Goal: Task Accomplishment & Management: Manage account settings

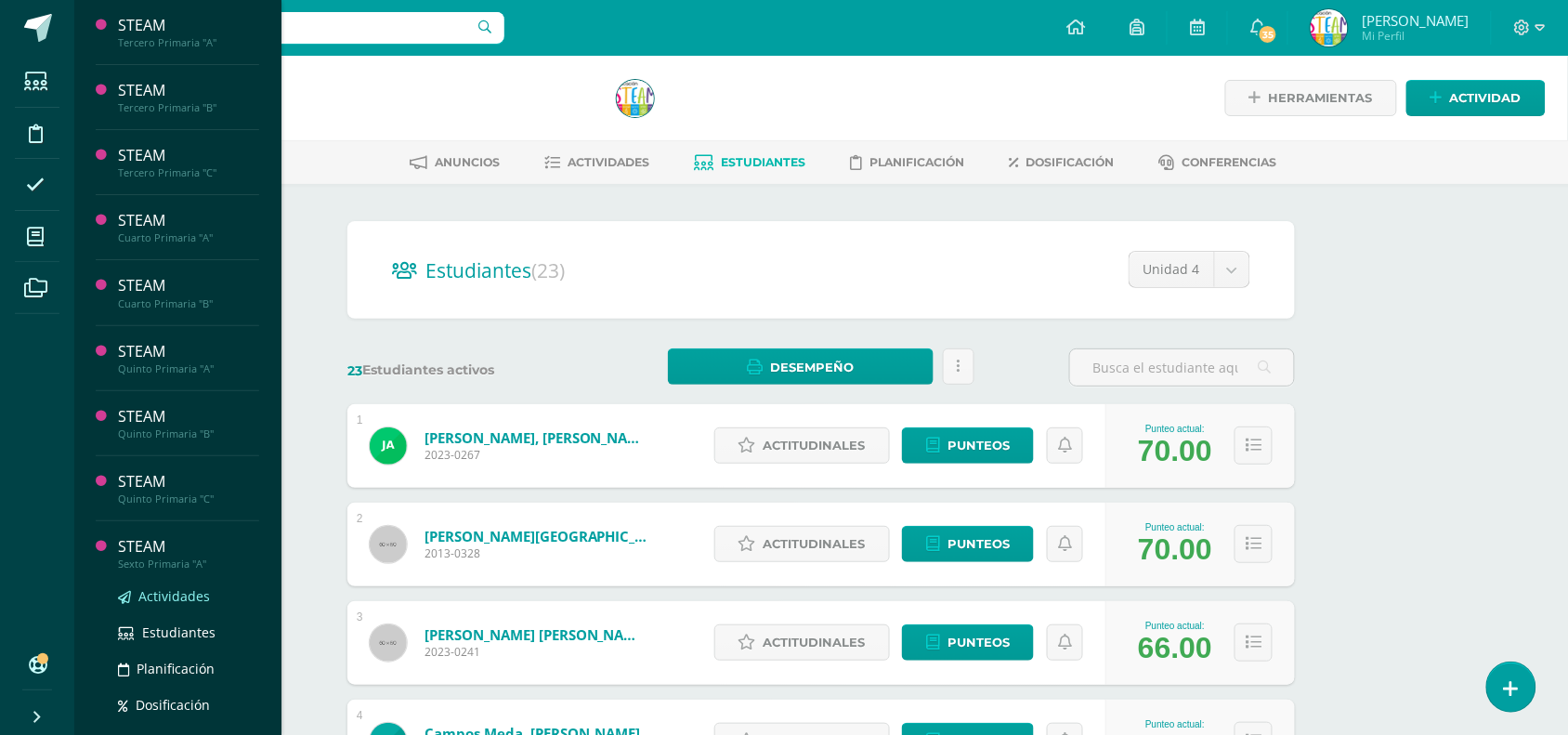
click at [159, 592] on span "Actividades" at bounding box center [174, 596] width 71 height 18
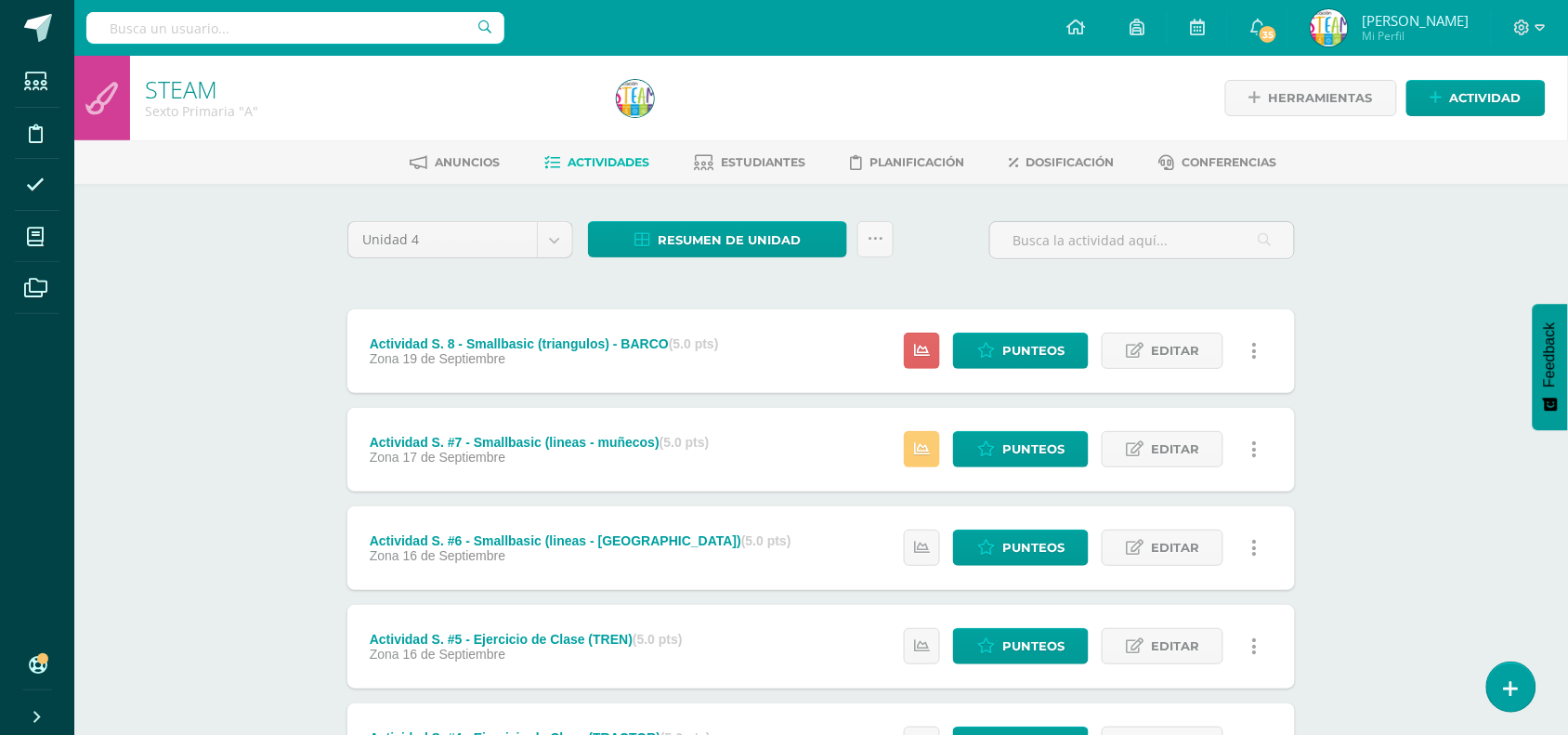
click at [941, 462] on div "Estatus de Actividad: 0 Estudiantes sin calificar 0 Estudiantes con cero Media …" at bounding box center [1085, 449] width 419 height 84
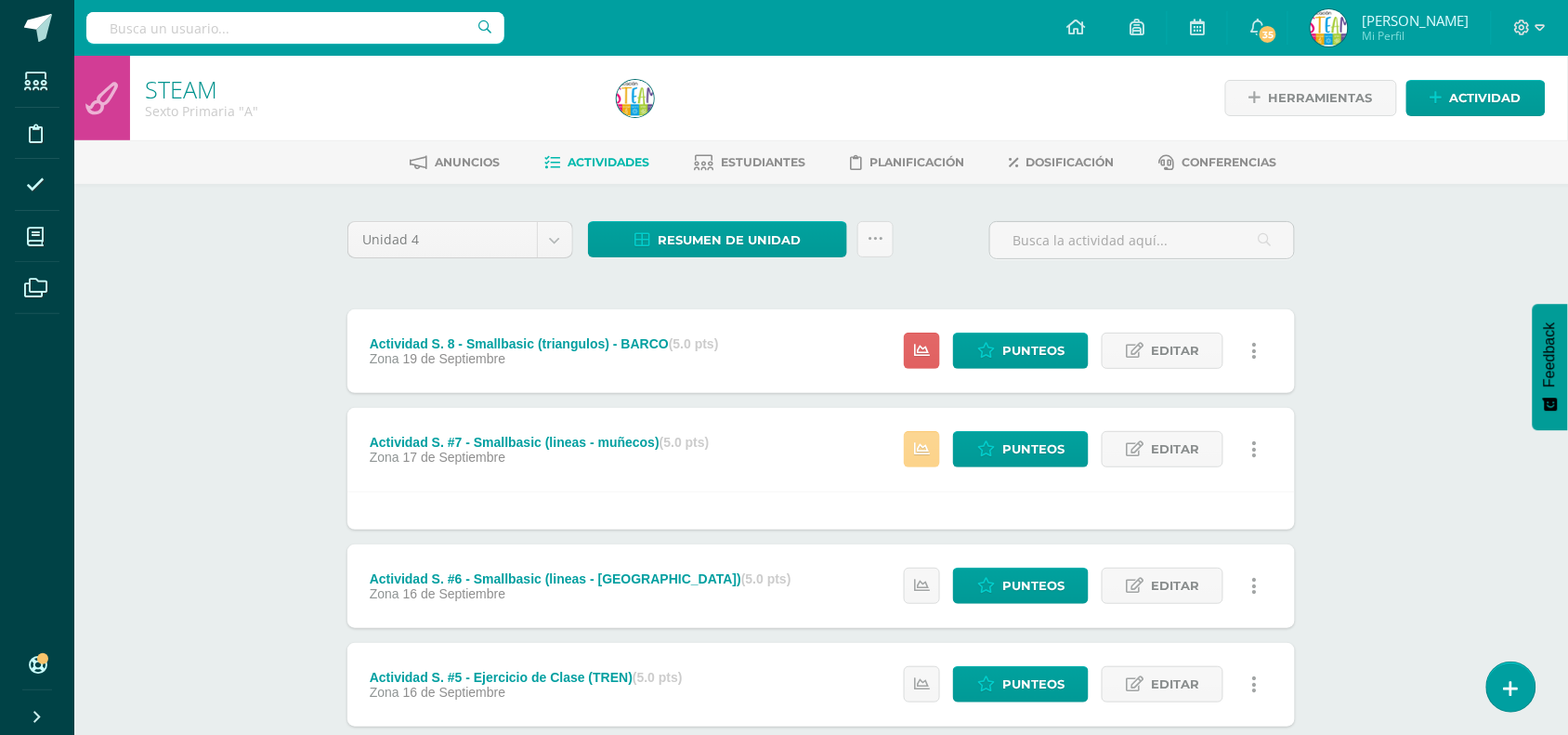
click at [929, 450] on icon at bounding box center [921, 449] width 16 height 16
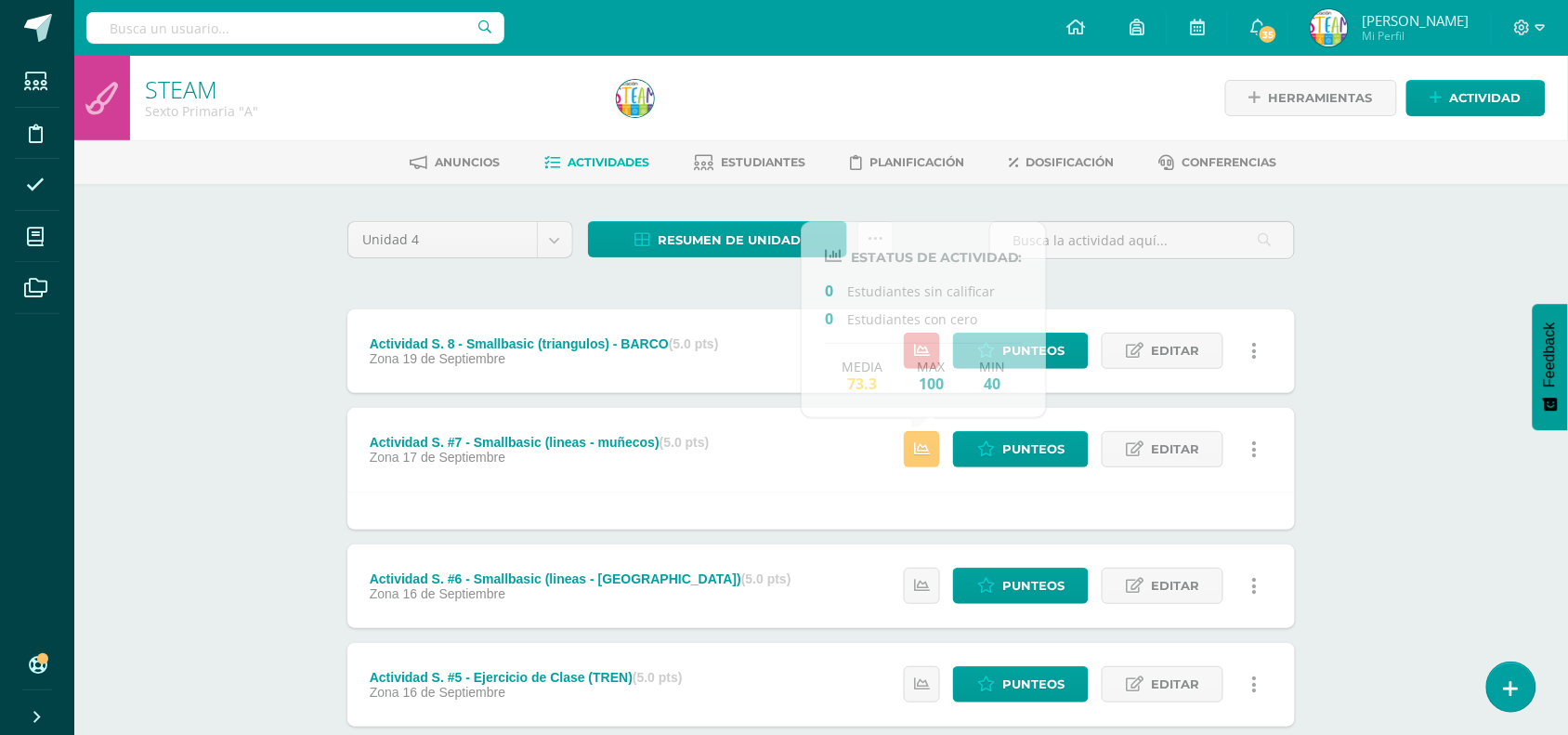
click at [739, 293] on div "Unidad 4 Unidad 1 Unidad 2 Unidad 3 Unidad 4 Resumen de unidad Descargar como H…" at bounding box center [821, 714] width 962 height 986
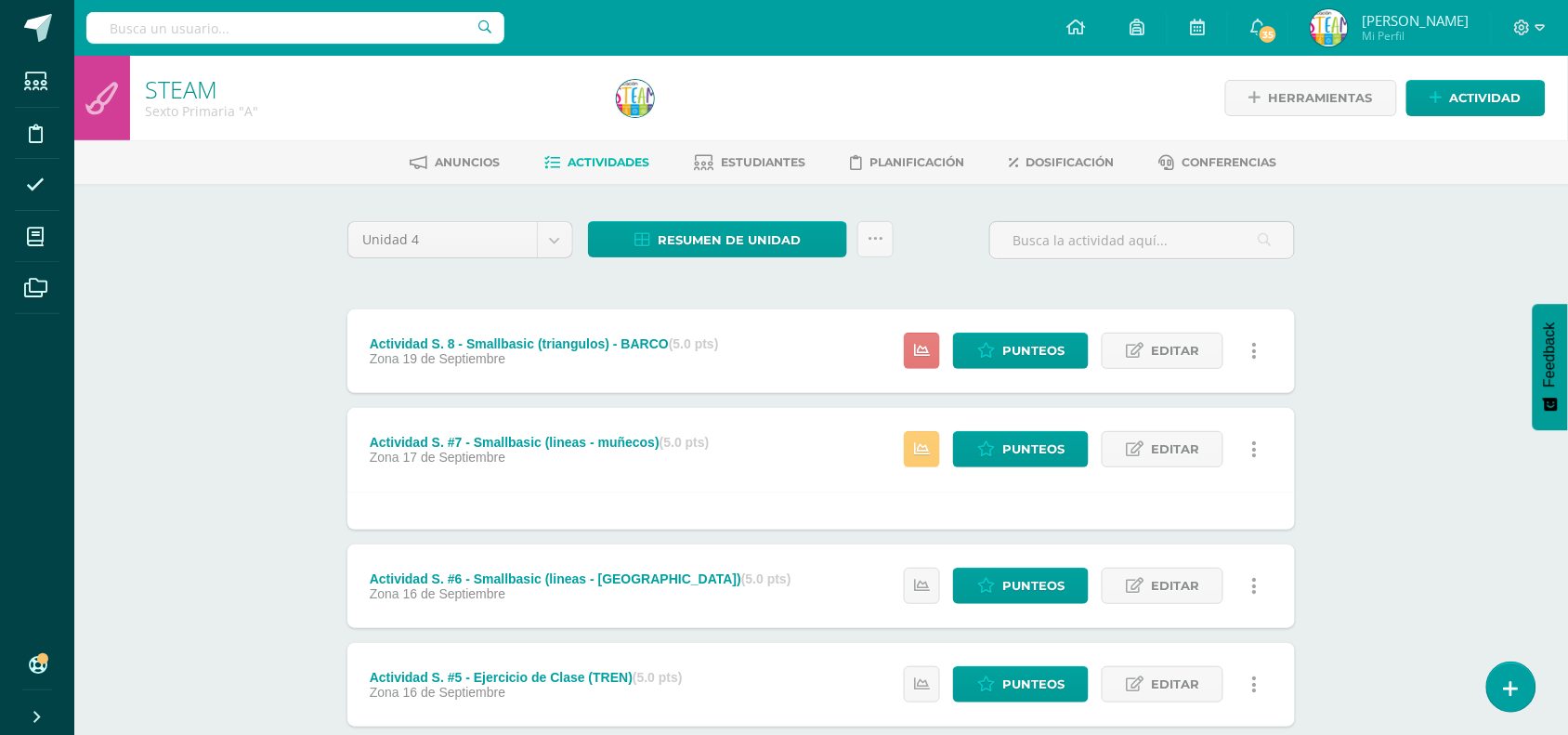
click at [921, 346] on icon at bounding box center [921, 351] width 16 height 16
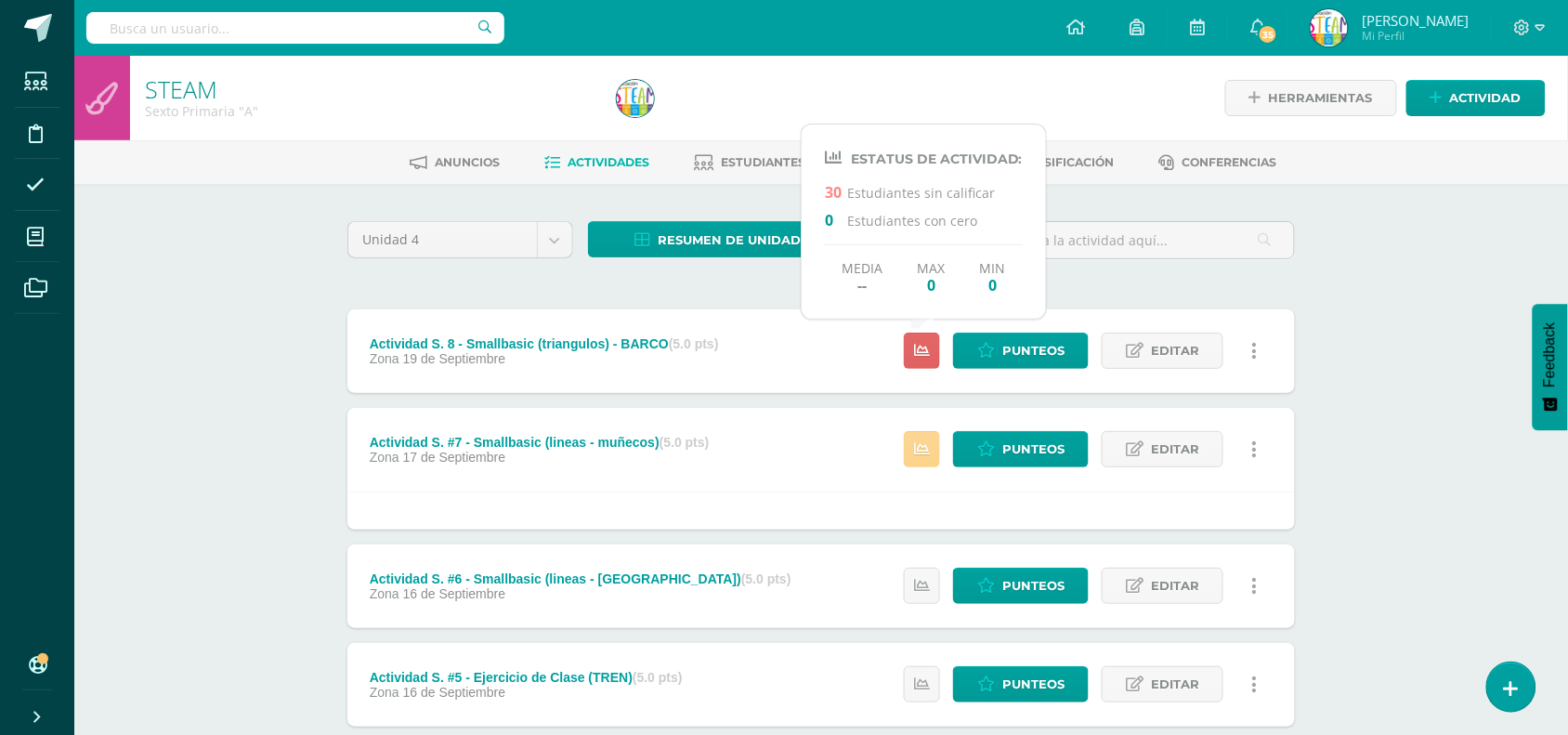
click at [930, 442] on icon at bounding box center [921, 449] width 16 height 16
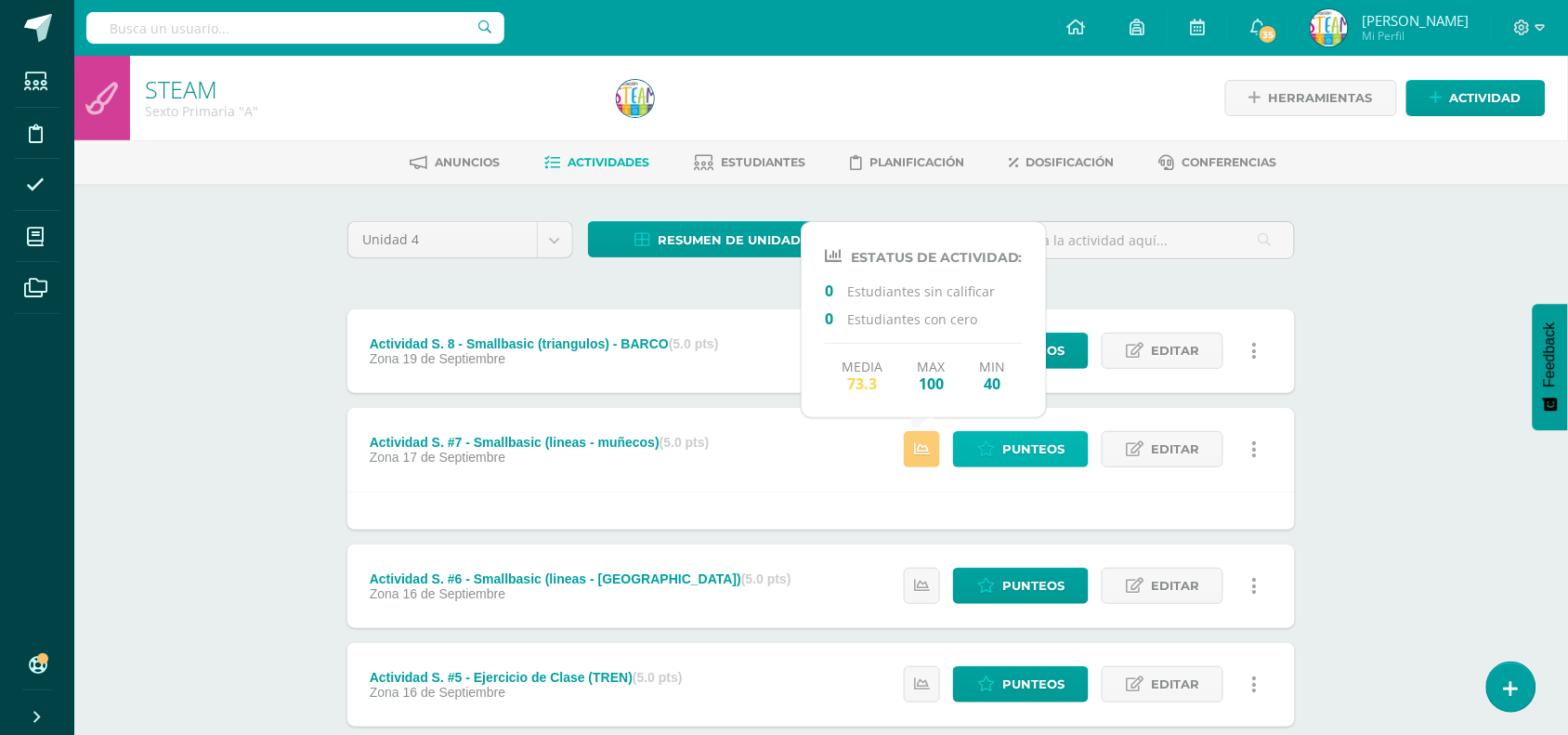
click at [1041, 445] on span "Punteos" at bounding box center [1034, 448] width 62 height 34
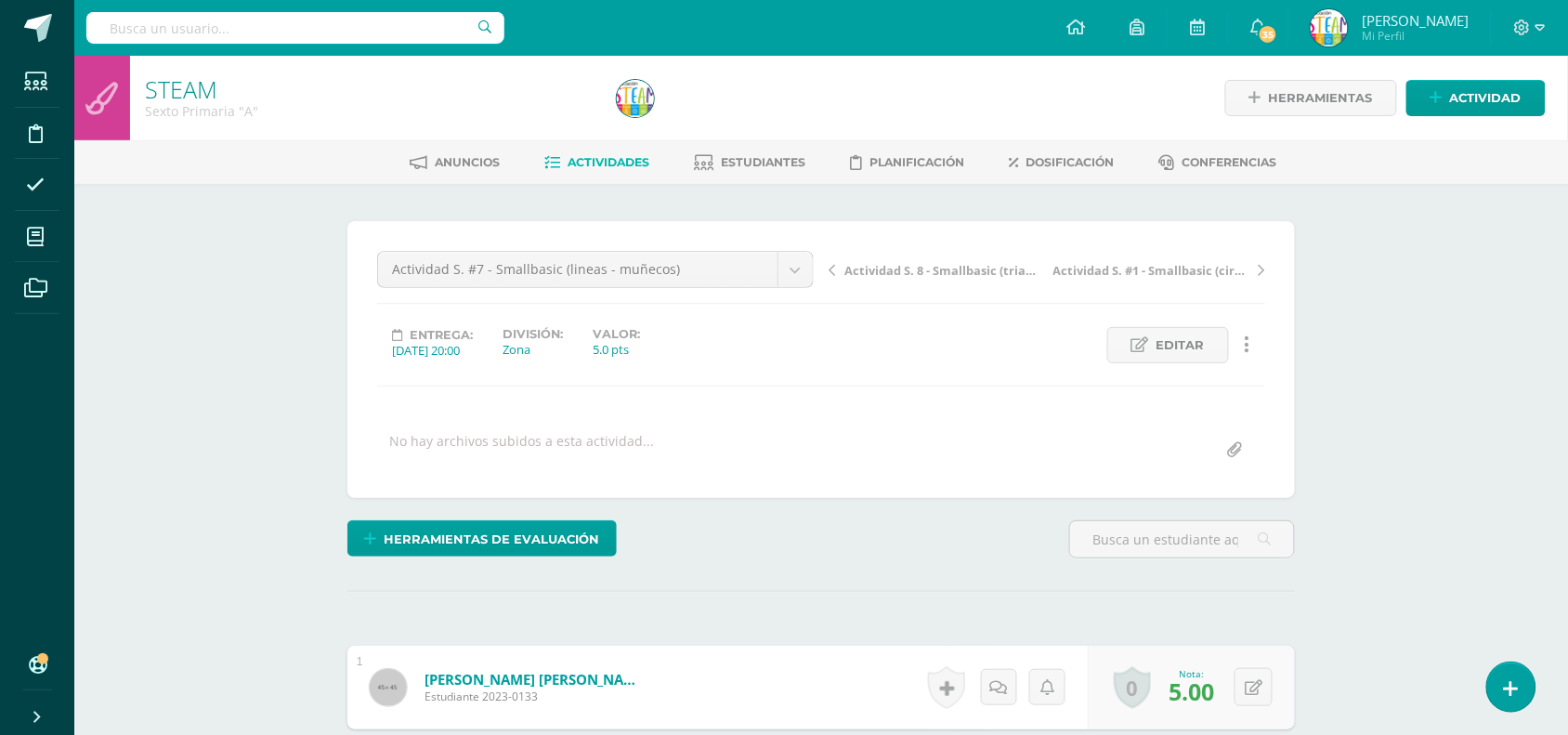
scroll to position [1, 0]
click at [788, 648] on form "Aquino González, Fátima Estefanía Estudiante 2023-0133 Nota 5.00 0 Logros Logro…" at bounding box center [821, 686] width 948 height 84
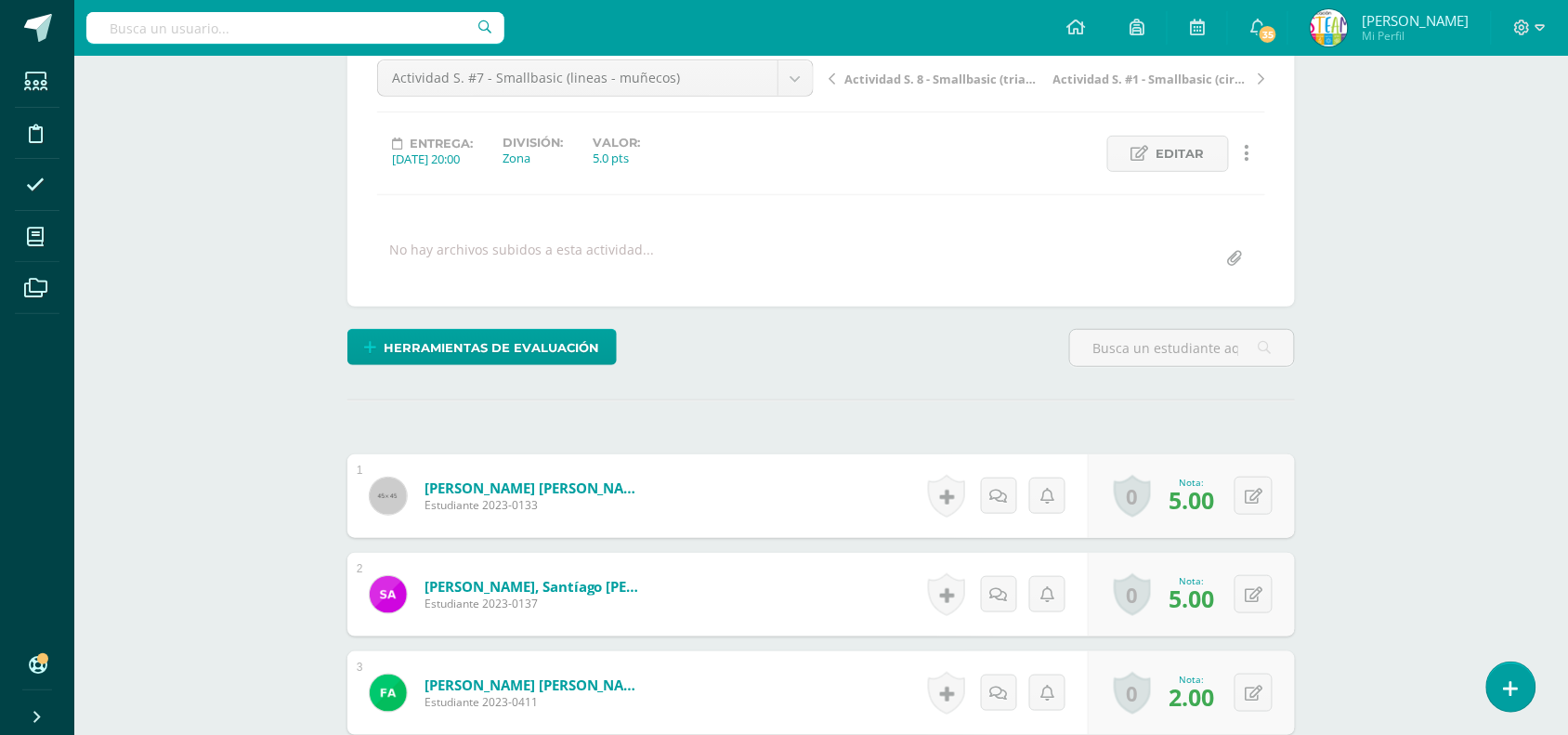
scroll to position [0, 0]
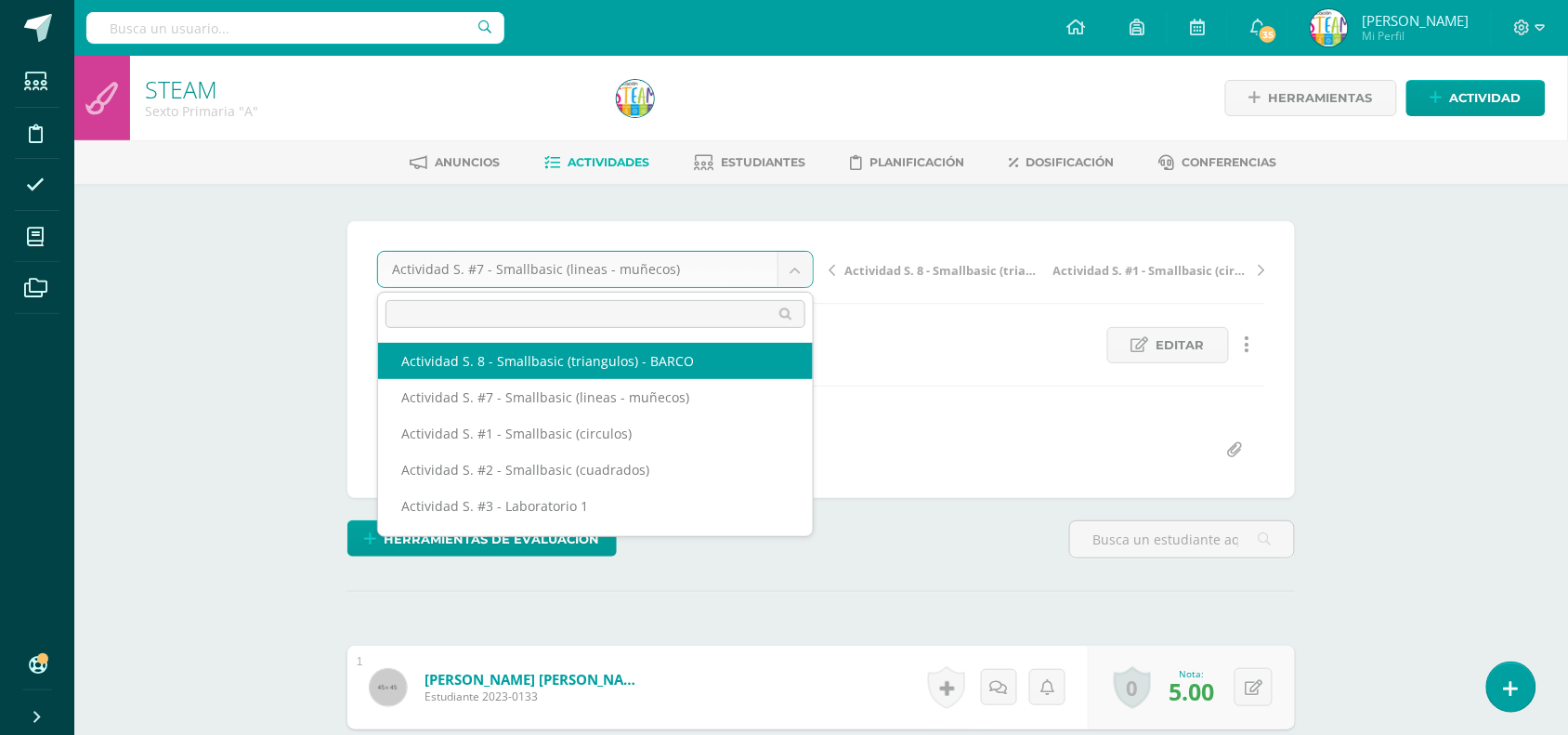
select select "/dashboard/teacher/grade-activity/50537/"
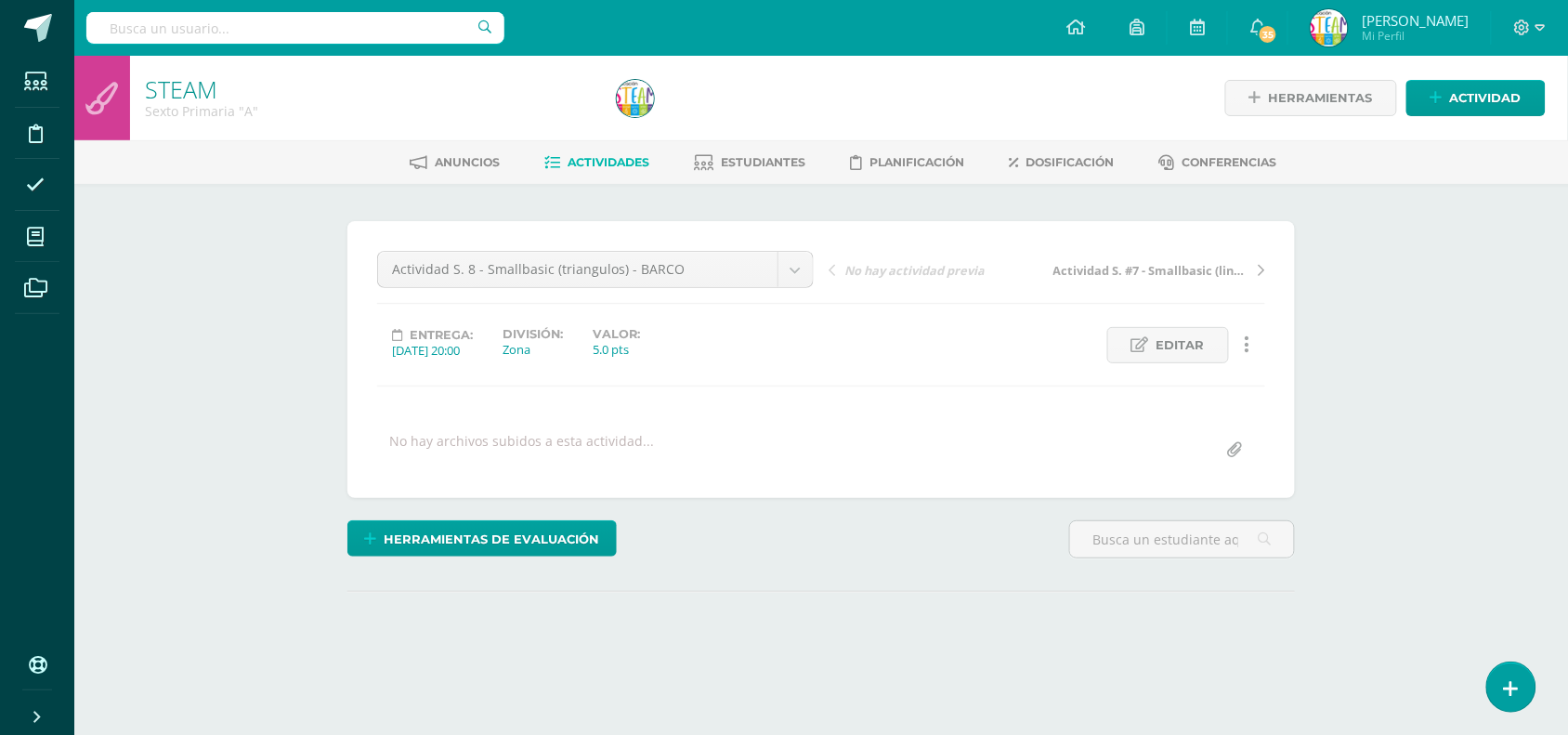
click at [874, 504] on div "¿Estás seguro que quieres eliminar esta actividad? Esto borrará la actividad y …" at bounding box center [821, 460] width 962 height 478
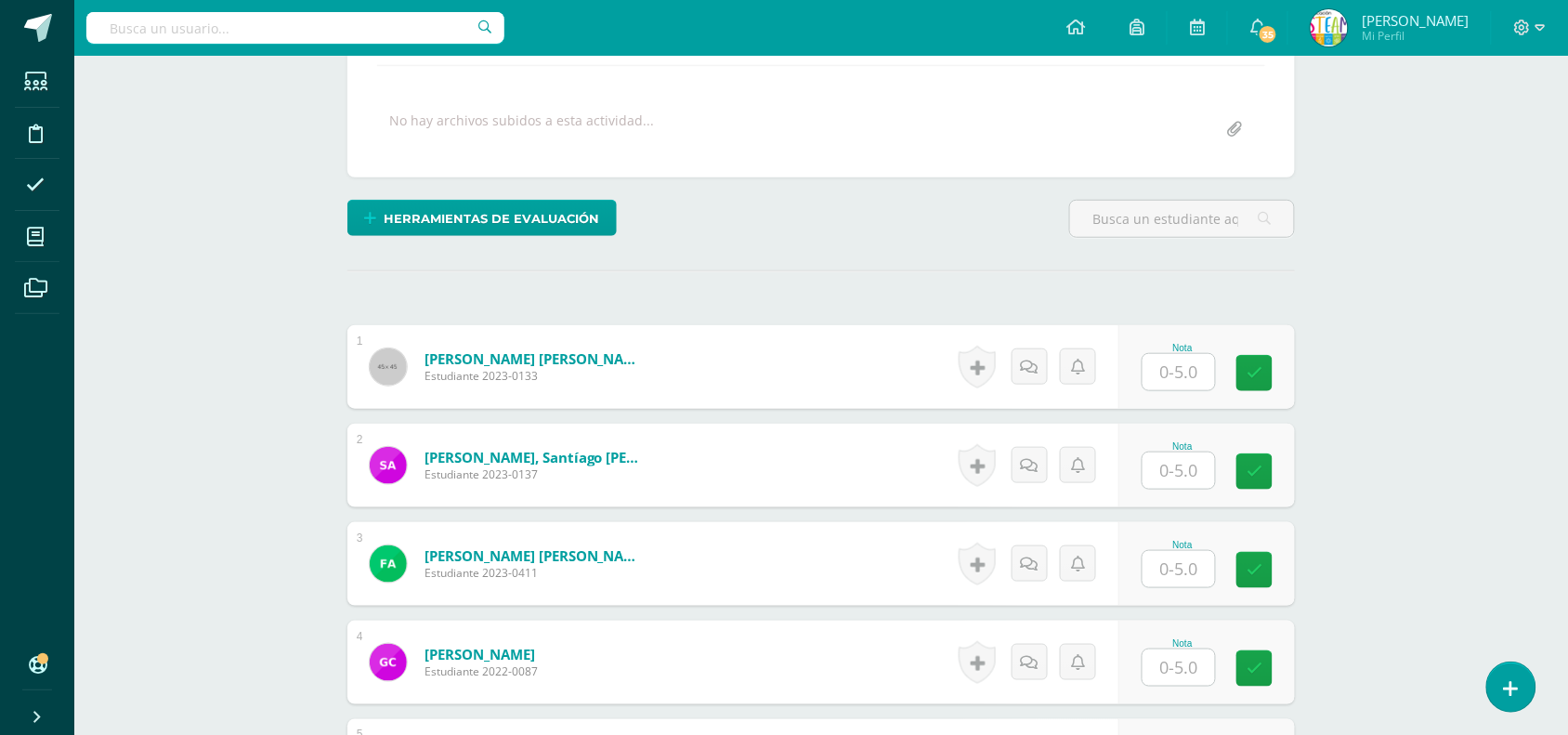
scroll to position [419, 0]
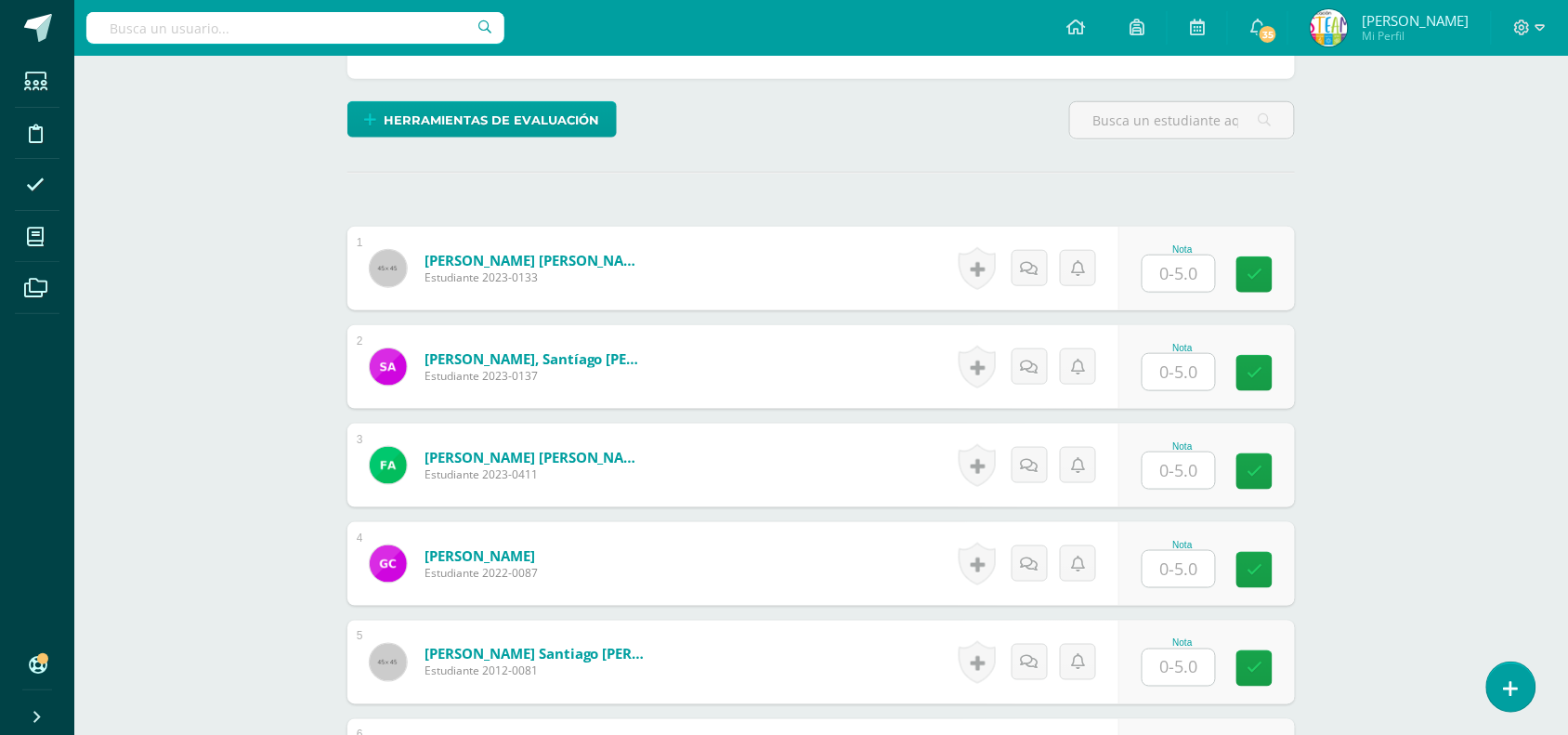
click at [1201, 285] on input "text" at bounding box center [1179, 273] width 72 height 36
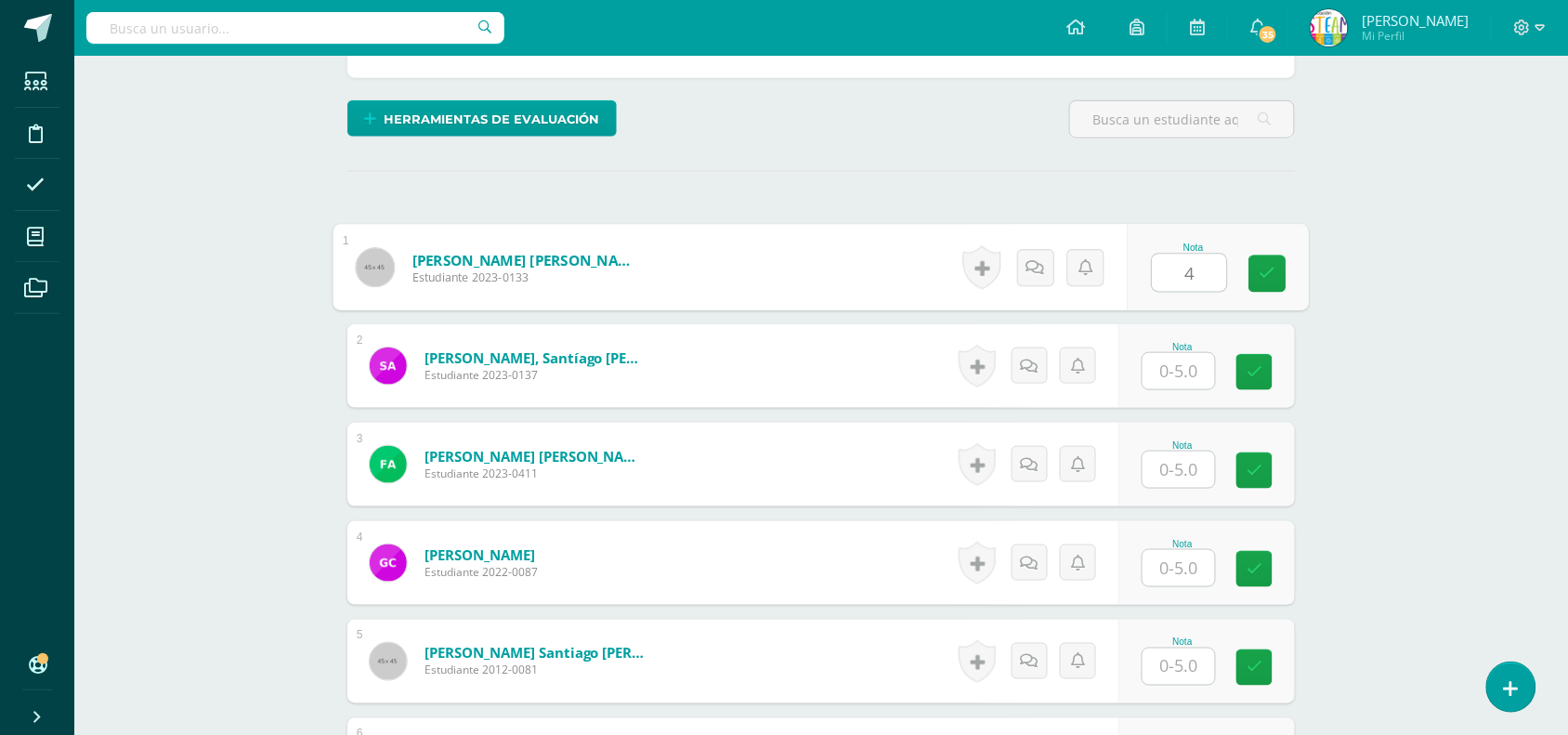
type input "4"
click at [1185, 393] on div "Nota" at bounding box center [1206, 366] width 176 height 84
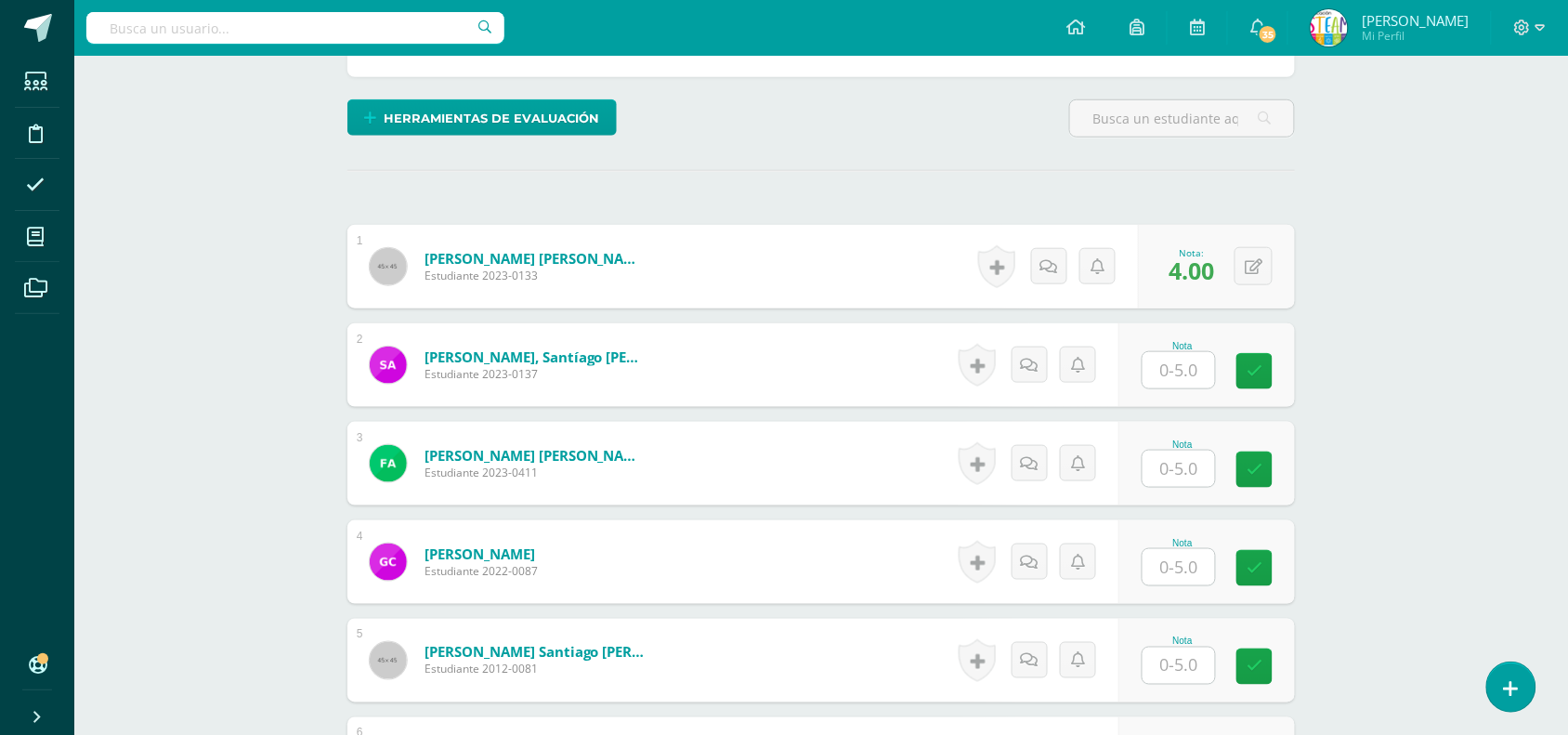
scroll to position [422, 0]
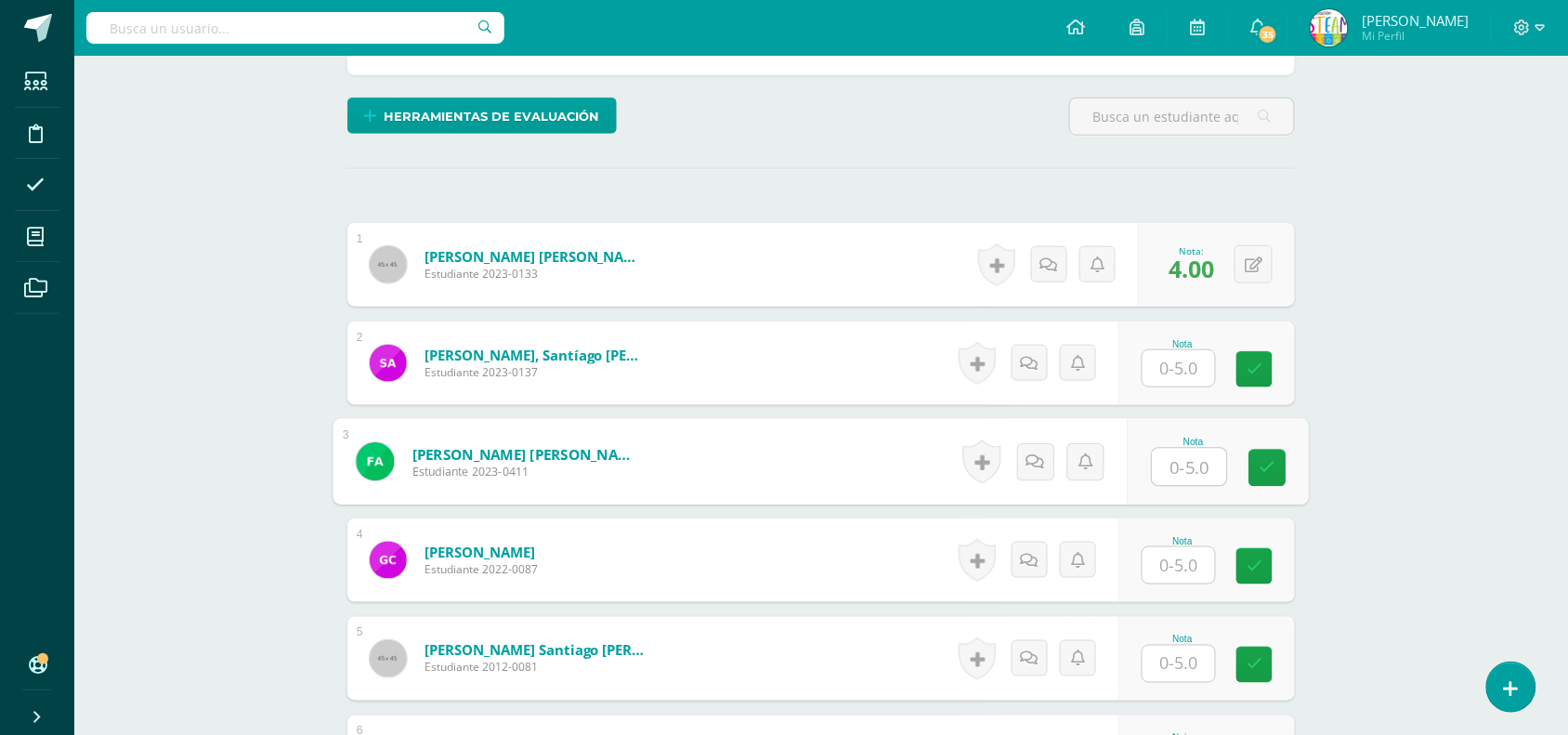
click at [1183, 374] on input "text" at bounding box center [1179, 368] width 72 height 36
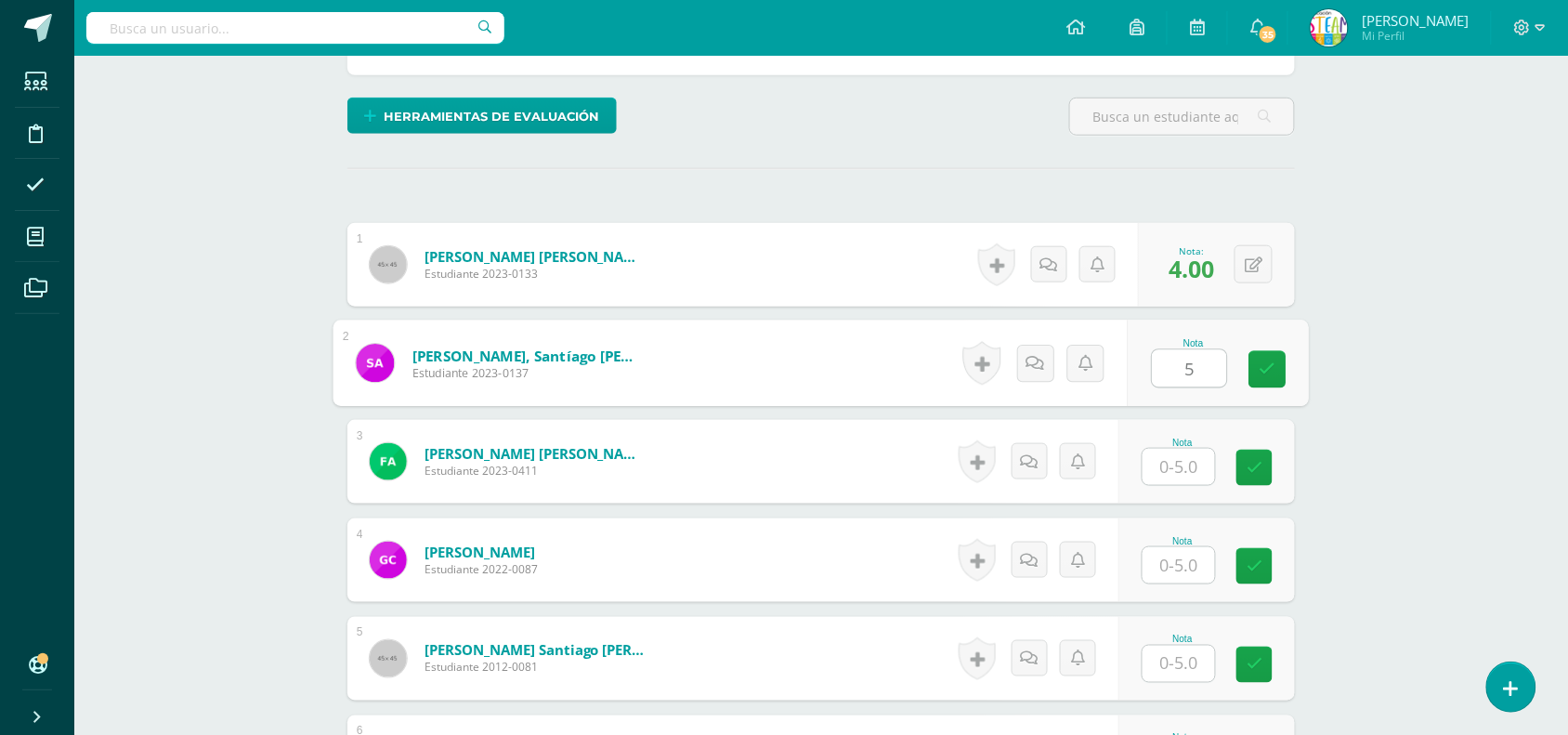
type input "5"
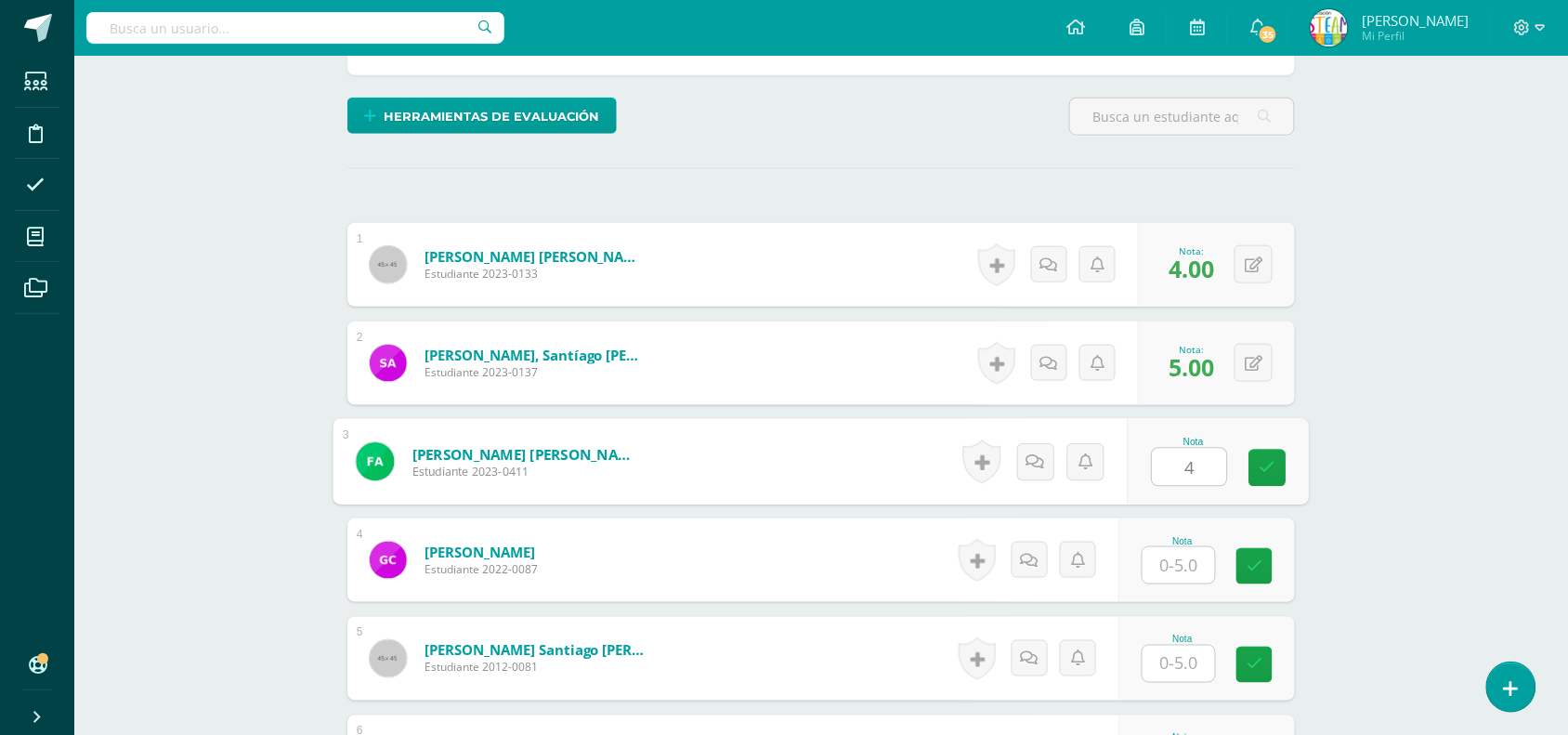
type input "4"
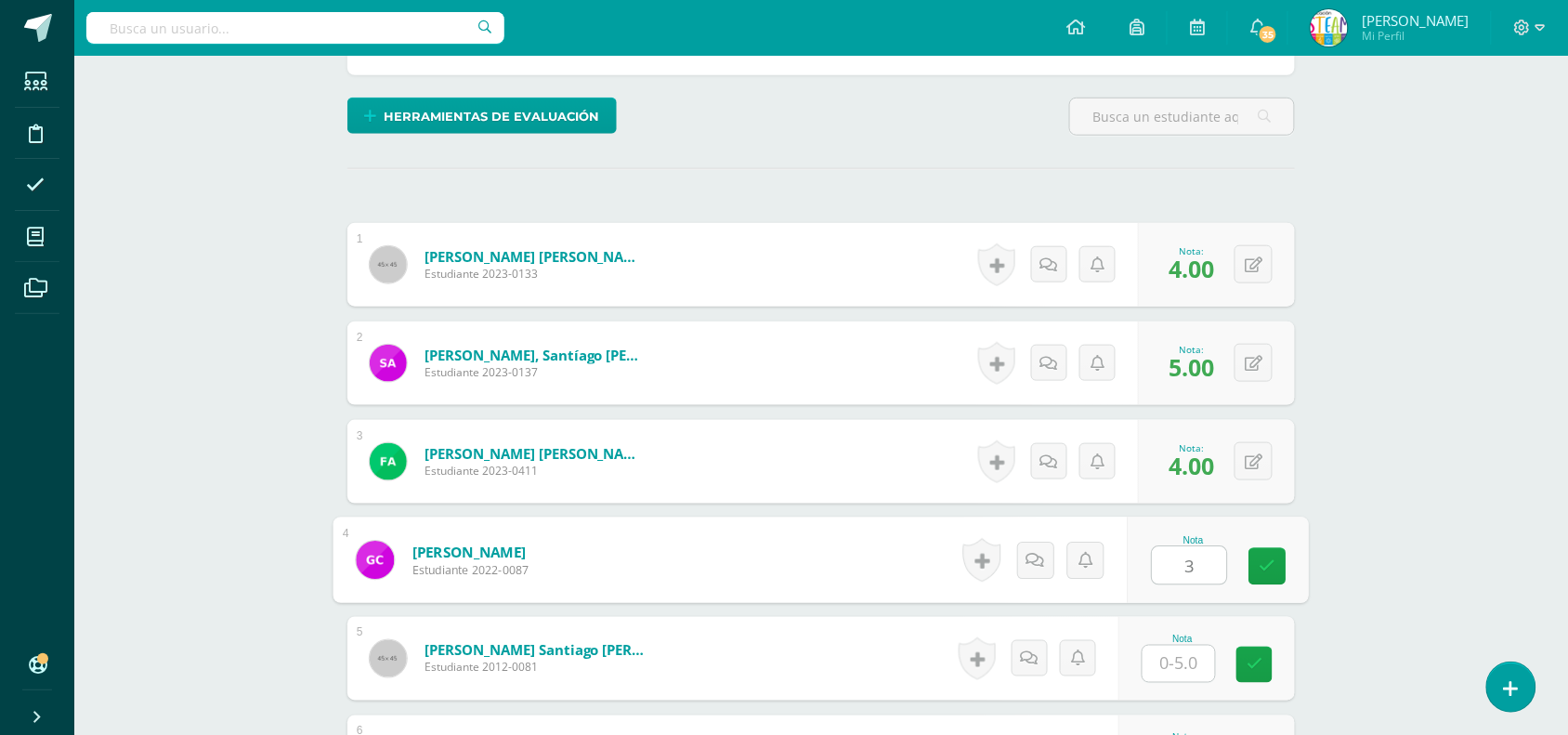
type input "3"
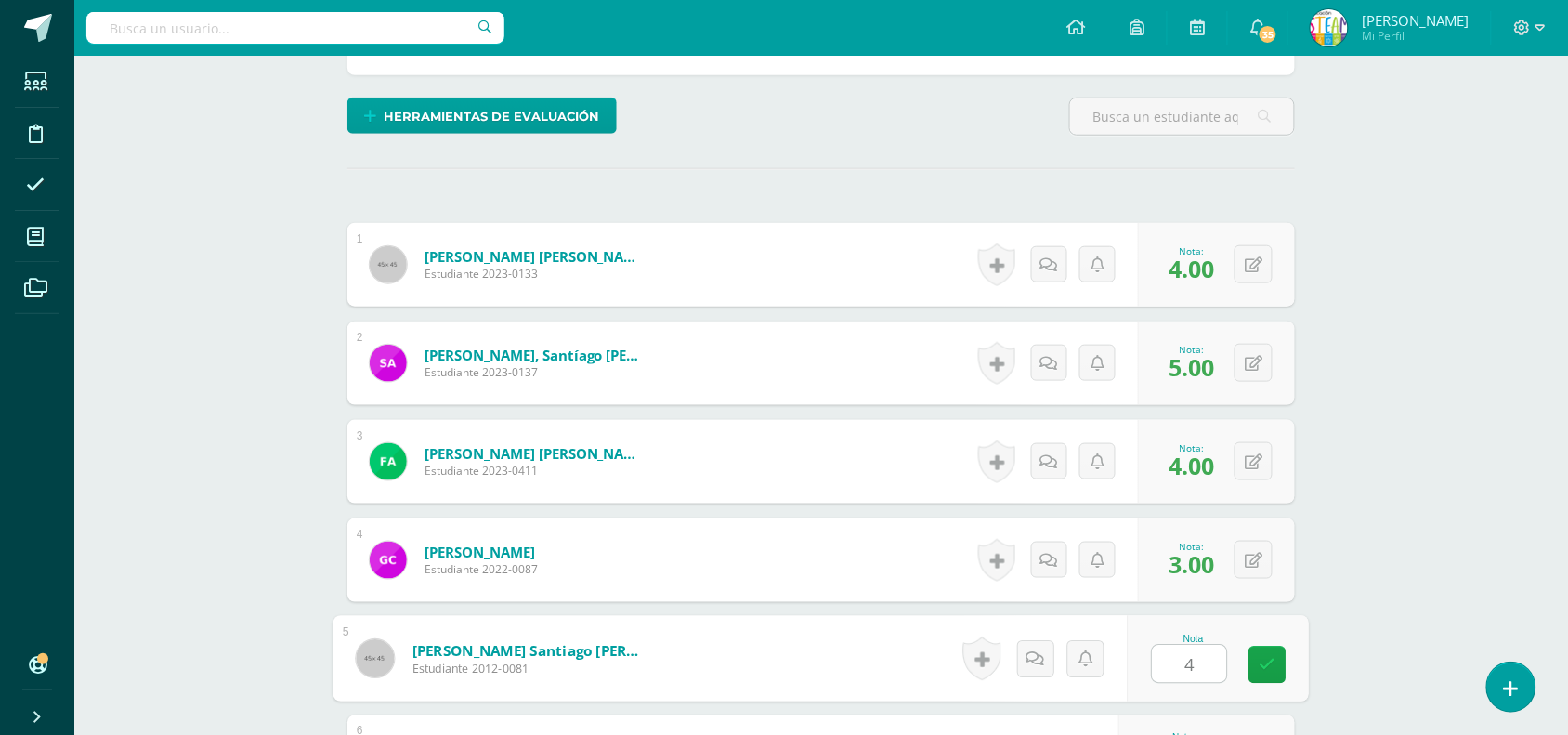
type input "4"
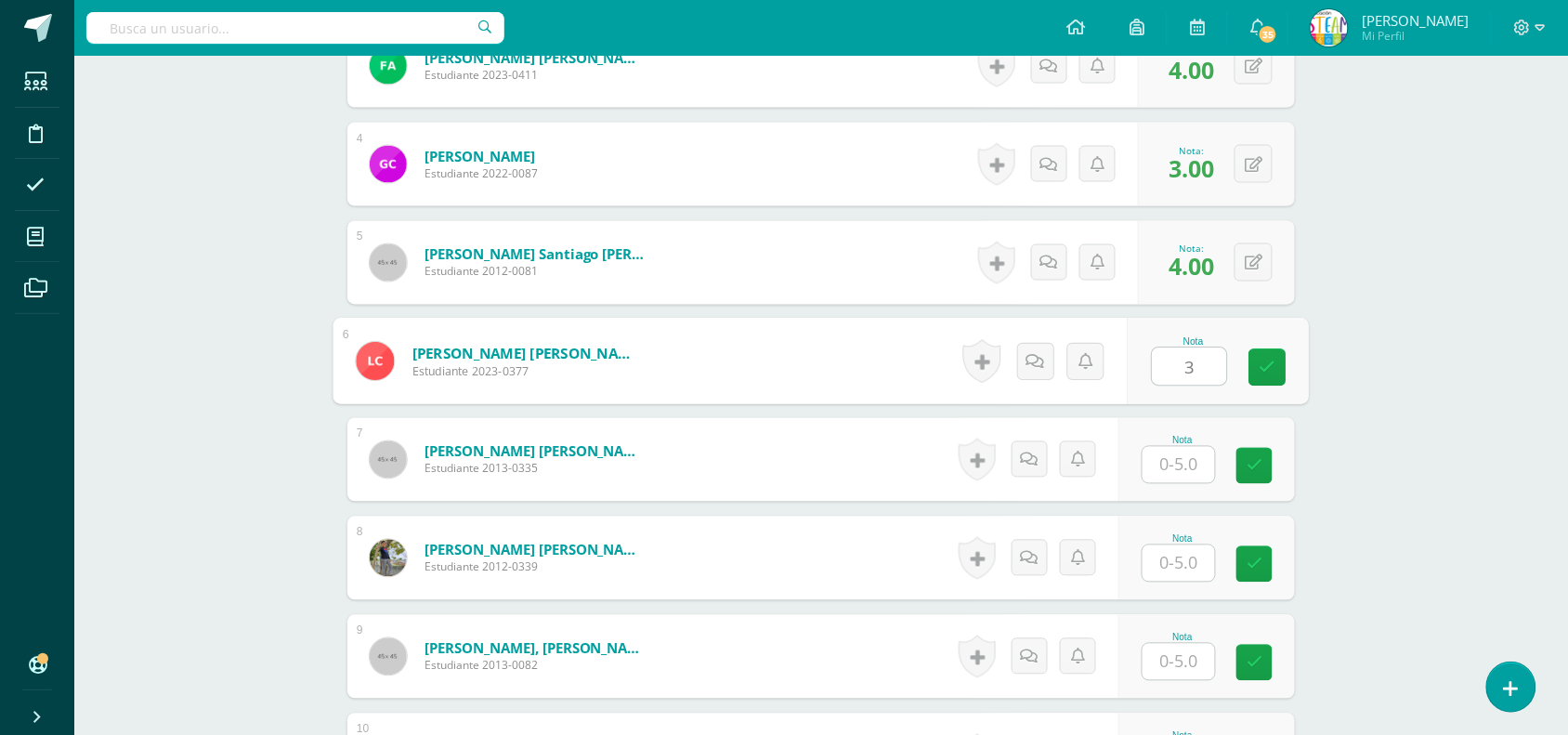
type input "3"
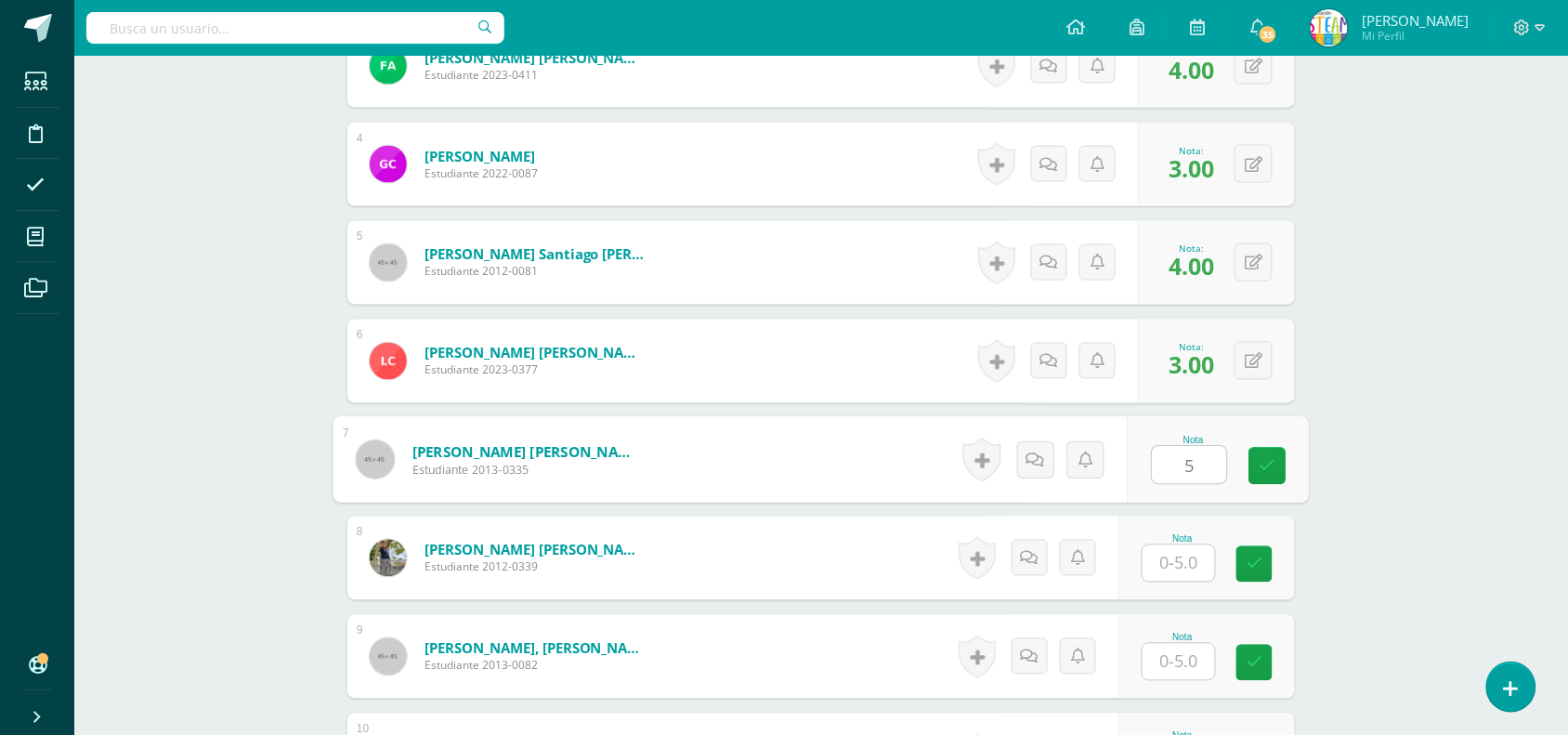
type input "5"
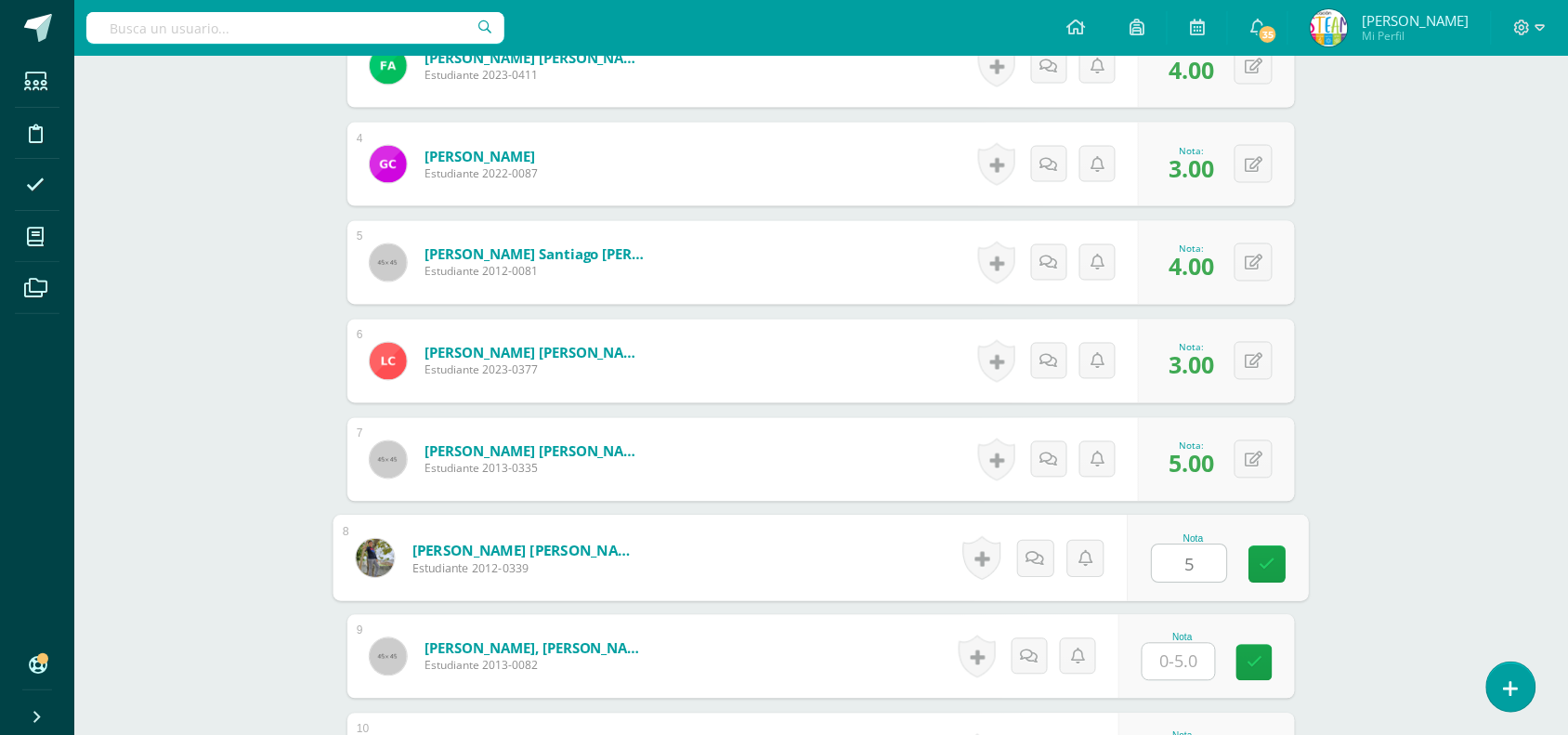
type input "5"
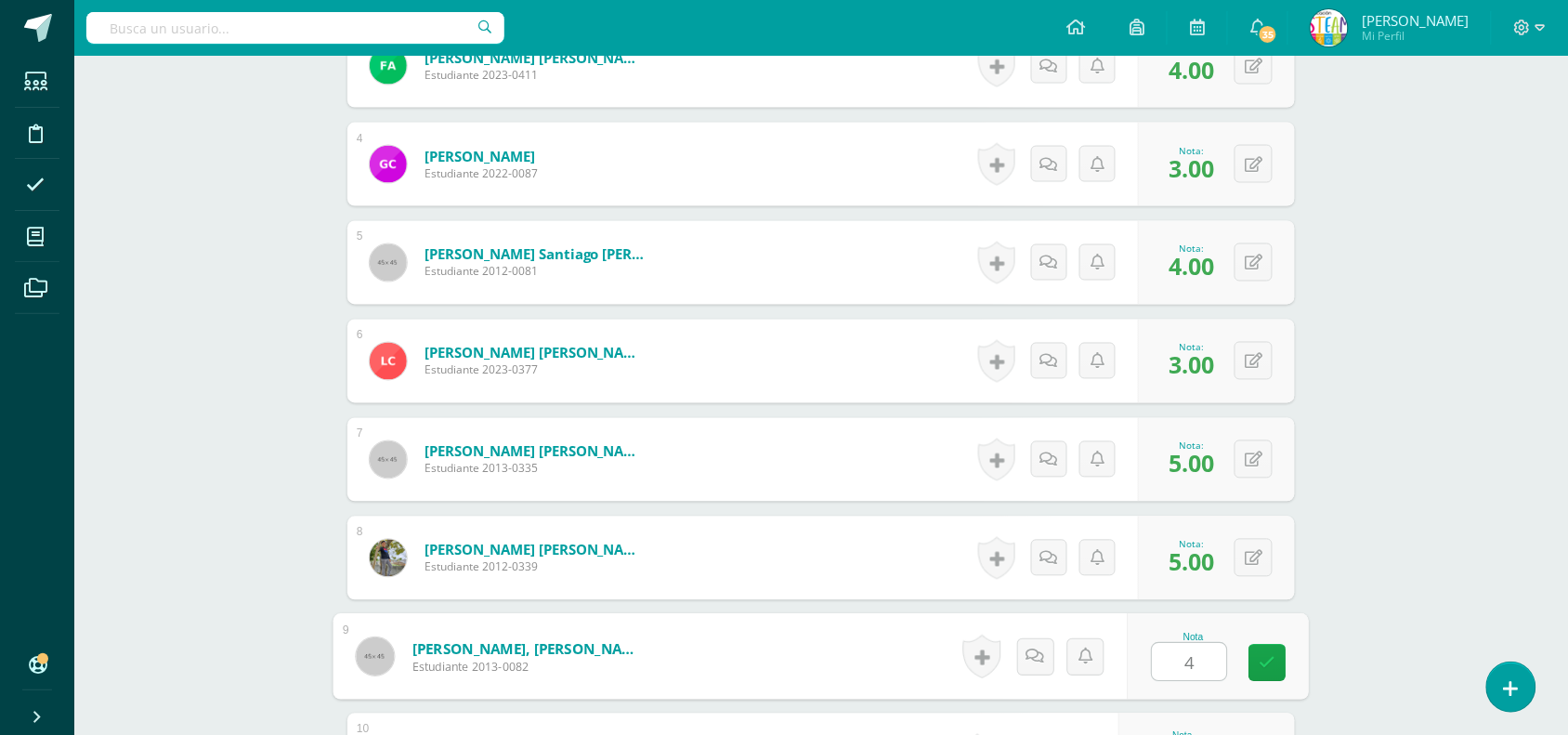
type input "4"
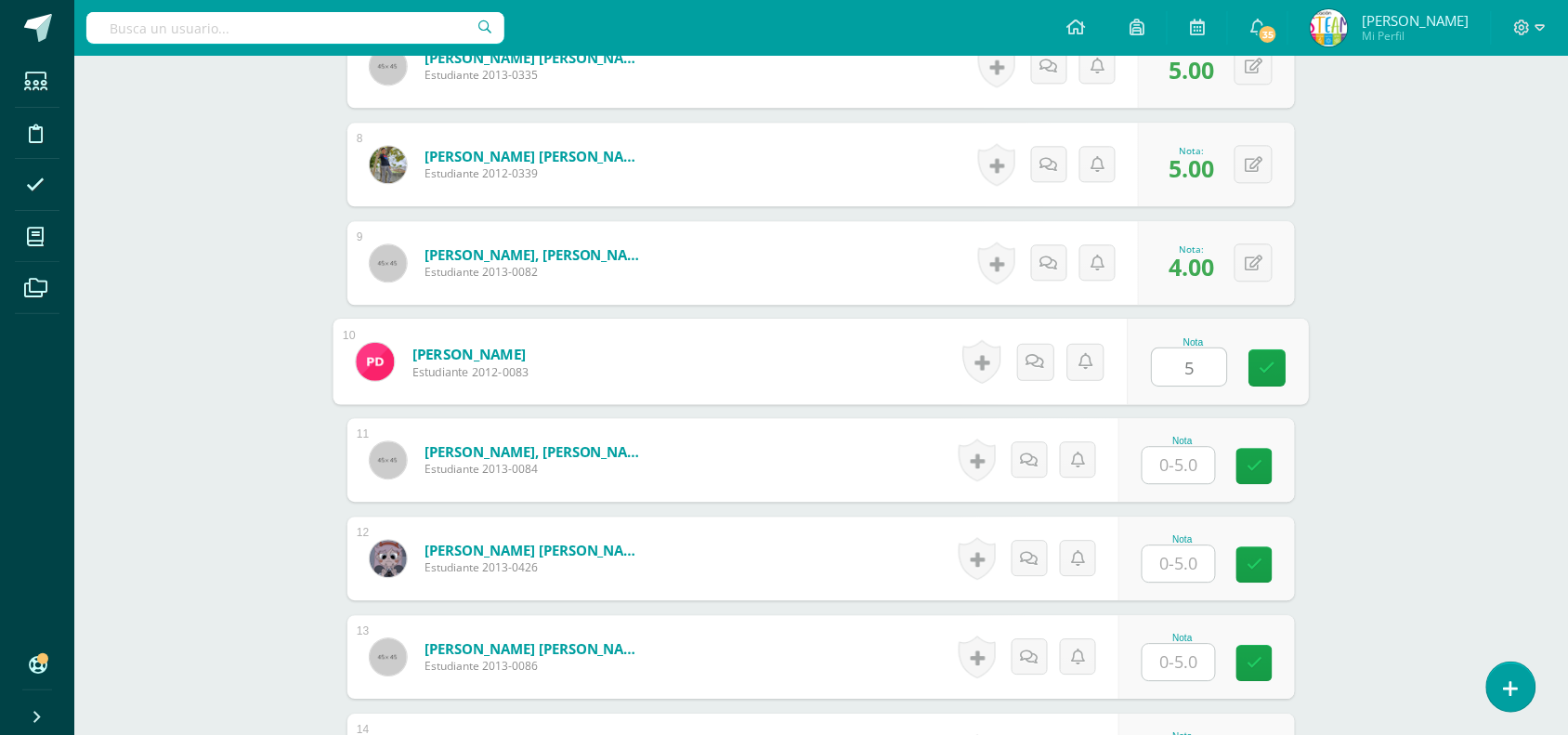
type input "5"
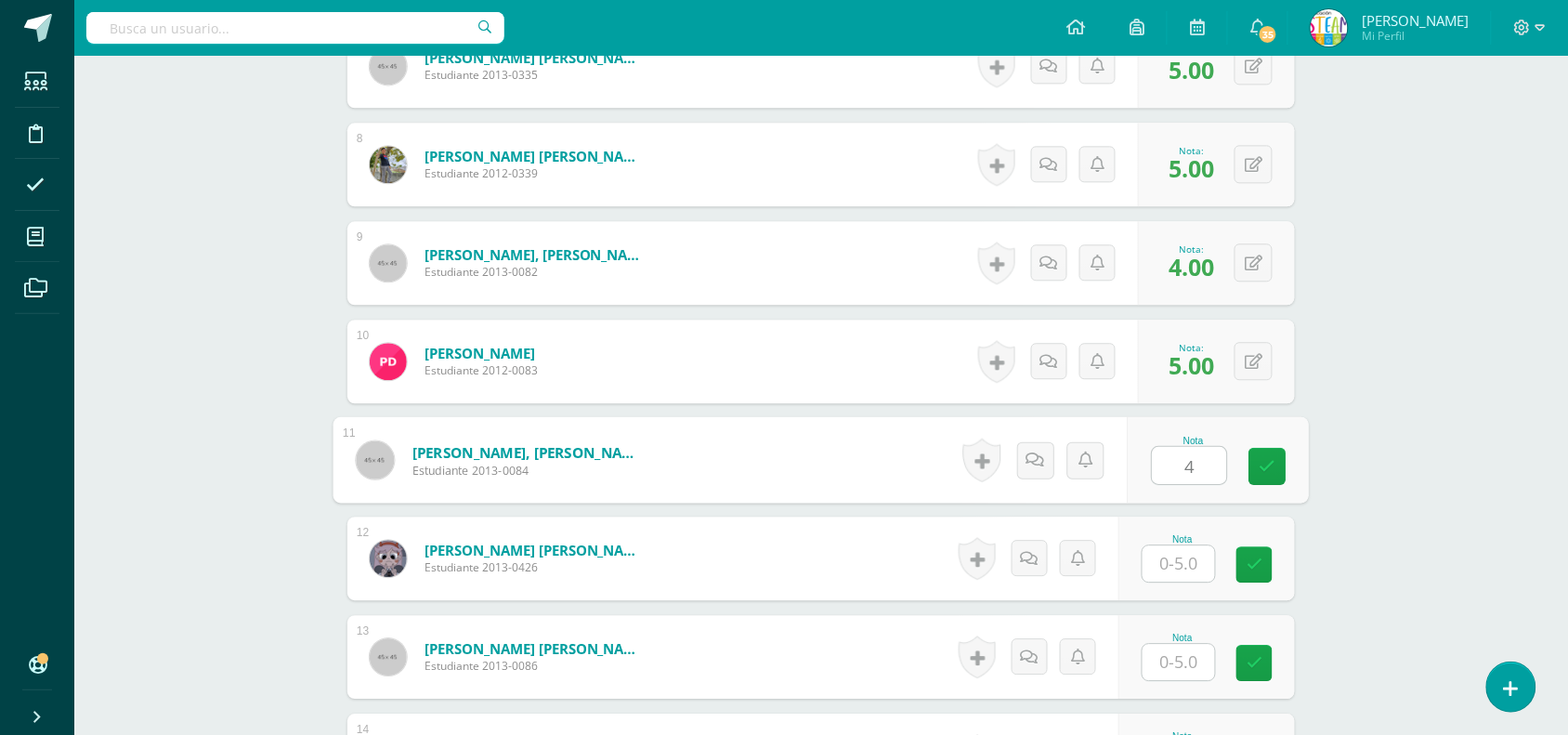
type input "4"
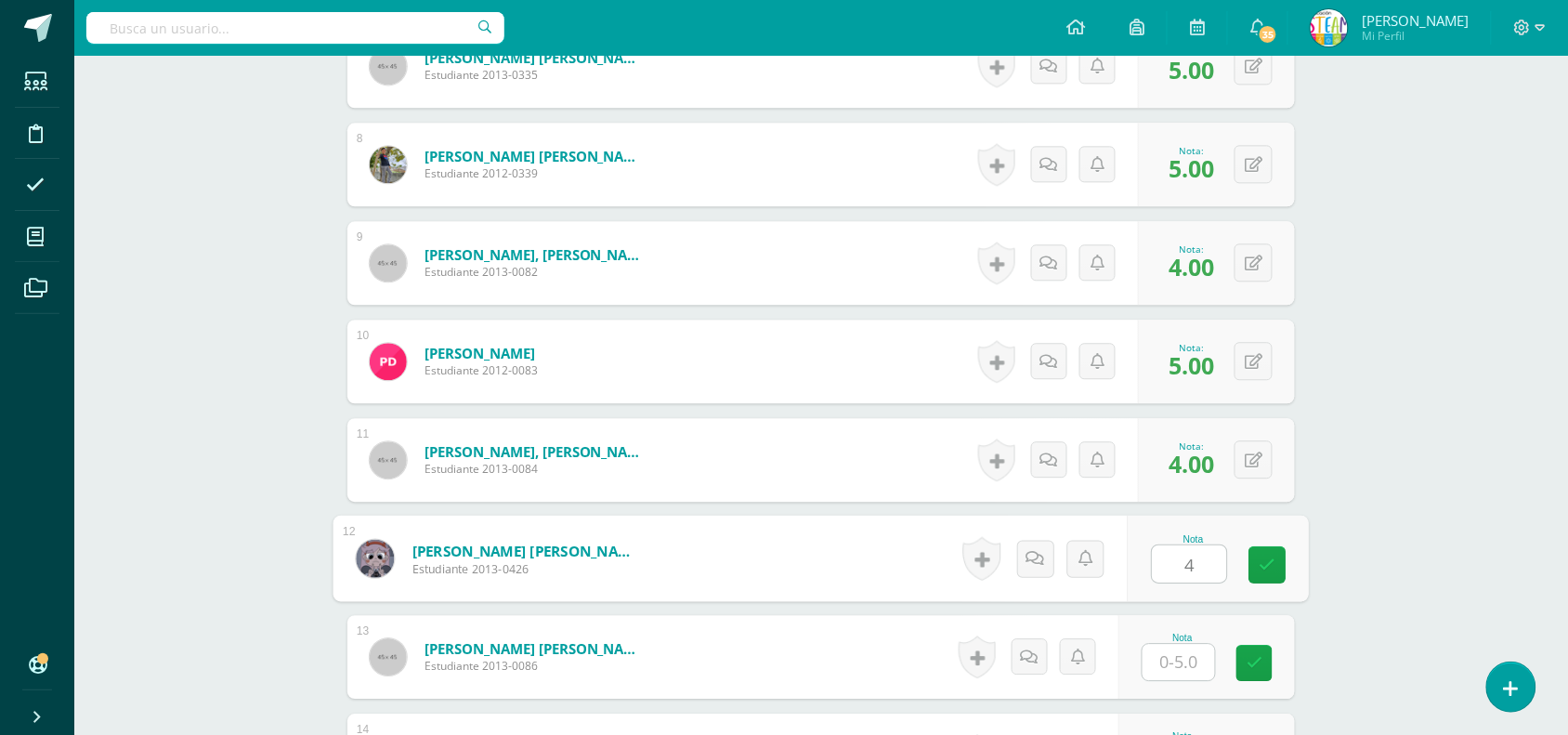
type input "4"
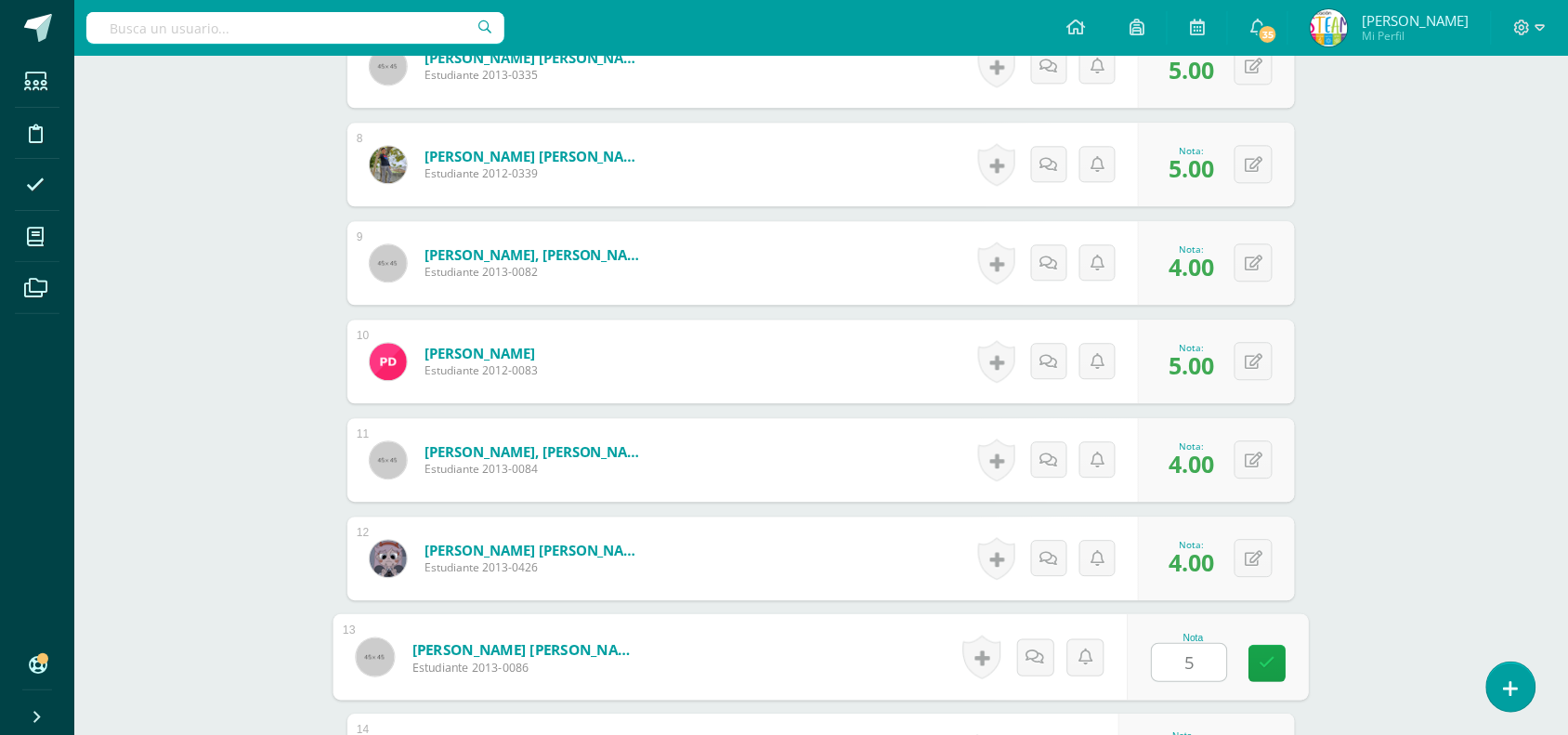
type input "5"
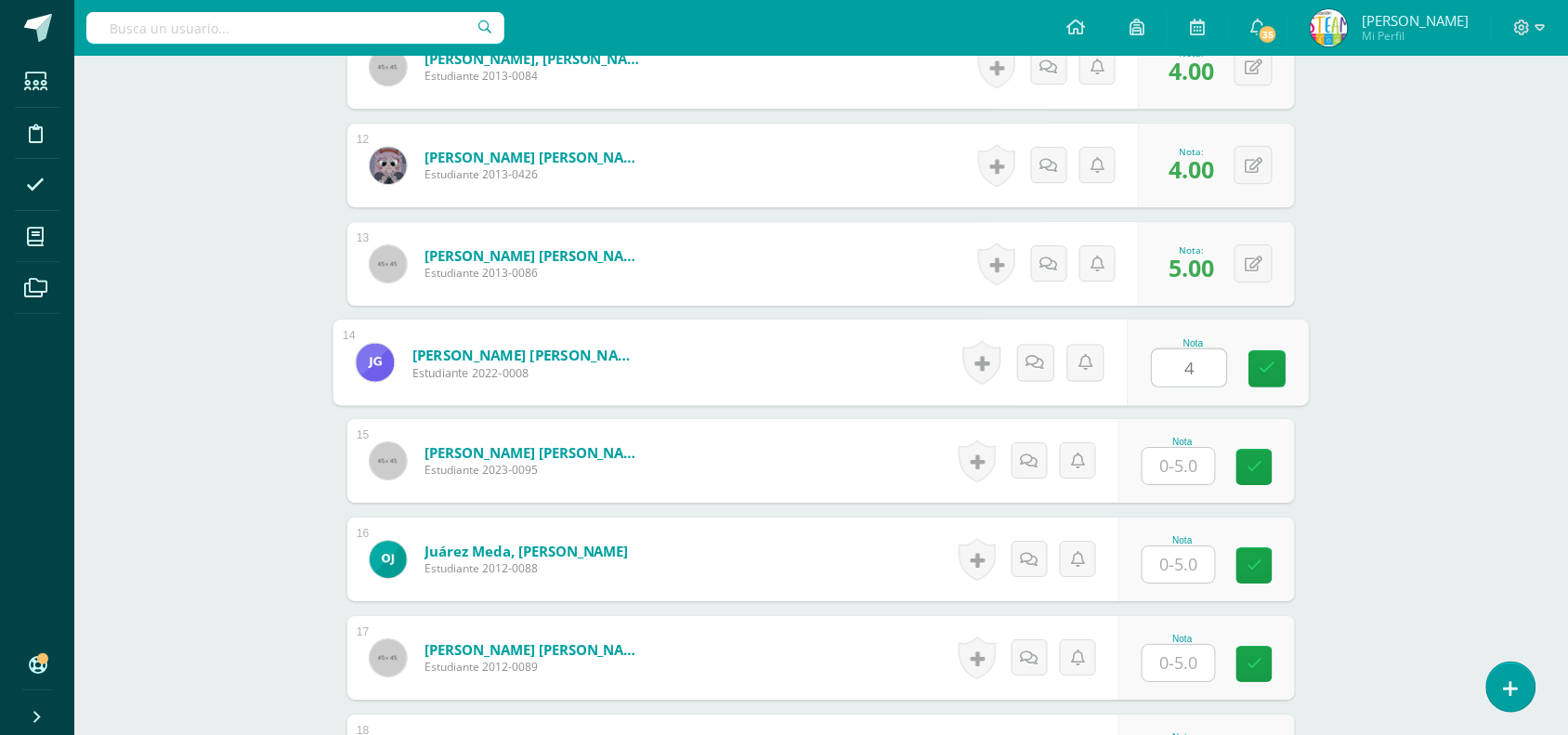
type input "4"
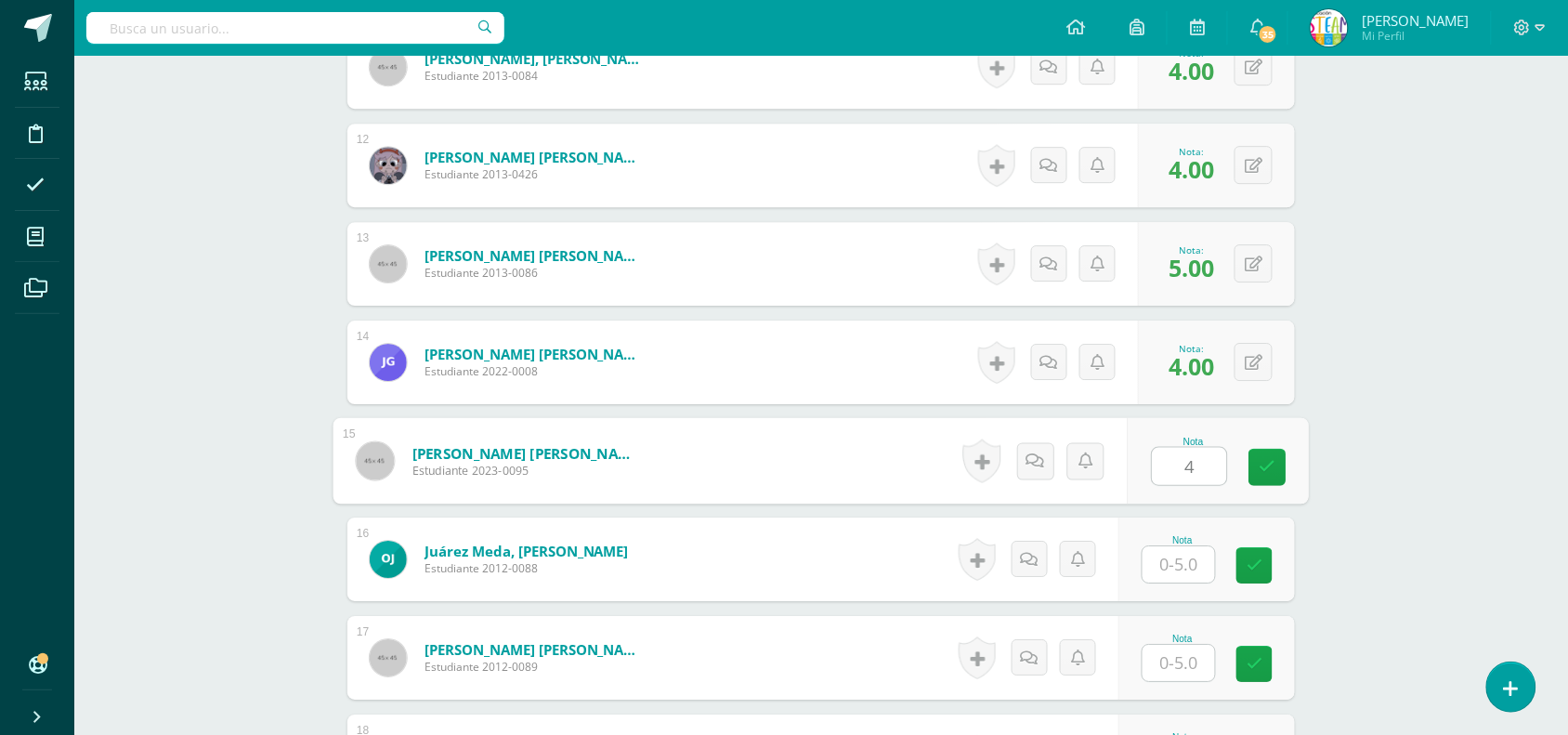
type input "4"
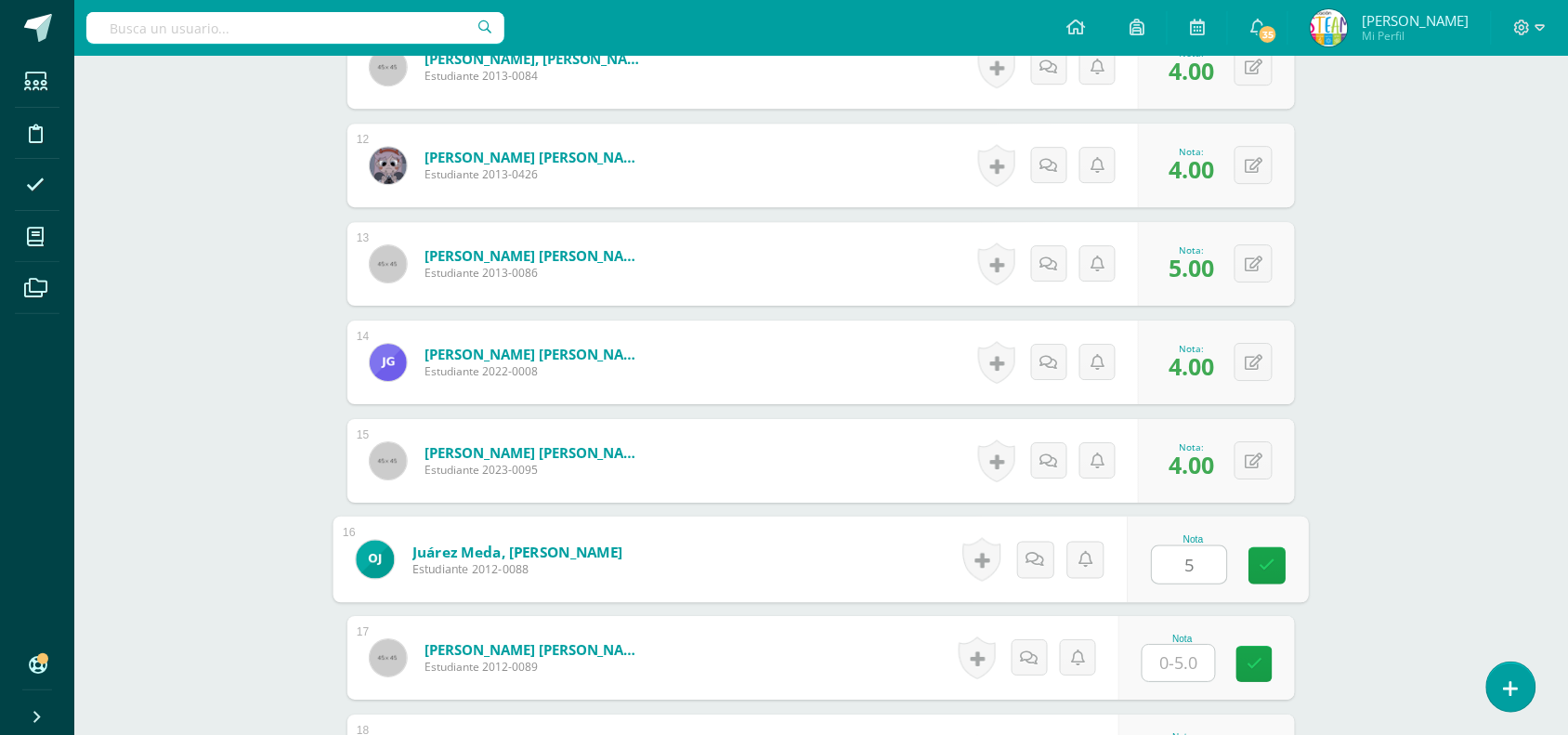
type input "5"
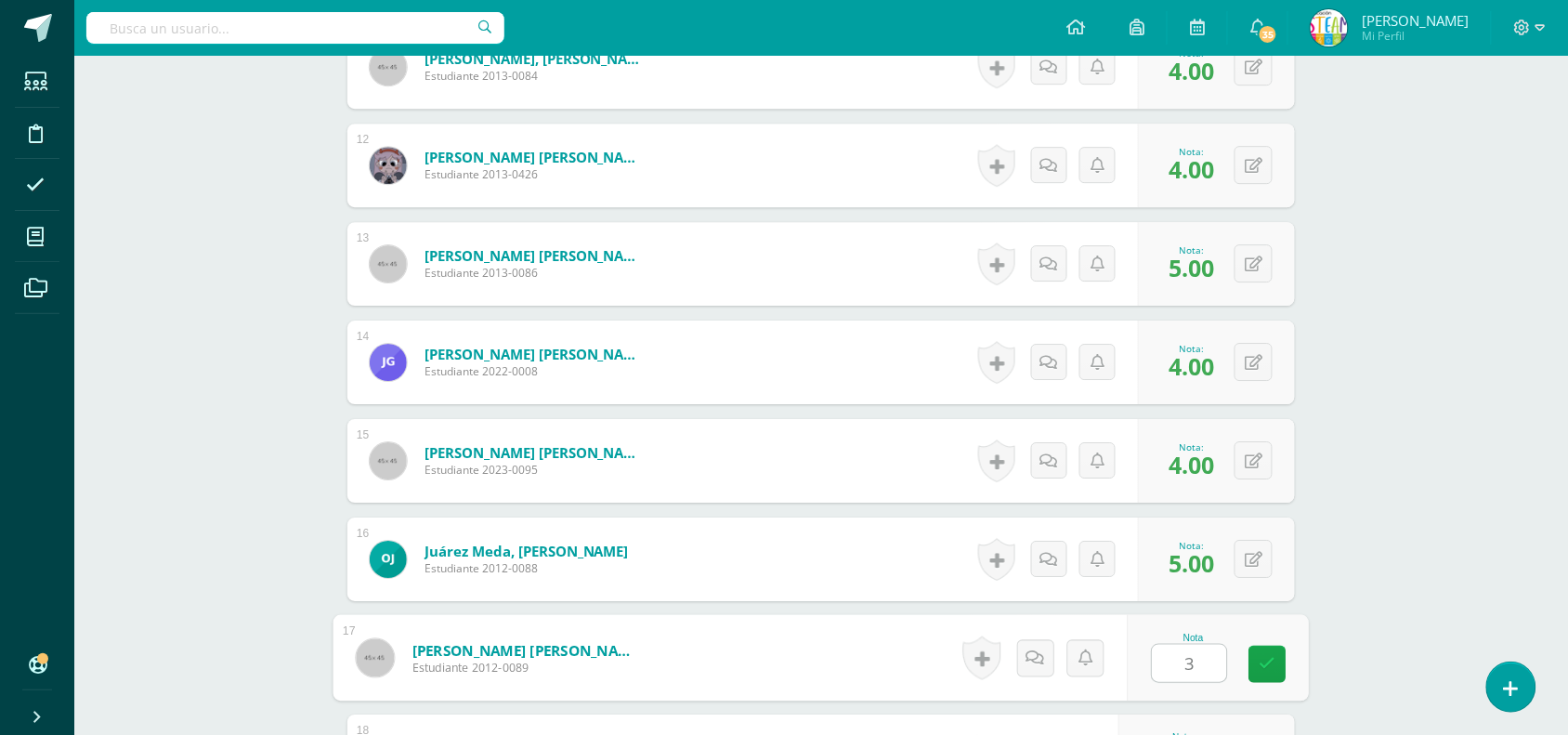
type input "3"
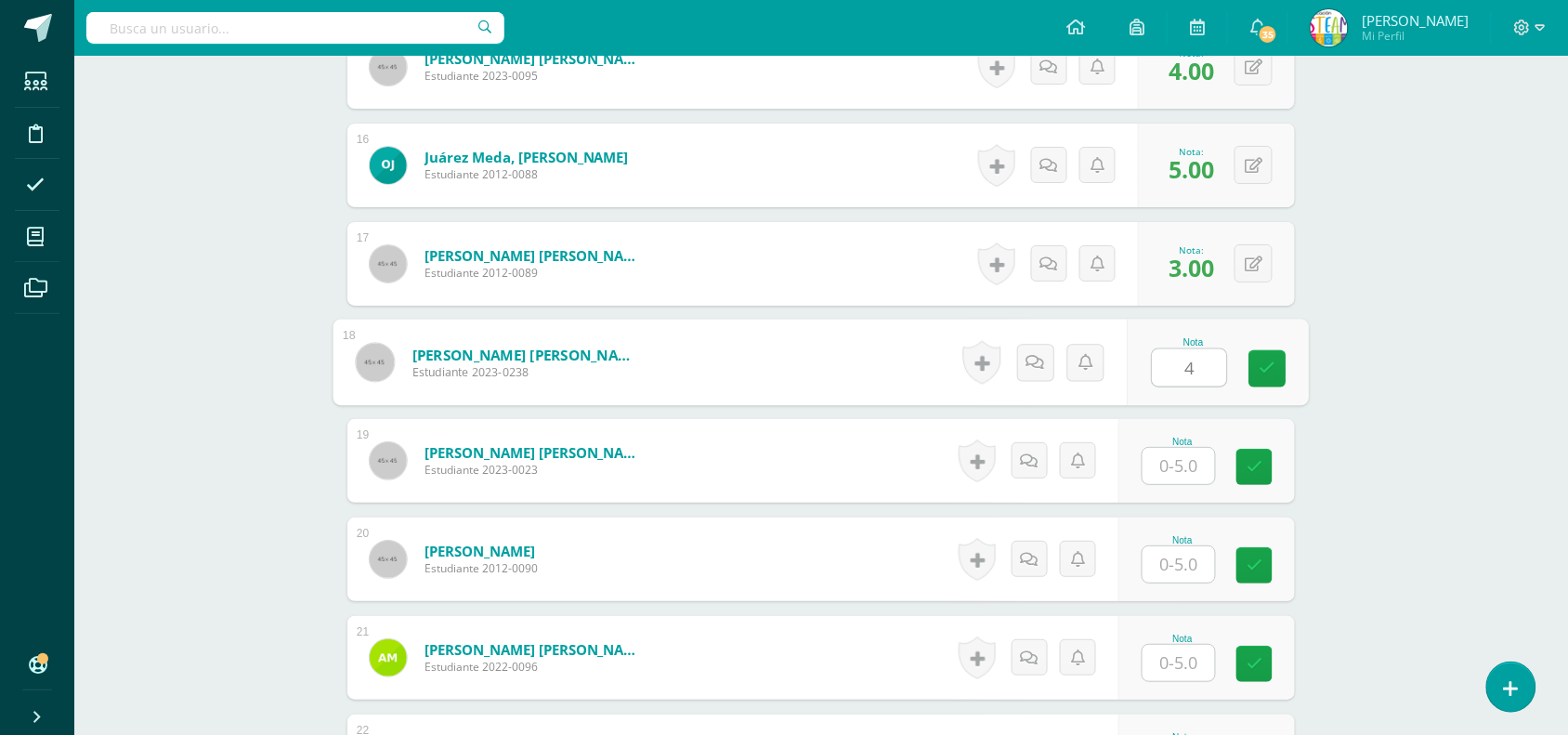
type input "4"
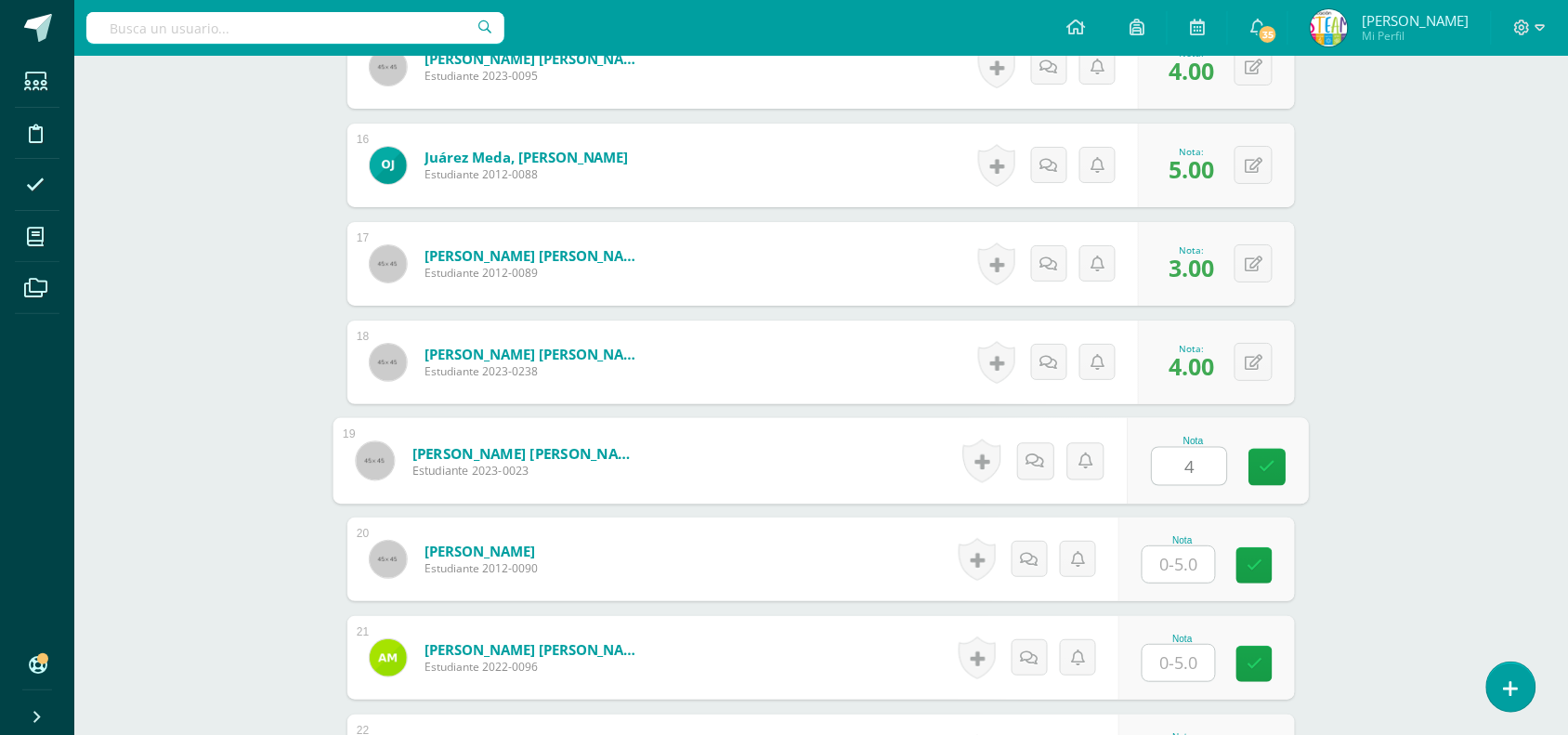
type input "4"
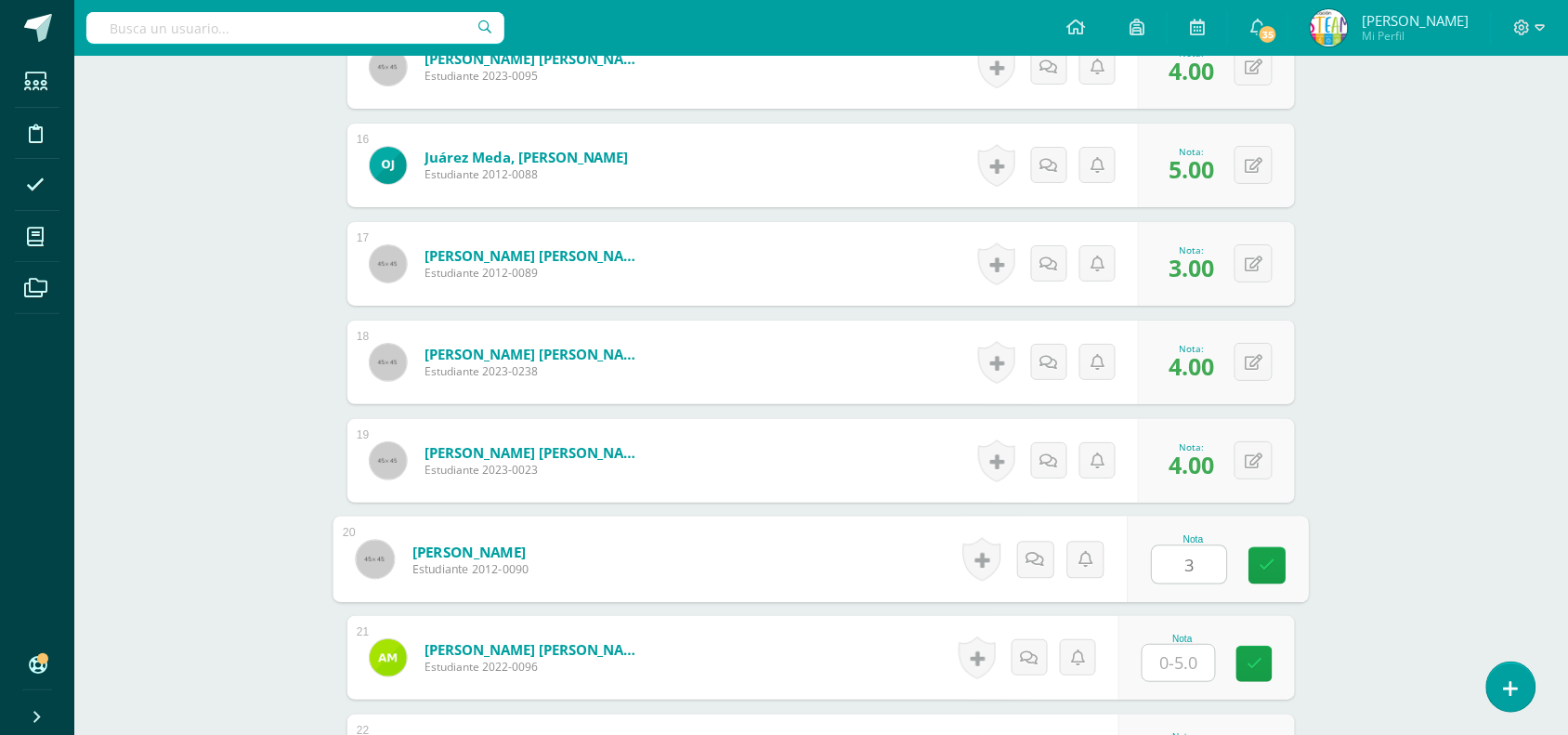
type input "3"
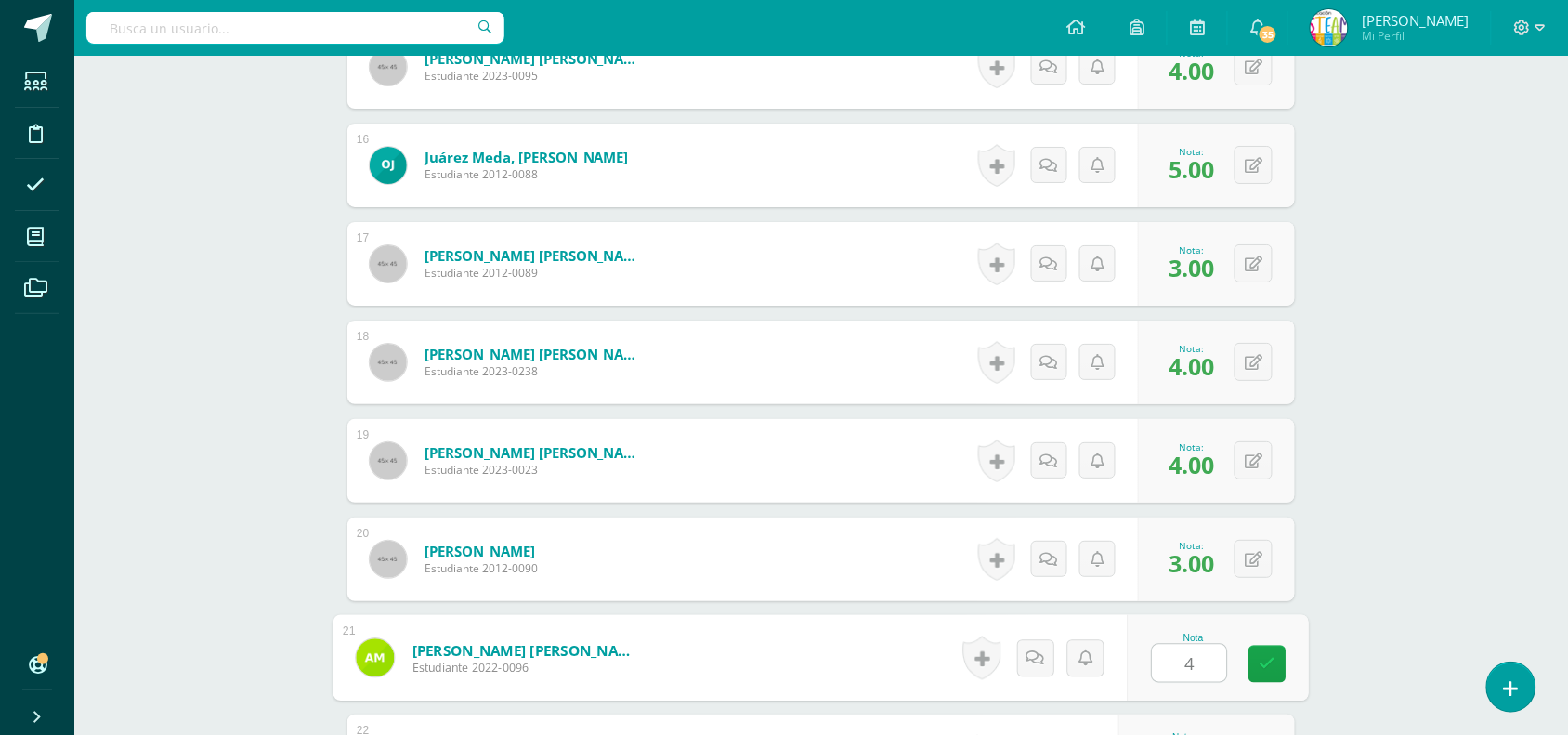
type input "4"
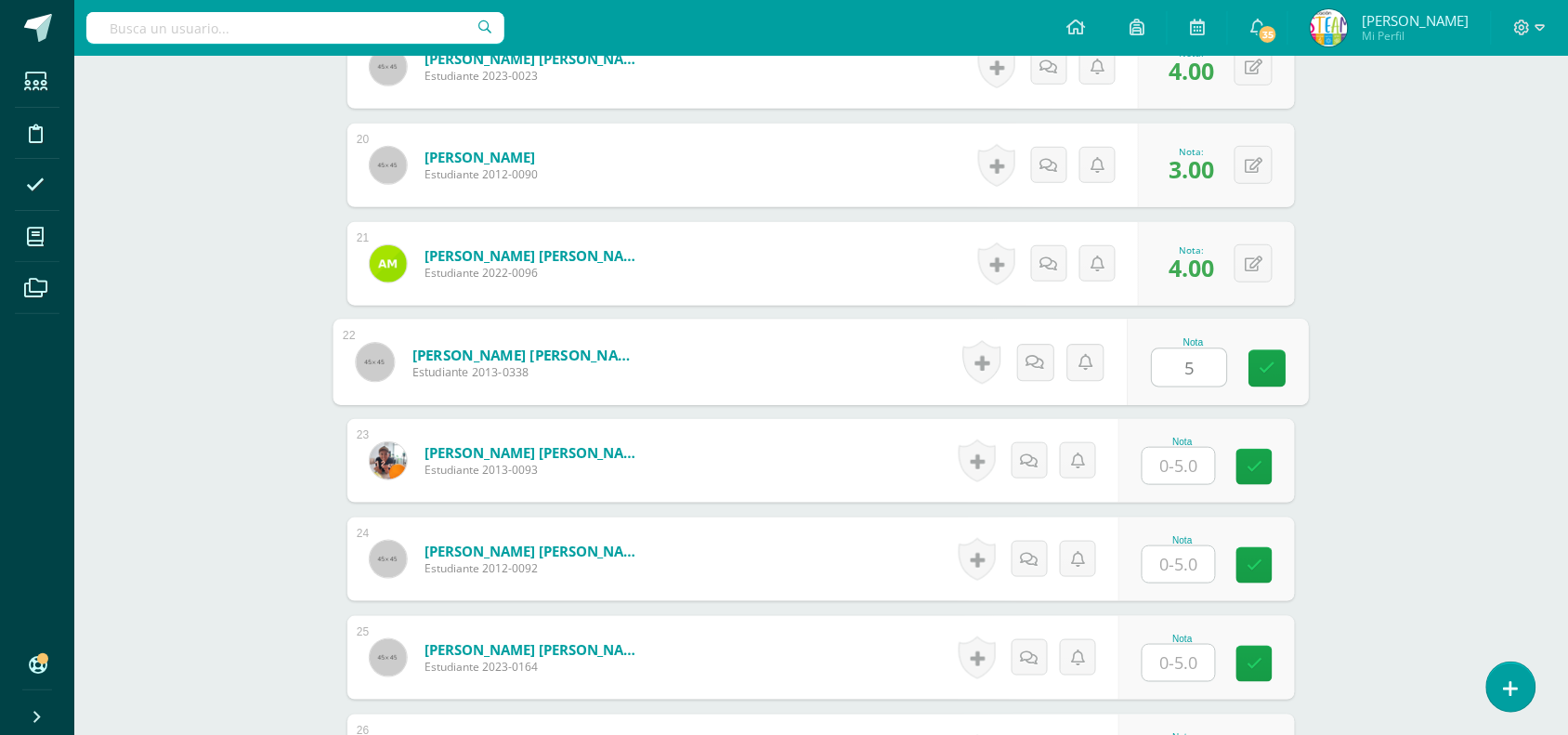
type input "5"
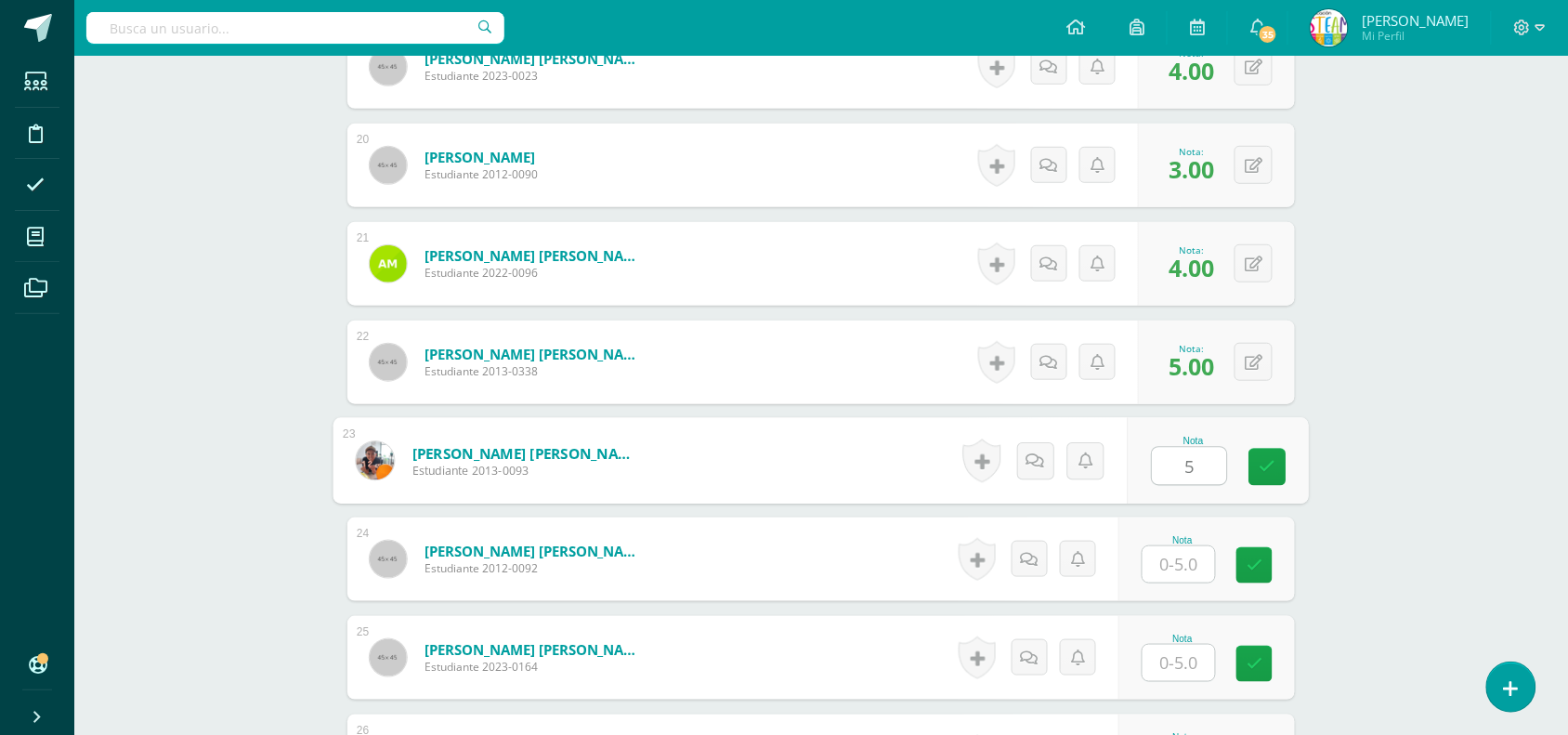
type input "5"
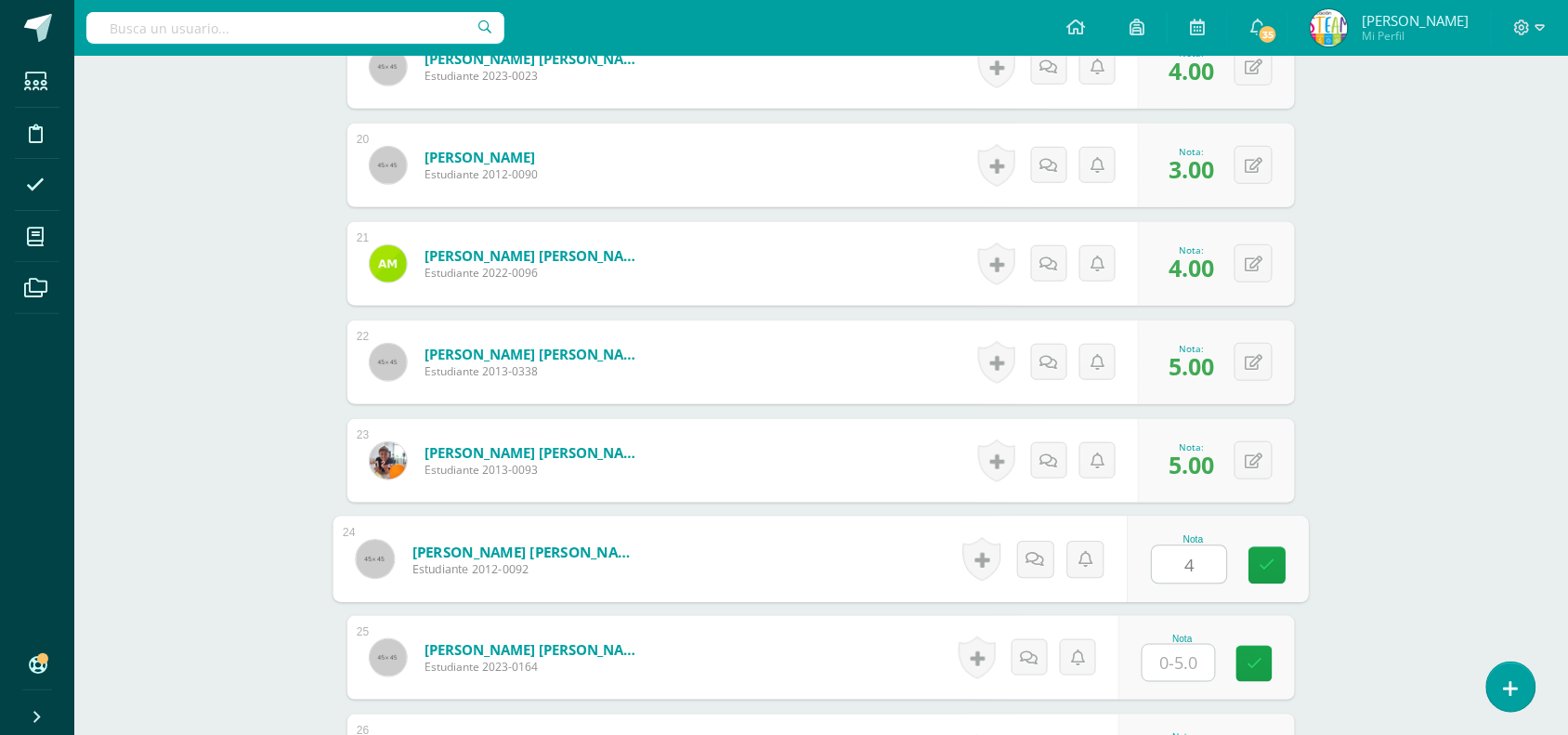
type input "4"
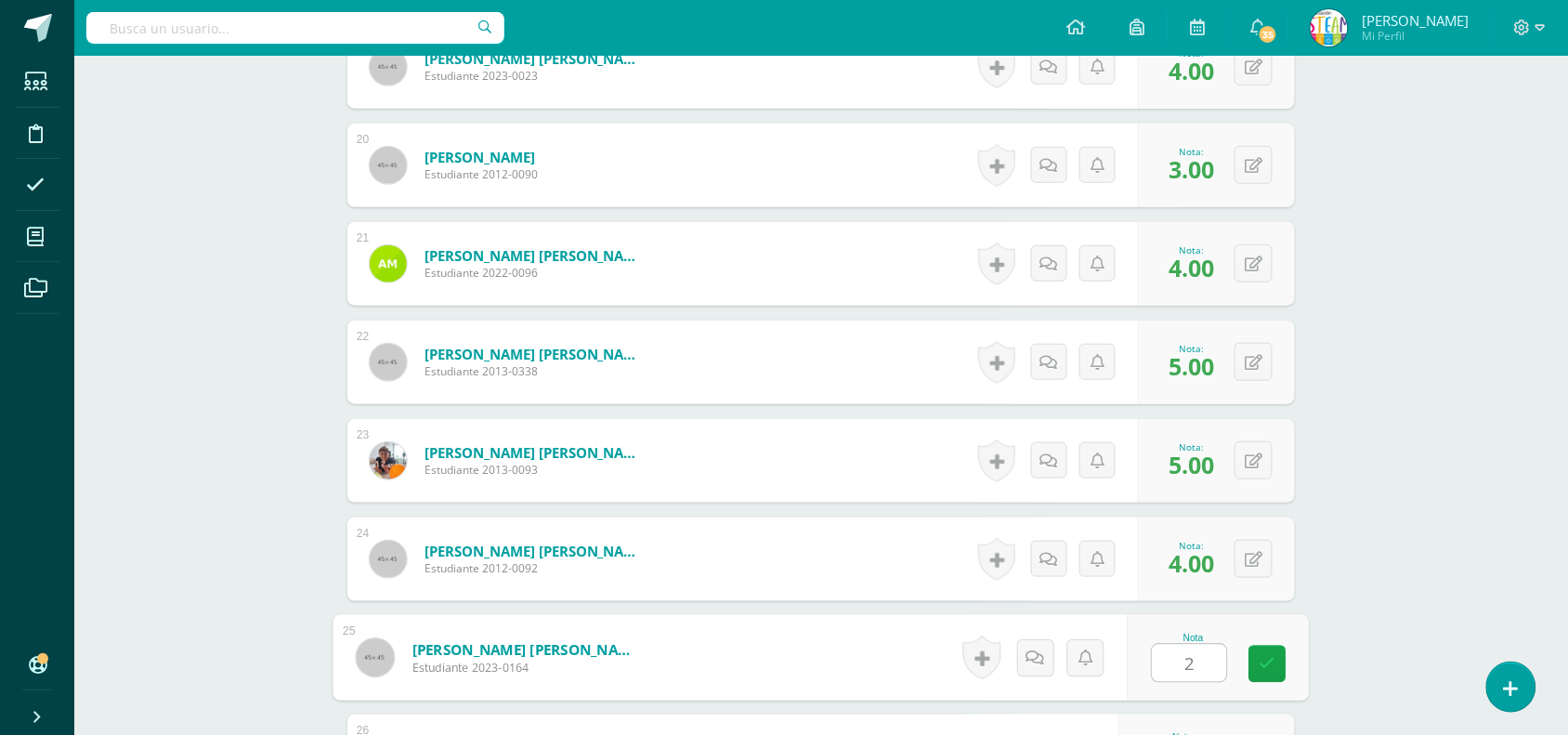
type input "2"
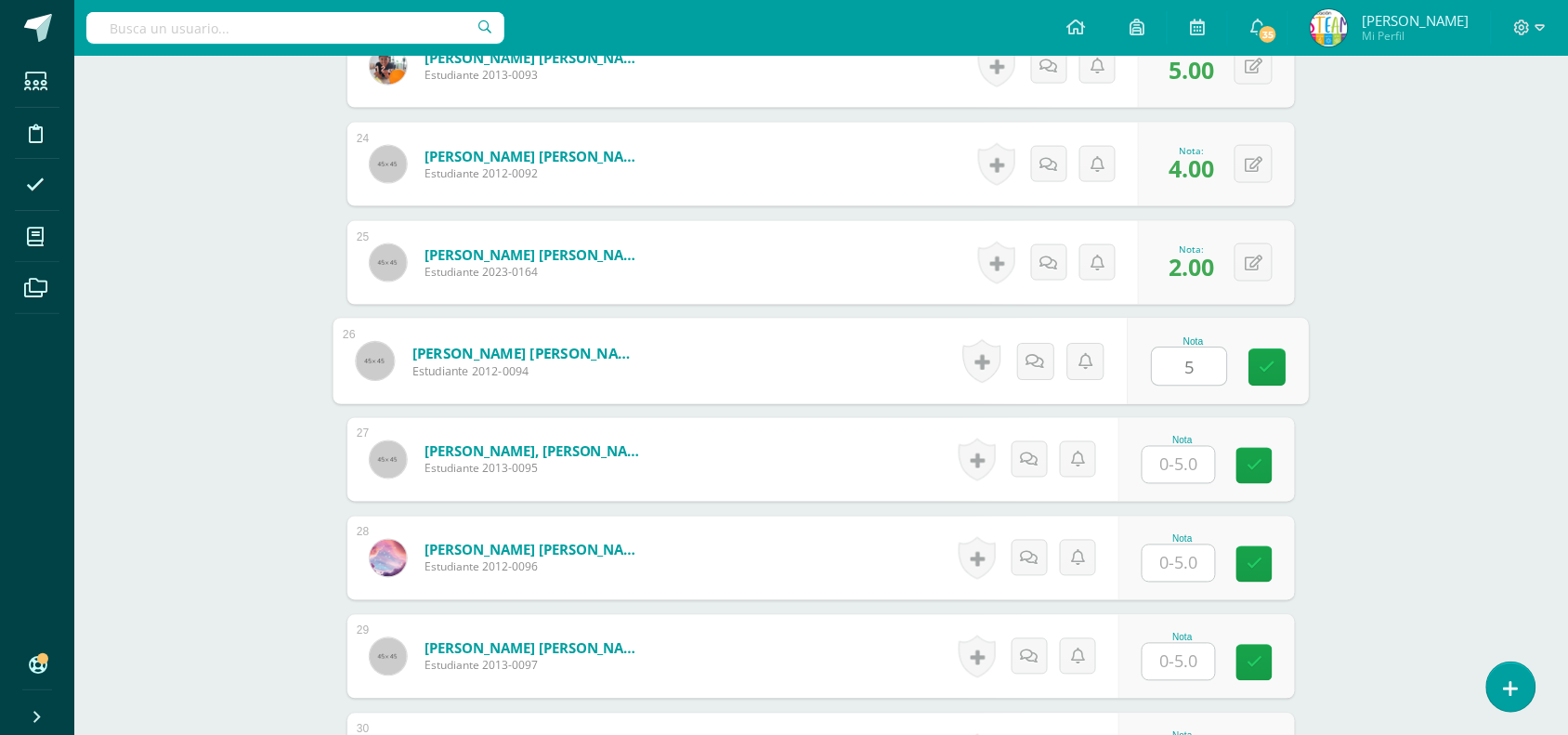
type input "5"
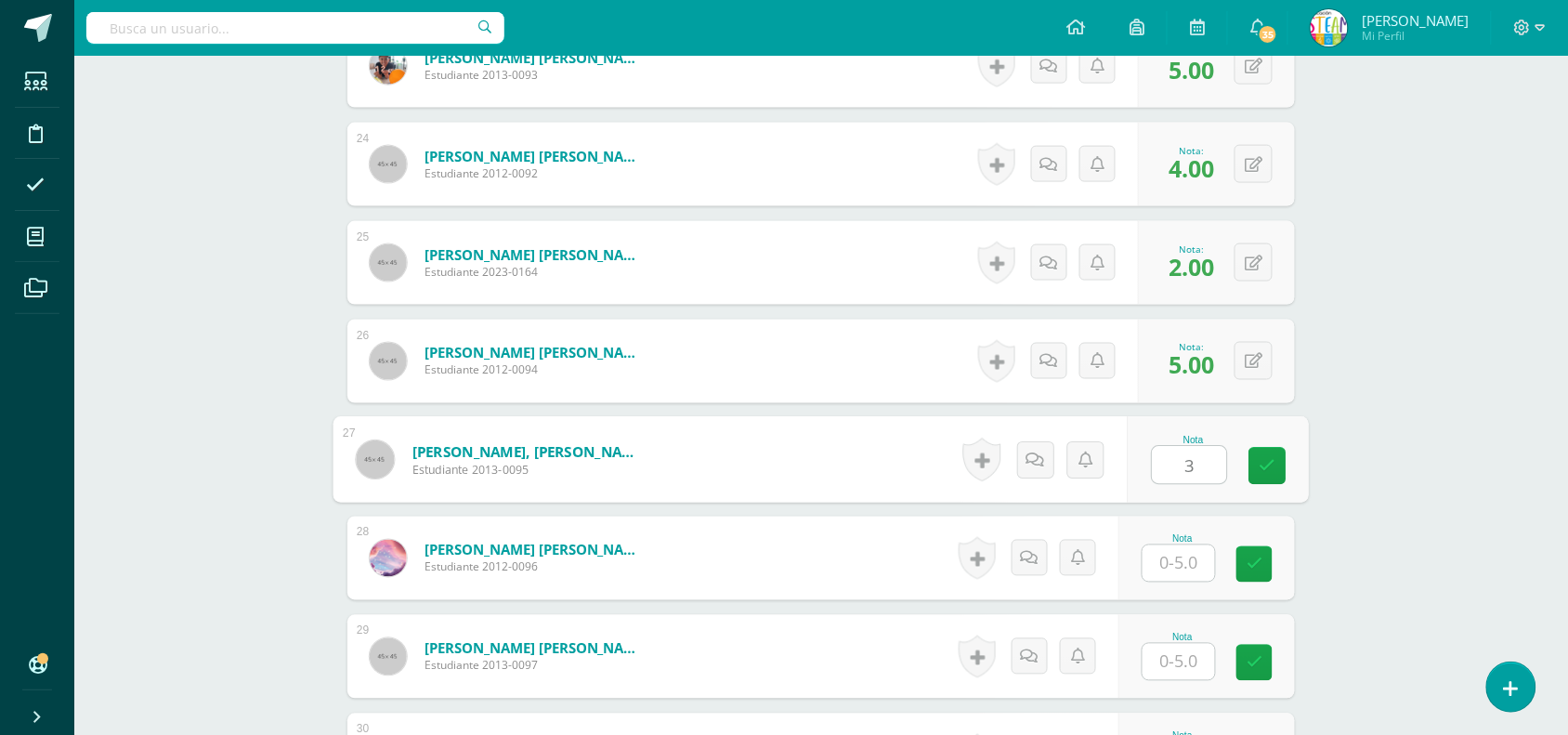
type input "3"
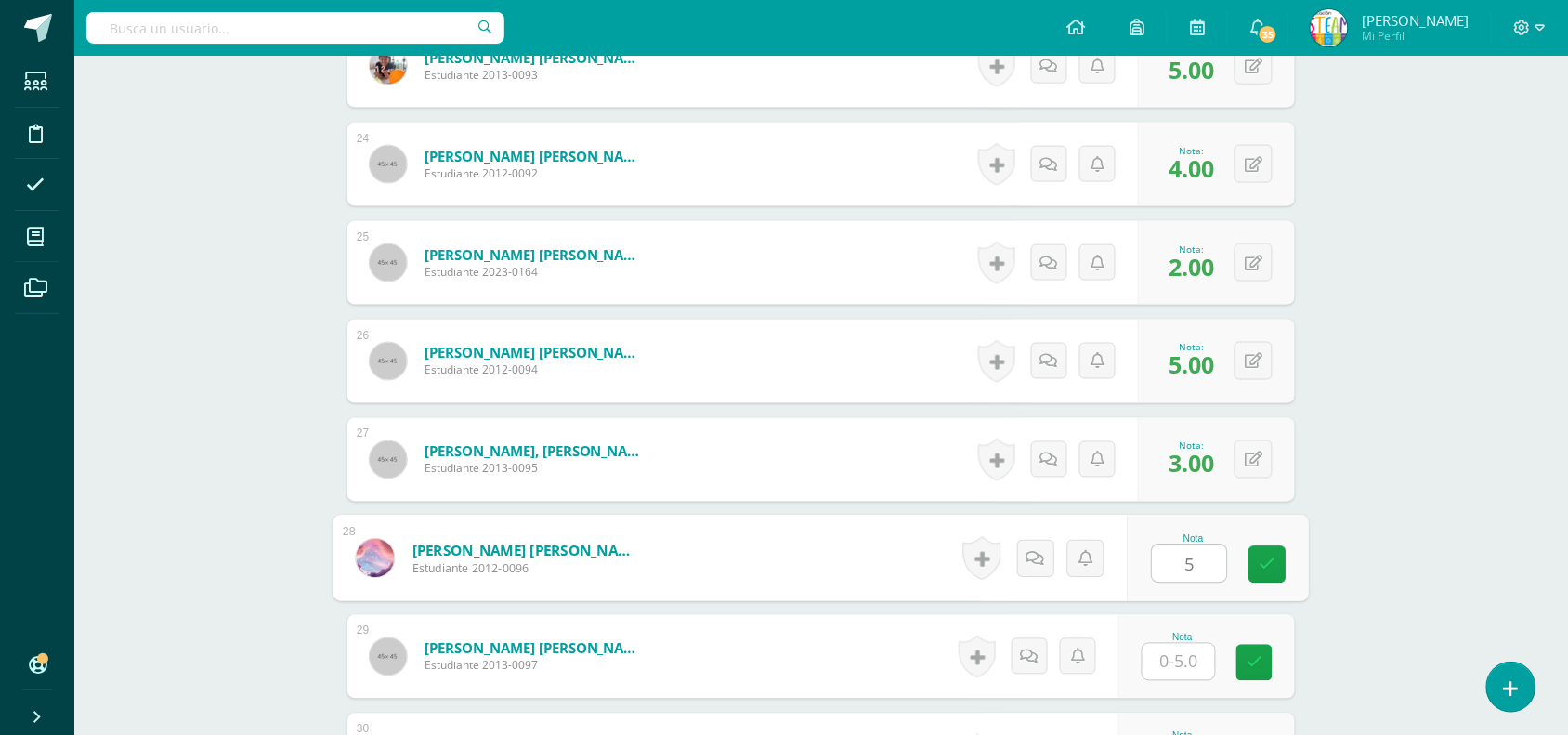
type input "5"
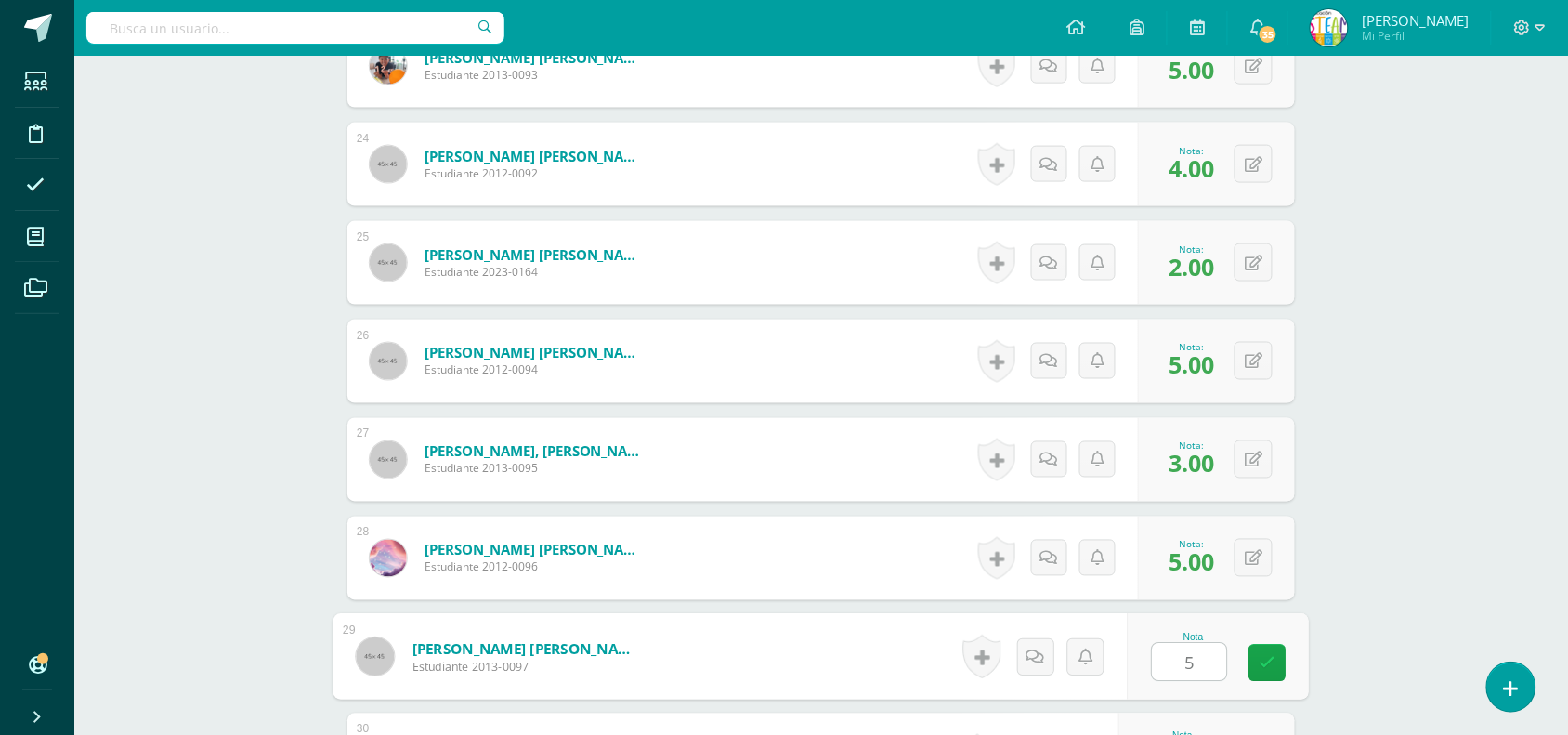
type input "5"
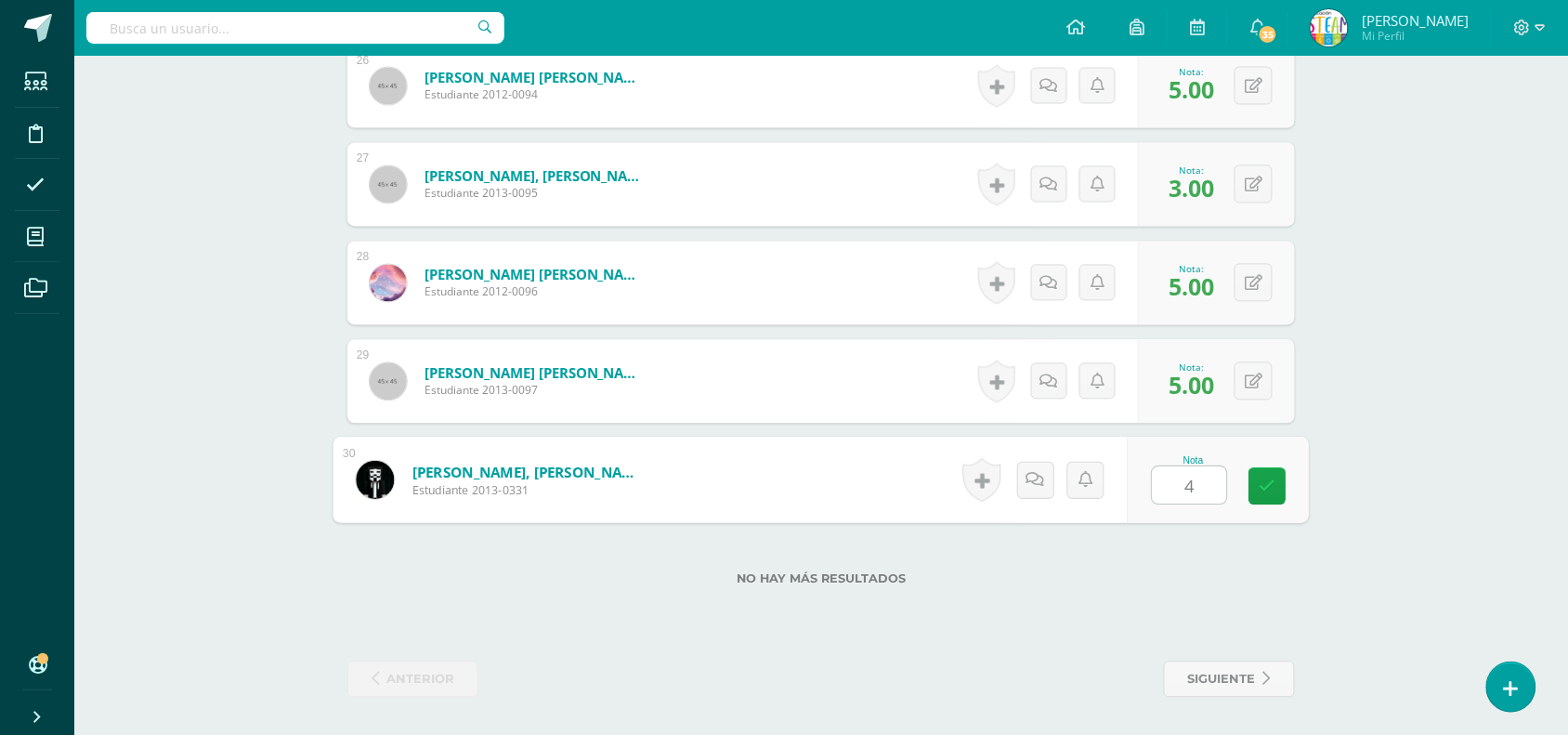
type input "4"
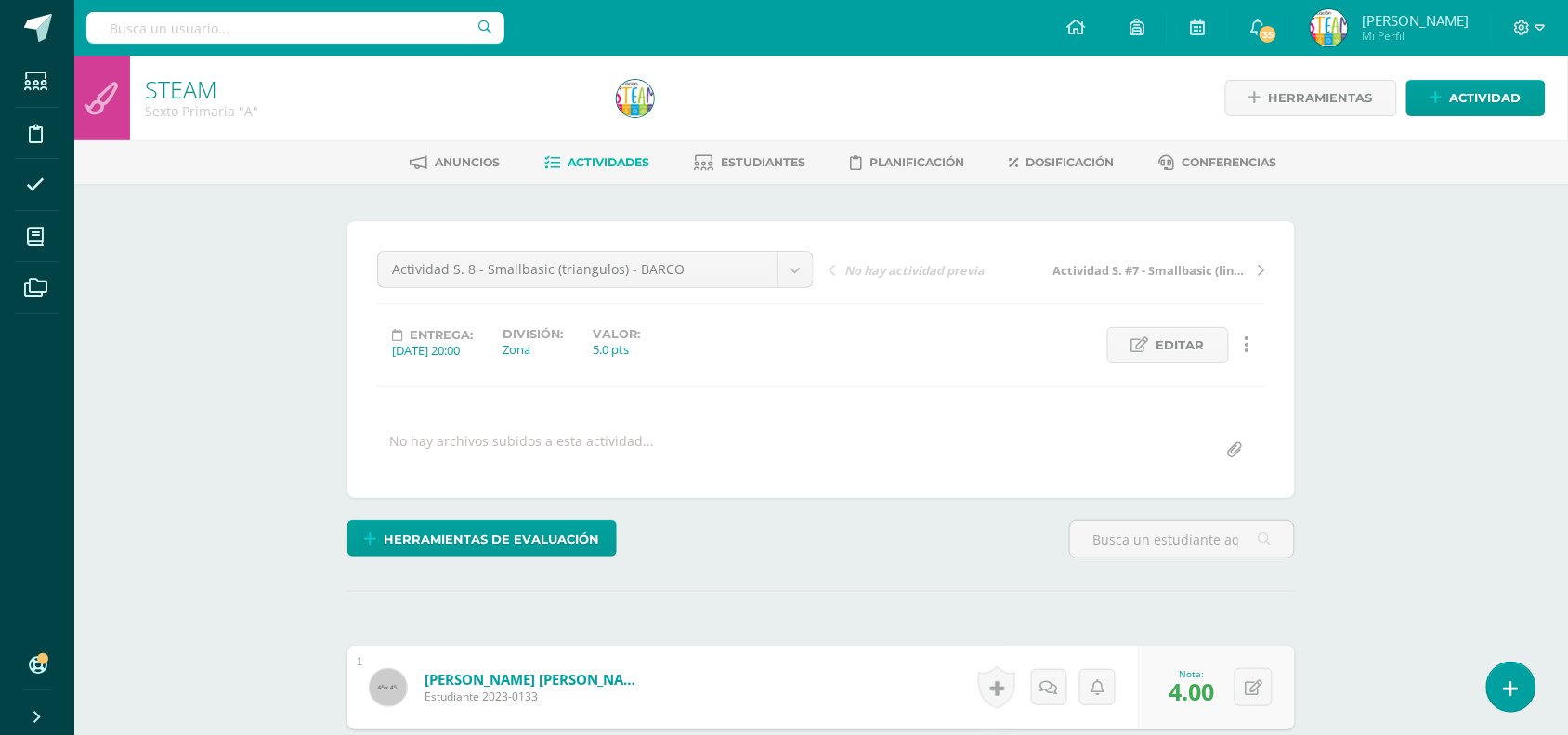
click at [771, 144] on div "Anuncios Actividades Estudiantes Planificación Dosificación Conferencias" at bounding box center [843, 162] width 1539 height 44
click at [769, 155] on span "Estudiantes" at bounding box center [764, 162] width 85 height 14
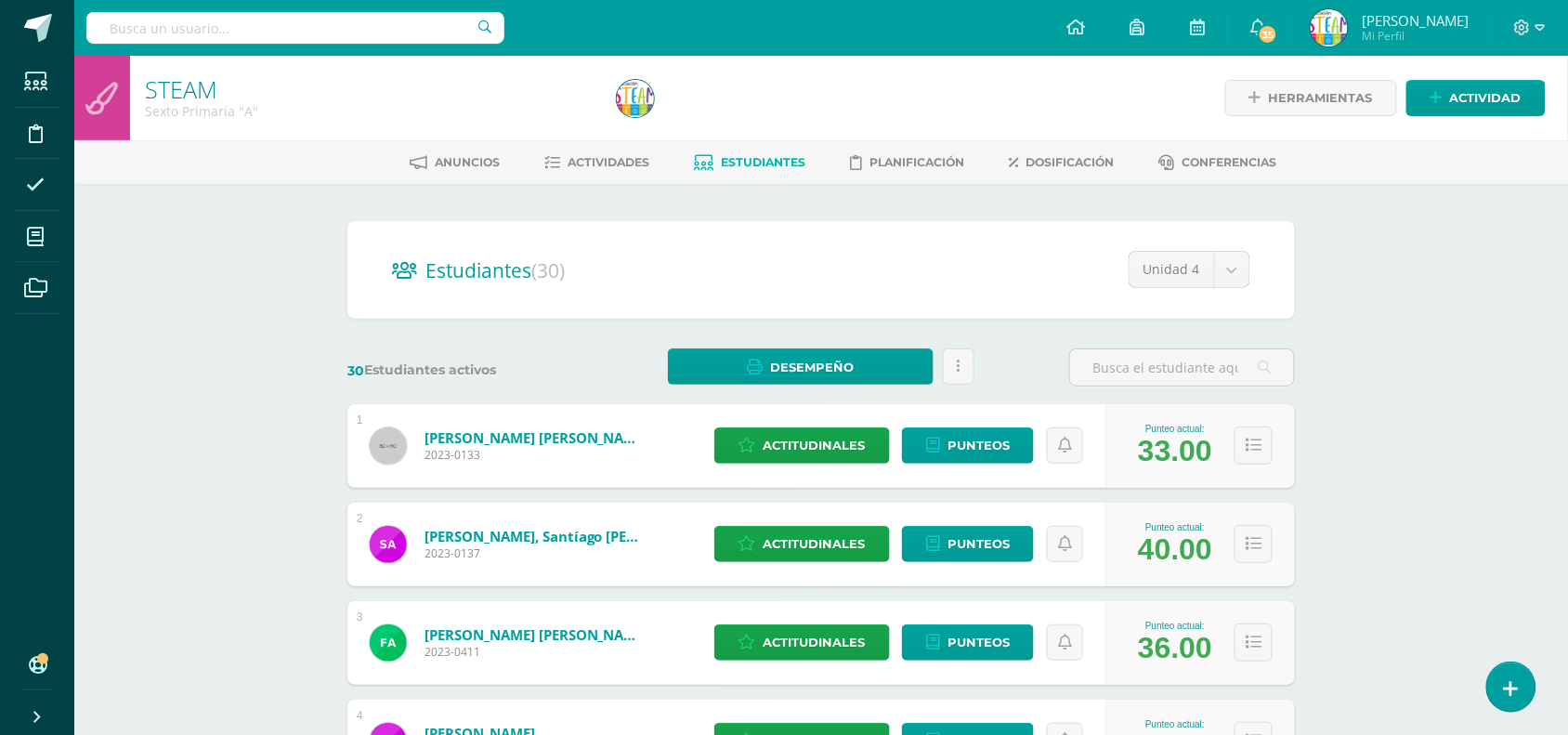
click at [619, 160] on span "Actividades" at bounding box center [609, 162] width 82 height 14
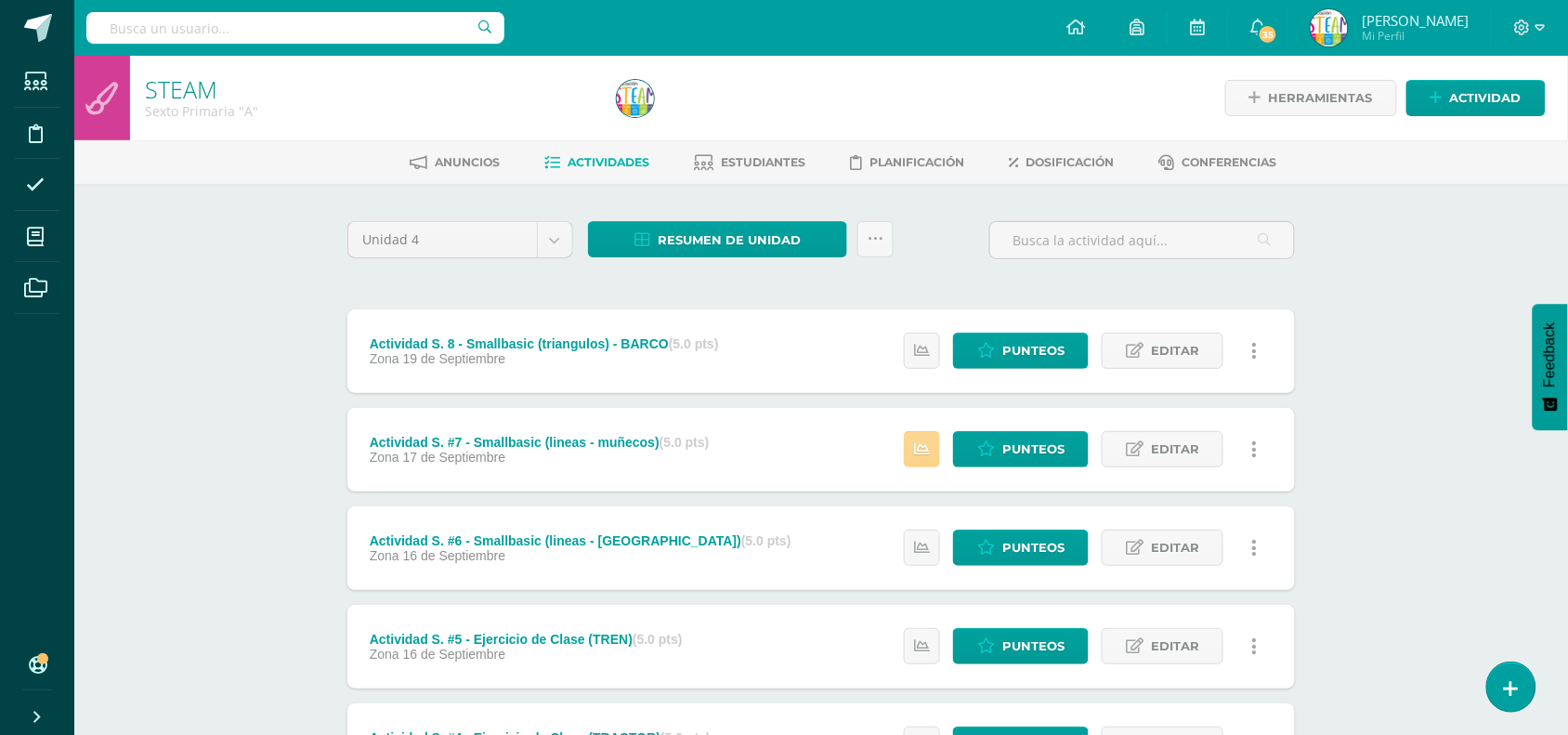
click at [911, 435] on link at bounding box center [921, 448] width 36 height 36
click at [1126, 453] on icon at bounding box center [1135, 449] width 18 height 16
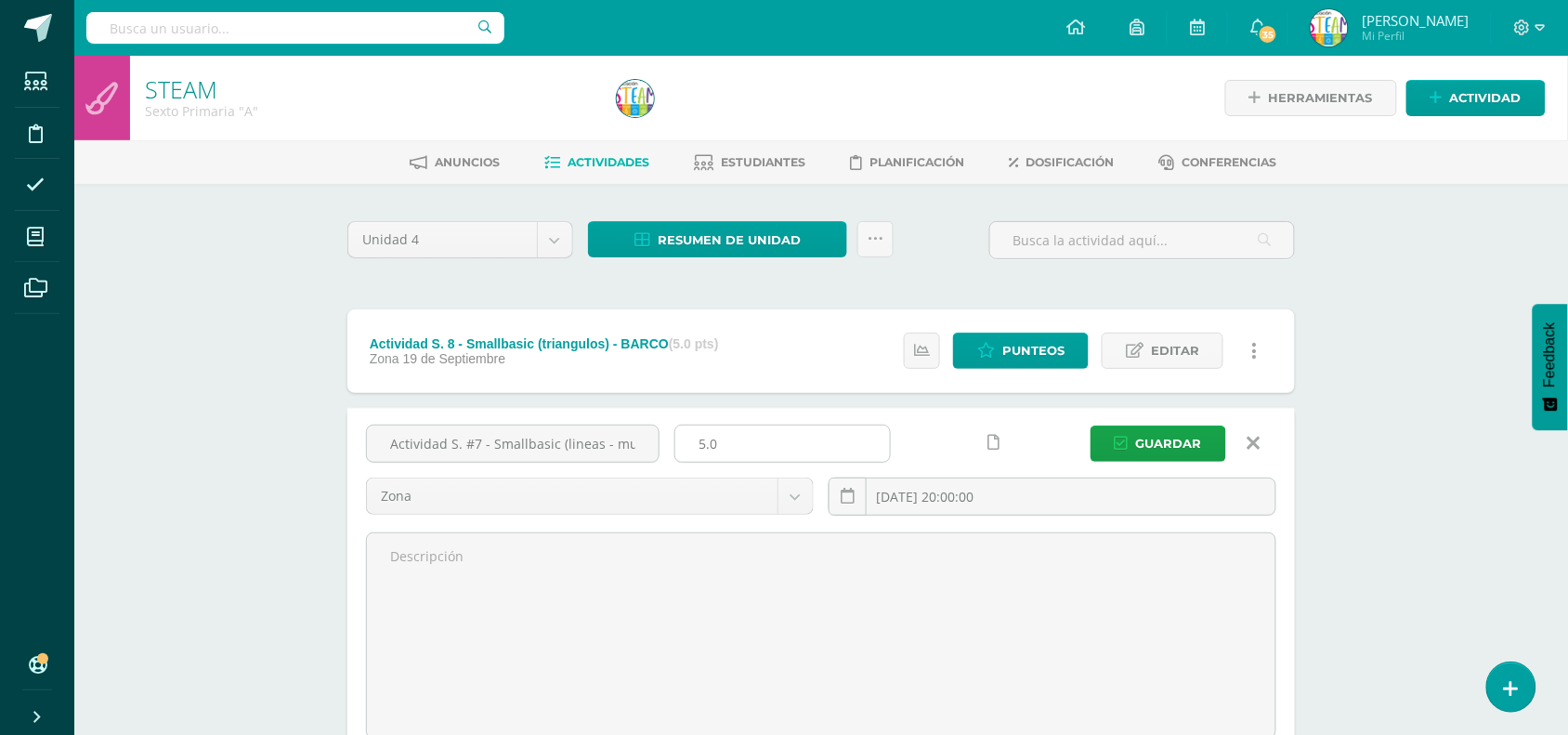
click at [714, 432] on input "5.0" at bounding box center [783, 443] width 215 height 36
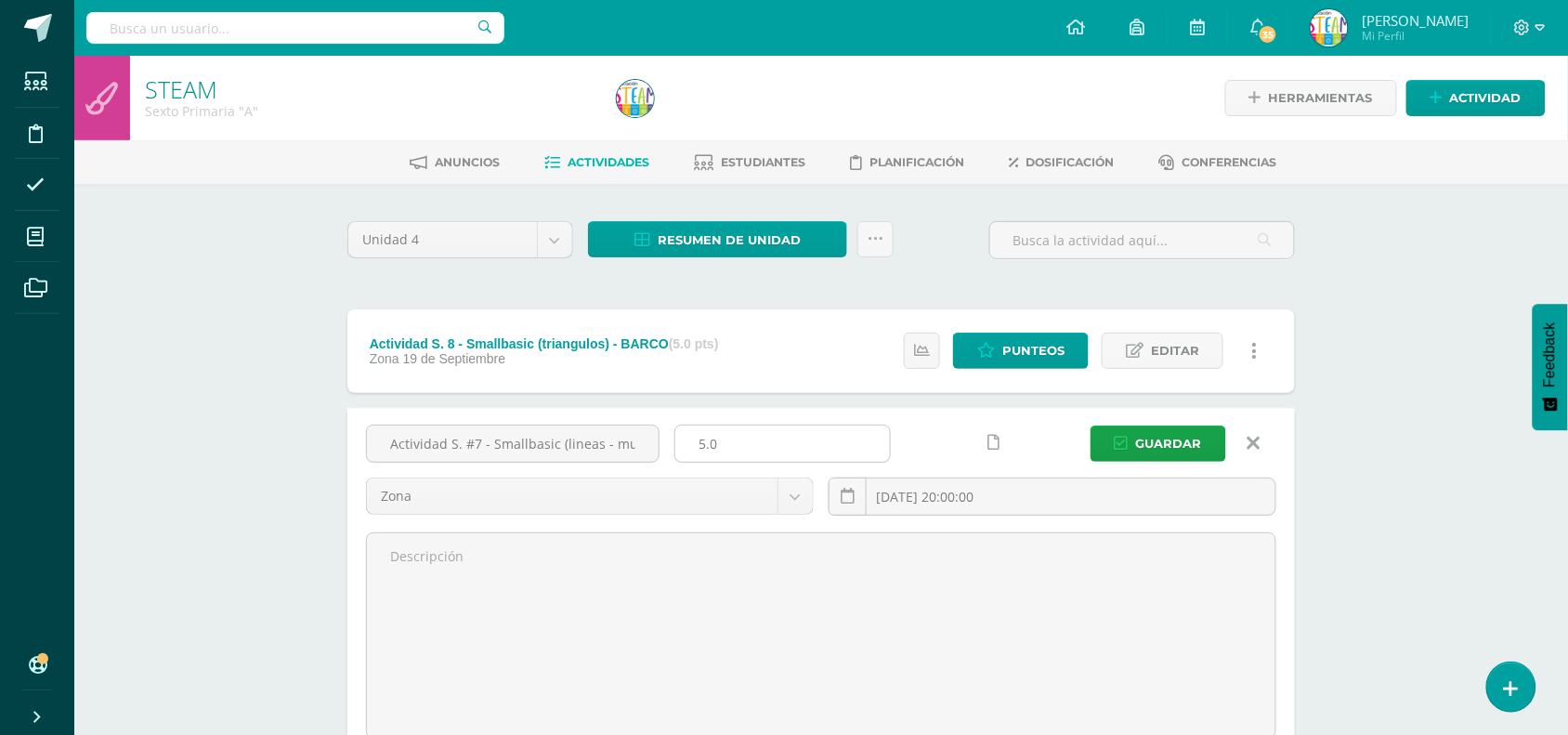
click at [714, 432] on input "5.0" at bounding box center [783, 443] width 215 height 36
type input "10"
click at [1141, 439] on span "Guardar" at bounding box center [1169, 443] width 66 height 34
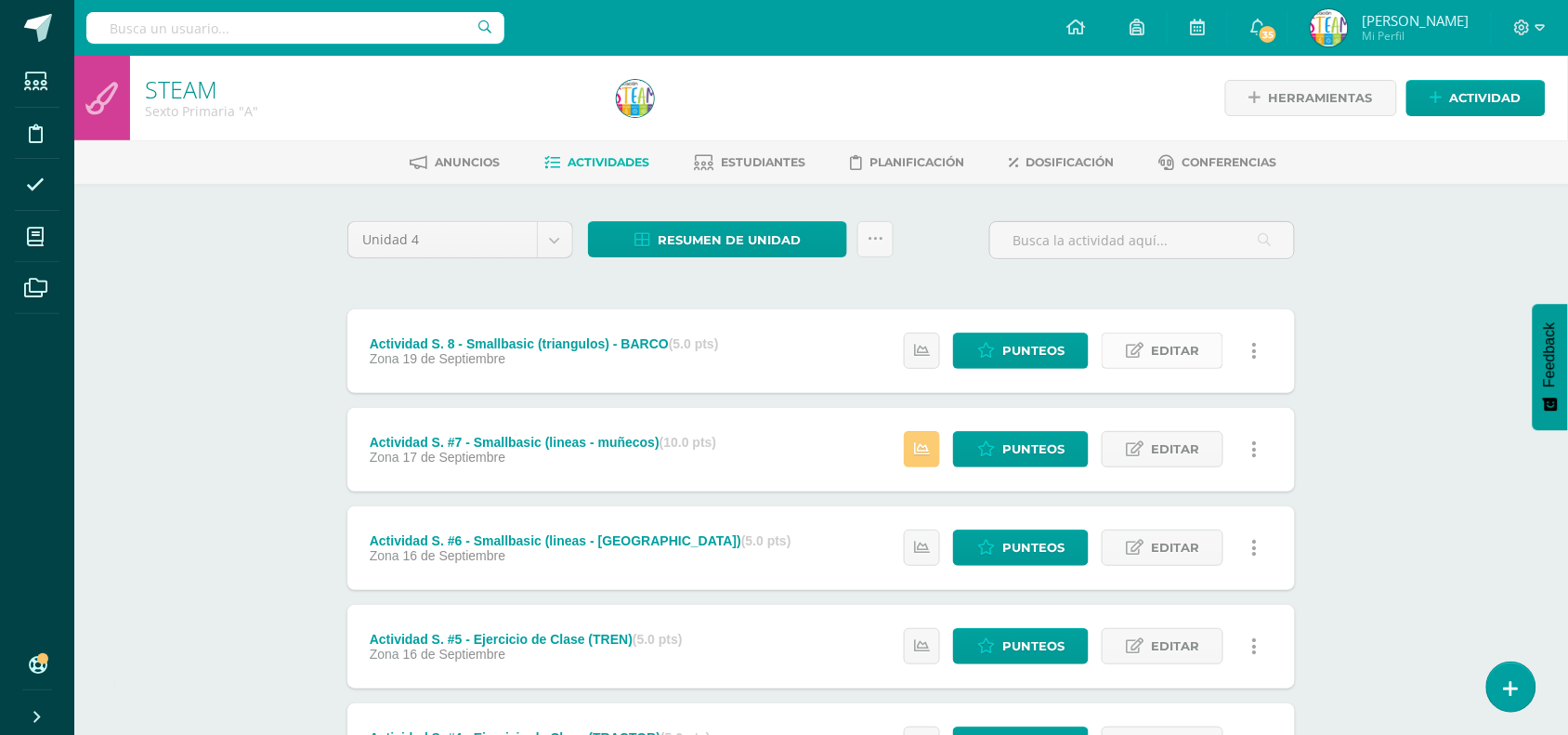
click at [1148, 348] on link "Editar" at bounding box center [1162, 350] width 122 height 36
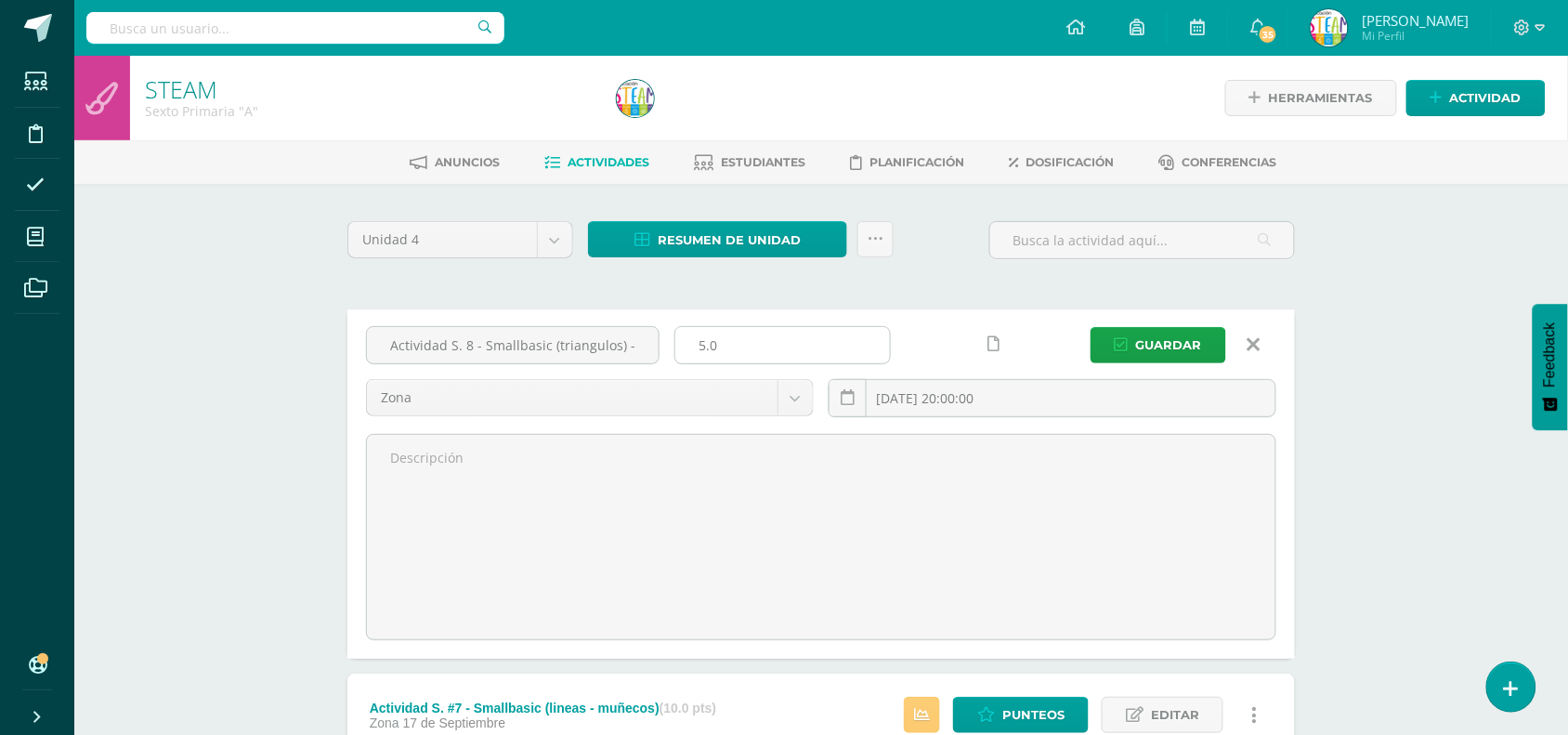
click at [692, 334] on input "5.0" at bounding box center [783, 344] width 215 height 36
type input "10"
click at [1134, 351] on button "Guardar" at bounding box center [1157, 344] width 136 height 36
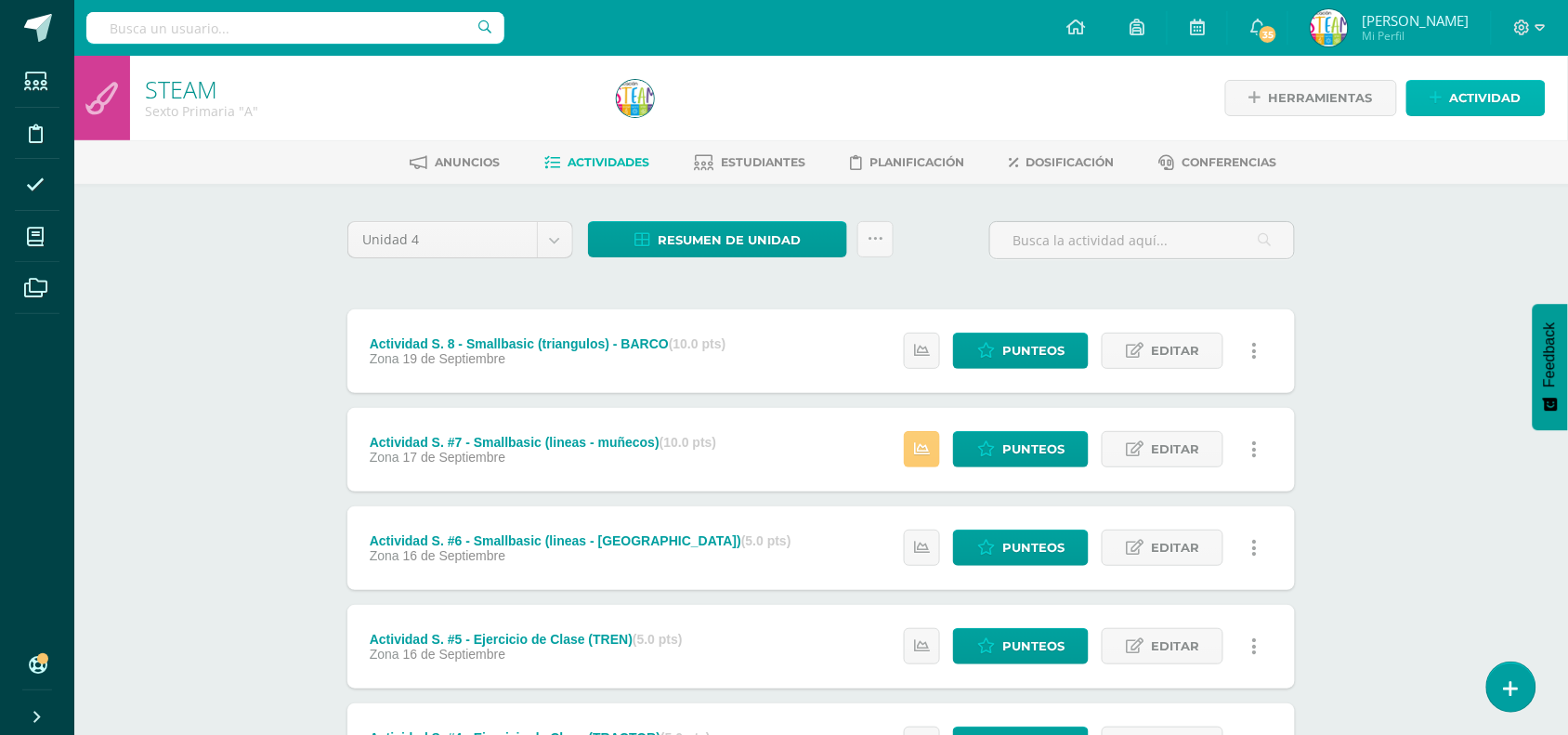
click at [1466, 91] on span "Actividad" at bounding box center [1485, 97] width 71 height 34
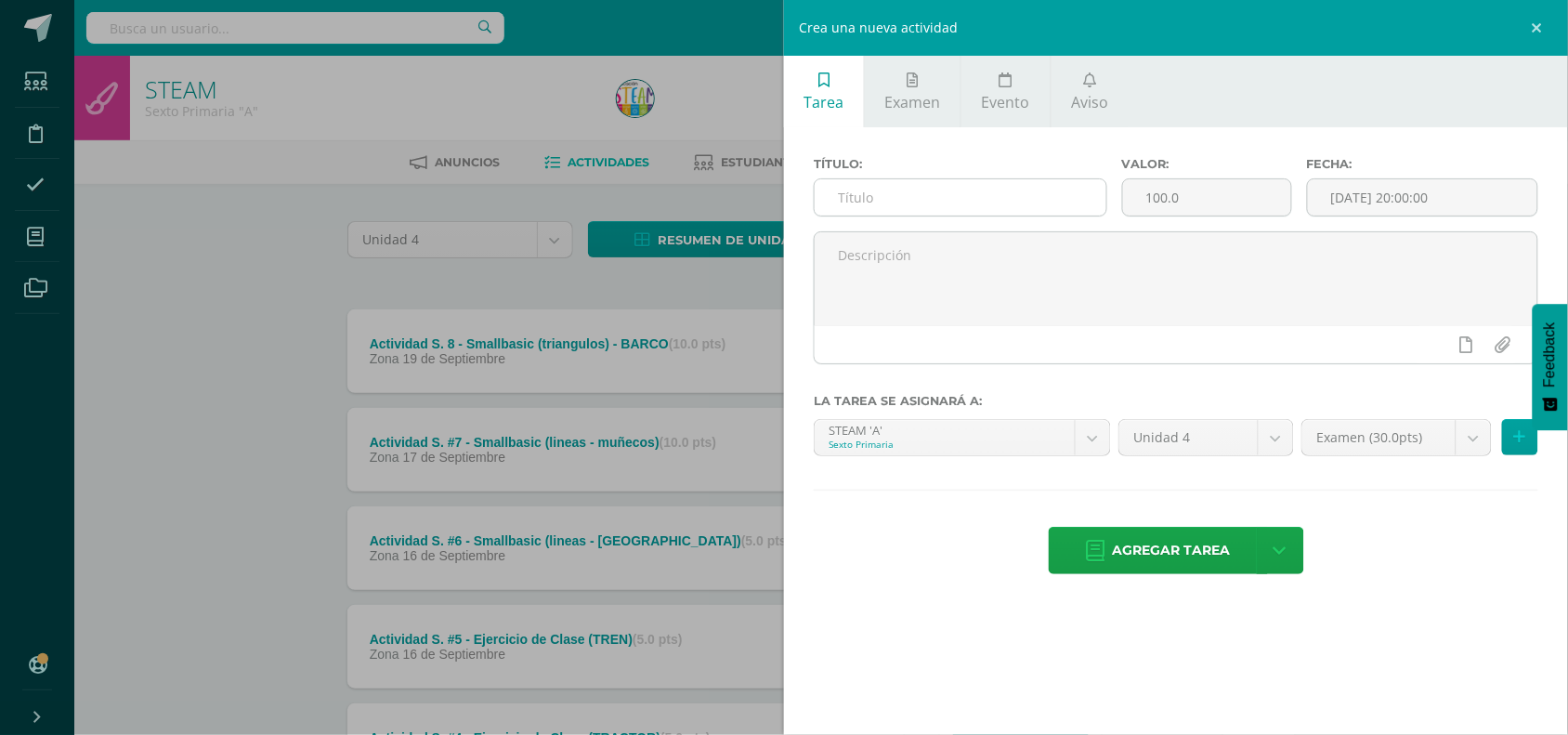
click at [824, 195] on input "text" at bounding box center [960, 197] width 292 height 36
paste input "Actividad S."
type input "Actividad S. 9 - Laboratorio (Diagrama de Oso)"
click at [1181, 206] on input "100.0" at bounding box center [1207, 197] width 168 height 36
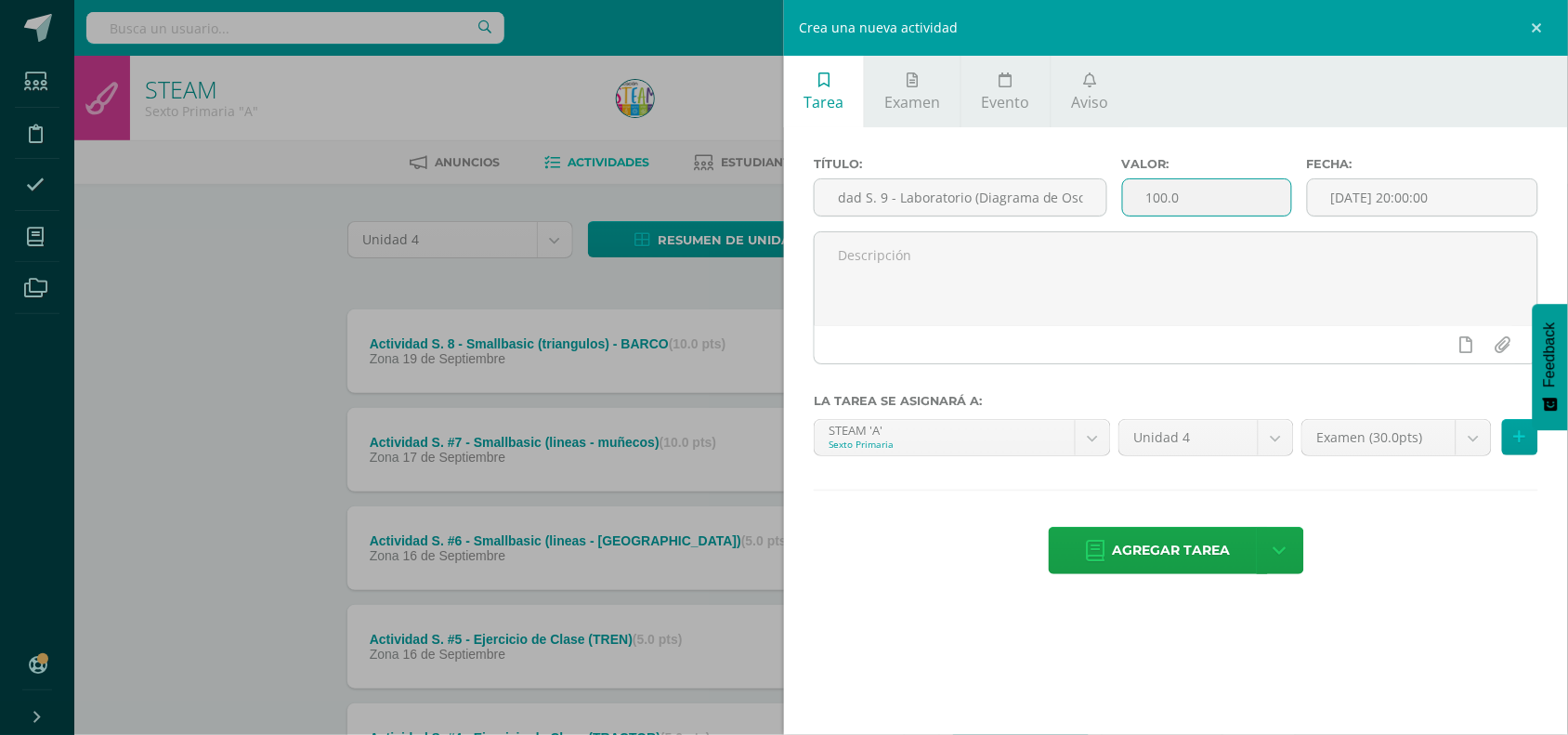
scroll to position [0, 0]
click at [1181, 206] on input "100.0" at bounding box center [1207, 197] width 168 height 36
type input "10"
click at [1483, 450] on body "La tarea Actividad S. 8 - Smallbasic (triangulos) - BARCO fue editada exitosame…" at bounding box center [784, 602] width 1568 height 1206
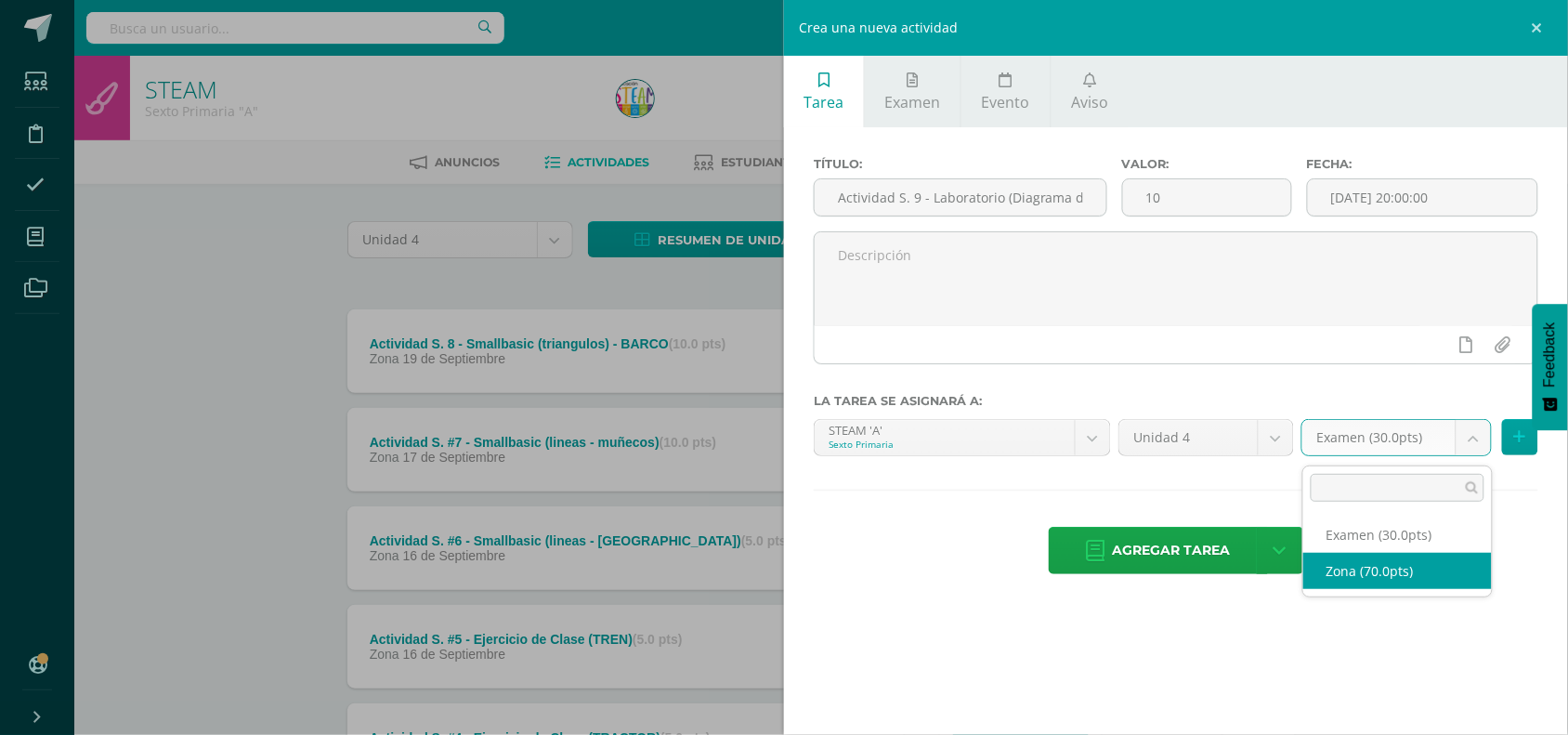
select select "47884"
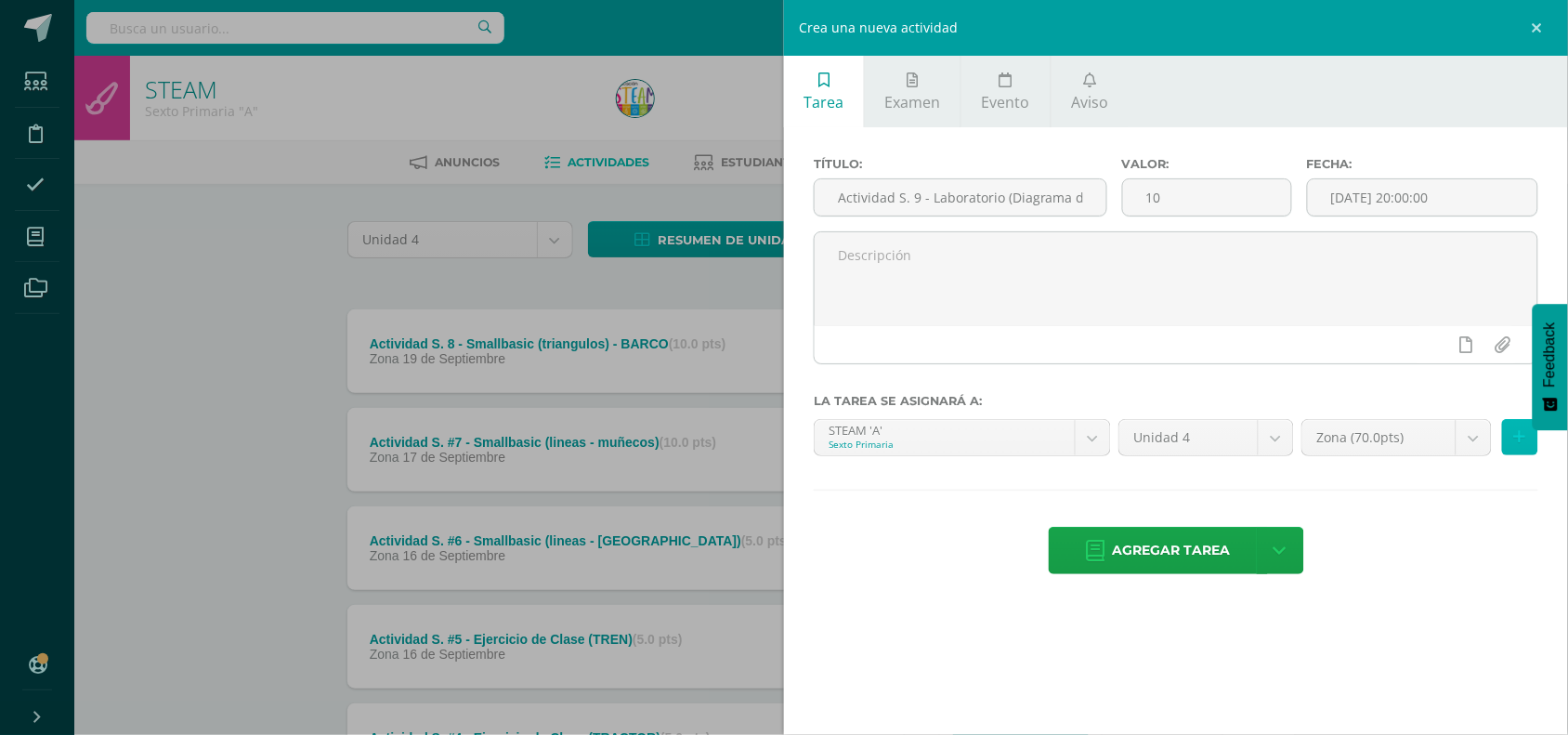
click at [1517, 450] on button at bounding box center [1519, 437] width 36 height 36
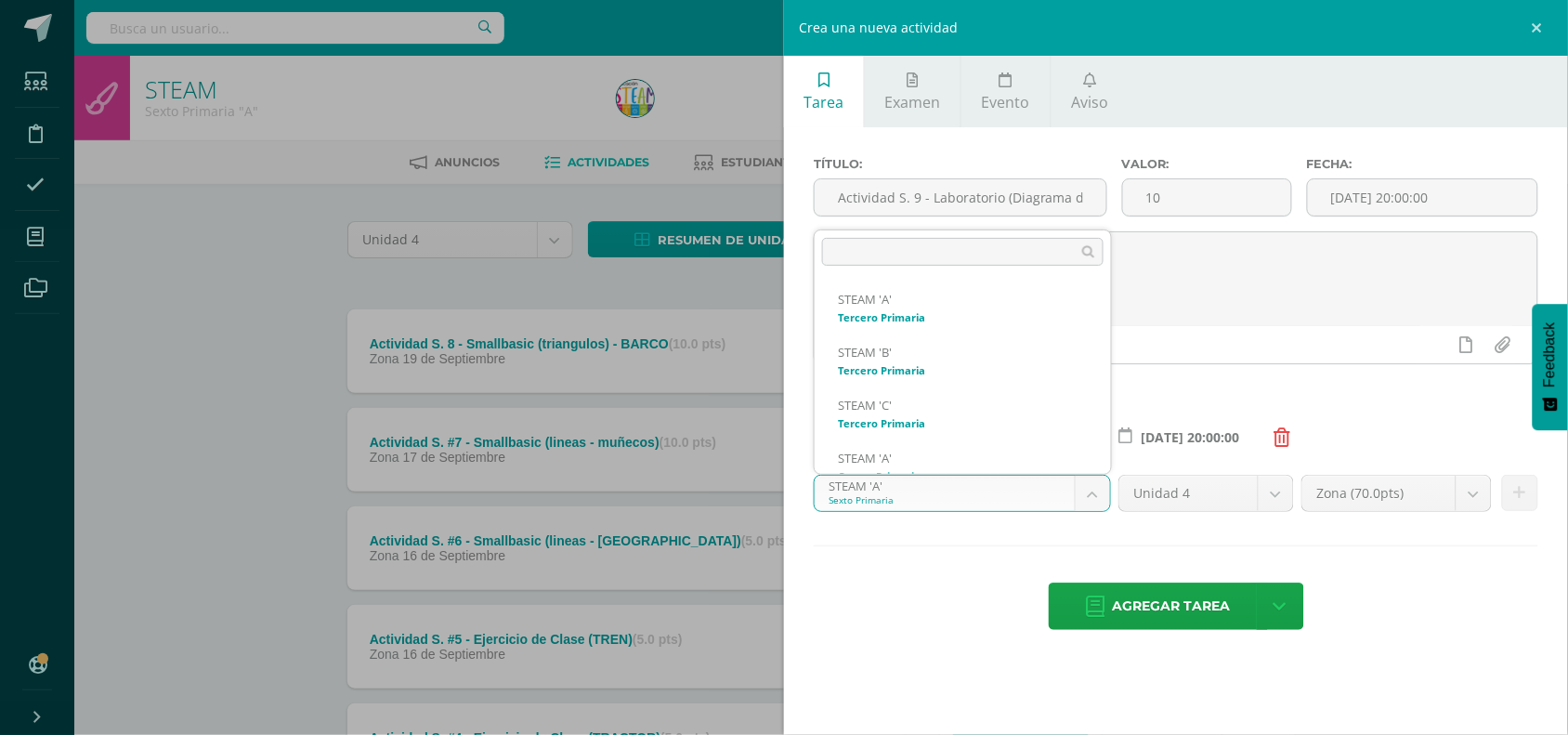
click at [1084, 500] on body "La tarea Actividad S. 8 - Smallbasic (triangulos) - BARCO fue editada exitosame…" at bounding box center [784, 602] width 1568 height 1206
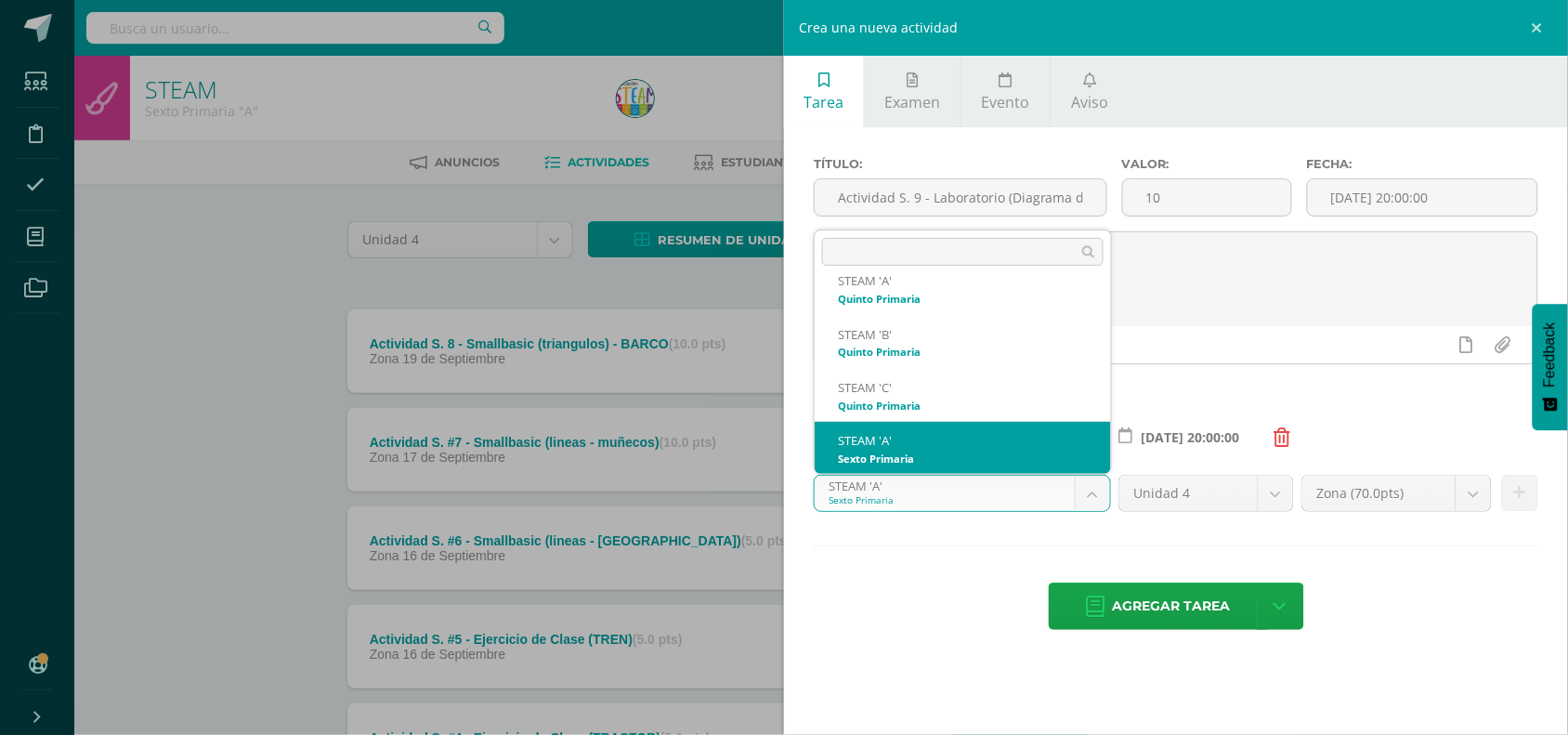
scroll to position [336, 0]
select select "30489"
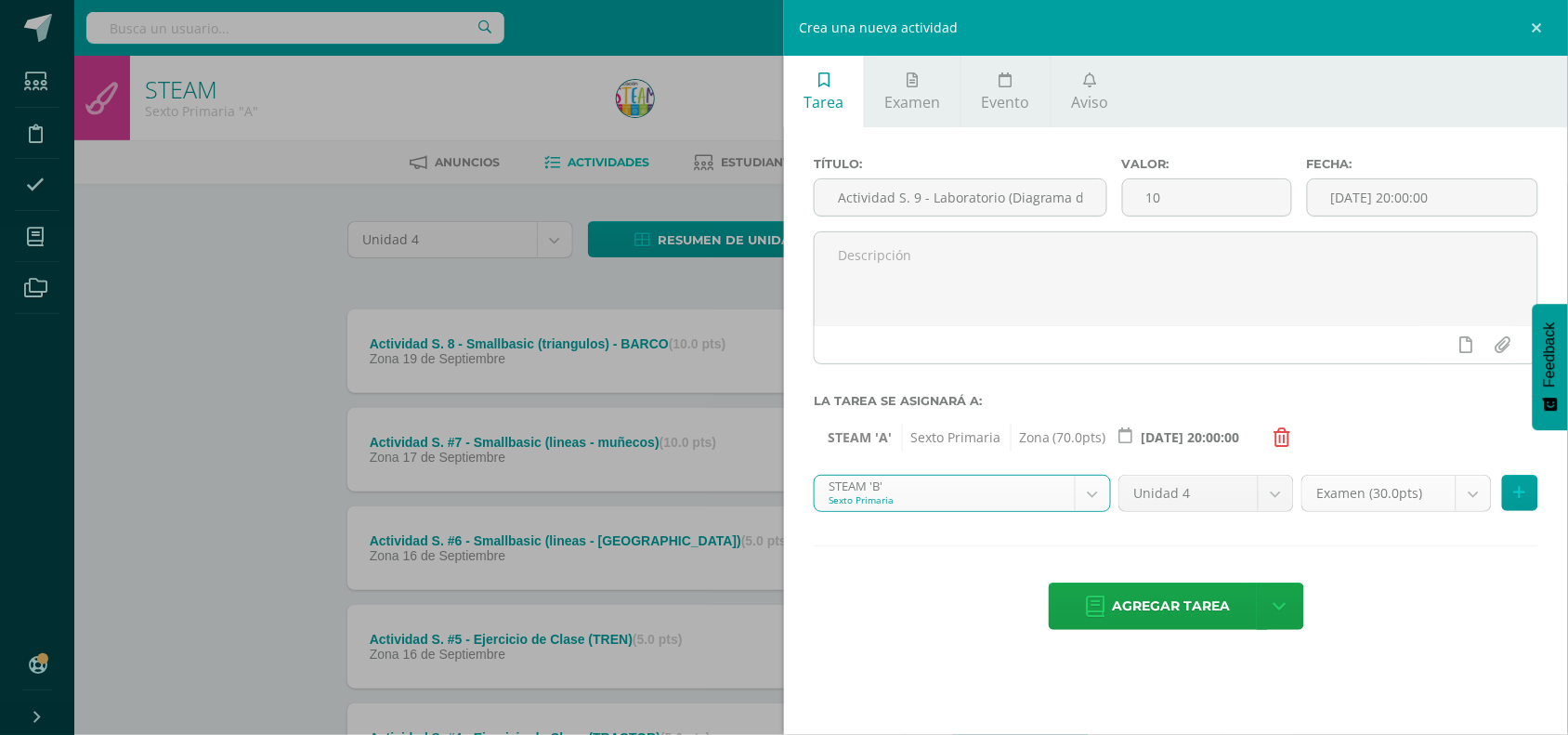
click at [1477, 512] on div "Examen (30.0pts)" at bounding box center [1396, 493] width 190 height 37
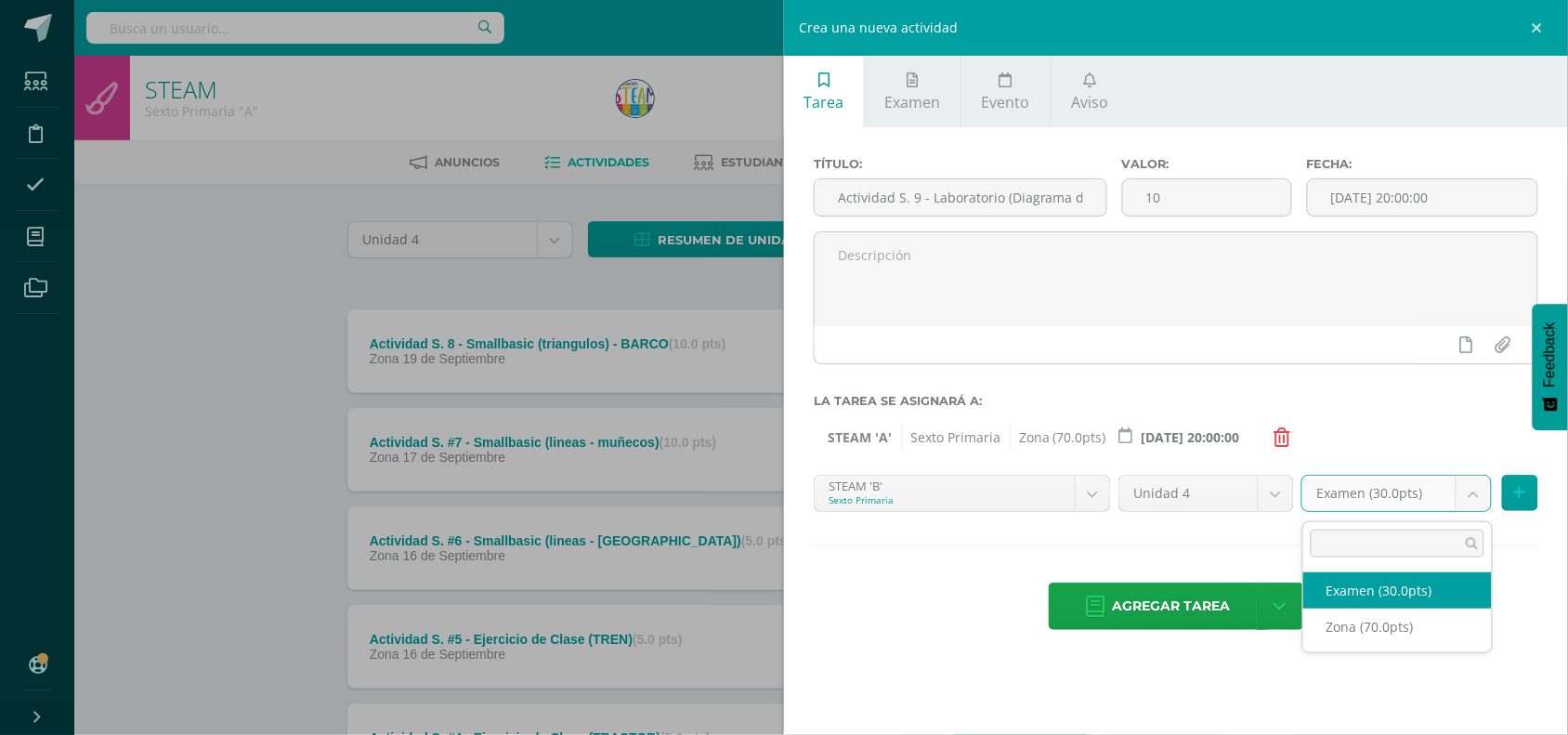
click at [1477, 513] on body "La tarea Actividad S. 8 - Smallbasic (triangulos) - BARCO fue editada exitosame…" at bounding box center [784, 602] width 1568 height 1206
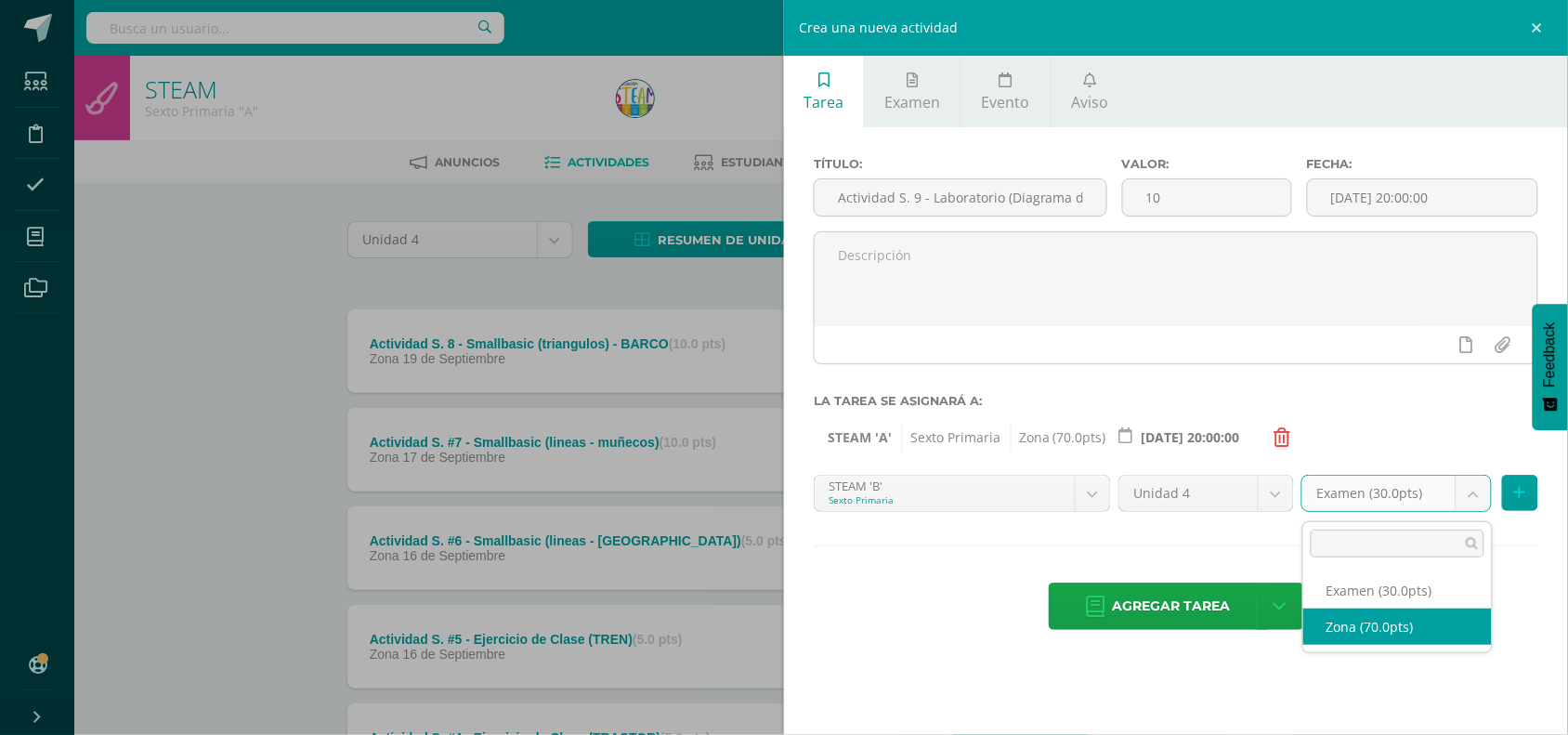
select select "47886"
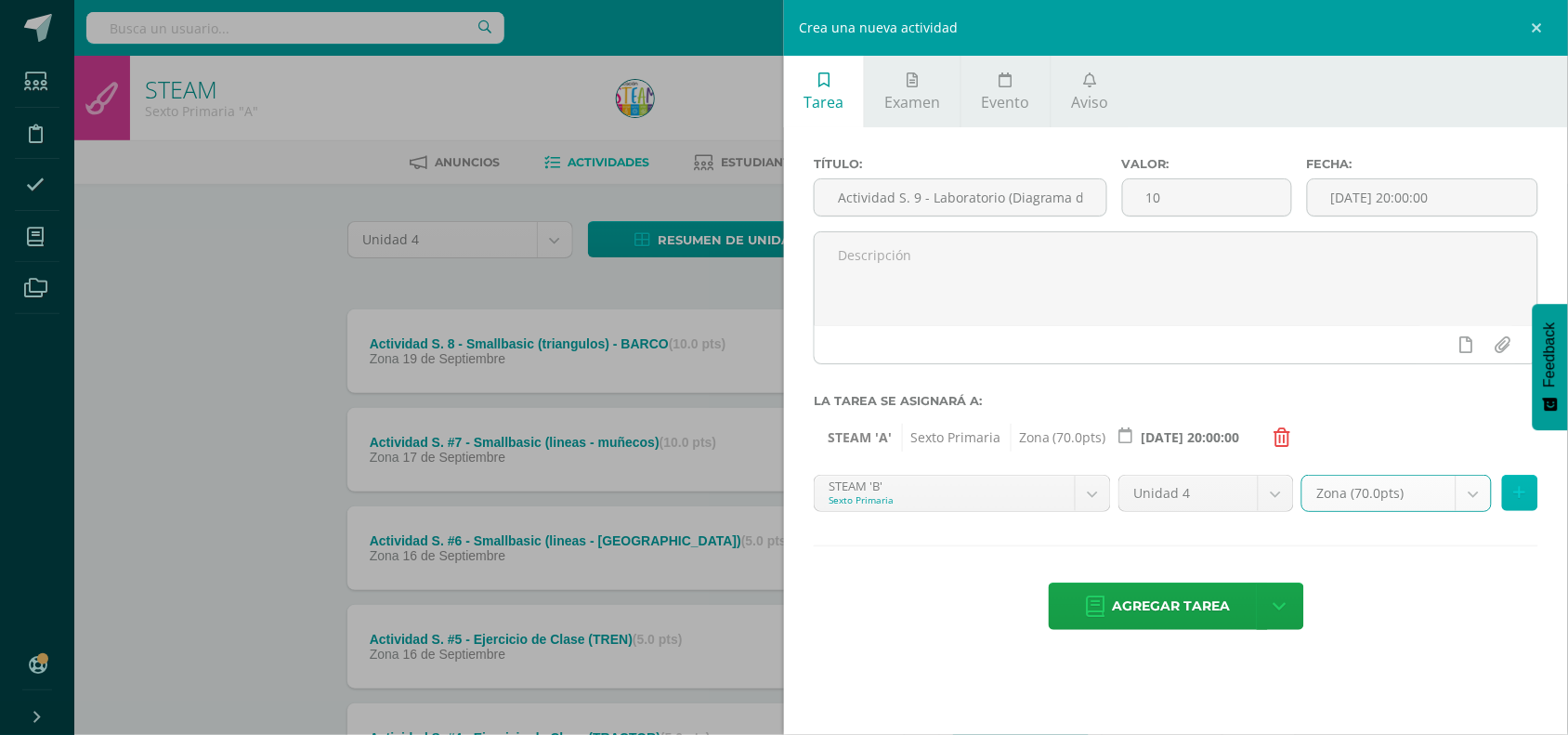
click at [1524, 507] on button at bounding box center [1519, 492] width 36 height 36
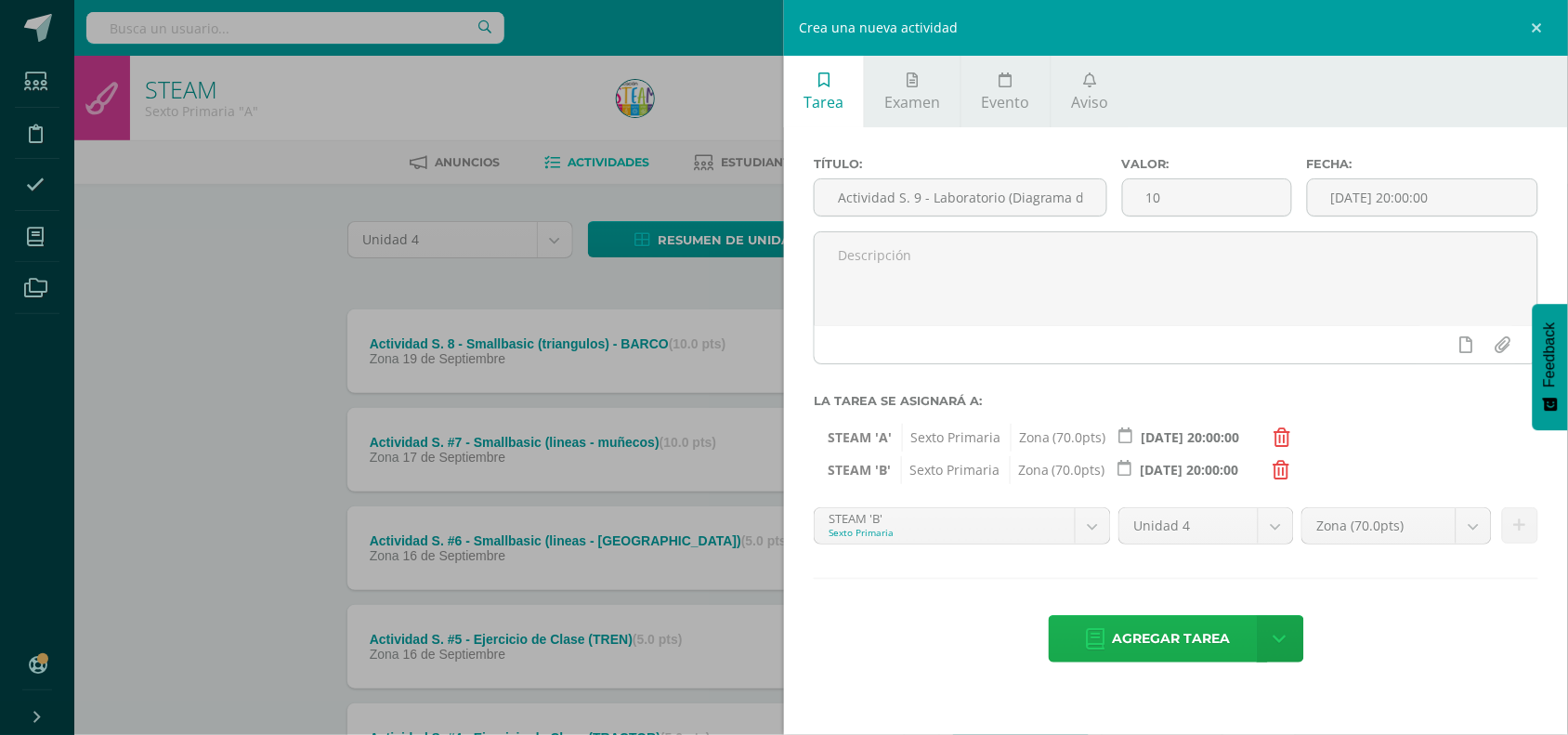
click at [1173, 647] on span "Agregar tarea" at bounding box center [1171, 638] width 118 height 46
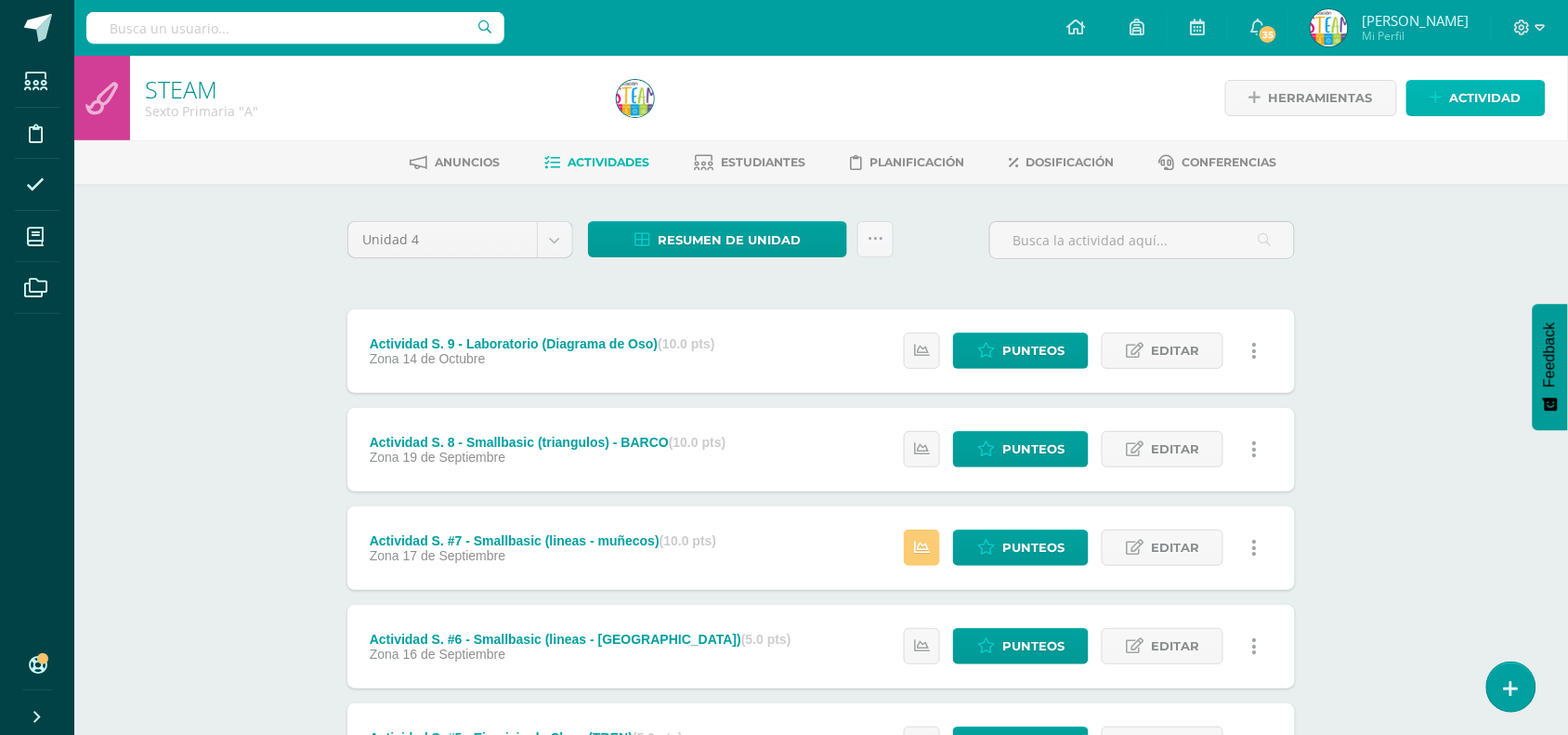
click at [1437, 97] on icon at bounding box center [1436, 97] width 12 height 16
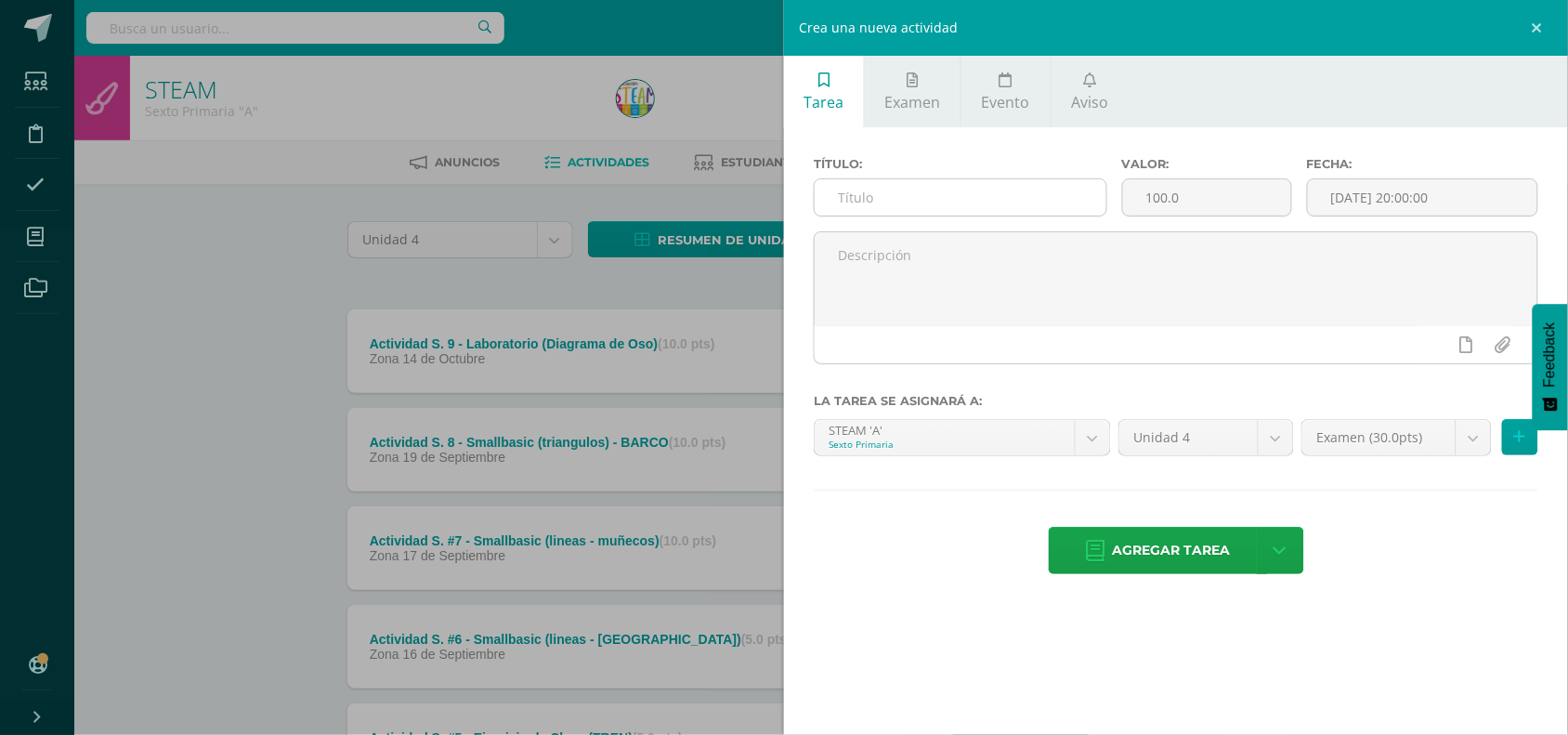
click at [976, 212] on input "text" at bounding box center [960, 197] width 292 height 36
paste input "Actividad S."
type input "Actividad S. 10 - Laboratorio ([GEOGRAPHIC_DATA])"
click at [1171, 181] on input "100.0" at bounding box center [1207, 197] width 168 height 36
click at [1167, 187] on input "100.0" at bounding box center [1207, 197] width 168 height 36
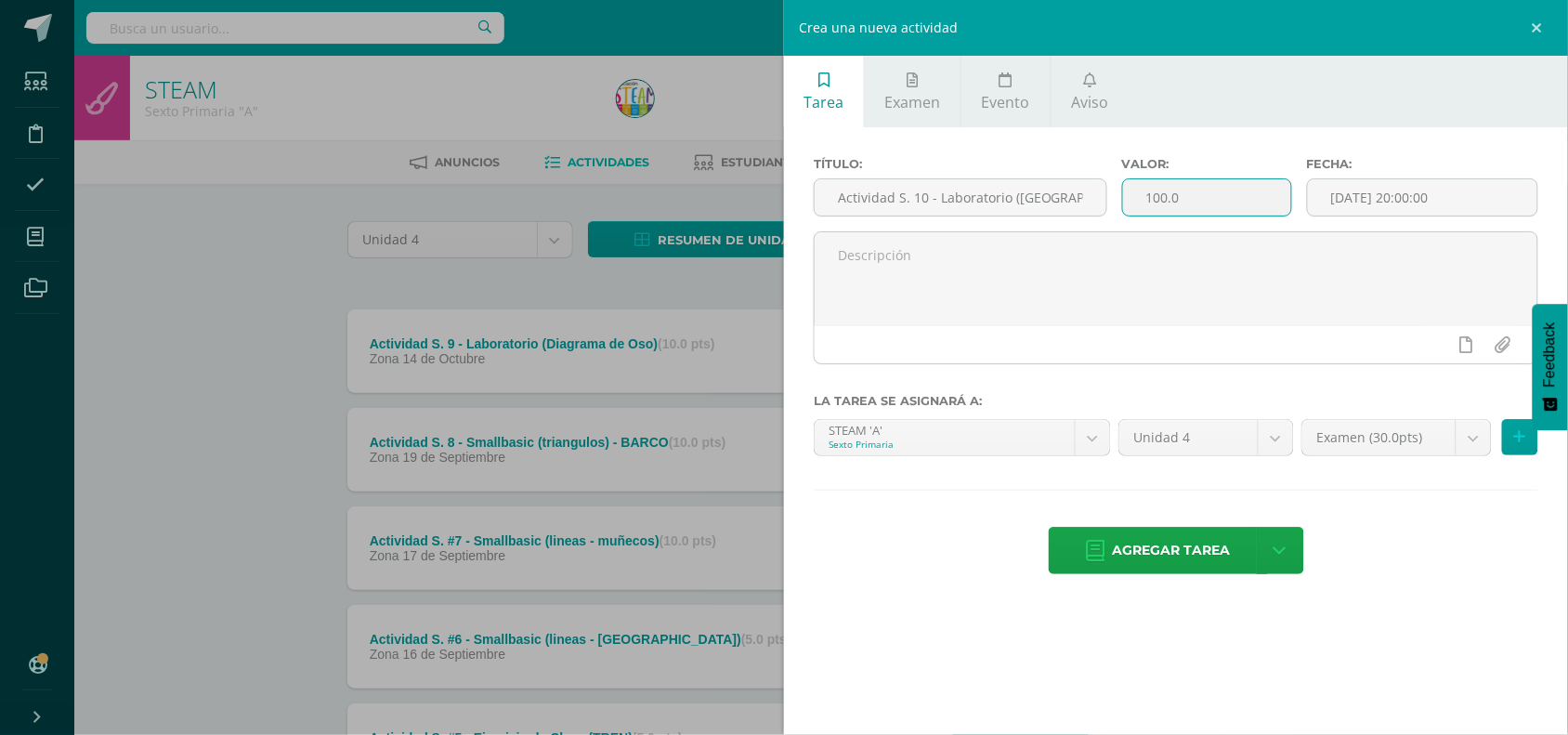
click at [1167, 187] on input "100.0" at bounding box center [1207, 197] width 168 height 36
type input "10"
click at [1473, 442] on body "Tarea asignada exitosamente Estudiantes Disciplina Asistencia Mis cursos Archiv…" at bounding box center [784, 652] width 1568 height 1304
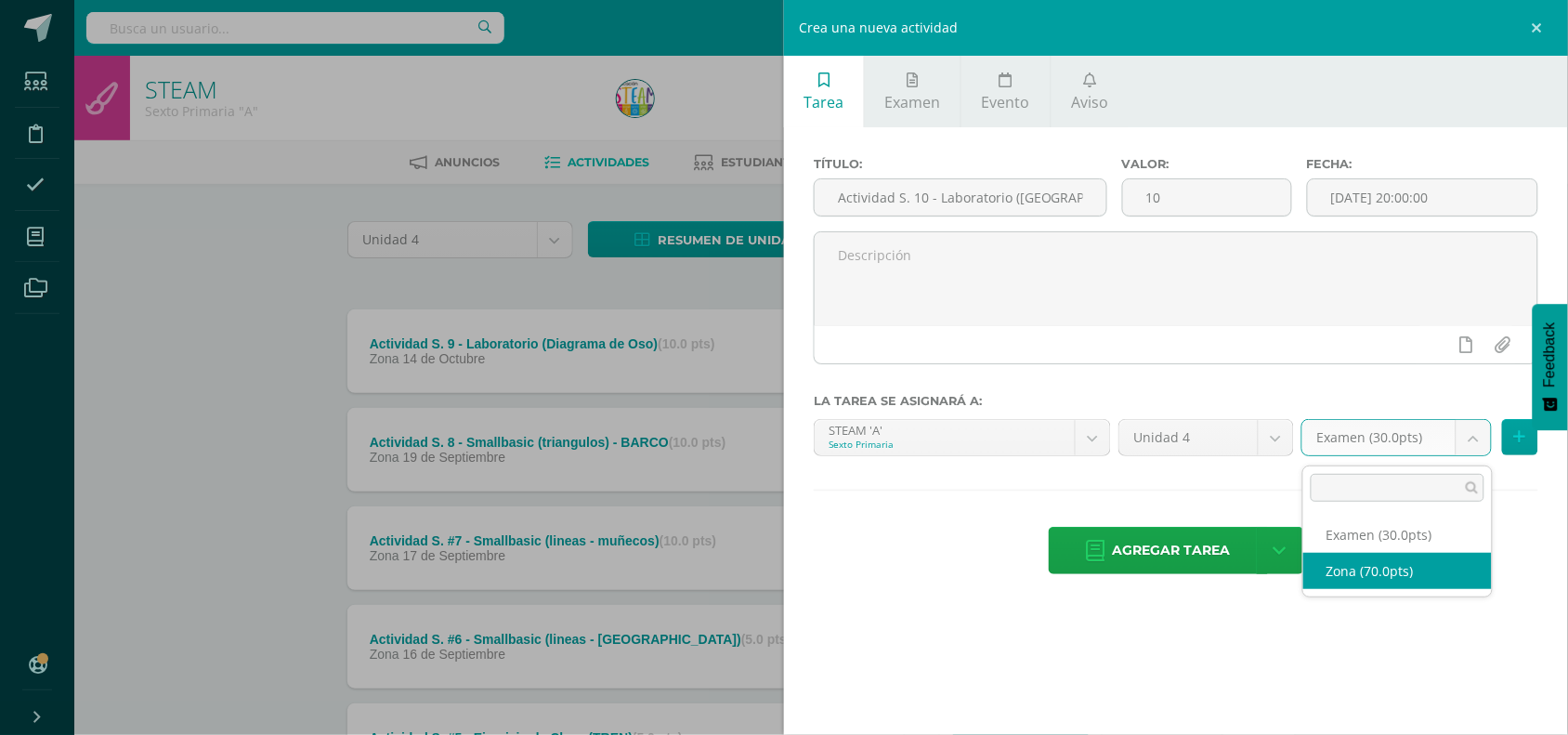
select select "47884"
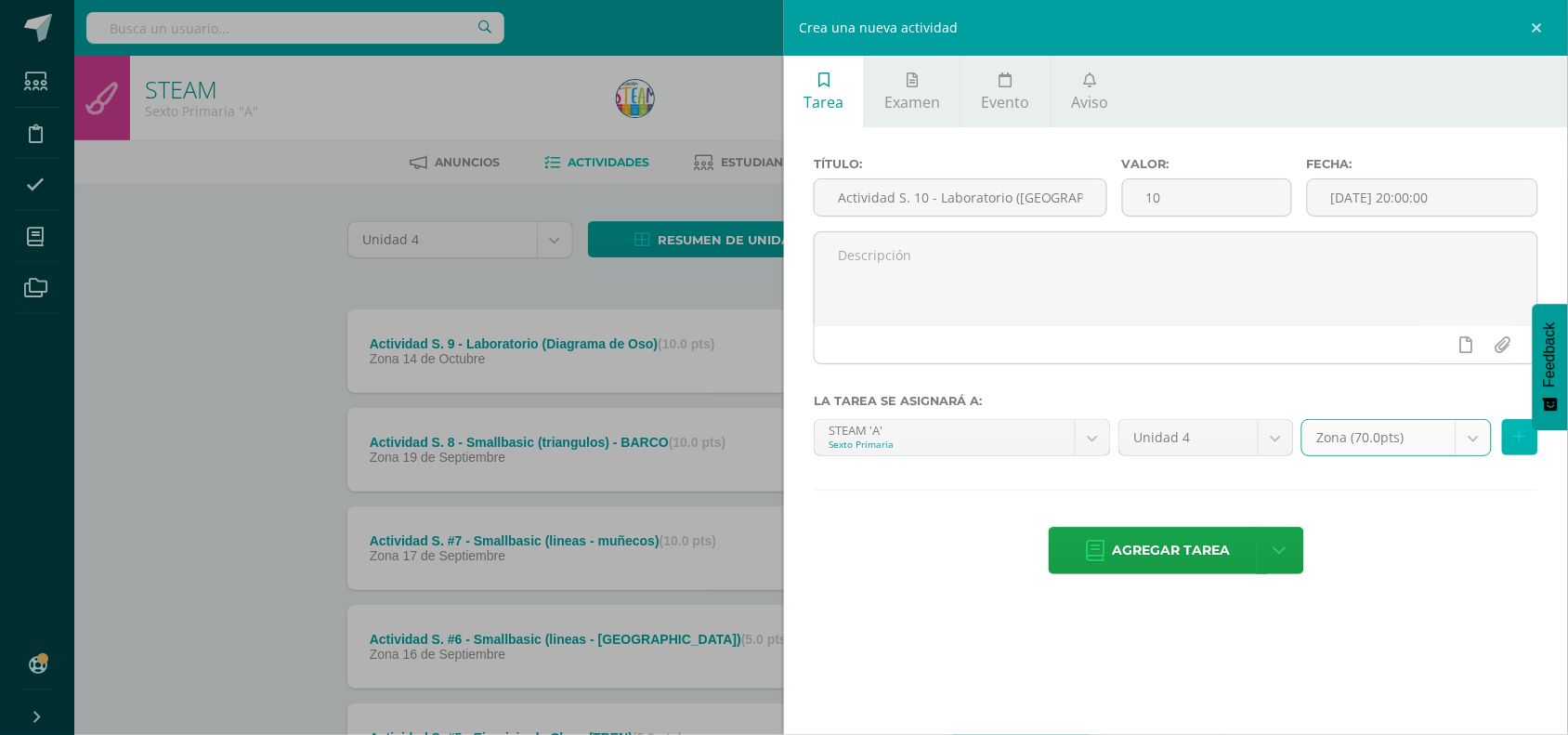
click at [1514, 452] on button at bounding box center [1519, 437] width 36 height 36
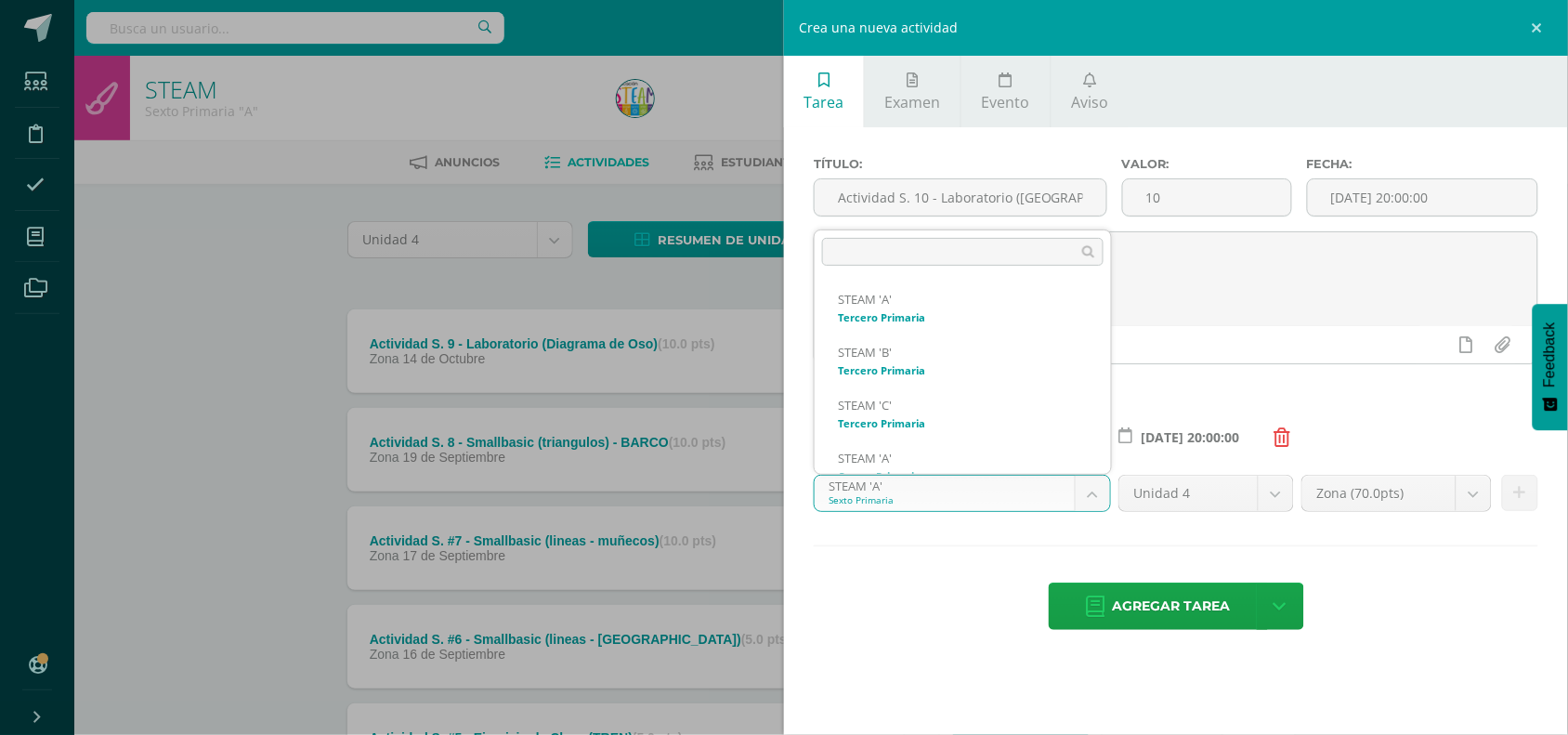
click at [1104, 500] on body "Tarea asignada exitosamente Estudiantes Disciplina Asistencia Mis cursos Archiv…" at bounding box center [784, 652] width 1568 height 1304
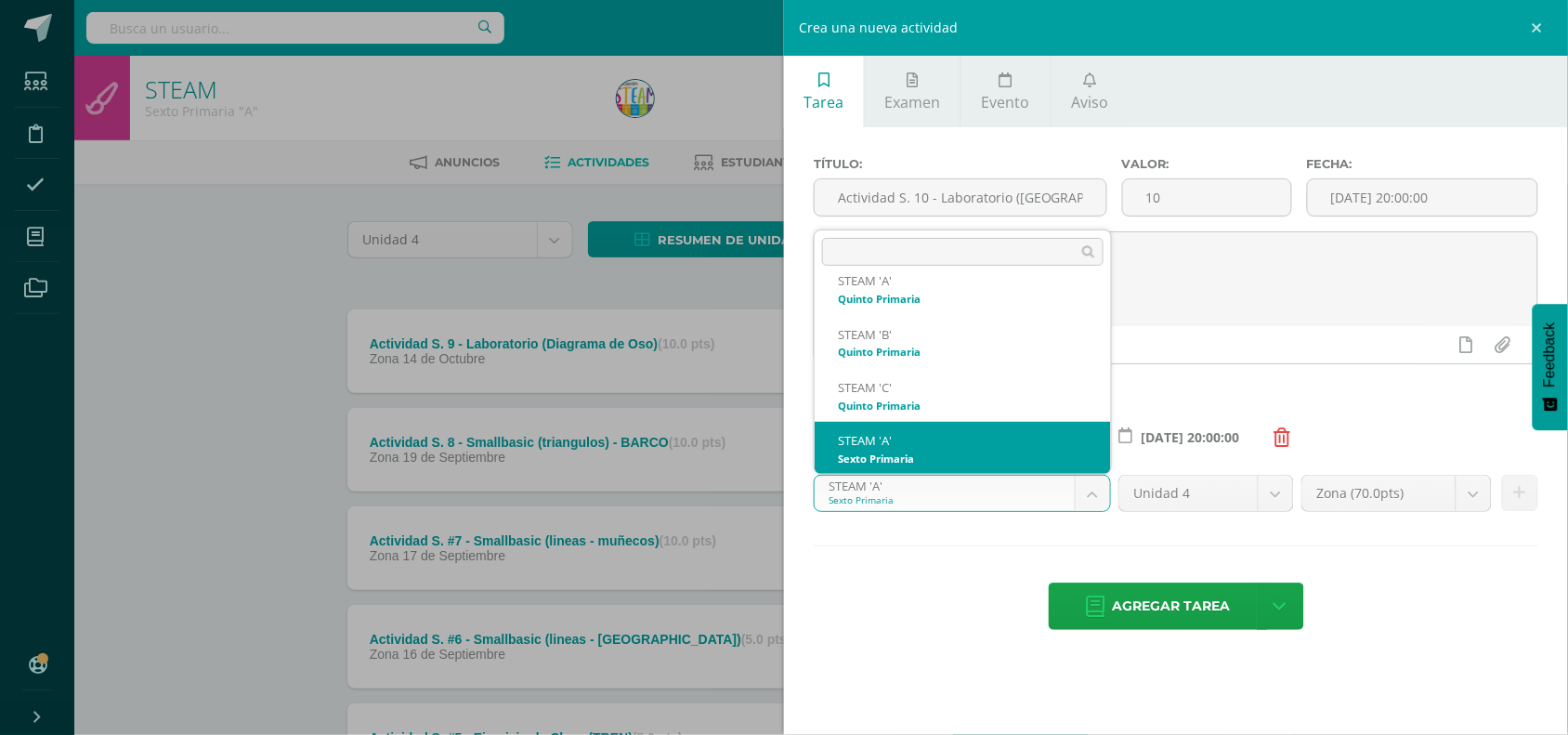
scroll to position [336, 0]
select select "30489"
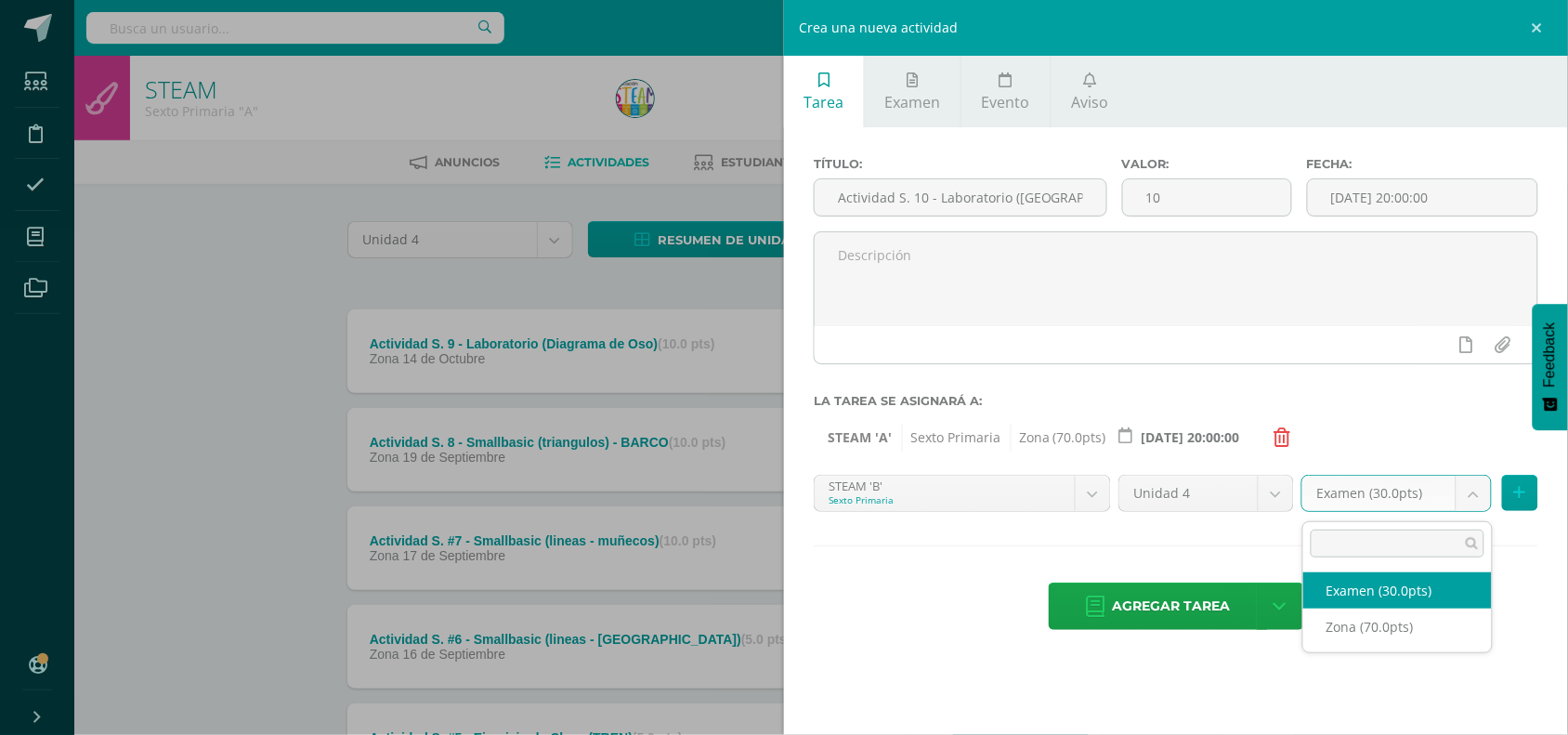
click at [1475, 501] on body "Tarea asignada exitosamente Estudiantes Disciplina Asistencia Mis cursos Archiv…" at bounding box center [784, 652] width 1568 height 1304
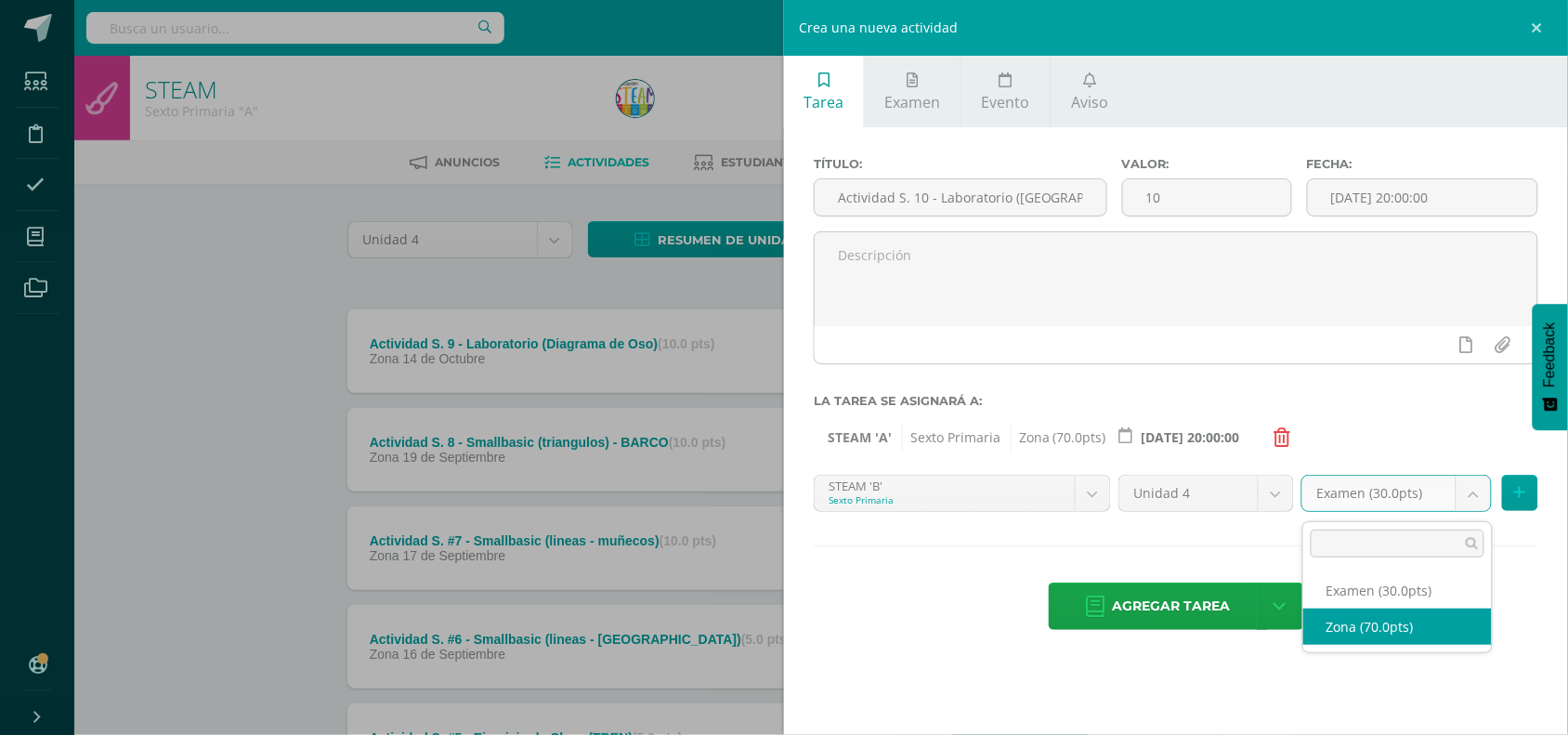
select select "47886"
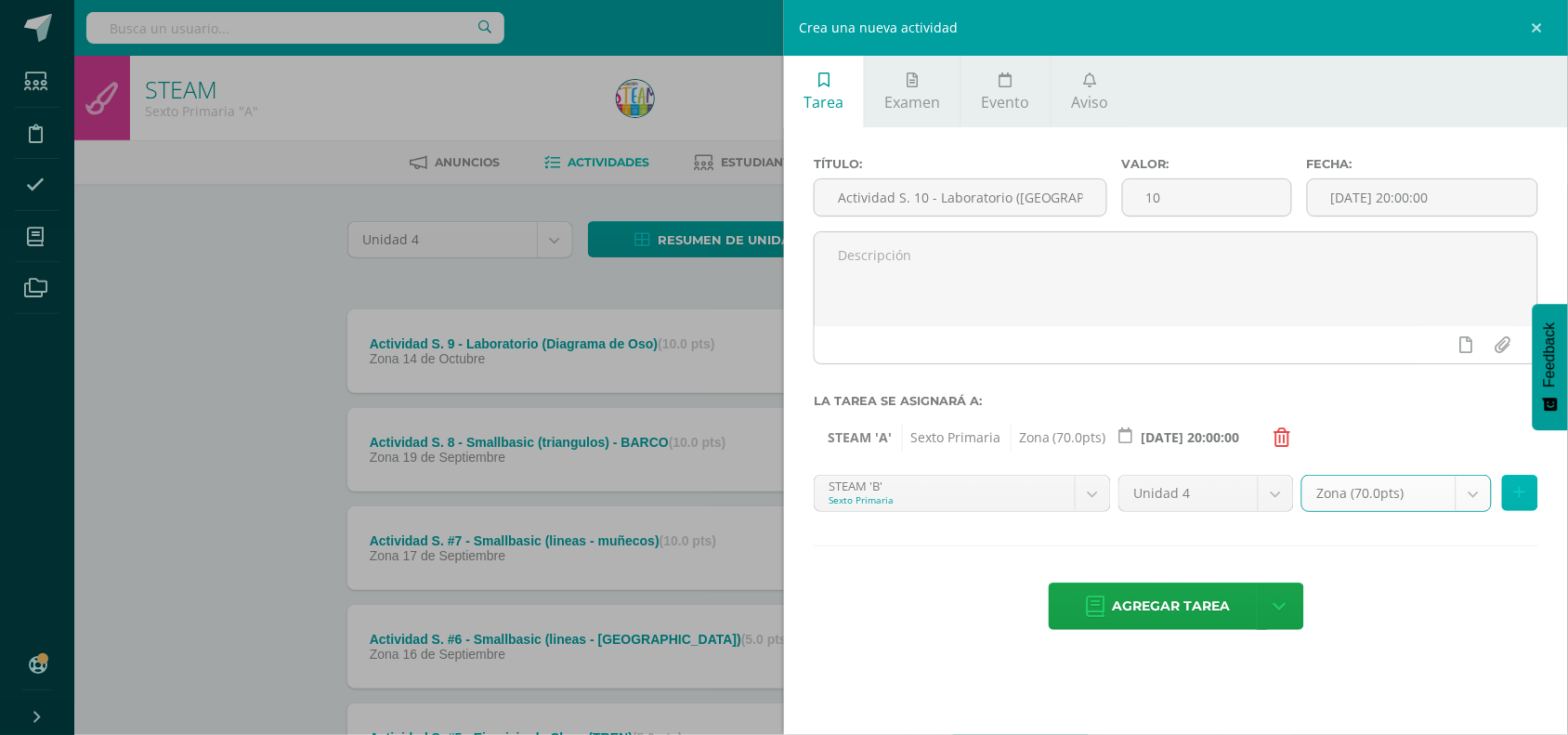
click at [1517, 499] on icon at bounding box center [1520, 492] width 12 height 16
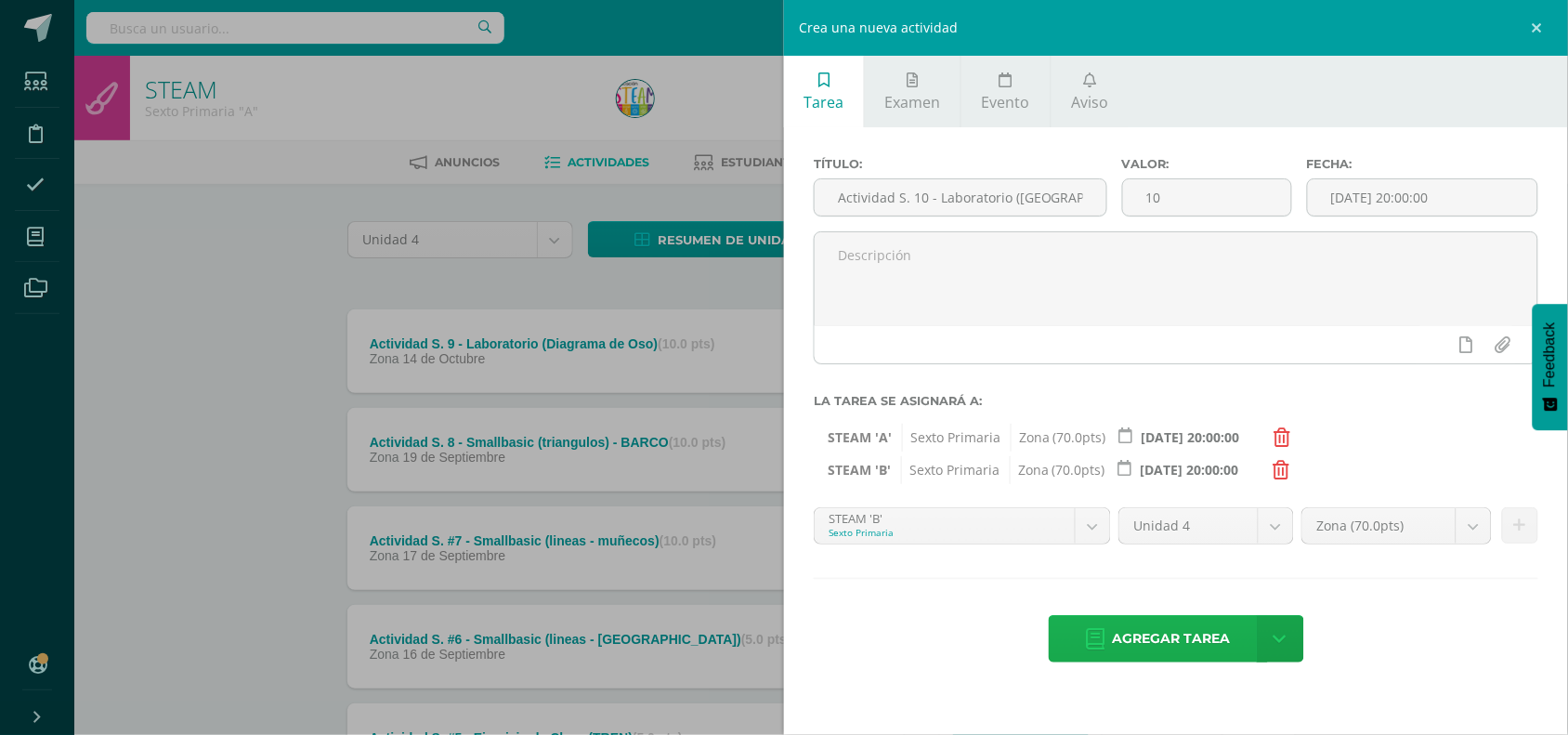
click at [1117, 632] on span "Agregar tarea" at bounding box center [1171, 638] width 118 height 46
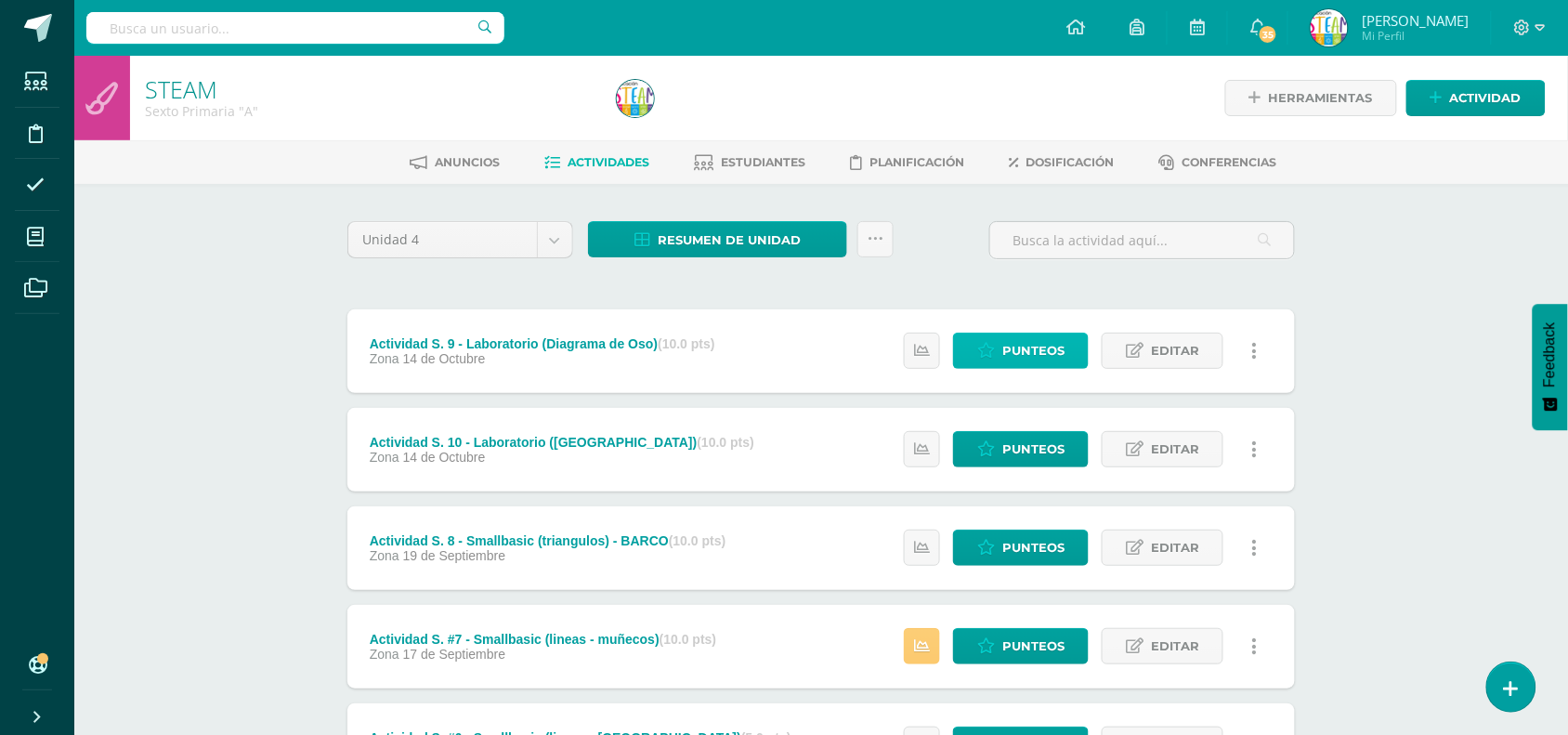
click at [1000, 358] on link "Punteos" at bounding box center [1020, 350] width 136 height 36
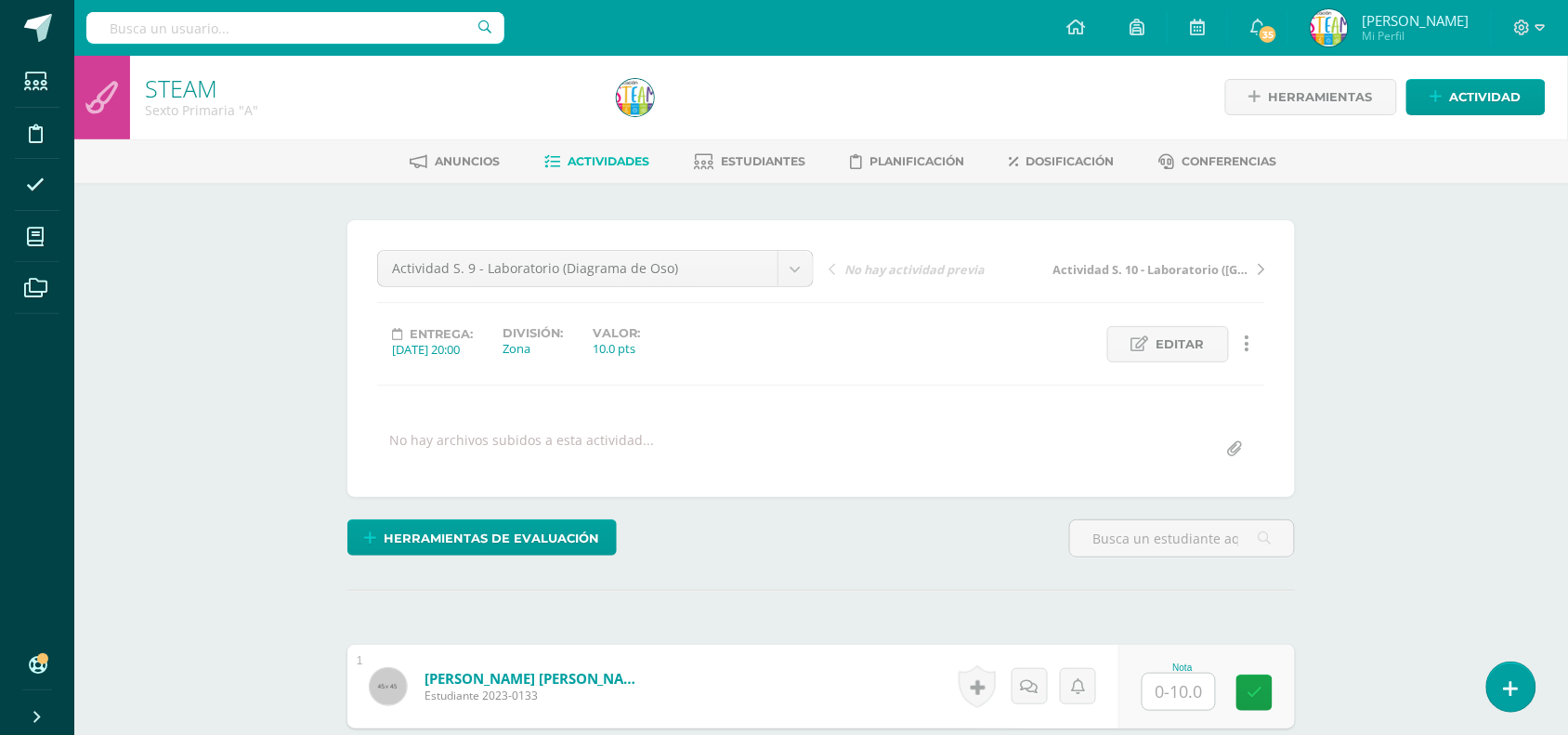
scroll to position [2, 0]
click at [1003, 525] on div "Herramientas de evaluación Lista de cotejo Escala de valoración Puntos Extra Su…" at bounding box center [821, 545] width 962 height 53
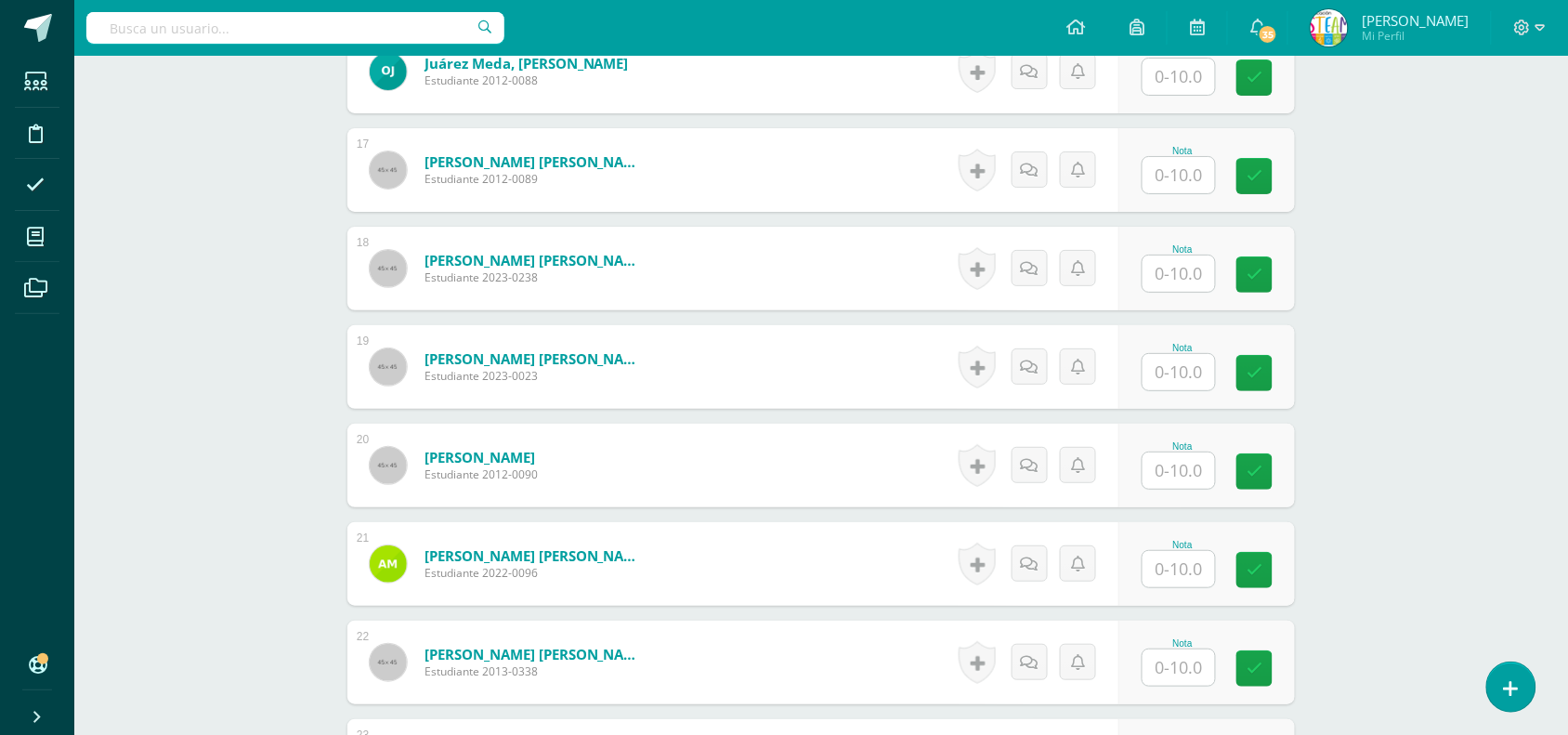
scroll to position [2094, 0]
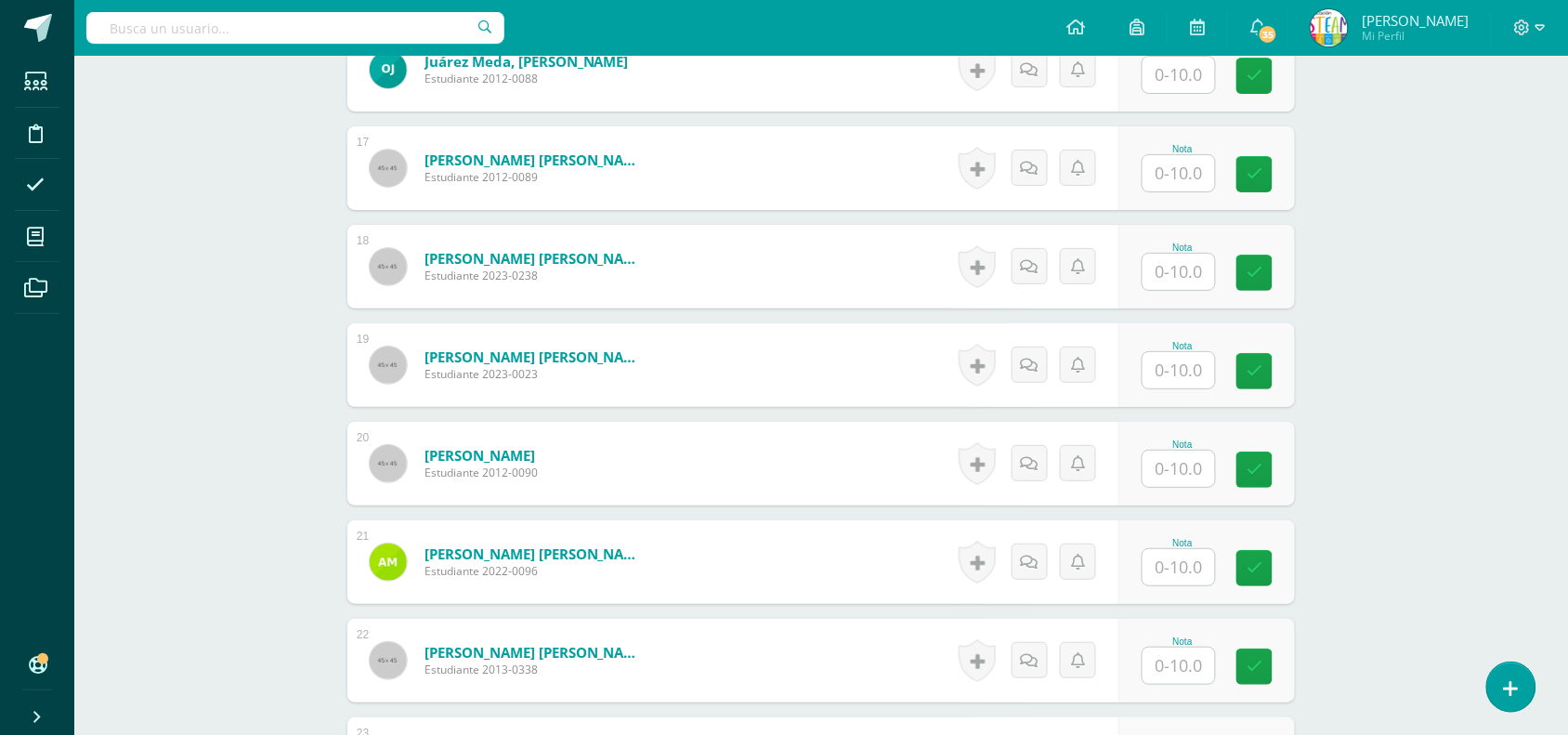
click at [1187, 674] on input "text" at bounding box center [1179, 665] width 72 height 36
type input "10"
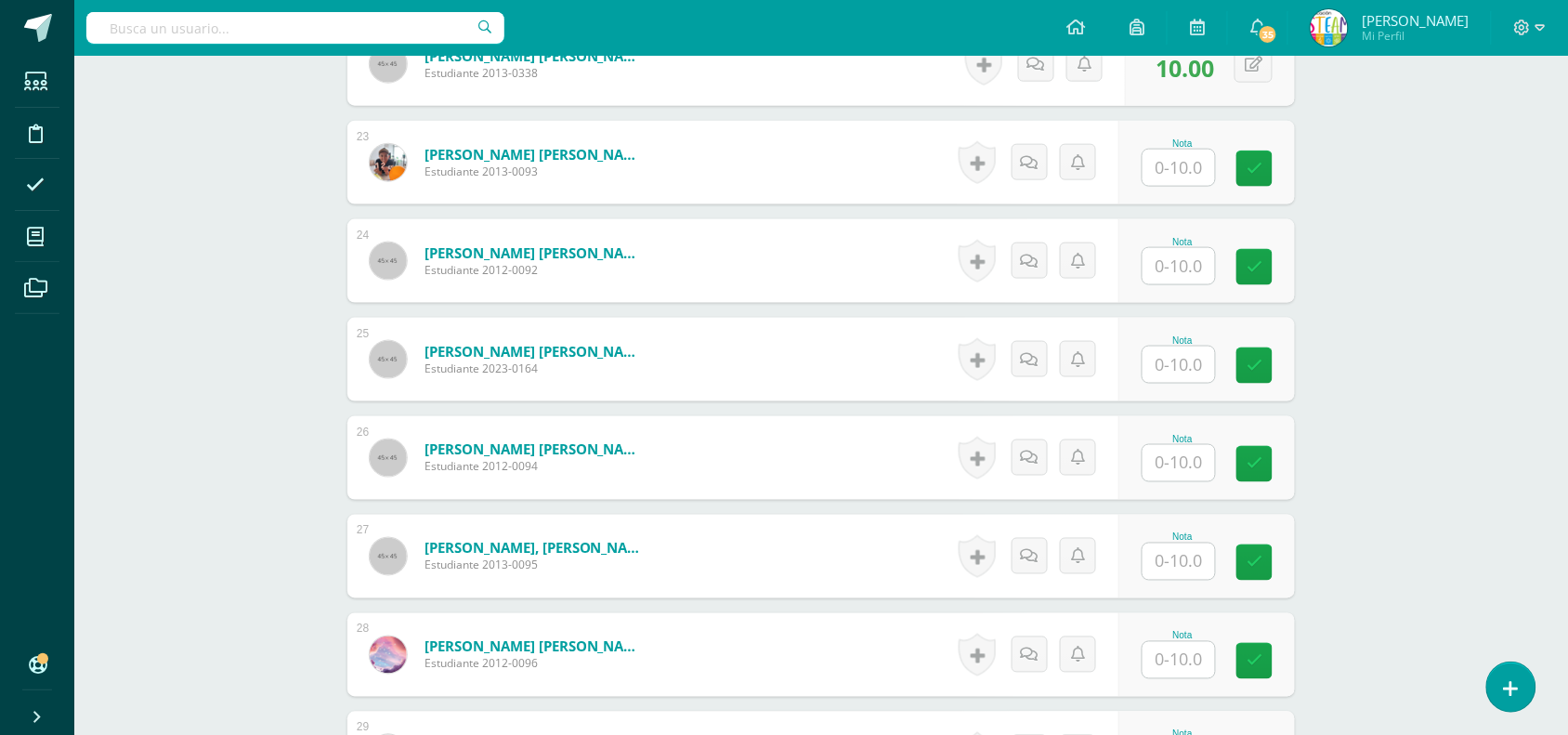
scroll to position [2644, 0]
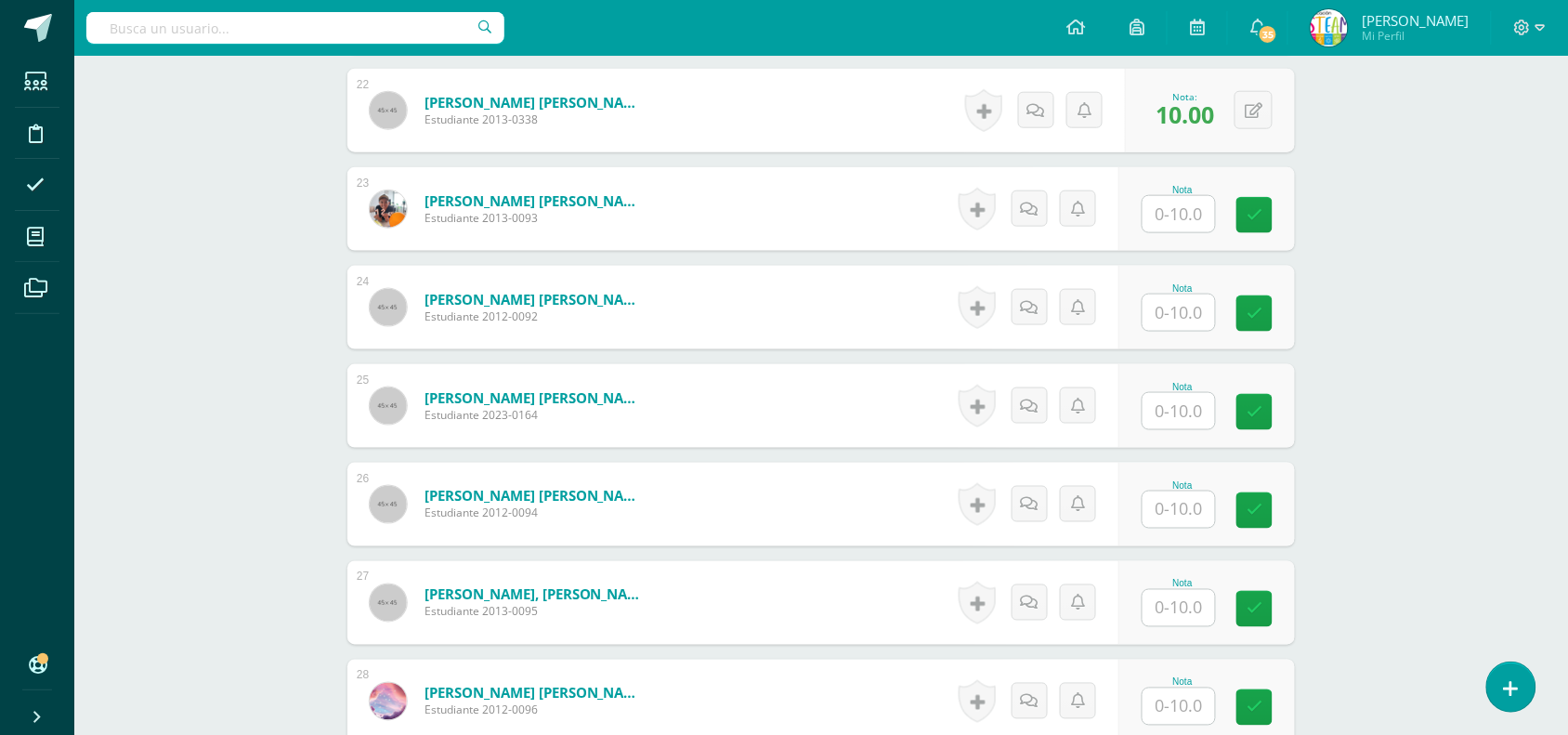
click at [1180, 702] on input "text" at bounding box center [1179, 706] width 72 height 36
type input "10"
click at [1201, 500] on input "text" at bounding box center [1179, 509] width 72 height 36
type input "10"
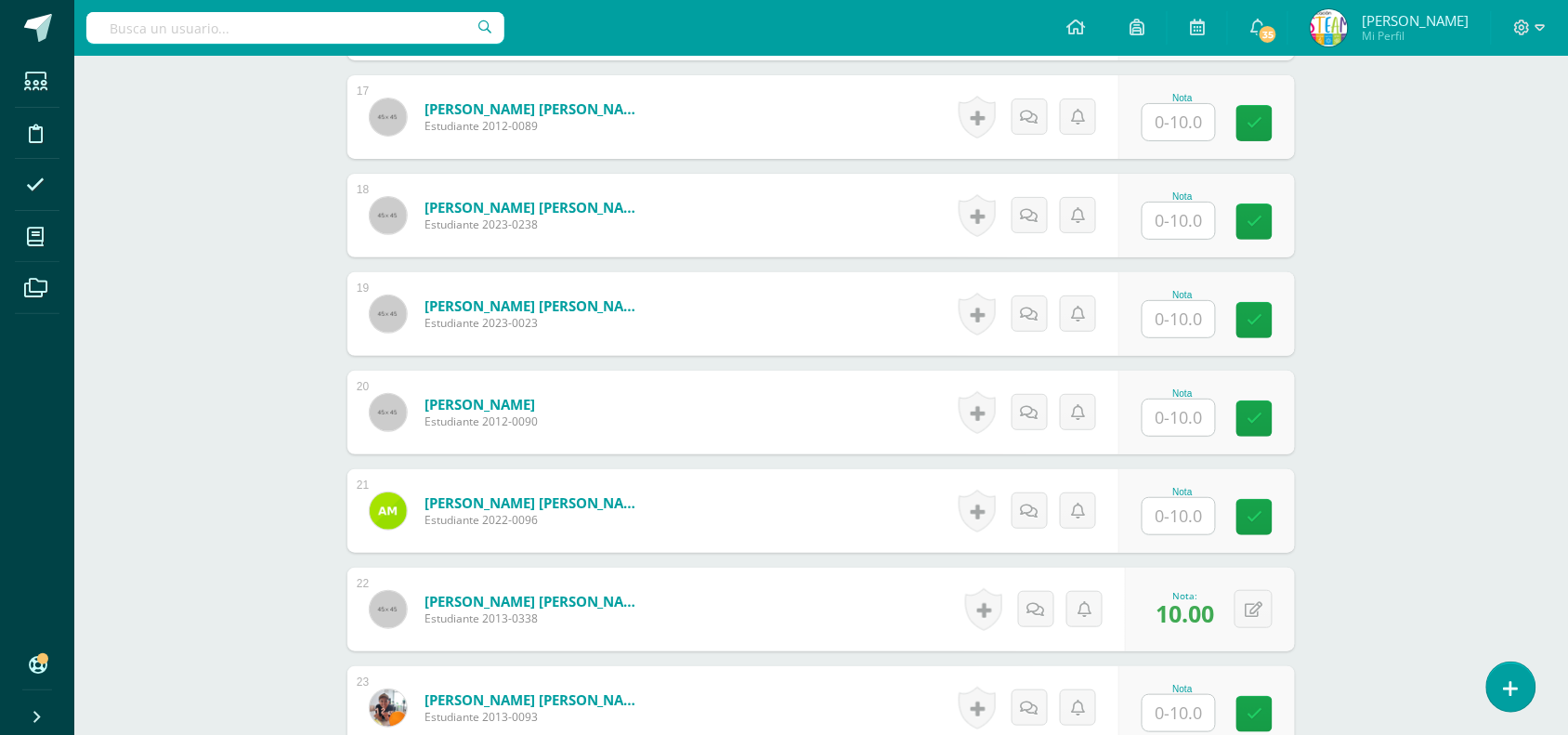
scroll to position [2133, 0]
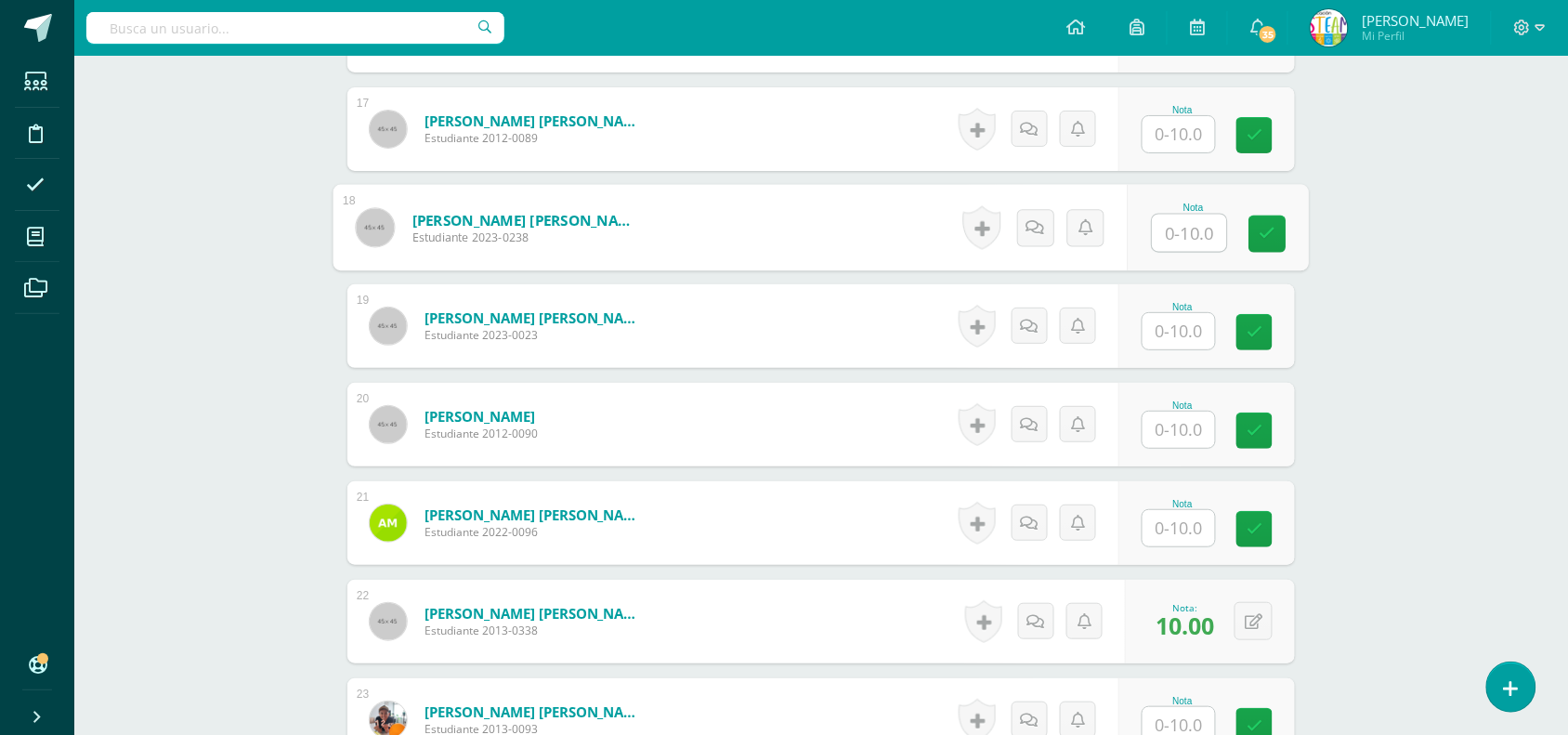
click at [1191, 238] on input "text" at bounding box center [1190, 233] width 74 height 37
type input "10"
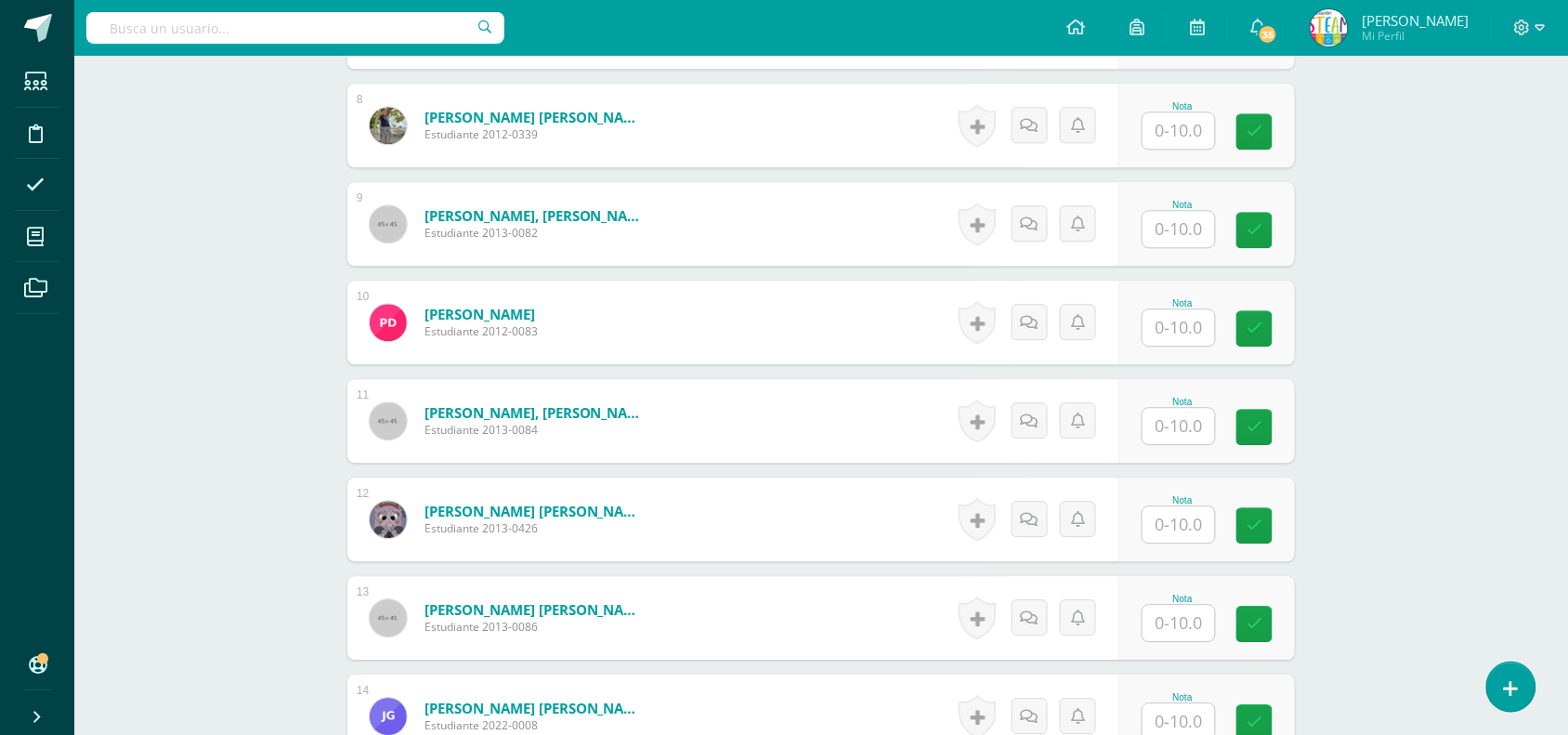
scroll to position [1205, 0]
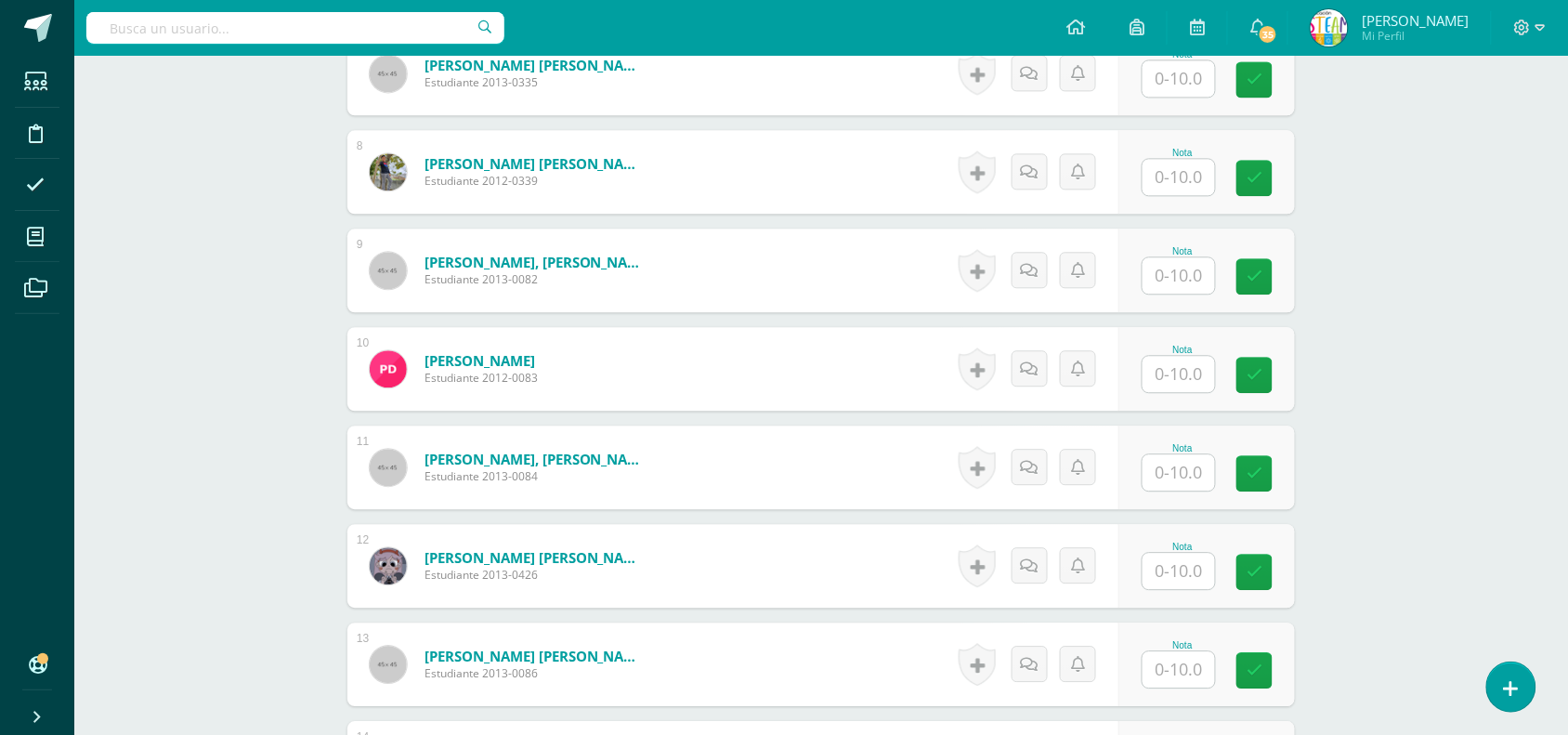
click at [1173, 182] on input "text" at bounding box center [1179, 176] width 72 height 36
type input "10"
click at [1162, 275] on input "text" at bounding box center [1179, 275] width 72 height 36
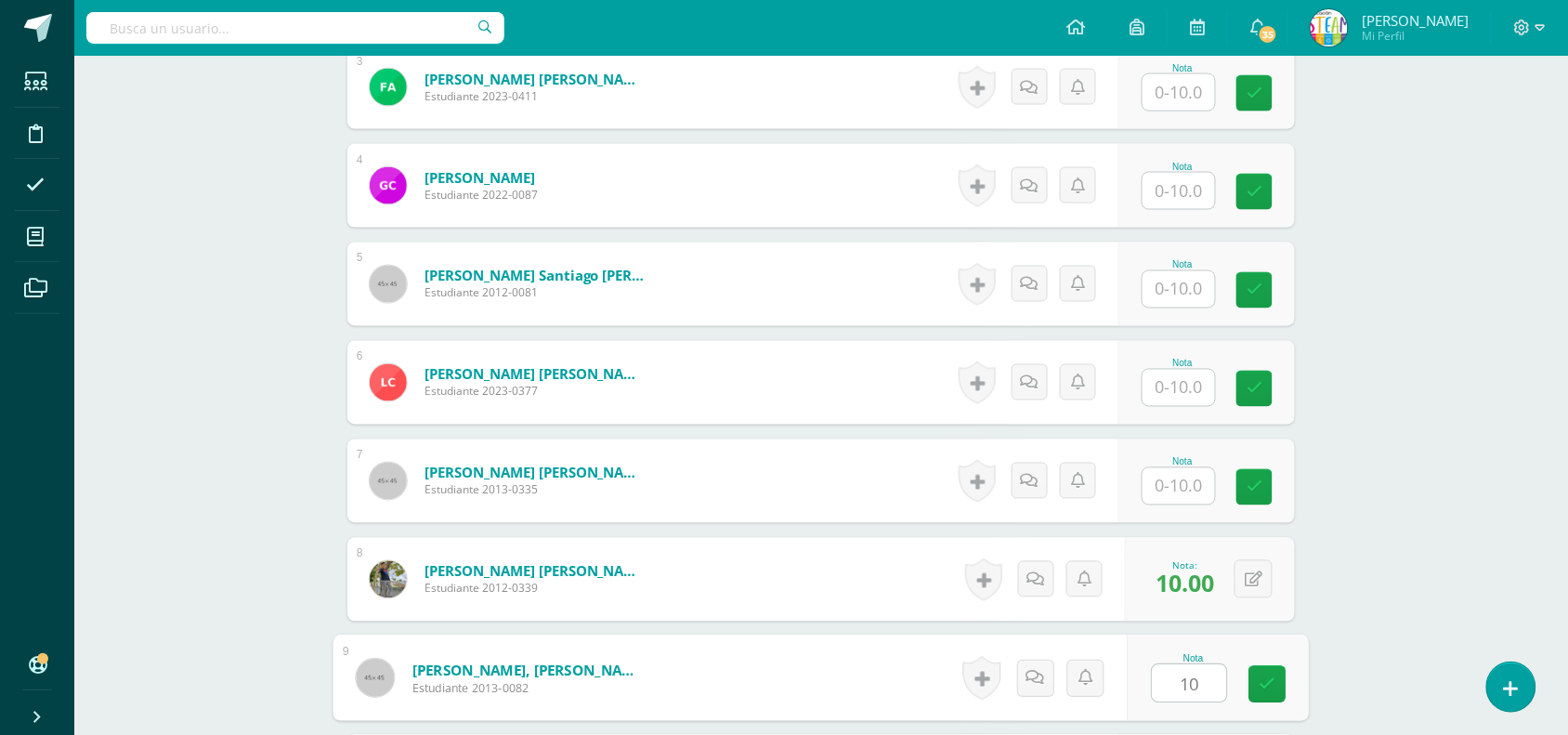
scroll to position [740, 0]
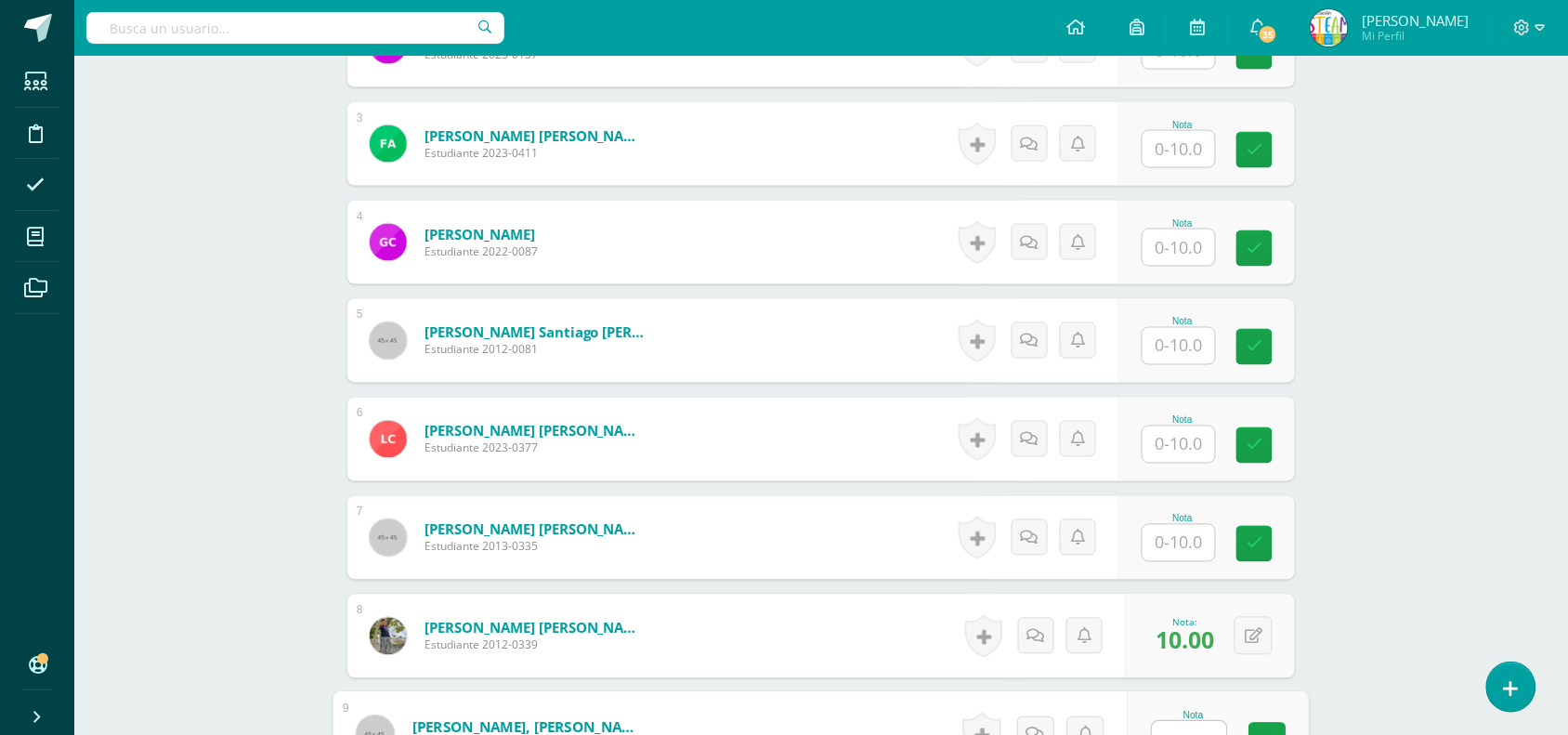
type input "10"
click at [1190, 237] on input "text" at bounding box center [1190, 248] width 74 height 37
type input "10"
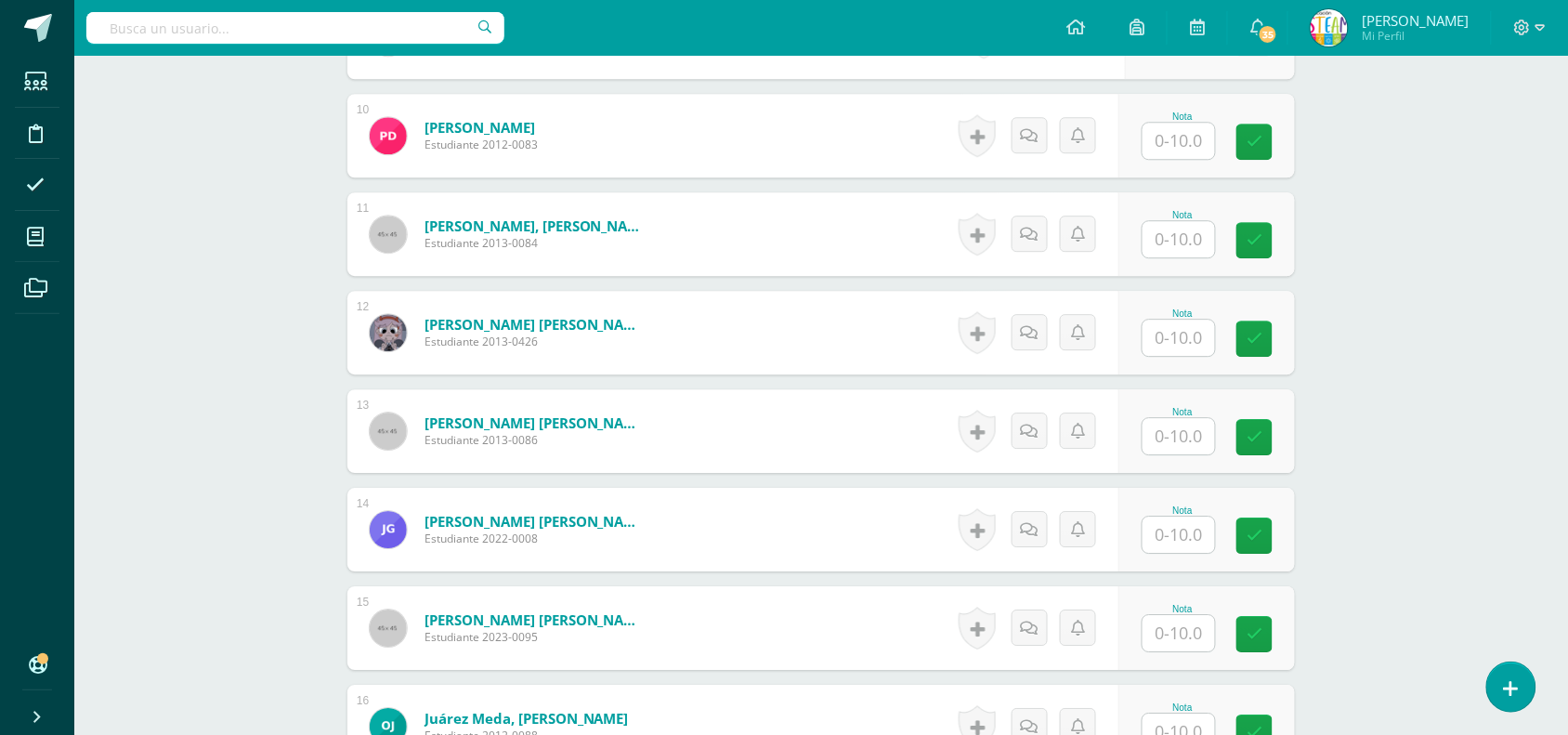
scroll to position [1622, 0]
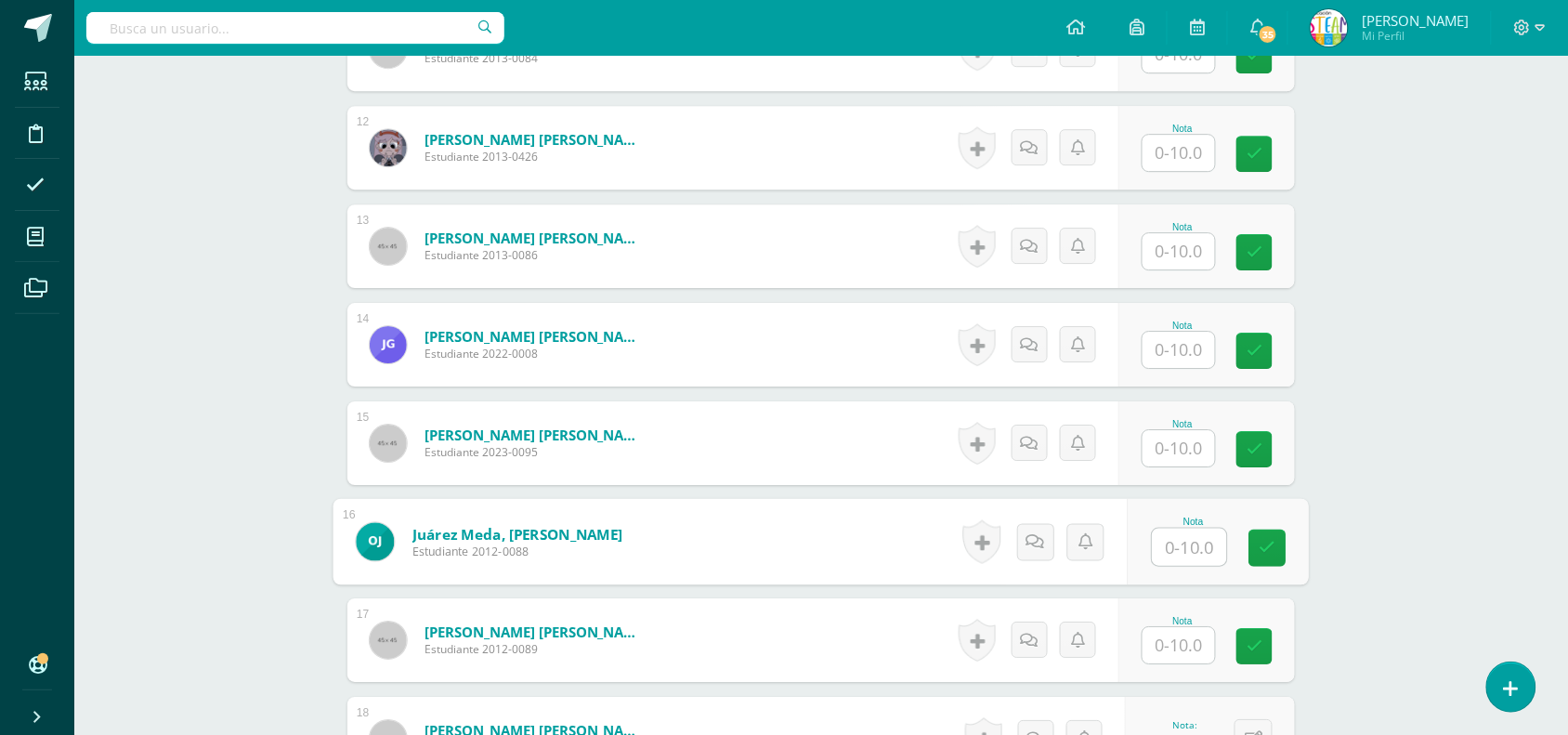
click at [1182, 530] on input "text" at bounding box center [1190, 547] width 74 height 37
type input "10"
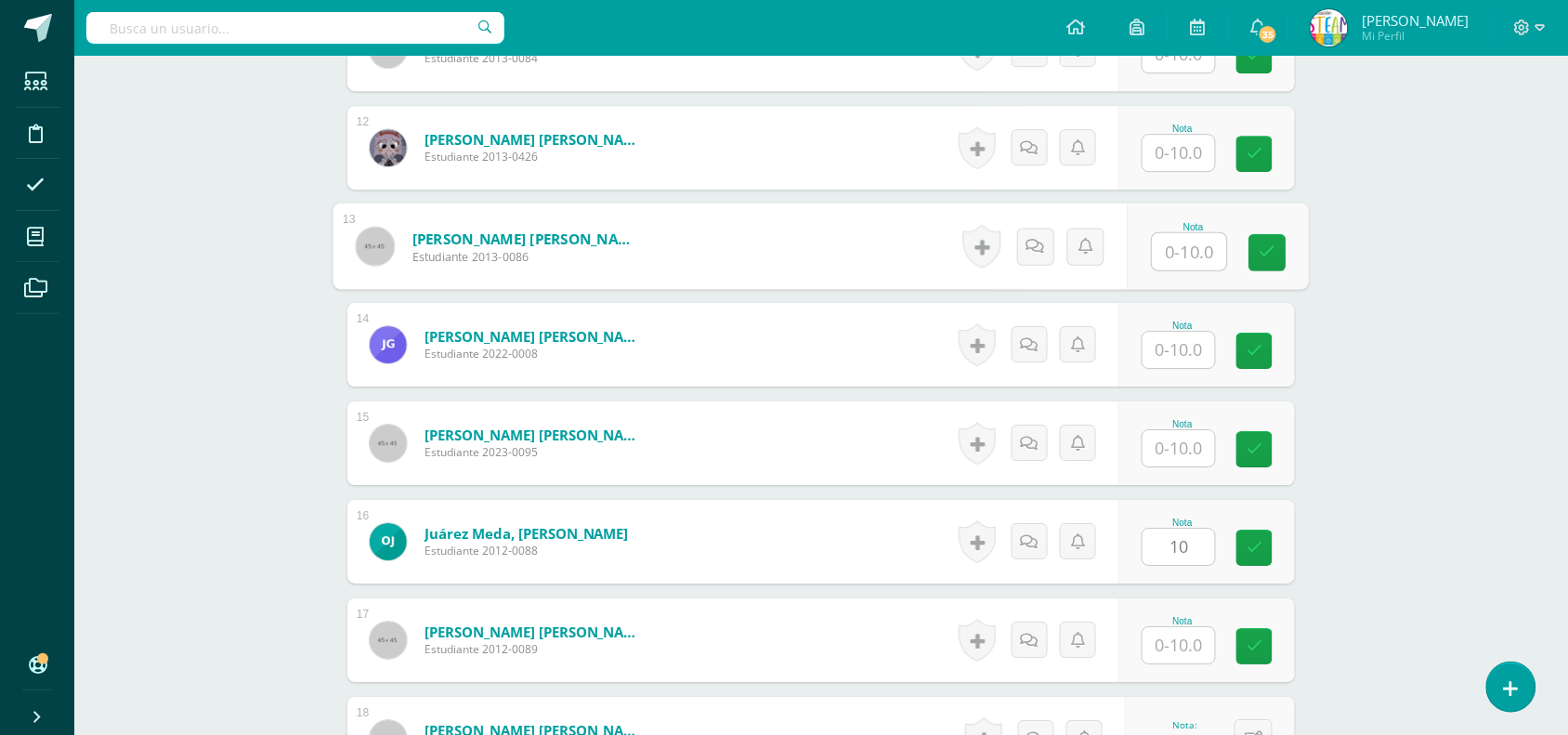
click at [1157, 255] on input "text" at bounding box center [1190, 251] width 74 height 37
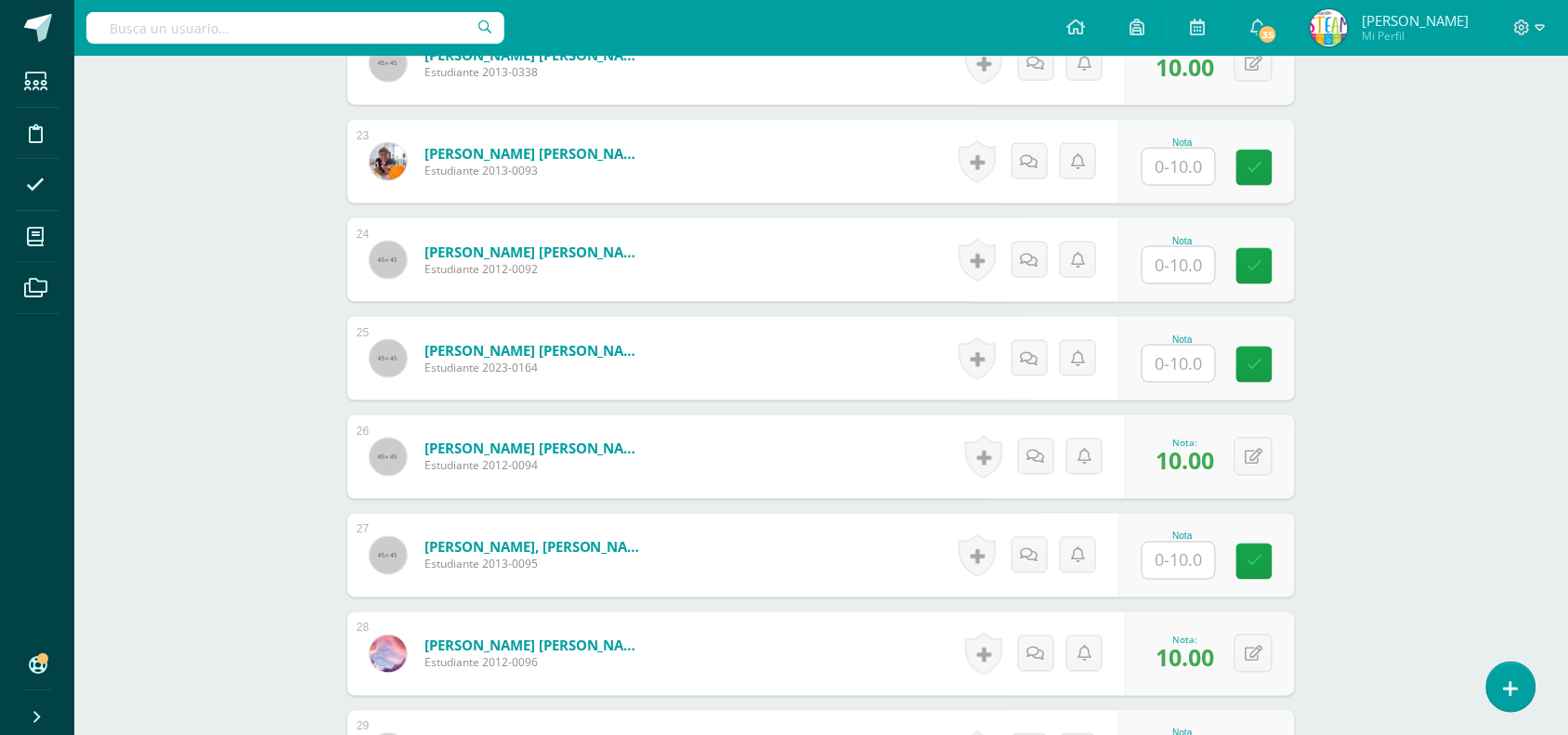
scroll to position [3062, 0]
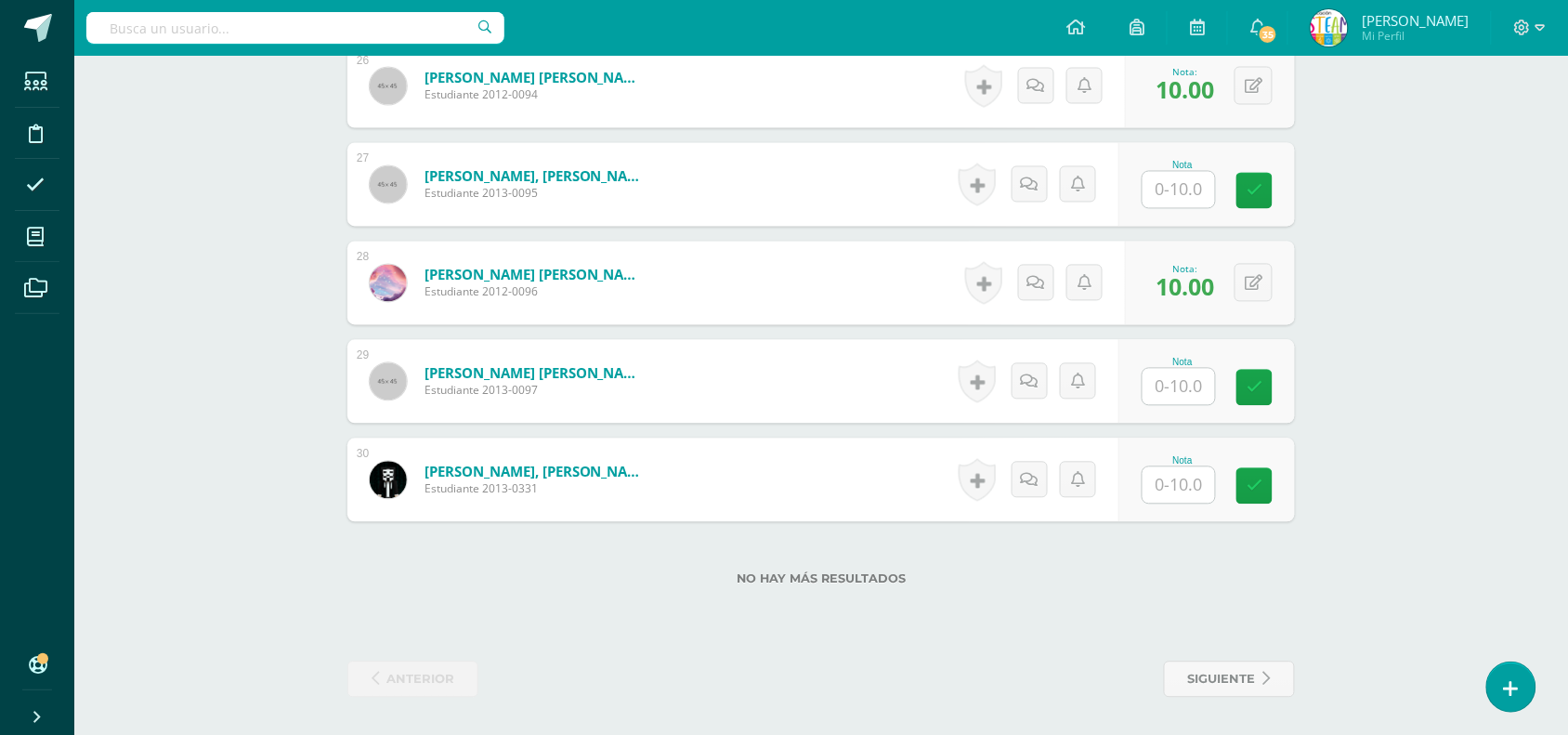
type input "10"
click at [1150, 391] on div "Nota" at bounding box center [1206, 382] width 176 height 84
type input "10"
click at [1191, 490] on input "text" at bounding box center [1179, 484] width 72 height 36
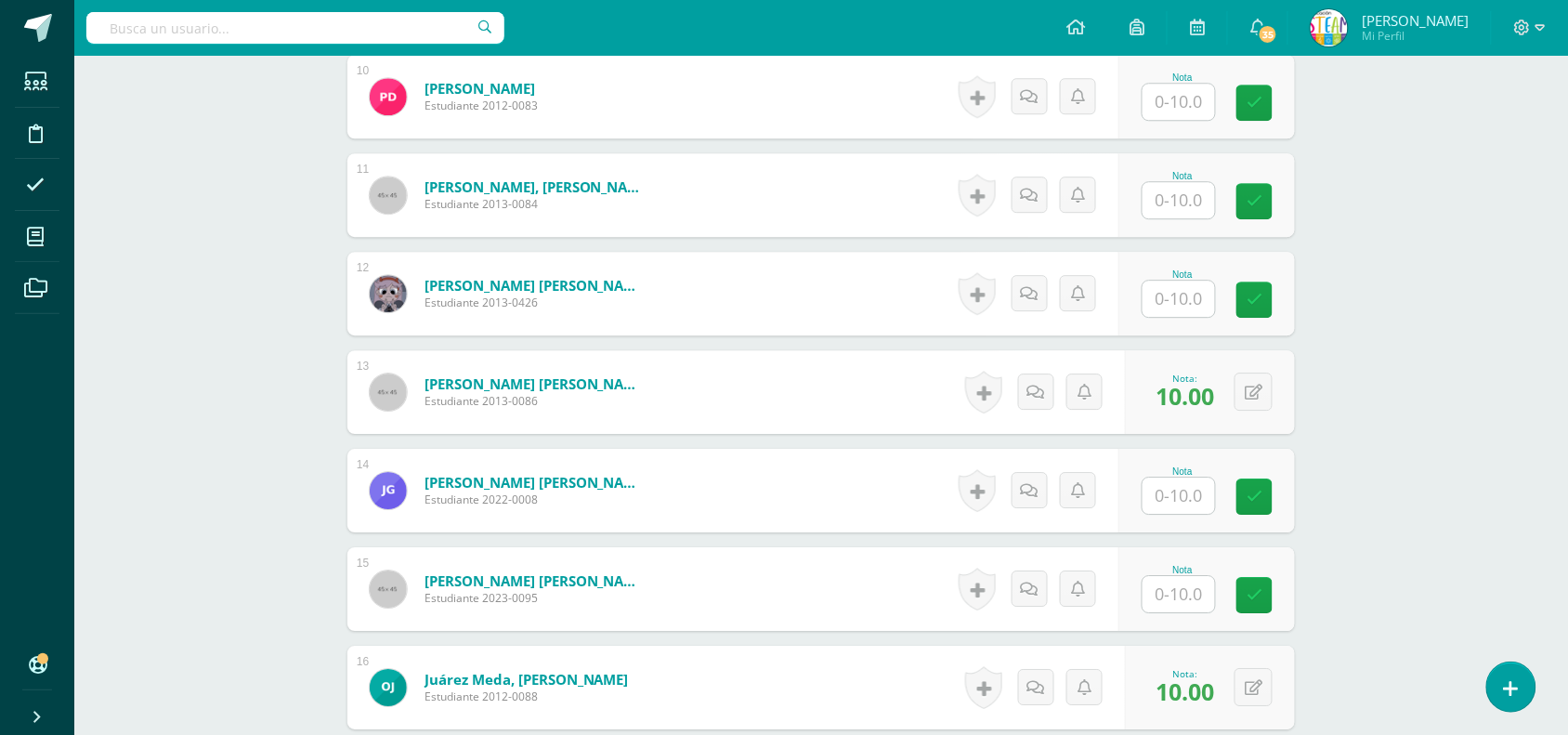
scroll to position [1470, 0]
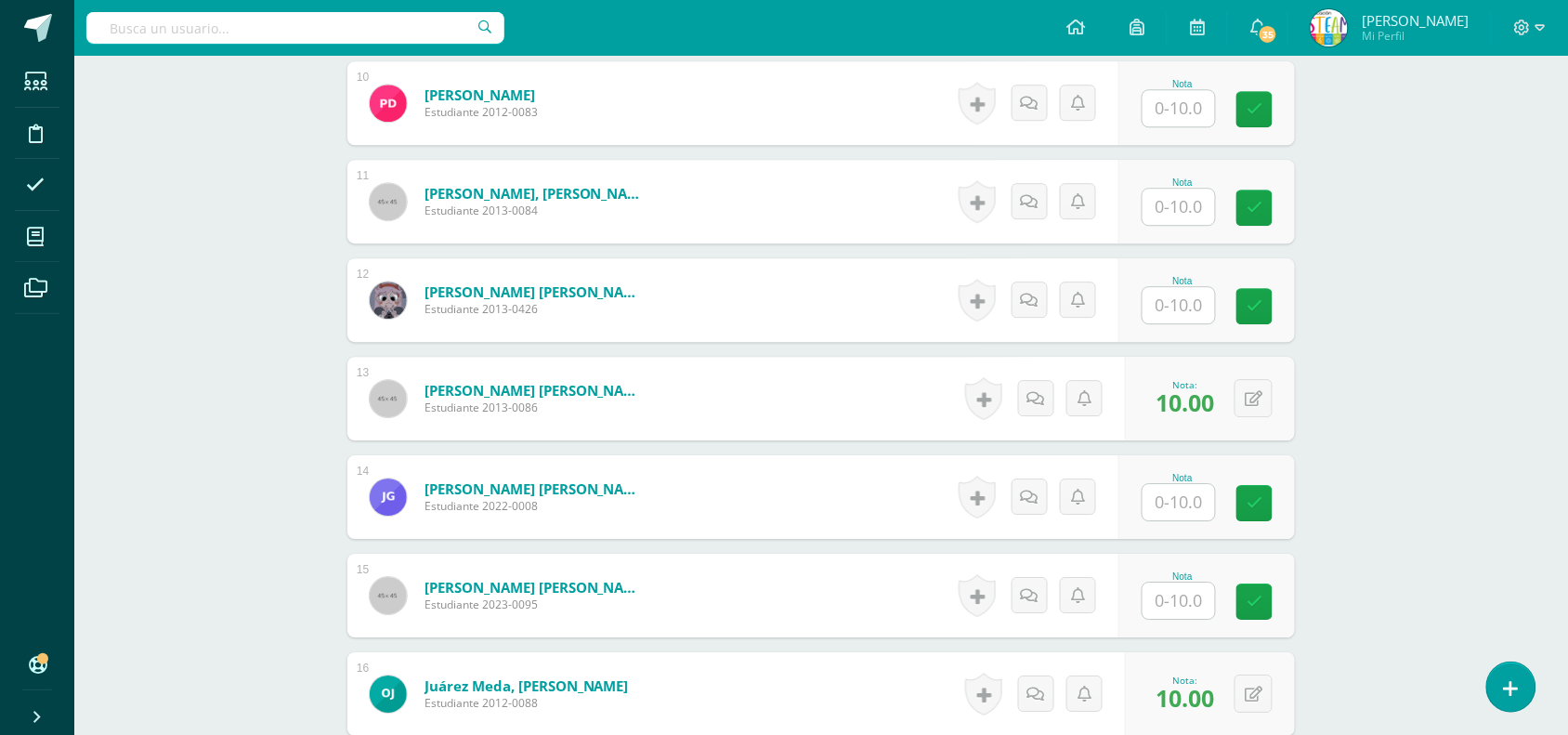
type input "10"
click at [1156, 290] on input "text" at bounding box center [1179, 304] width 72 height 36
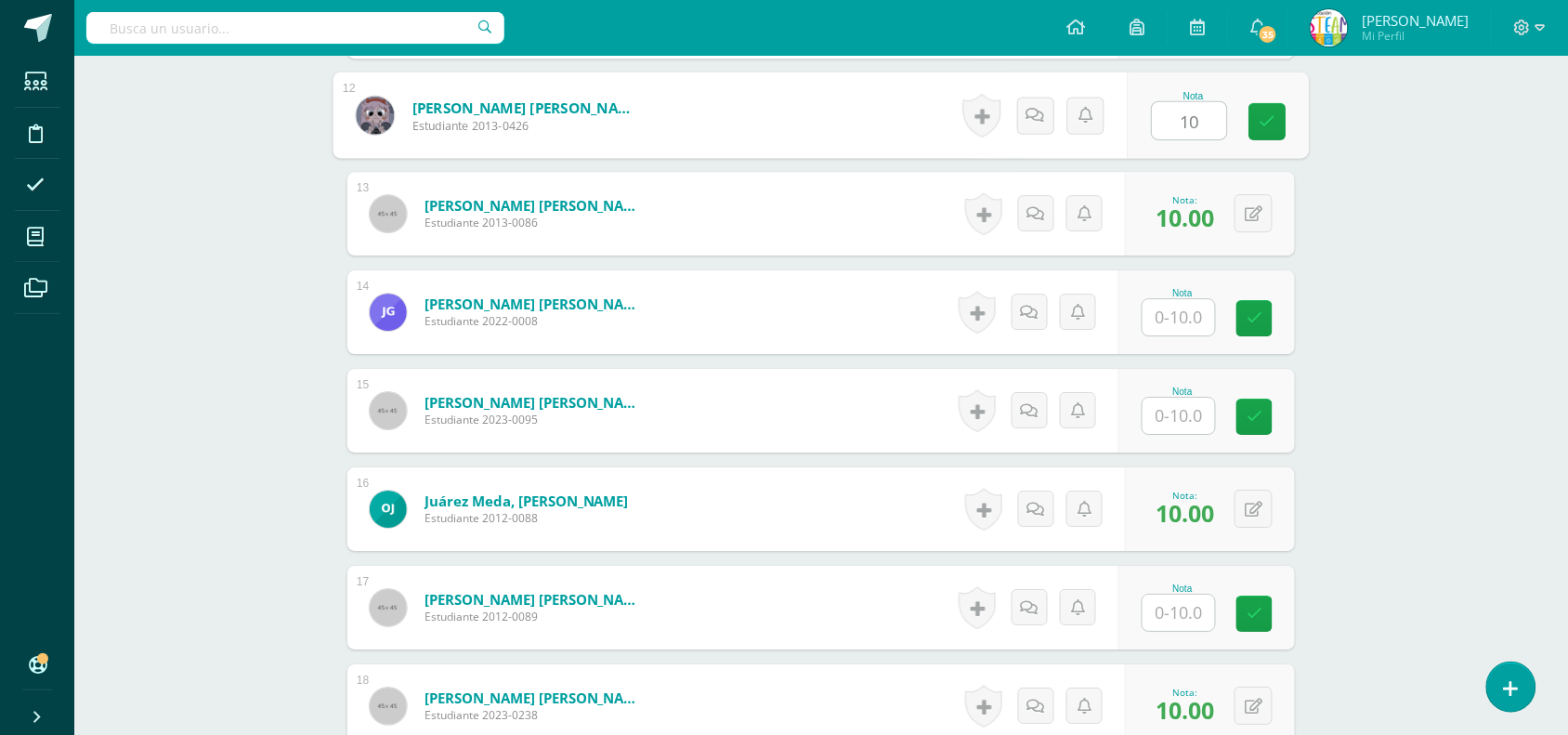
scroll to position [1636, 0]
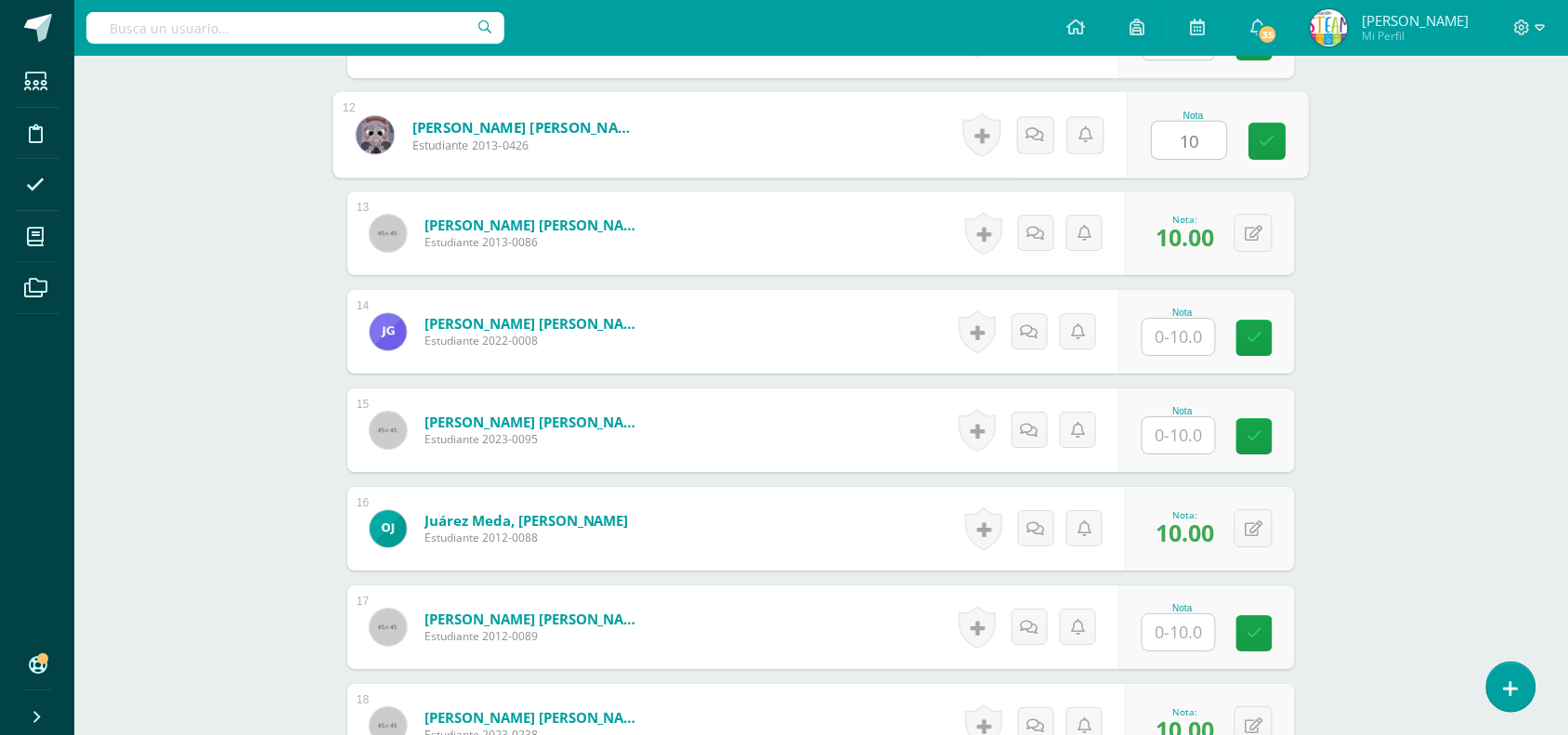
type input "10"
click at [1172, 348] on input "text" at bounding box center [1179, 336] width 72 height 36
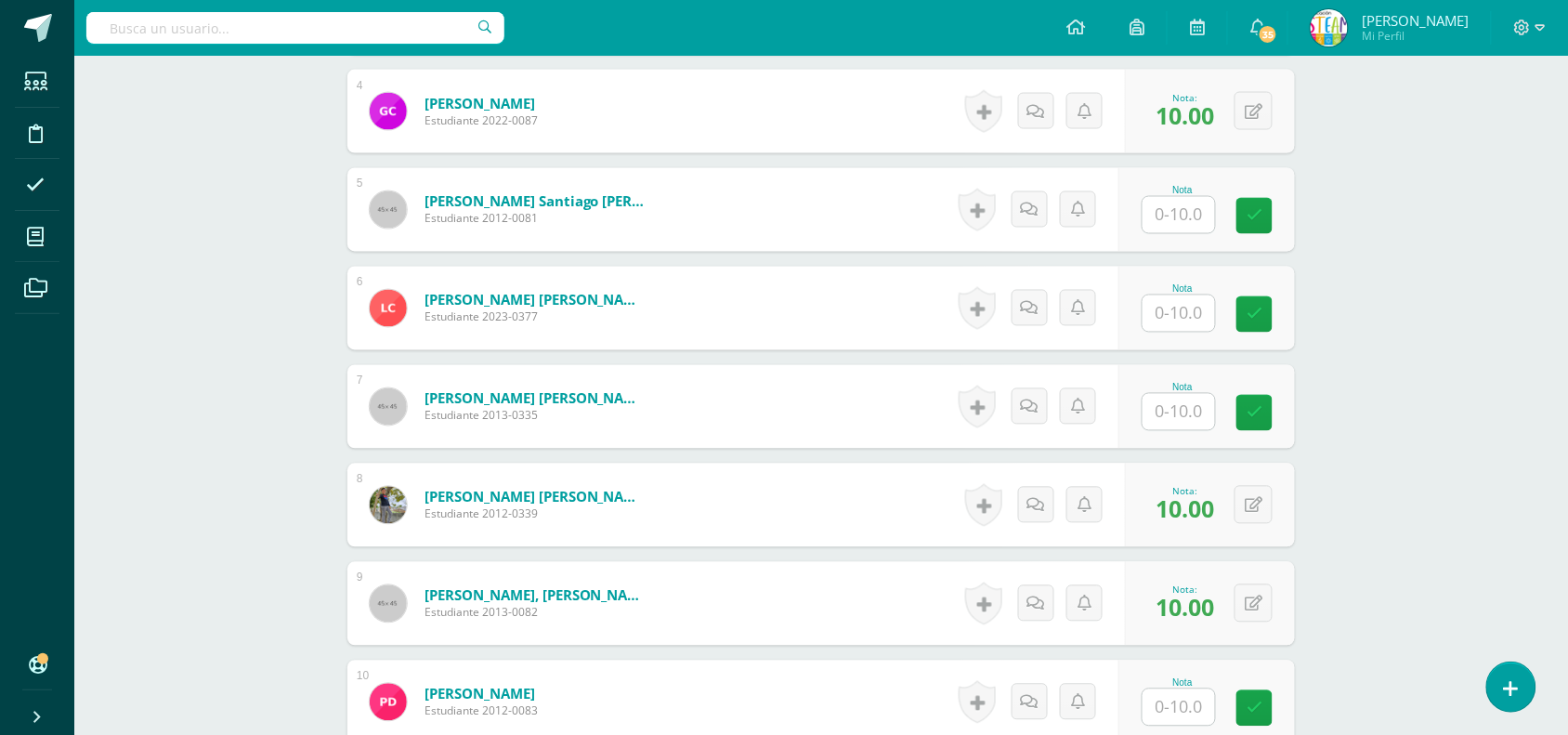
scroll to position [884, 0]
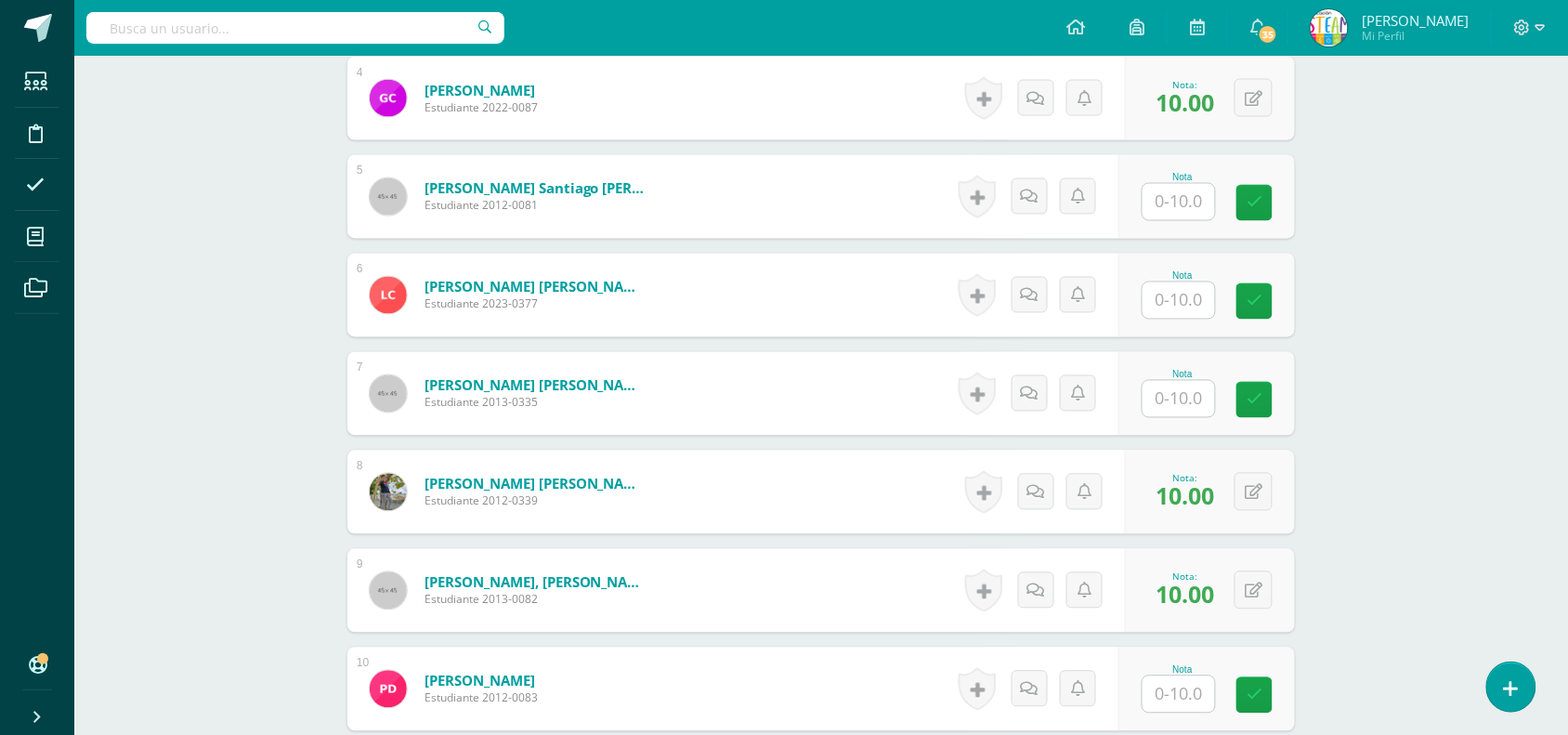
type input "10"
click at [1164, 193] on input "text" at bounding box center [1190, 203] width 74 height 37
type input "10"
click at [1214, 397] on input "text" at bounding box center [1190, 400] width 74 height 37
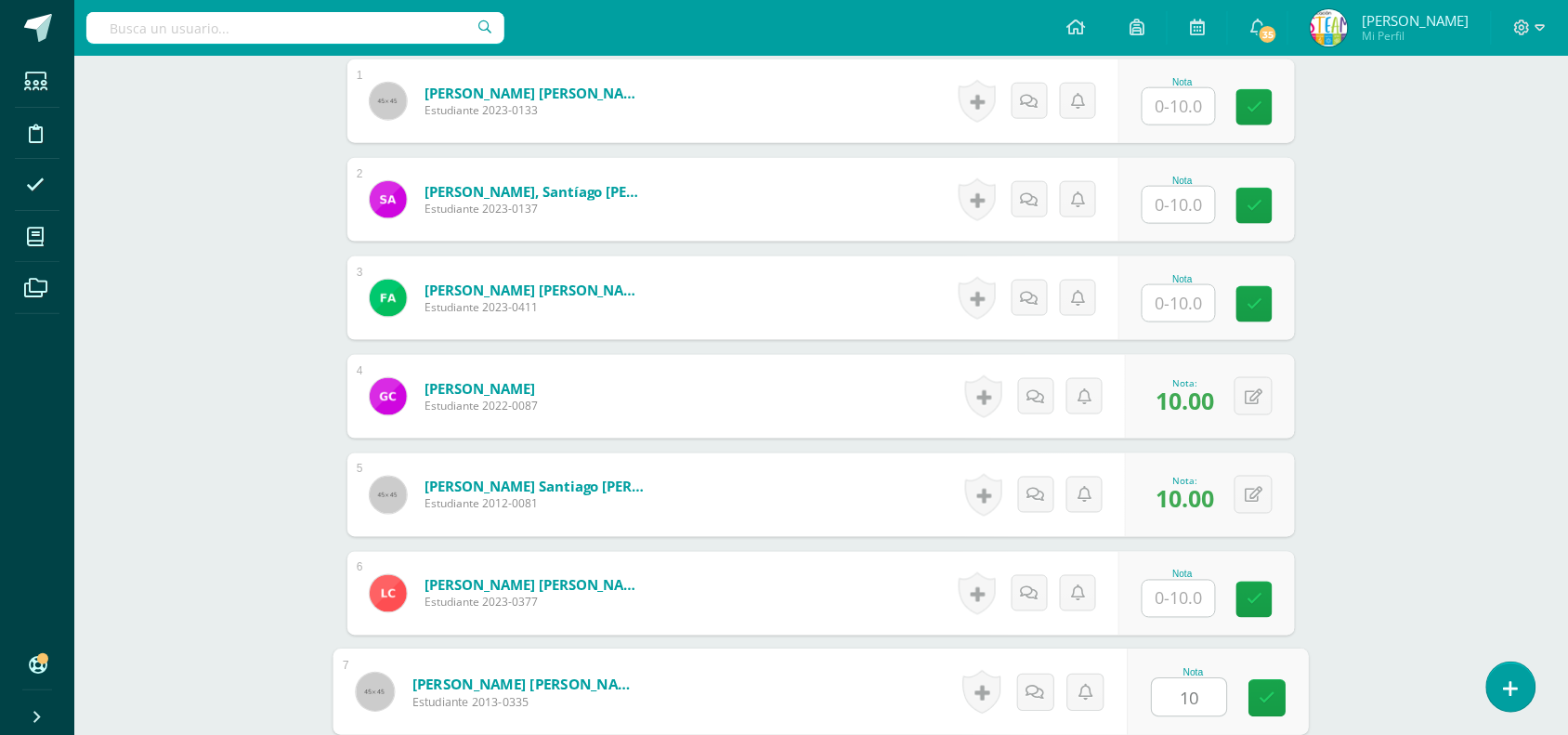
scroll to position [592, 0]
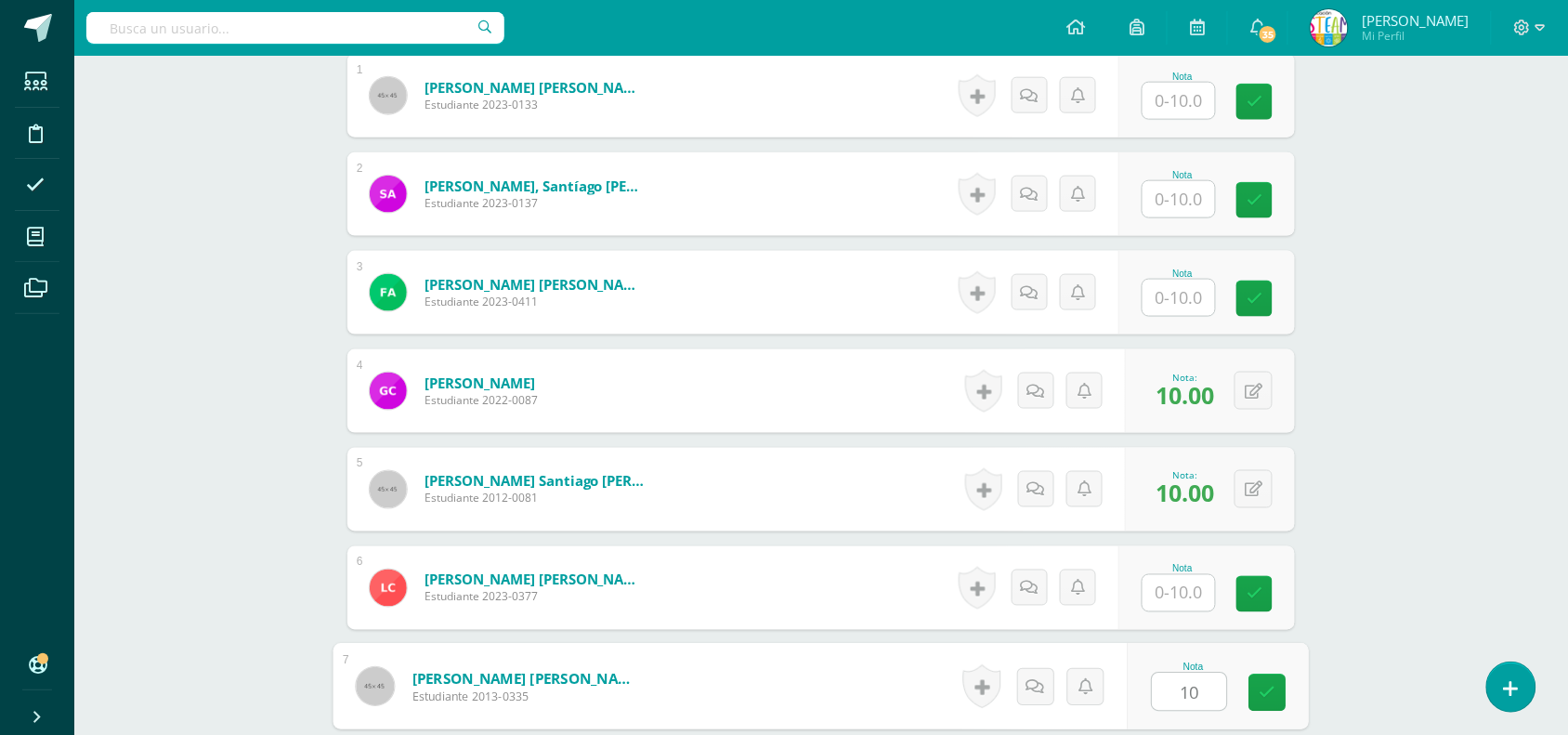
type input "10"
click at [1173, 293] on input "text" at bounding box center [1179, 297] width 72 height 36
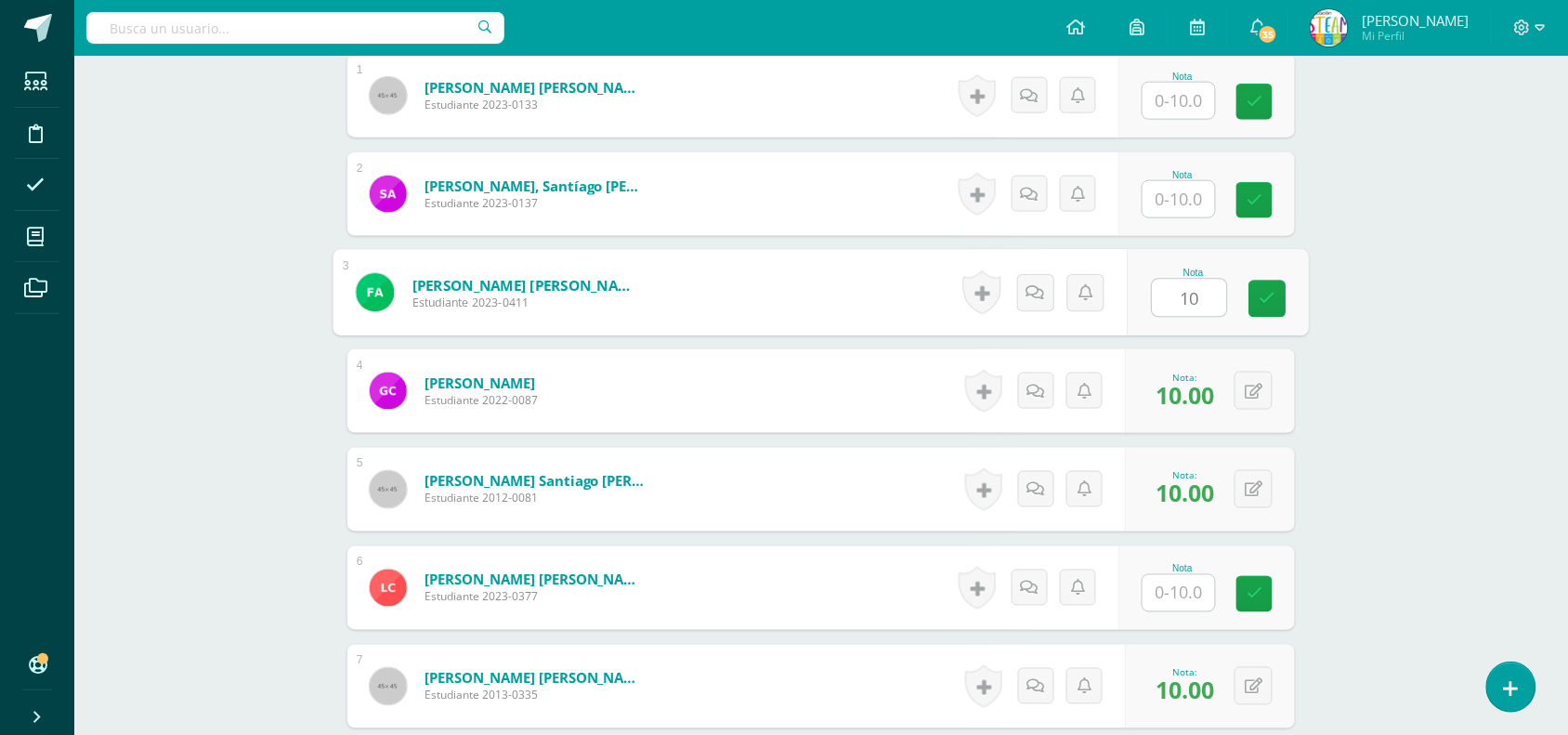
type input "10"
click at [1173, 196] on input "text" at bounding box center [1179, 199] width 72 height 36
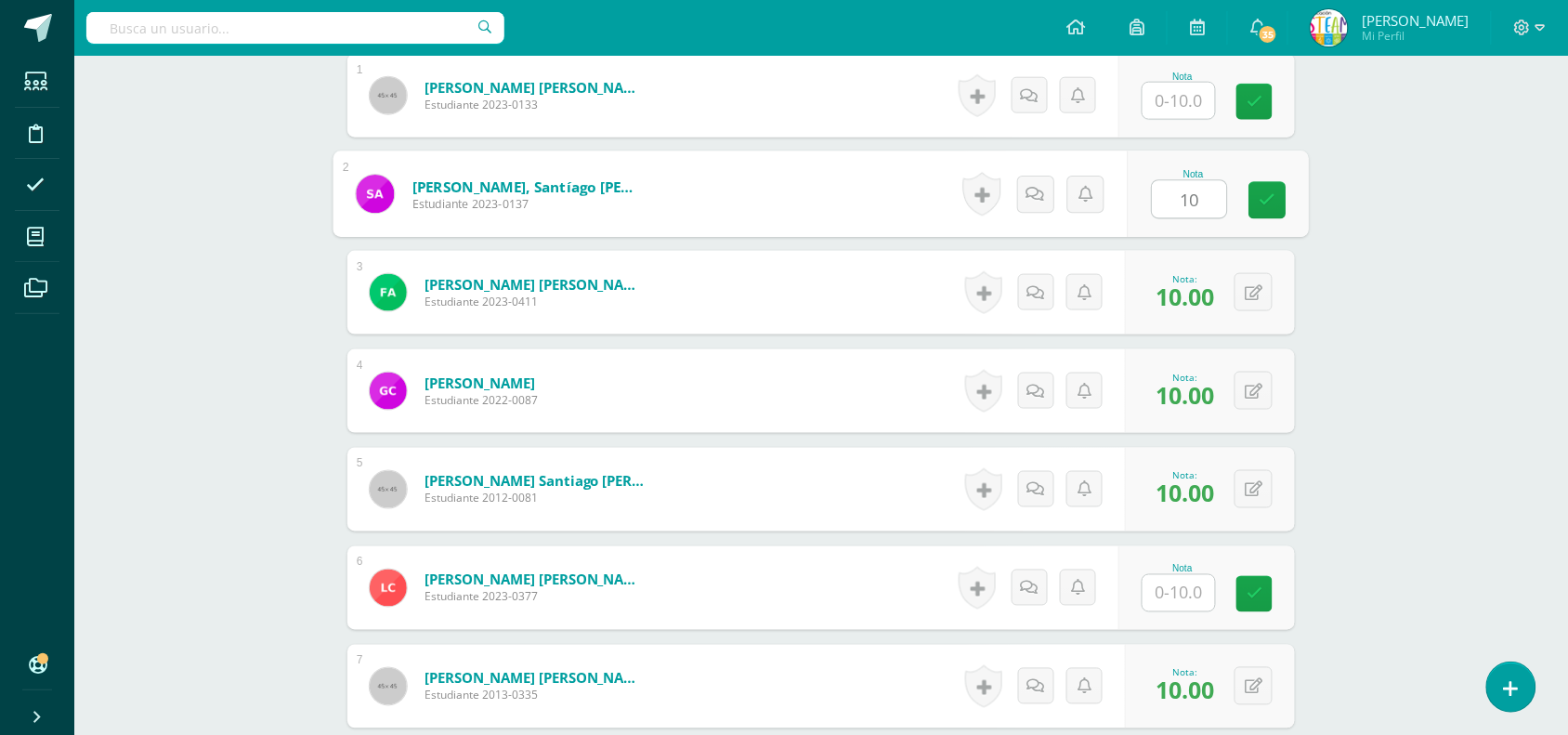
type input "10"
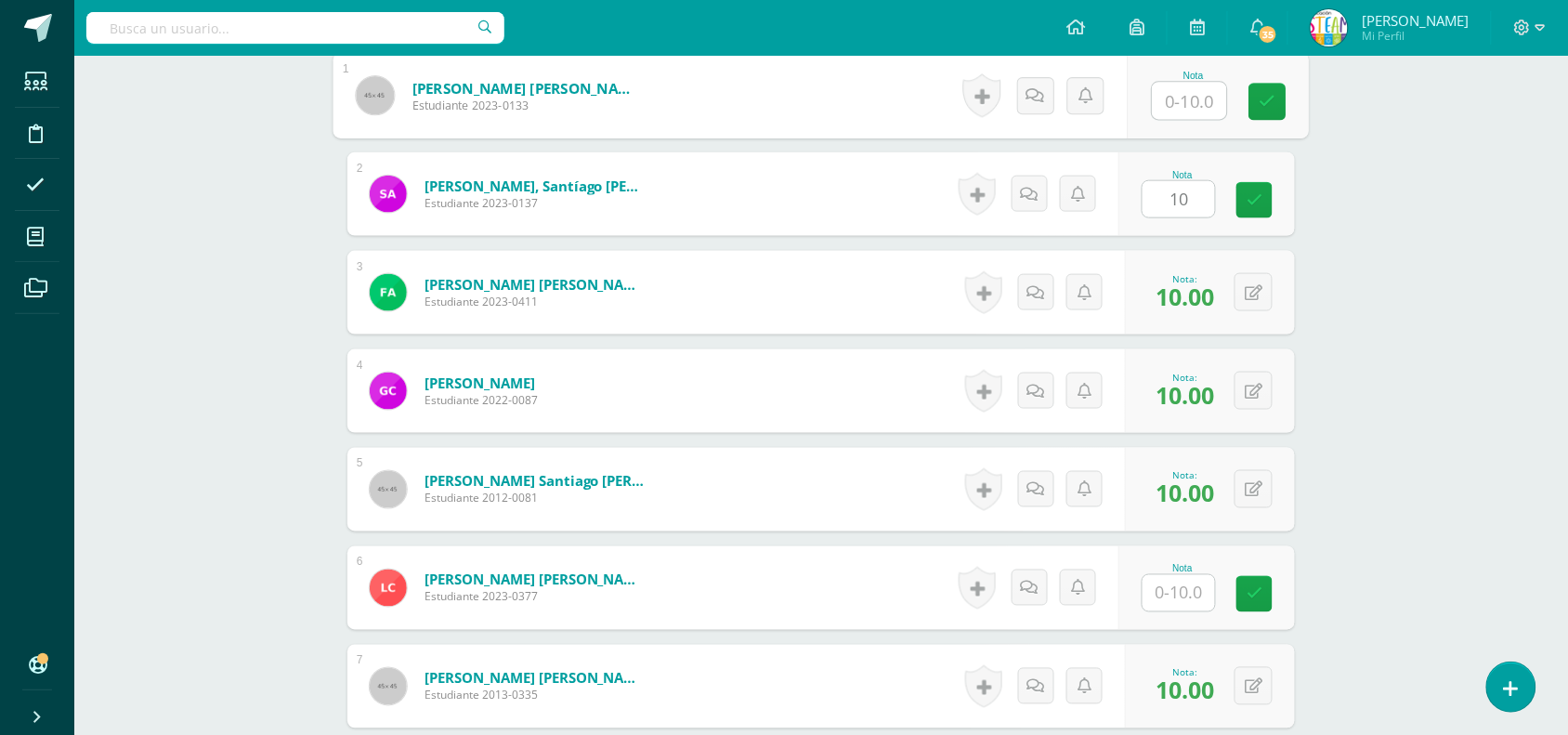
click at [1168, 103] on input "text" at bounding box center [1190, 101] width 74 height 37
type input "10"
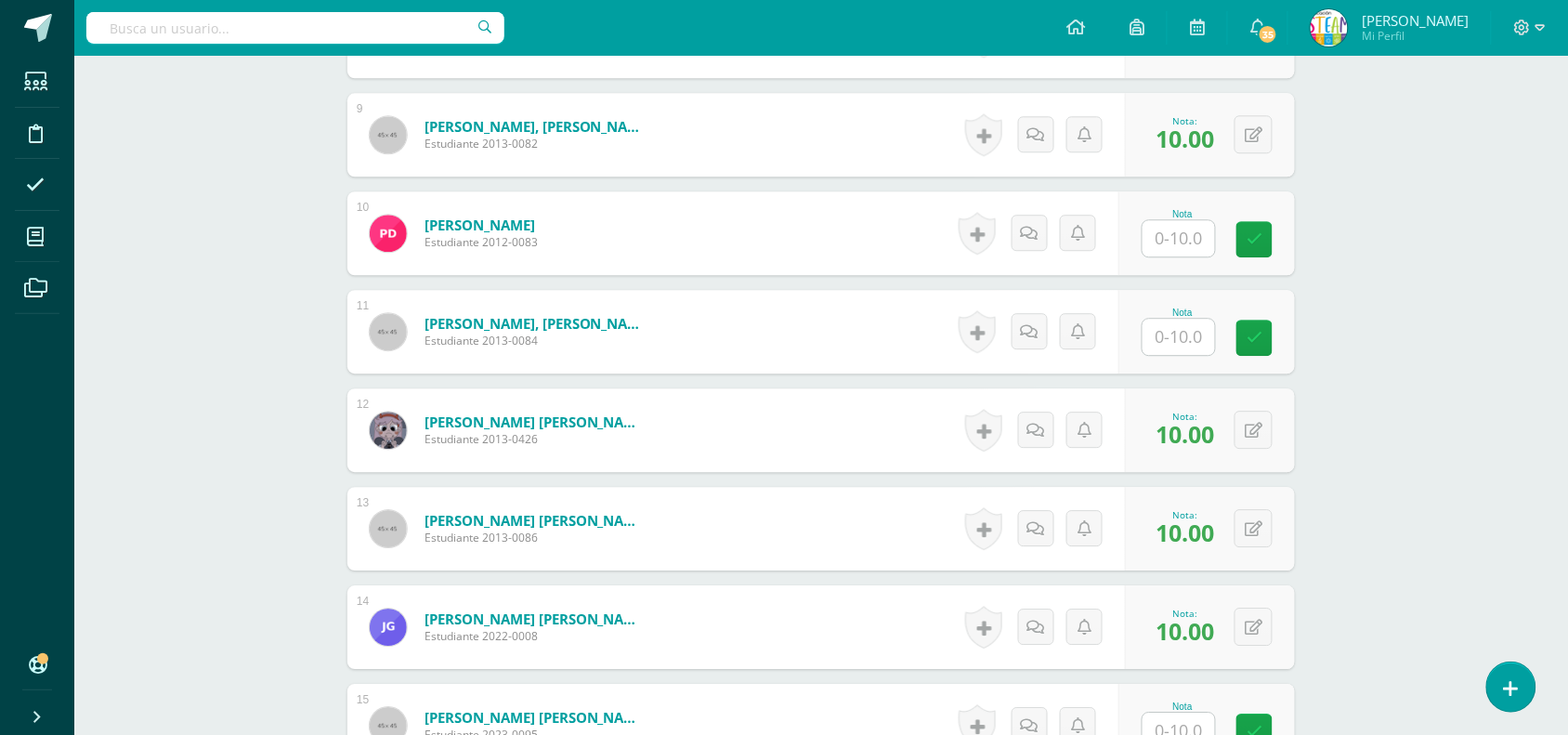
scroll to position [1381, 0]
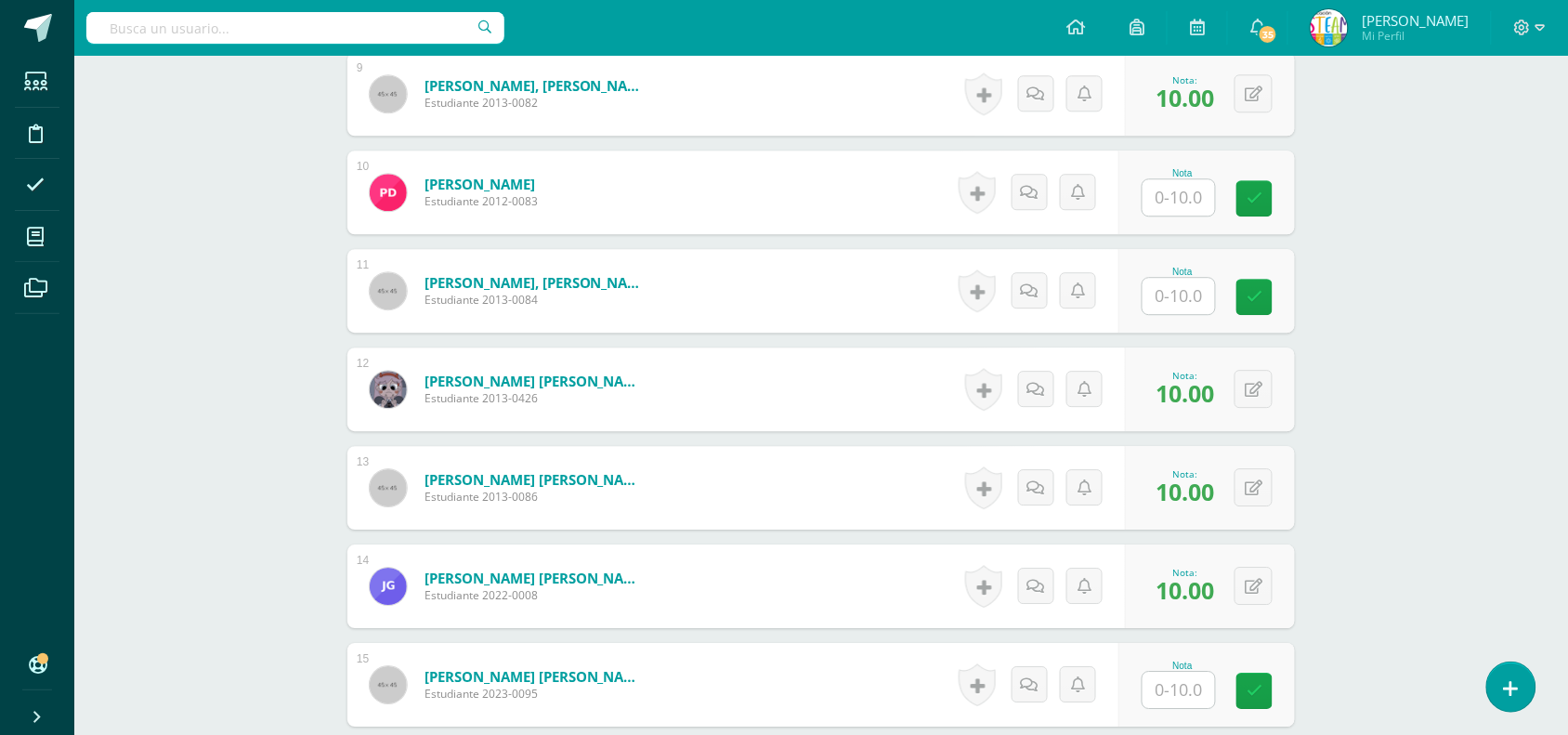
click at [1178, 318] on div "Nota" at bounding box center [1206, 290] width 176 height 84
click at [1176, 302] on input "text" at bounding box center [1179, 295] width 72 height 36
type input "10"
click at [1163, 699] on input "text" at bounding box center [1190, 690] width 74 height 37
type input "10"
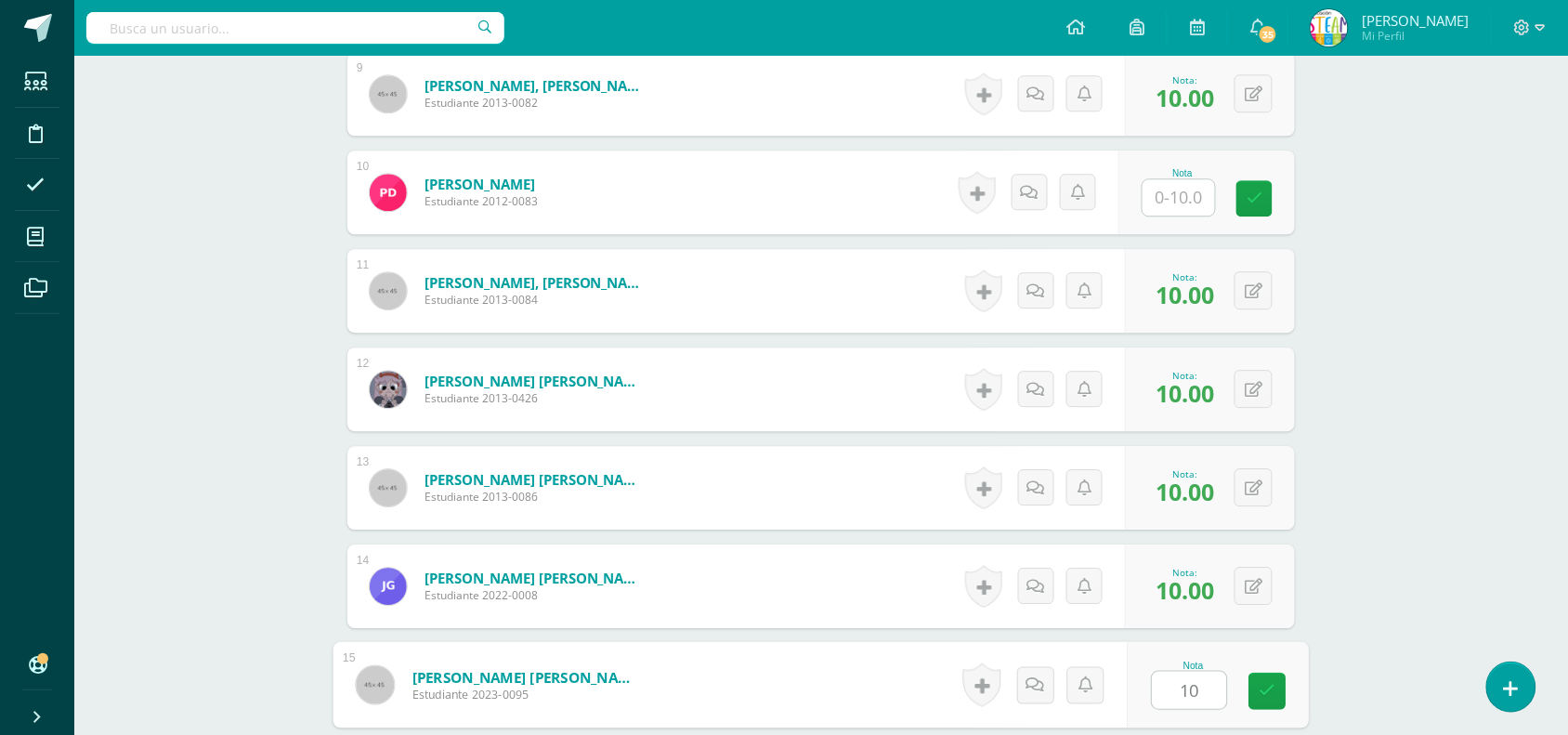
click at [1352, 641] on div "STEAM Sexto Primaria "A" Herramientas Detalle de asistencias Actividad Anuncios…" at bounding box center [821, 545] width 1494 height 3740
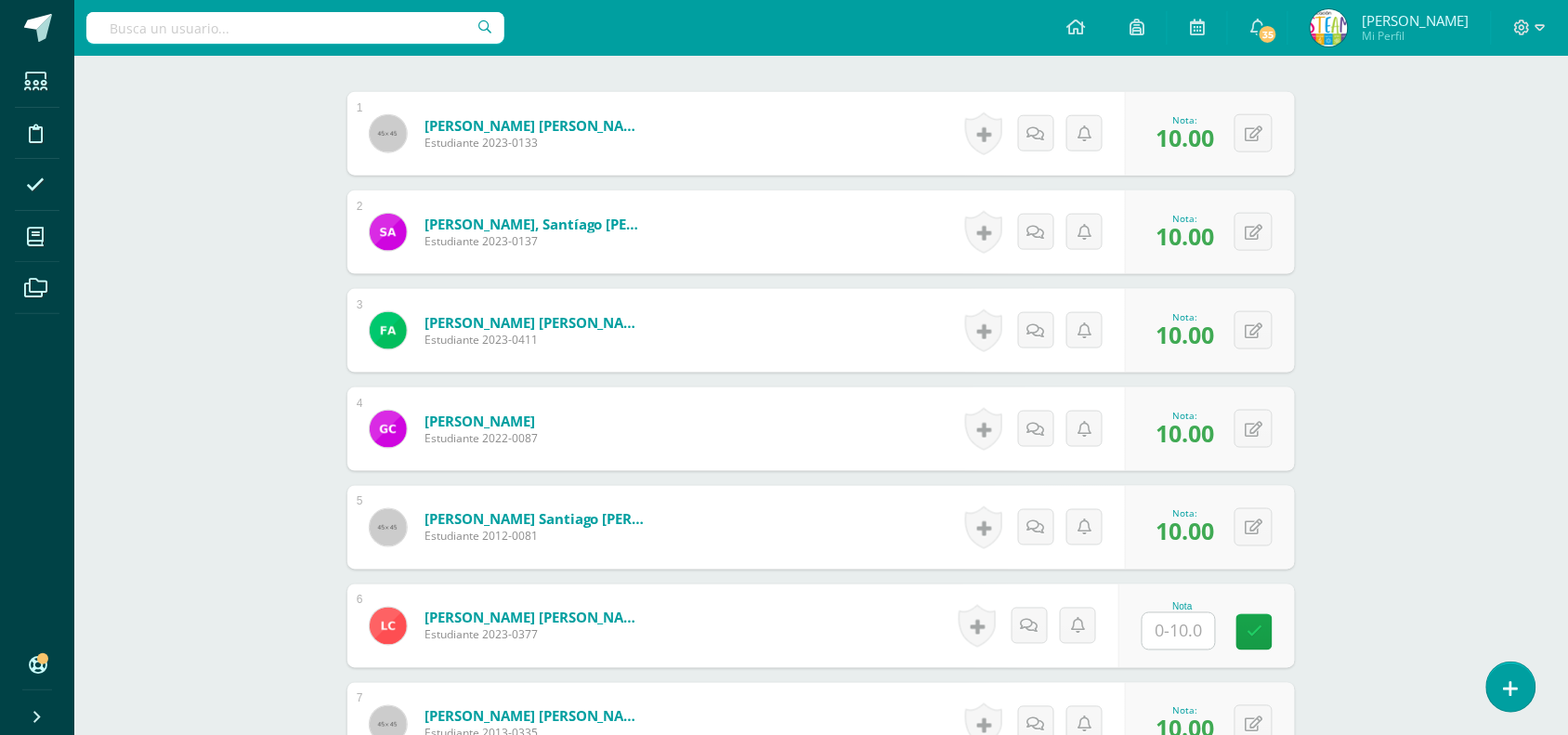
scroll to position [572, 0]
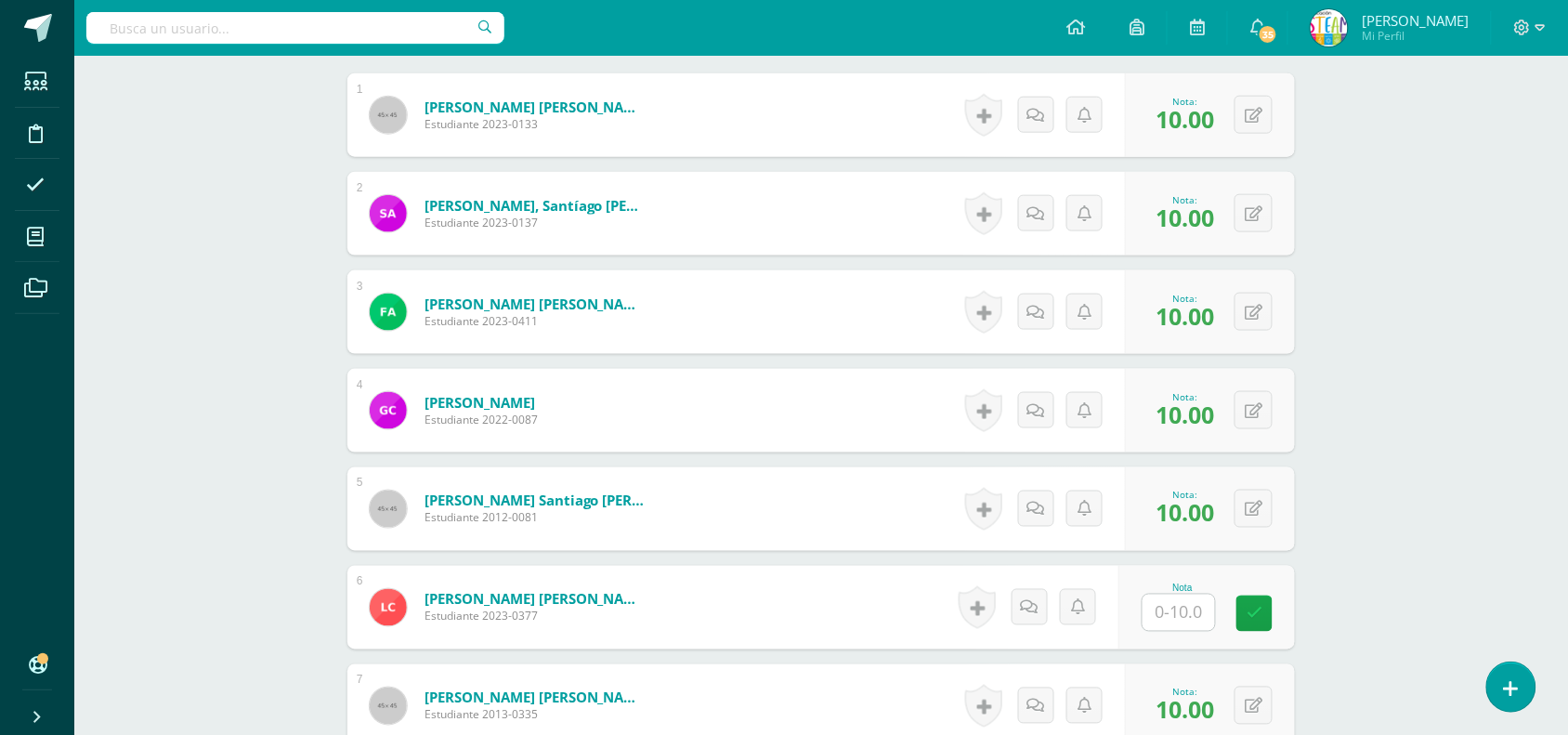
click at [1173, 618] on input "text" at bounding box center [1179, 612] width 72 height 36
type input "5"
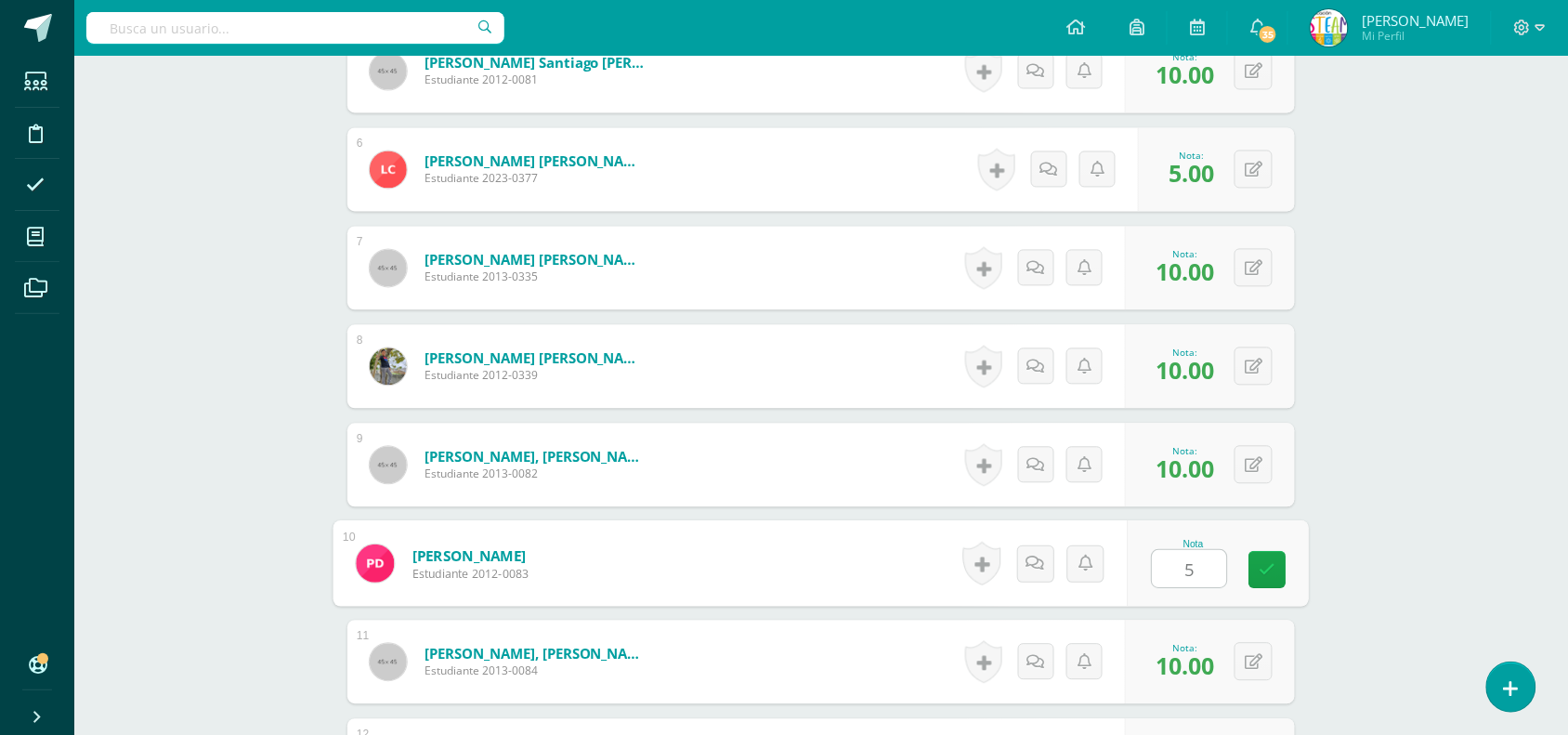
type input "5"
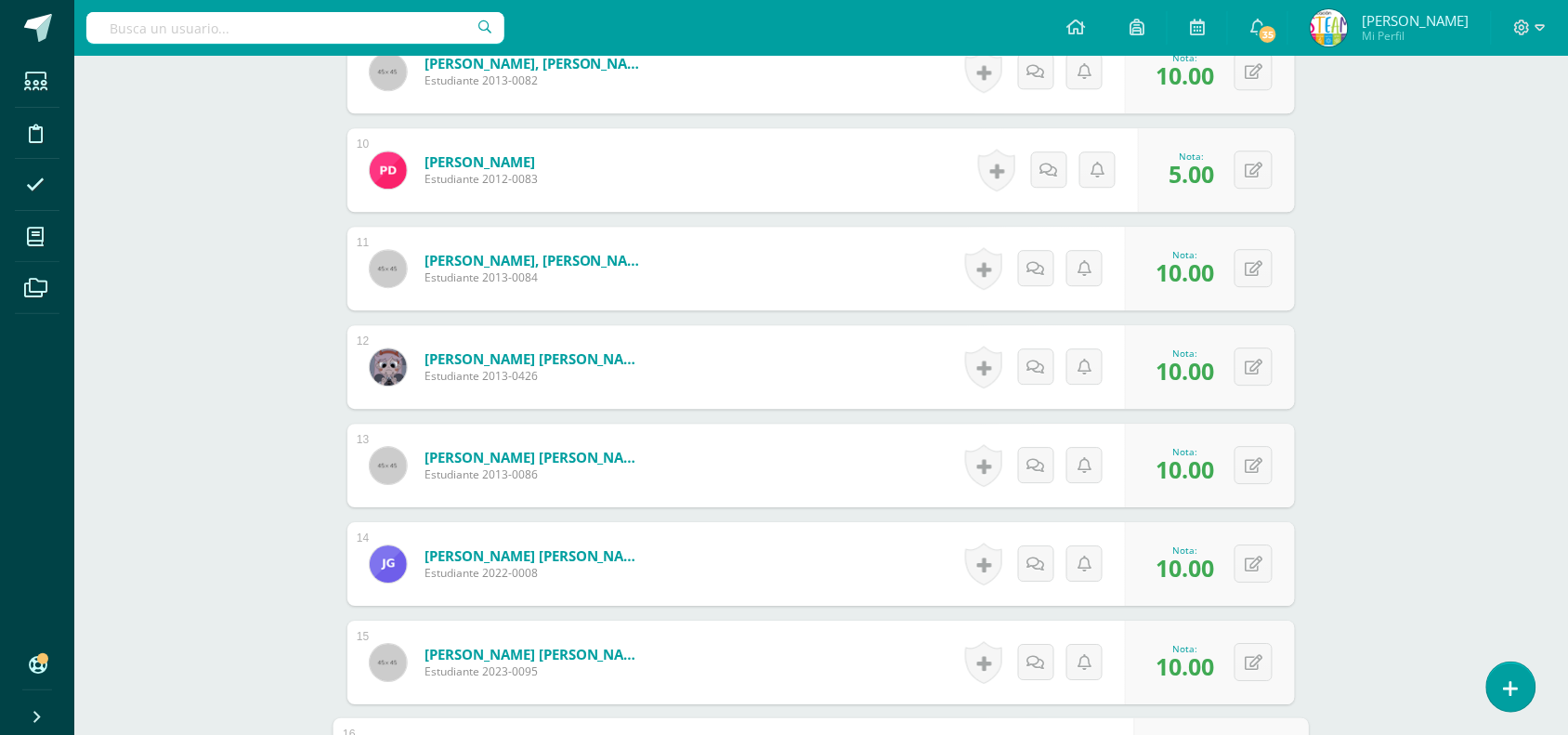
scroll to position [1797, 0]
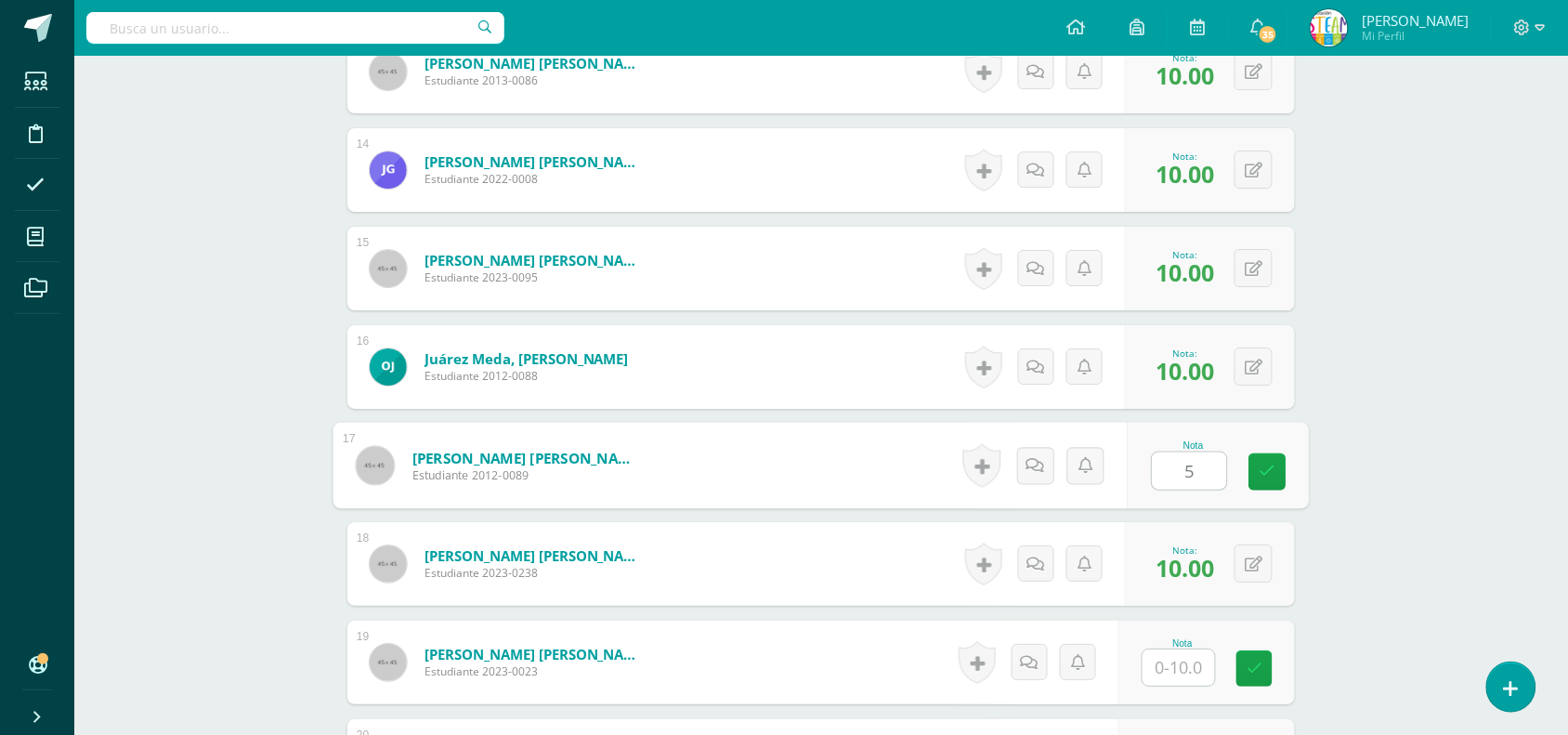
type input "5"
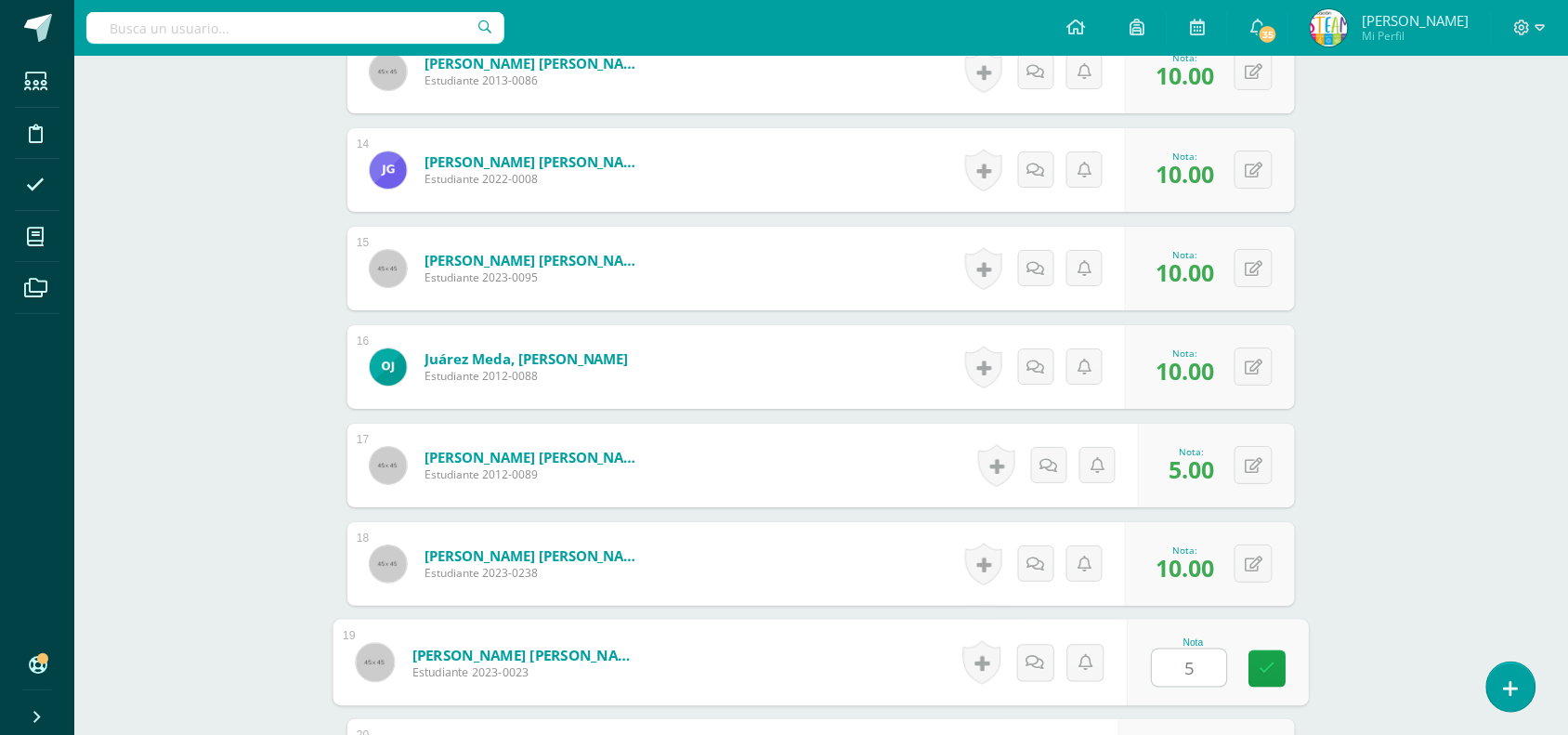
type input "5"
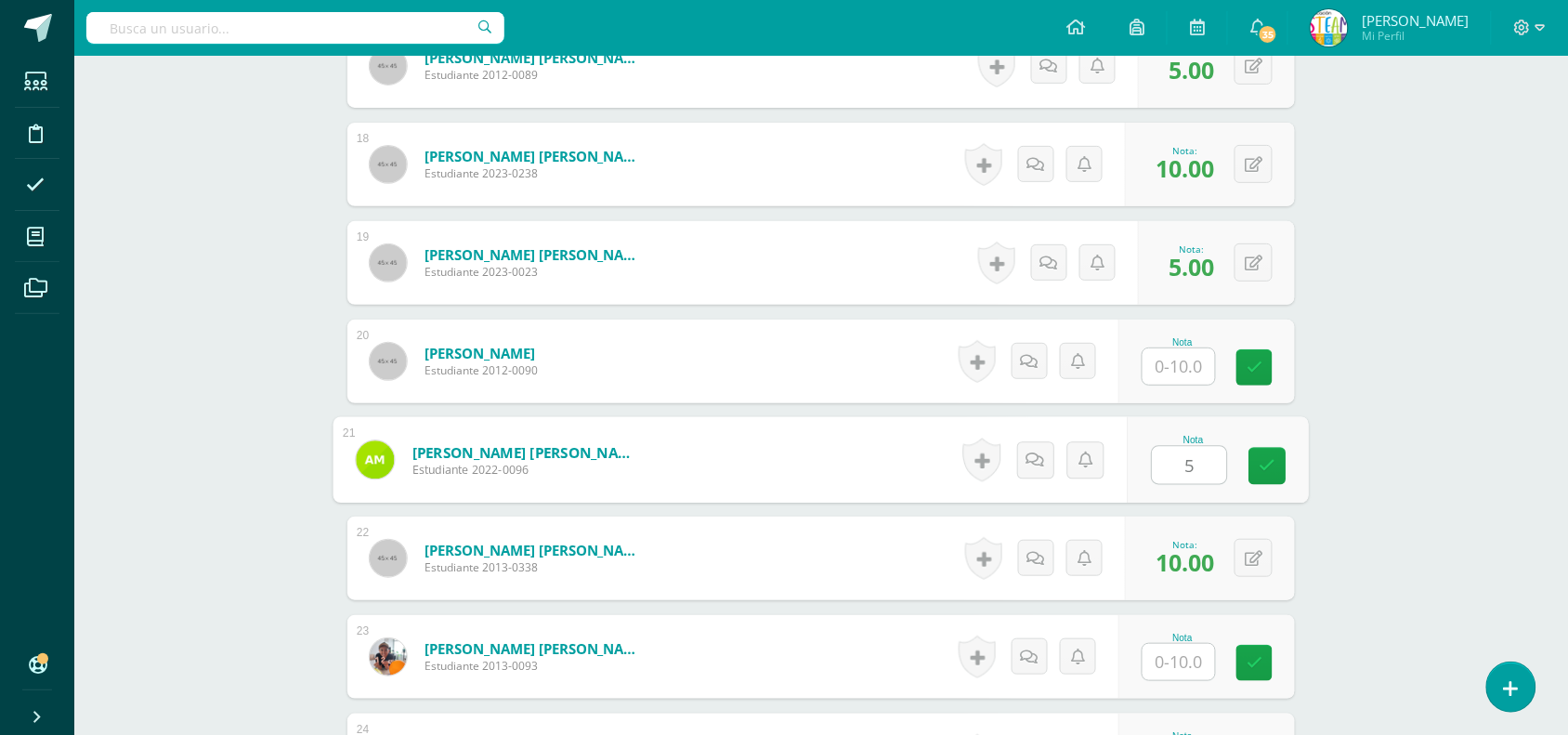
type input "5"
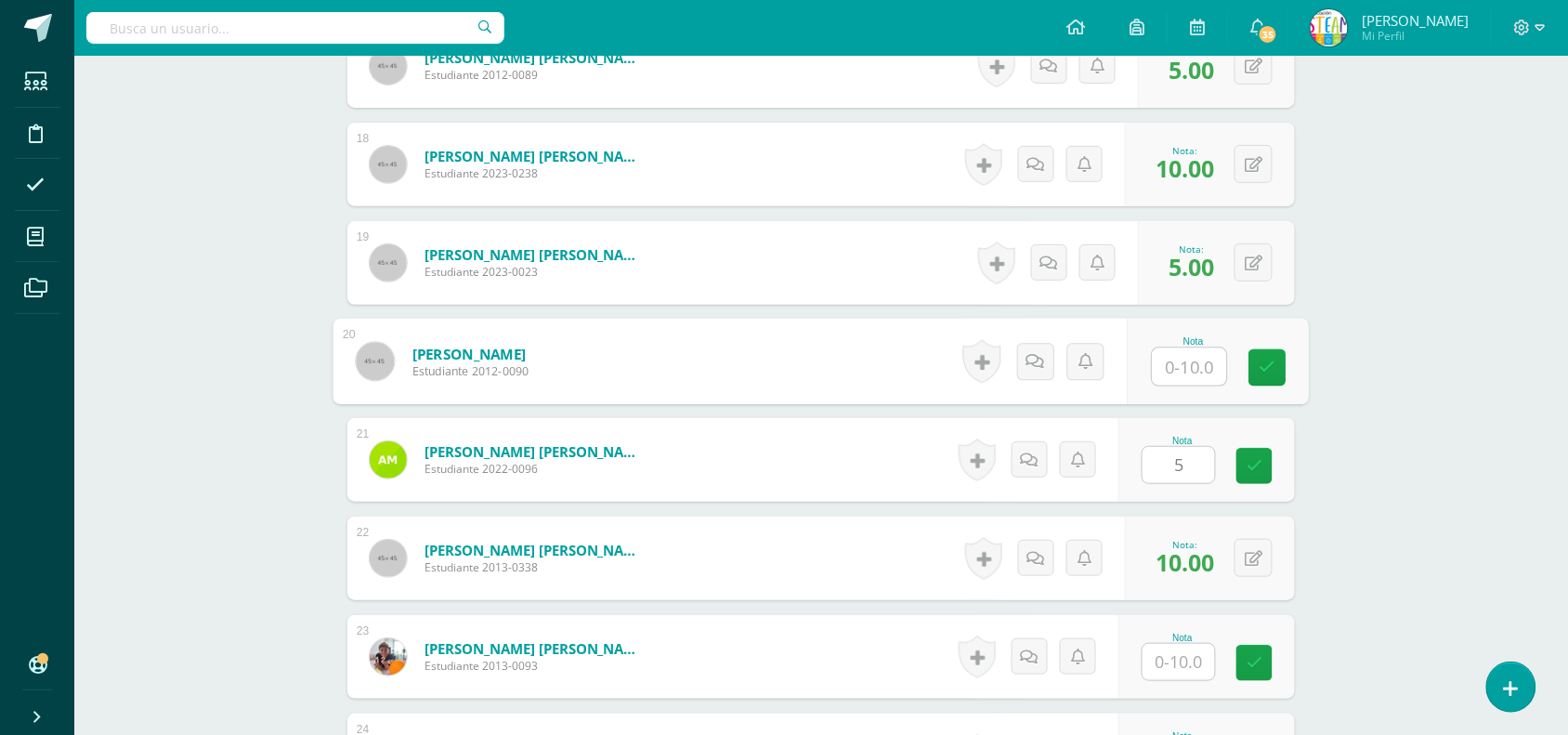
click at [1175, 374] on input "text" at bounding box center [1190, 367] width 74 height 37
type input "5"
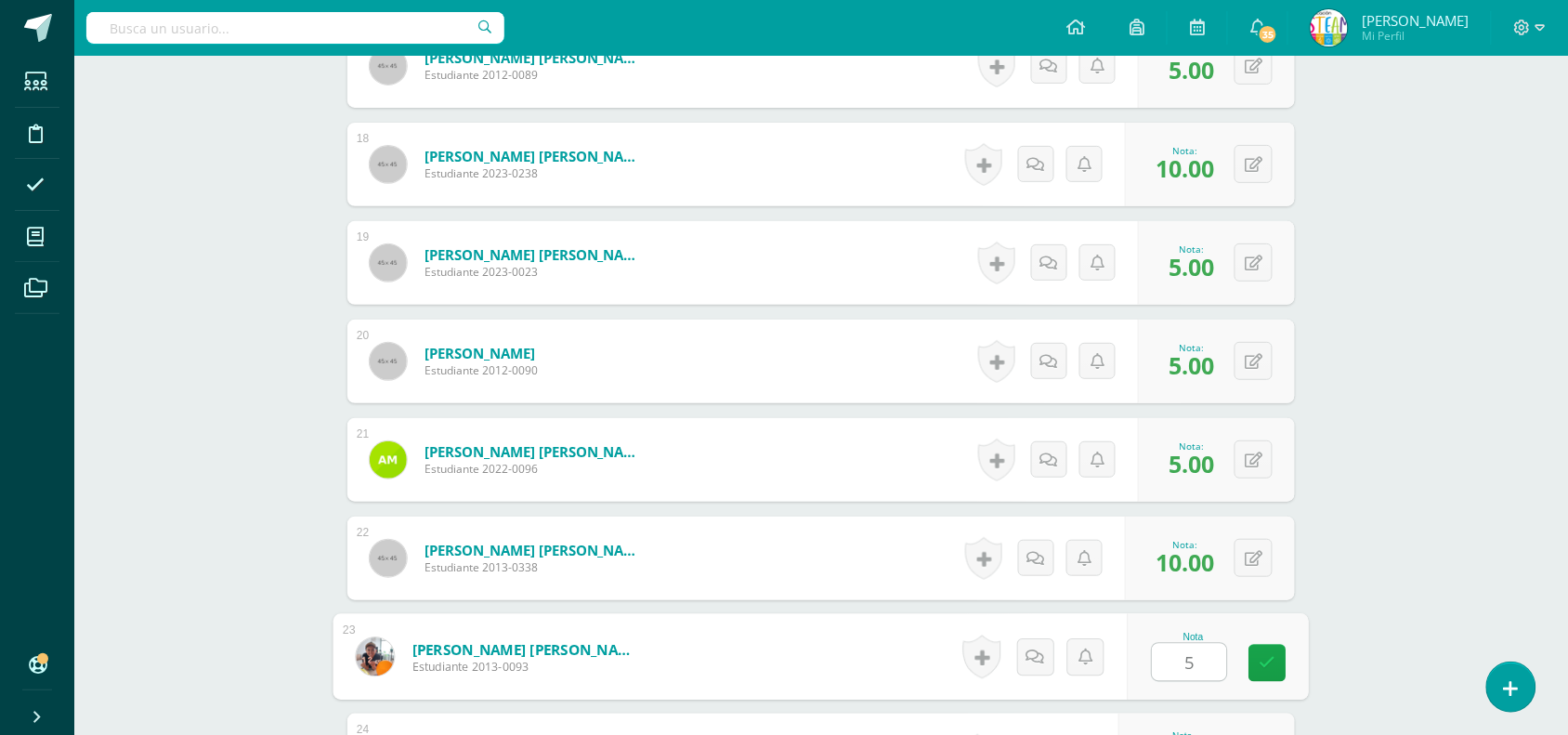
type input "5"
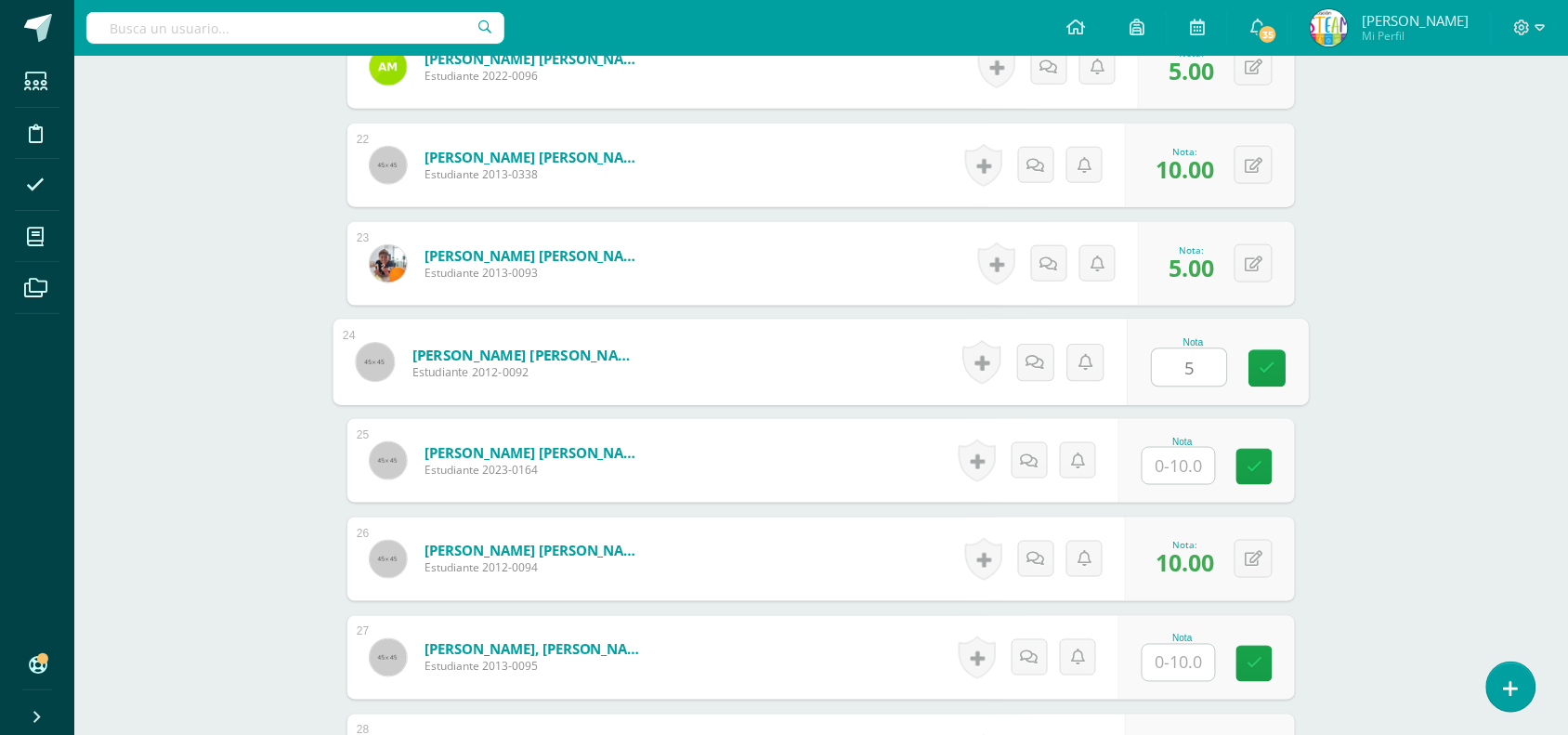
type input "5"
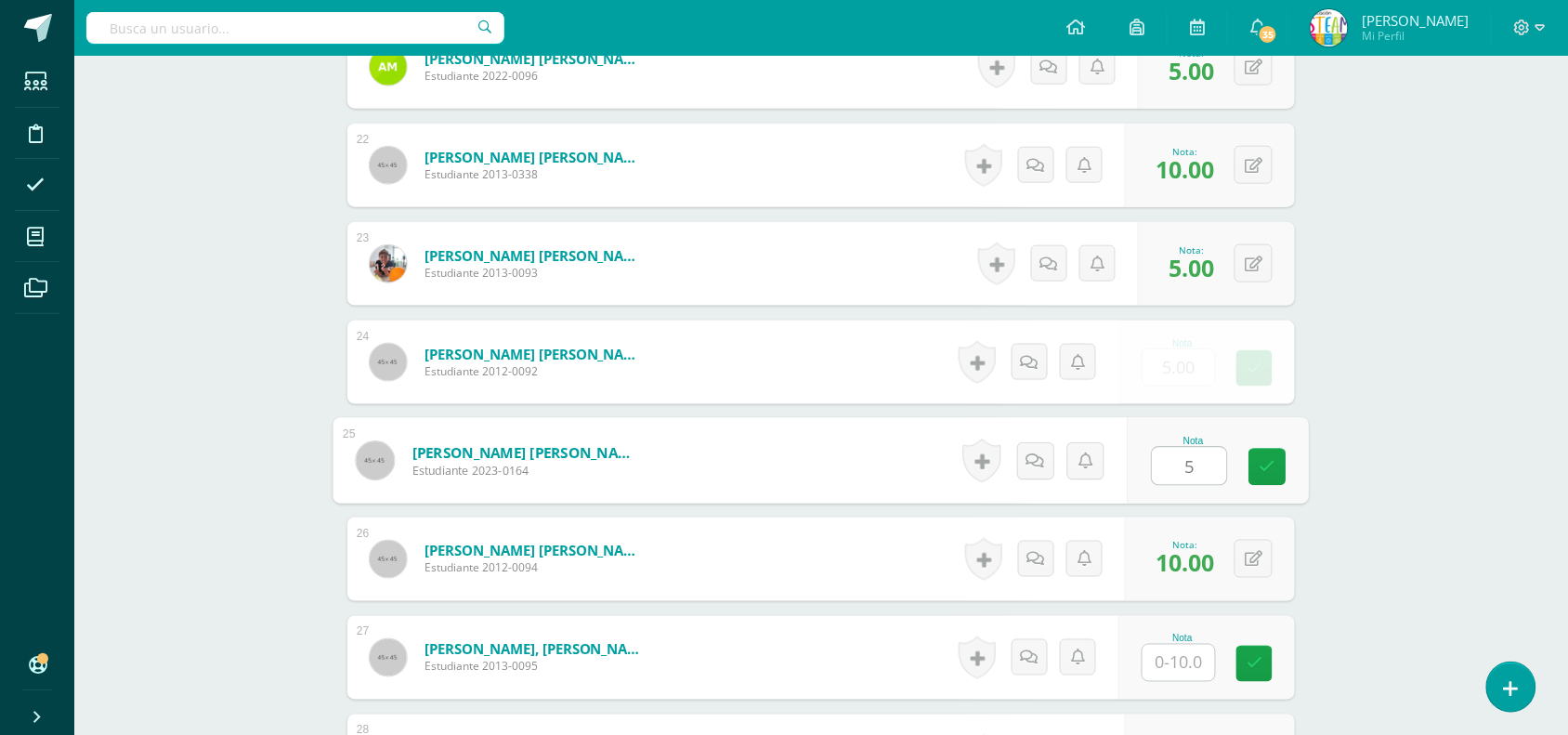
type input "5"
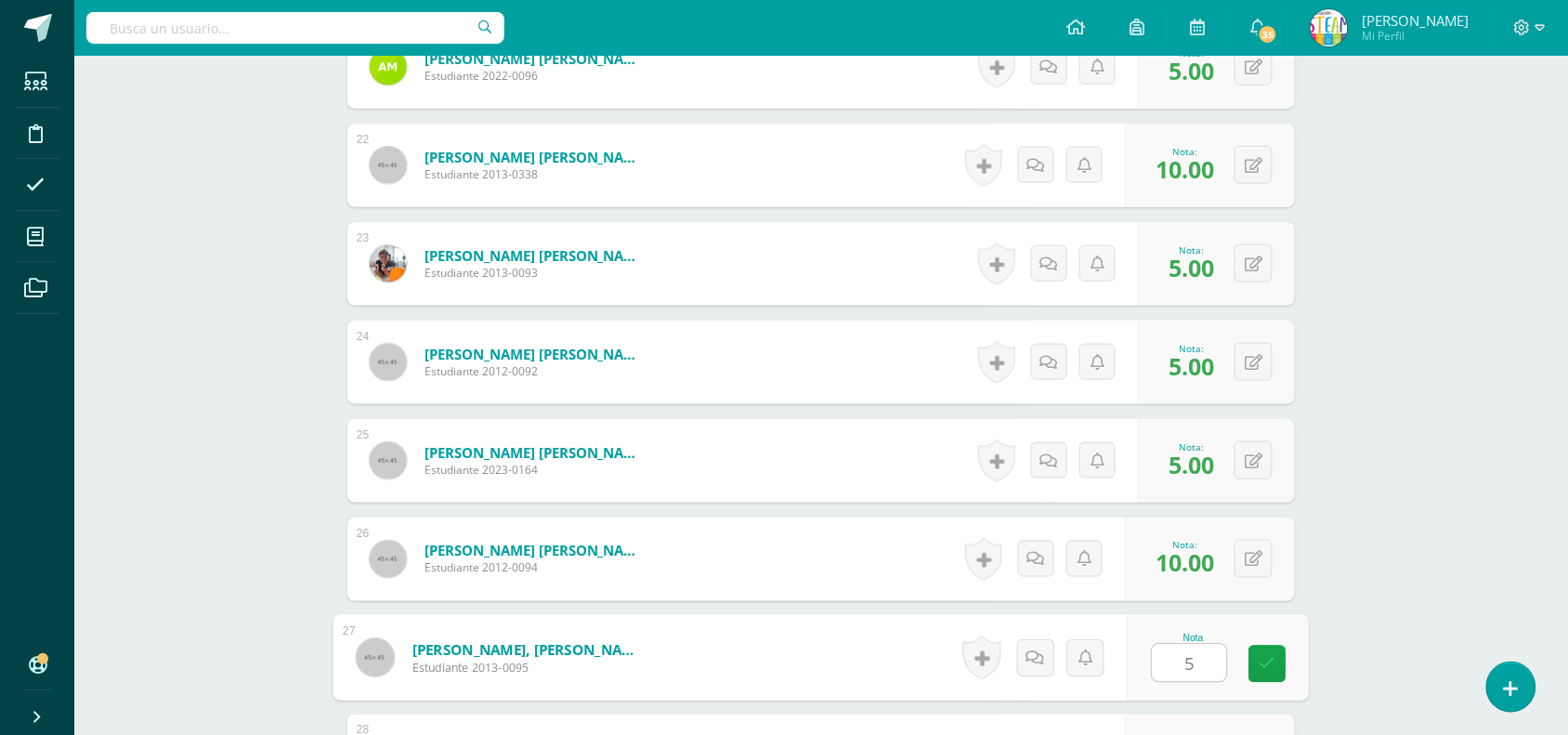
type input "5"
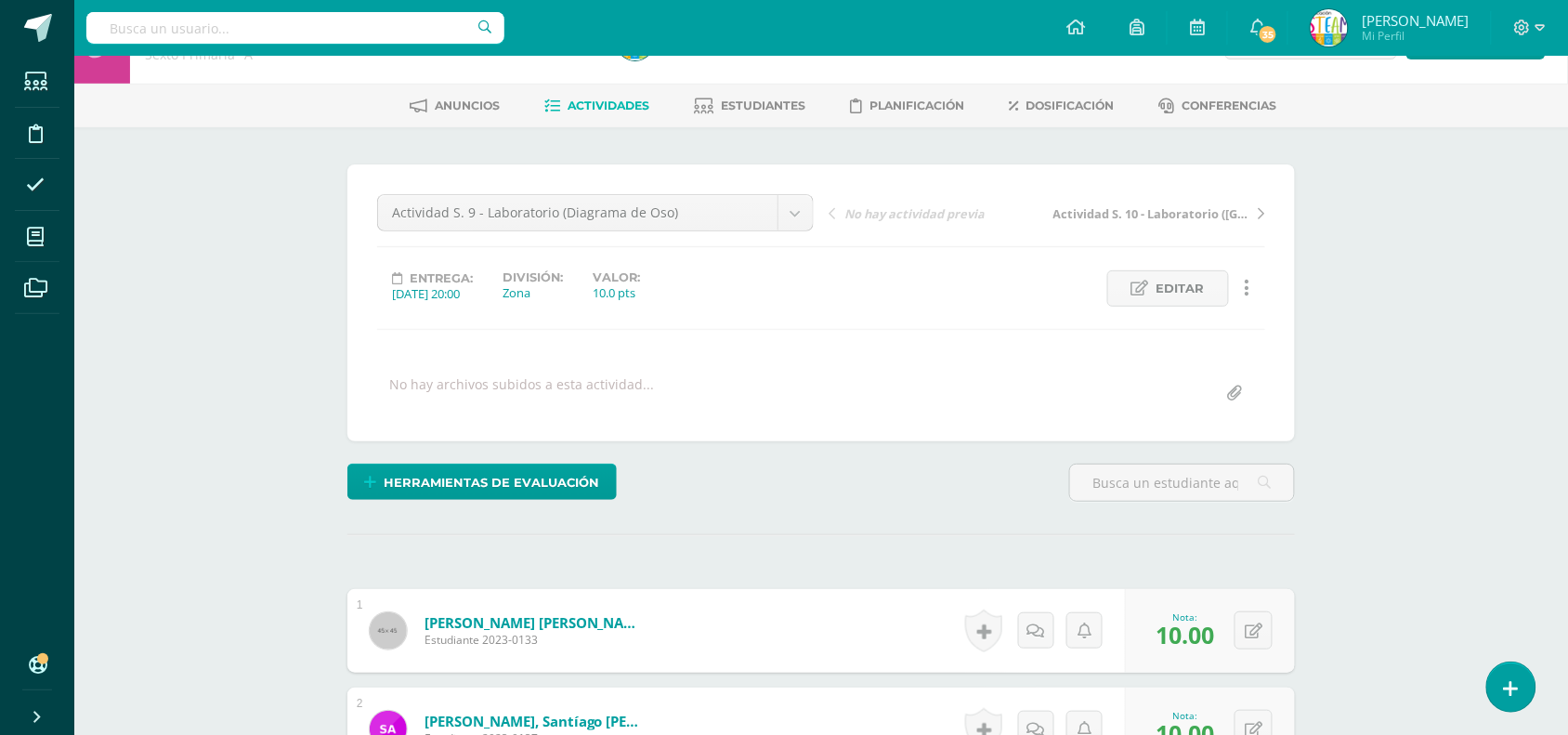
scroll to position [0, 0]
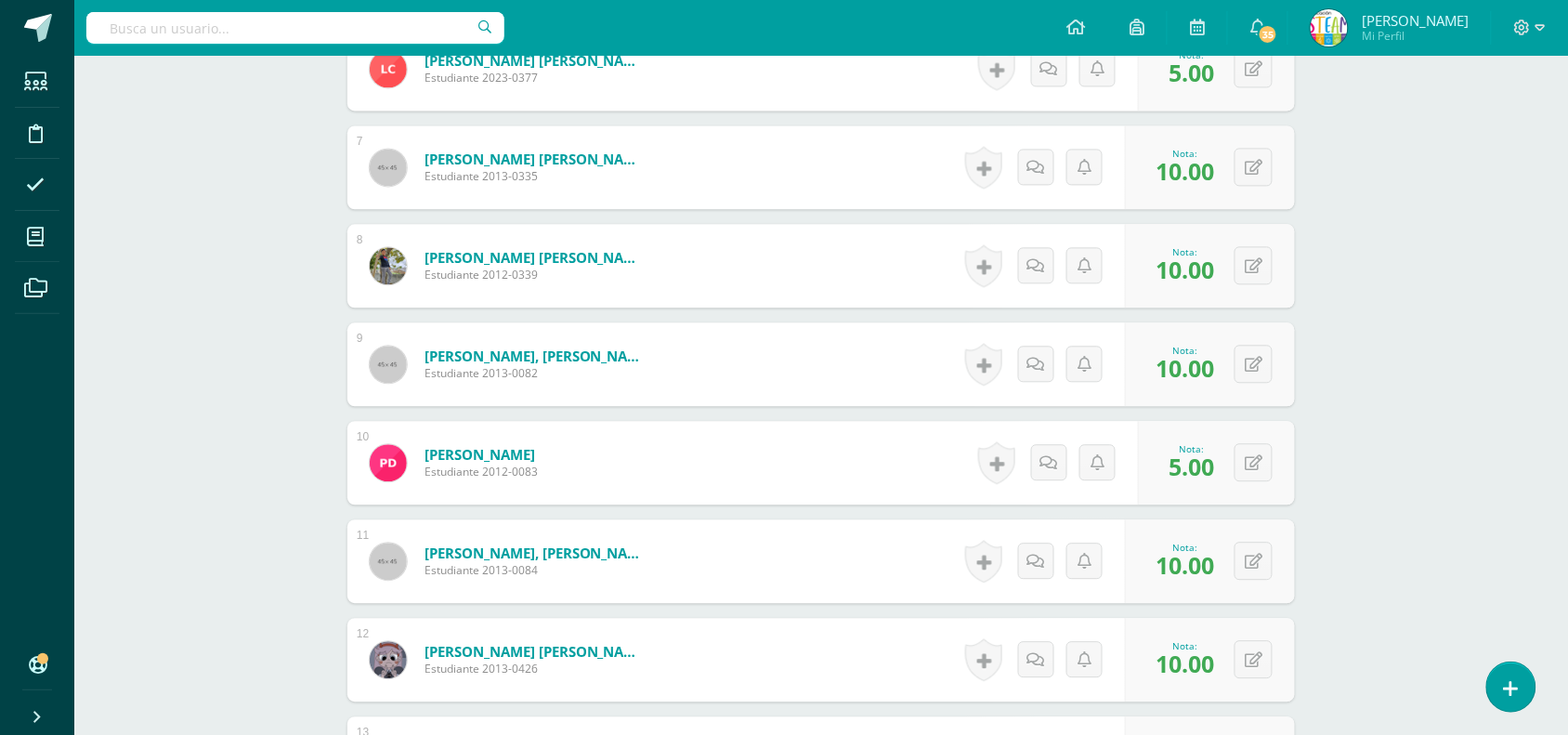
scroll to position [1114, 0]
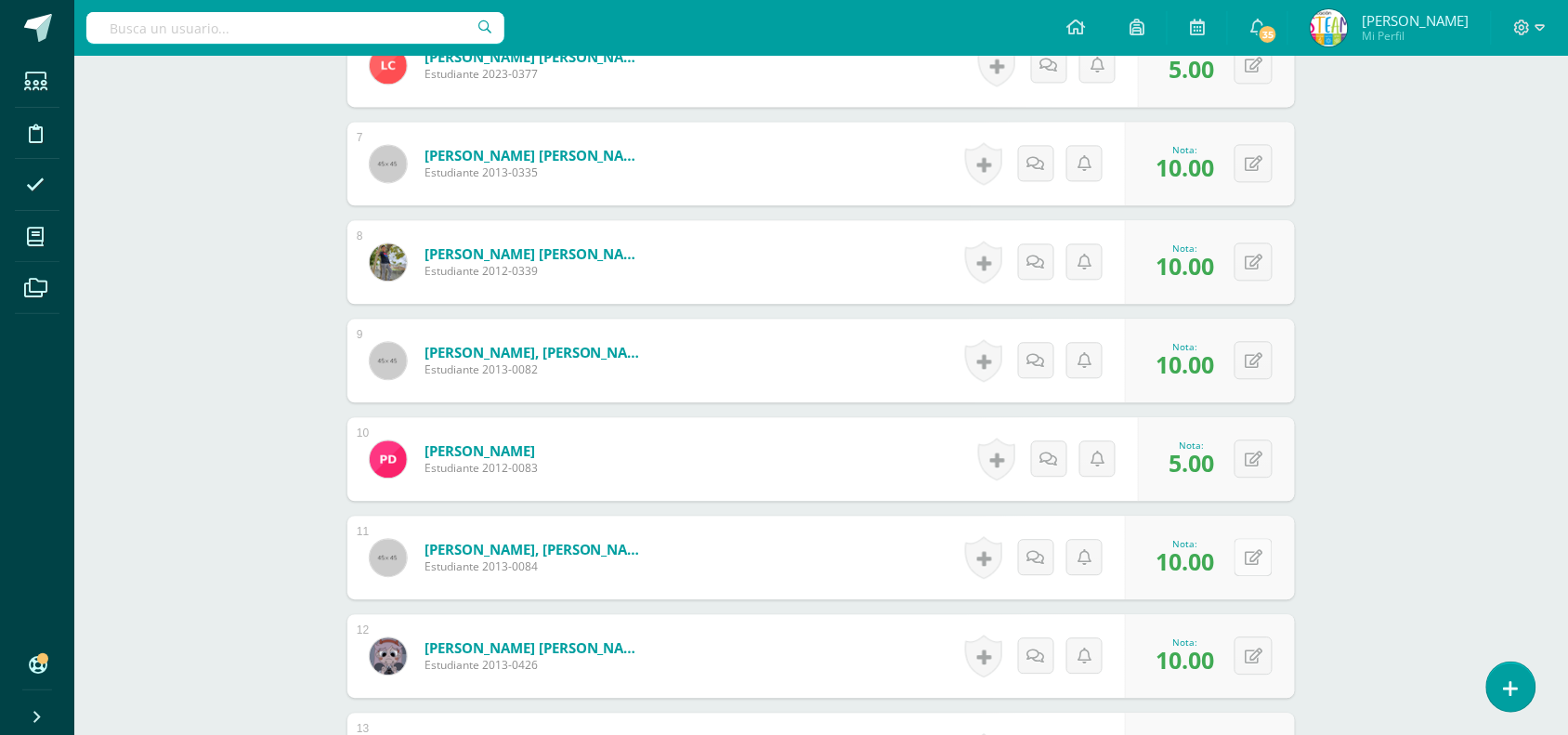
click at [1254, 569] on button at bounding box center [1253, 557] width 38 height 38
type input "8"
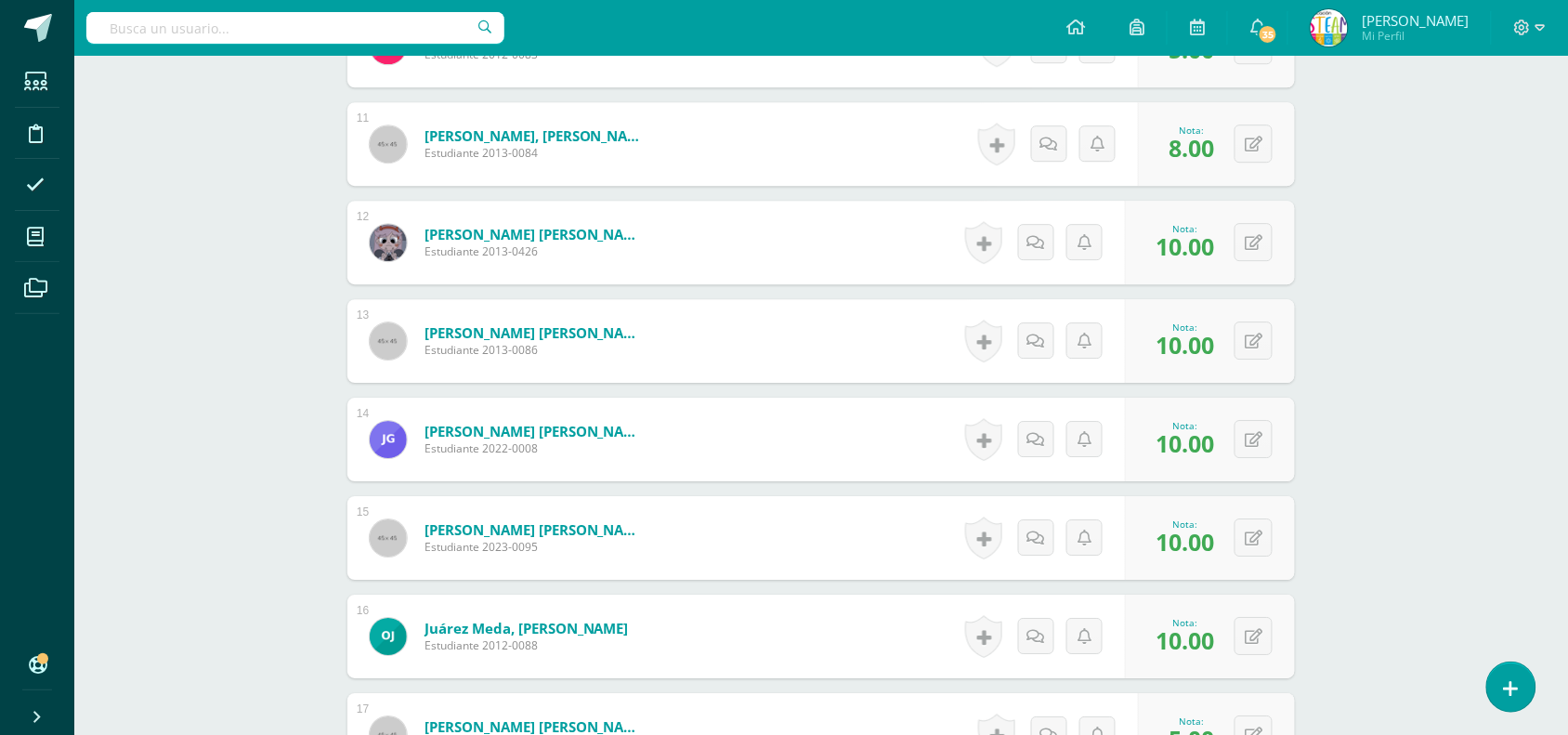
scroll to position [1553, 0]
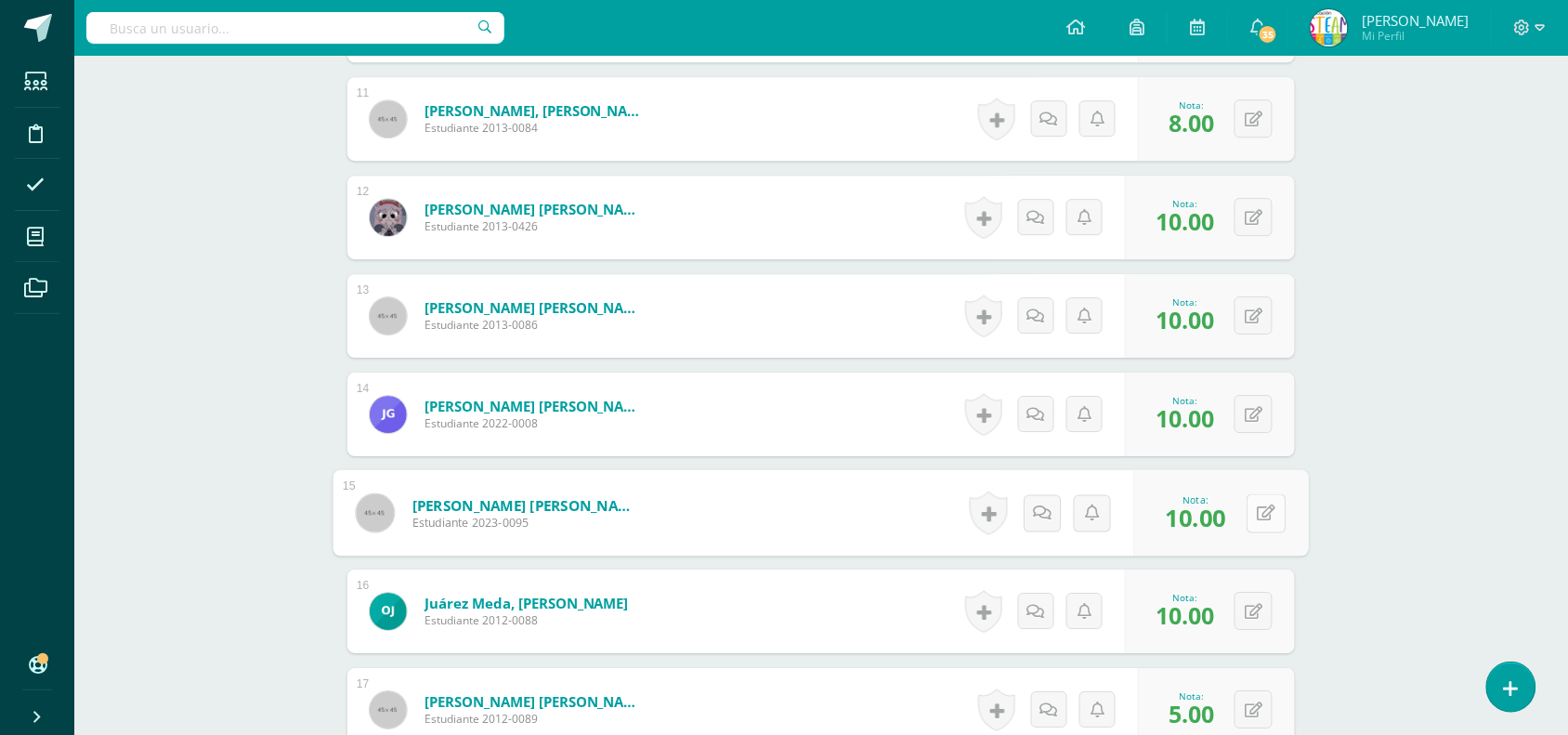
click at [1258, 517] on icon at bounding box center [1267, 512] width 19 height 16
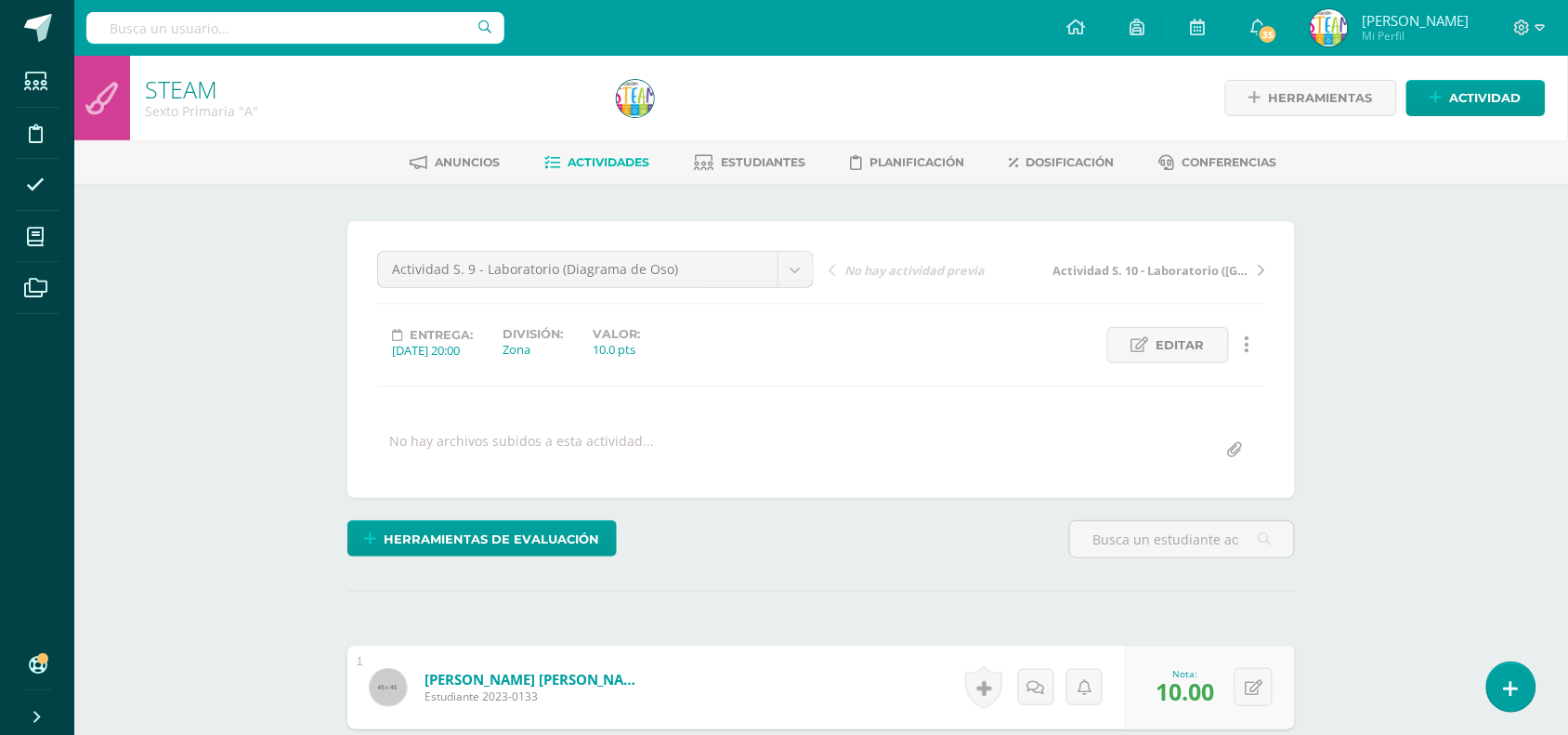
type input "8"
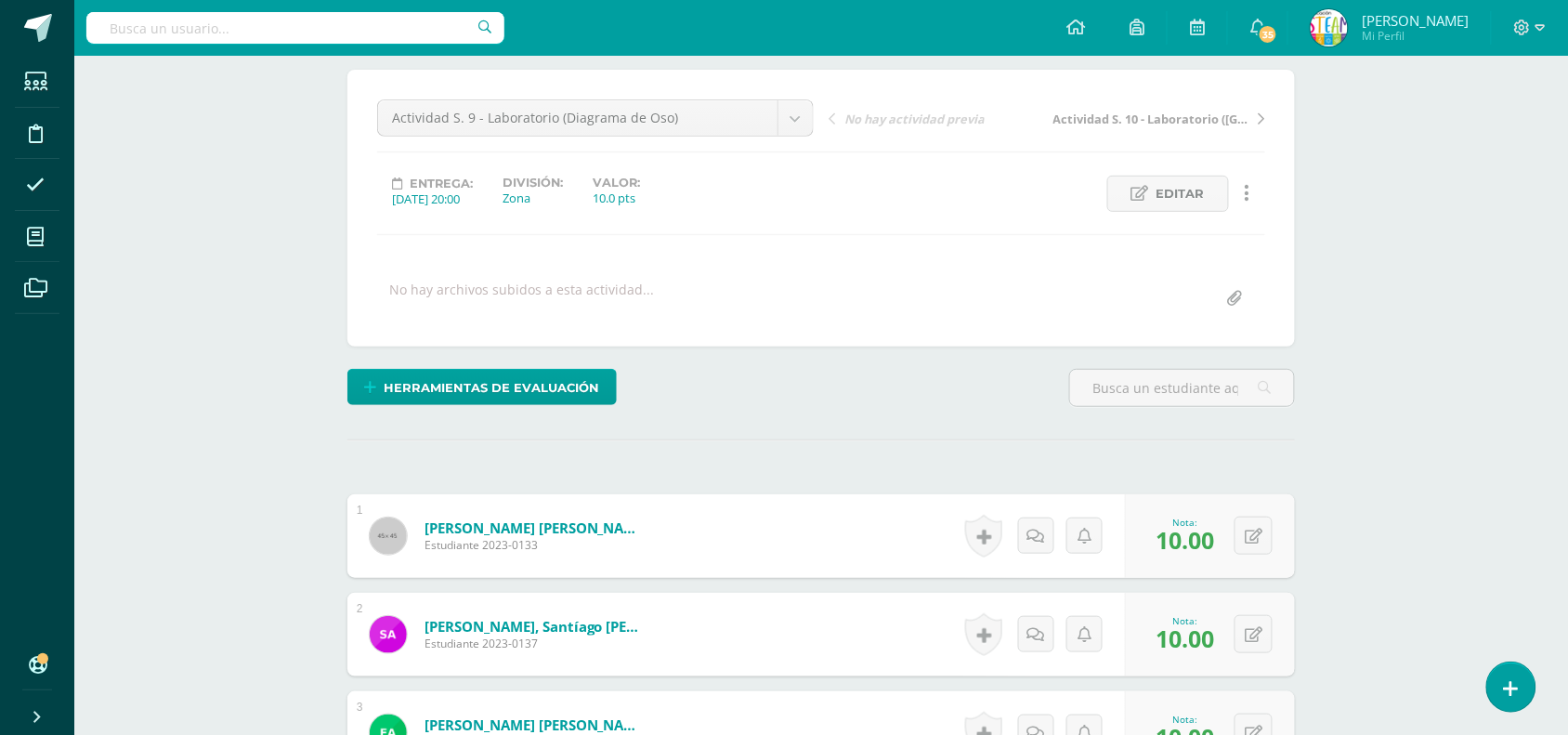
scroll to position [186, 0]
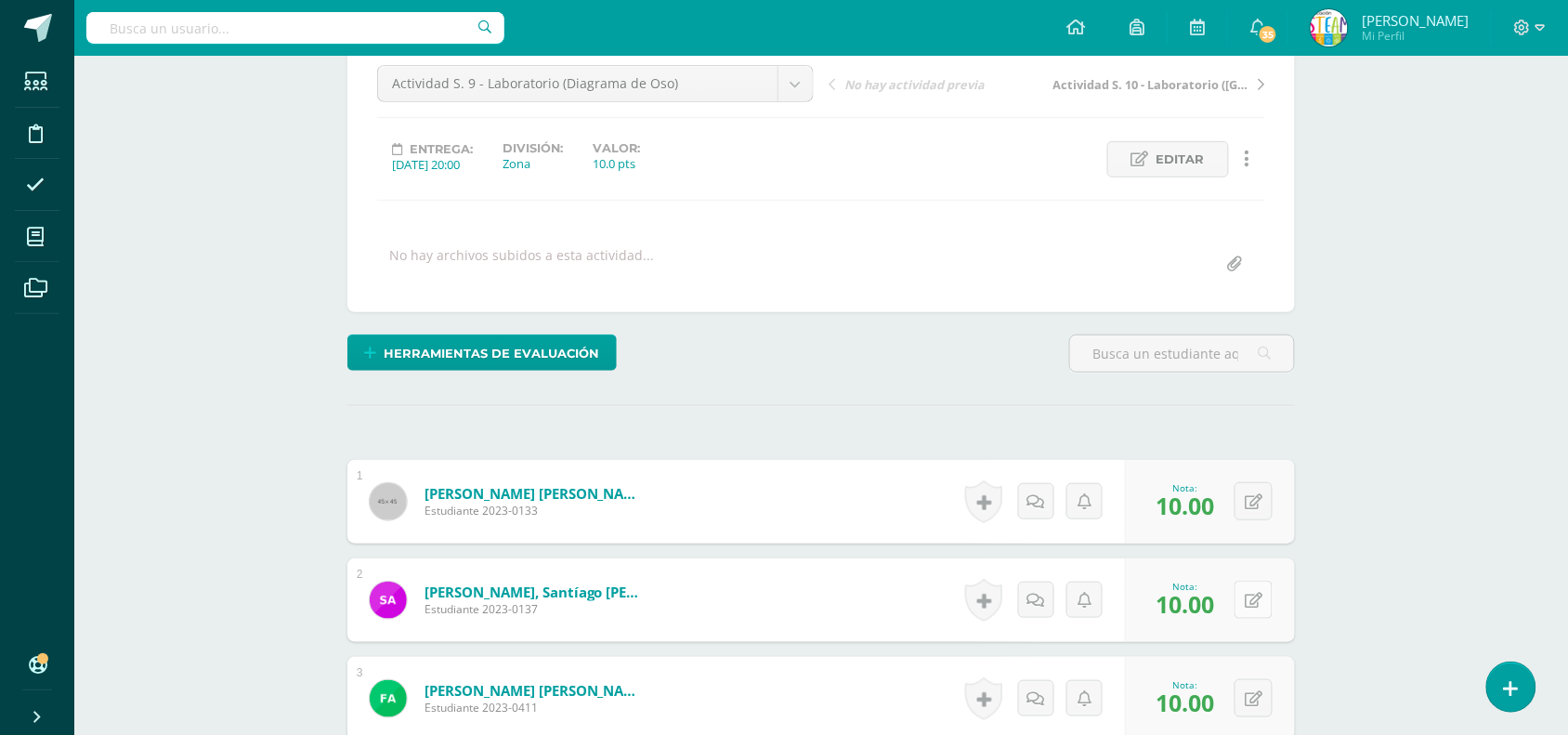
click at [1257, 608] on button at bounding box center [1253, 599] width 38 height 38
type input "8"
click at [1088, 76] on span "Actividad S. 10 - Laboratorio (Tangrama)" at bounding box center [1152, 84] width 197 height 17
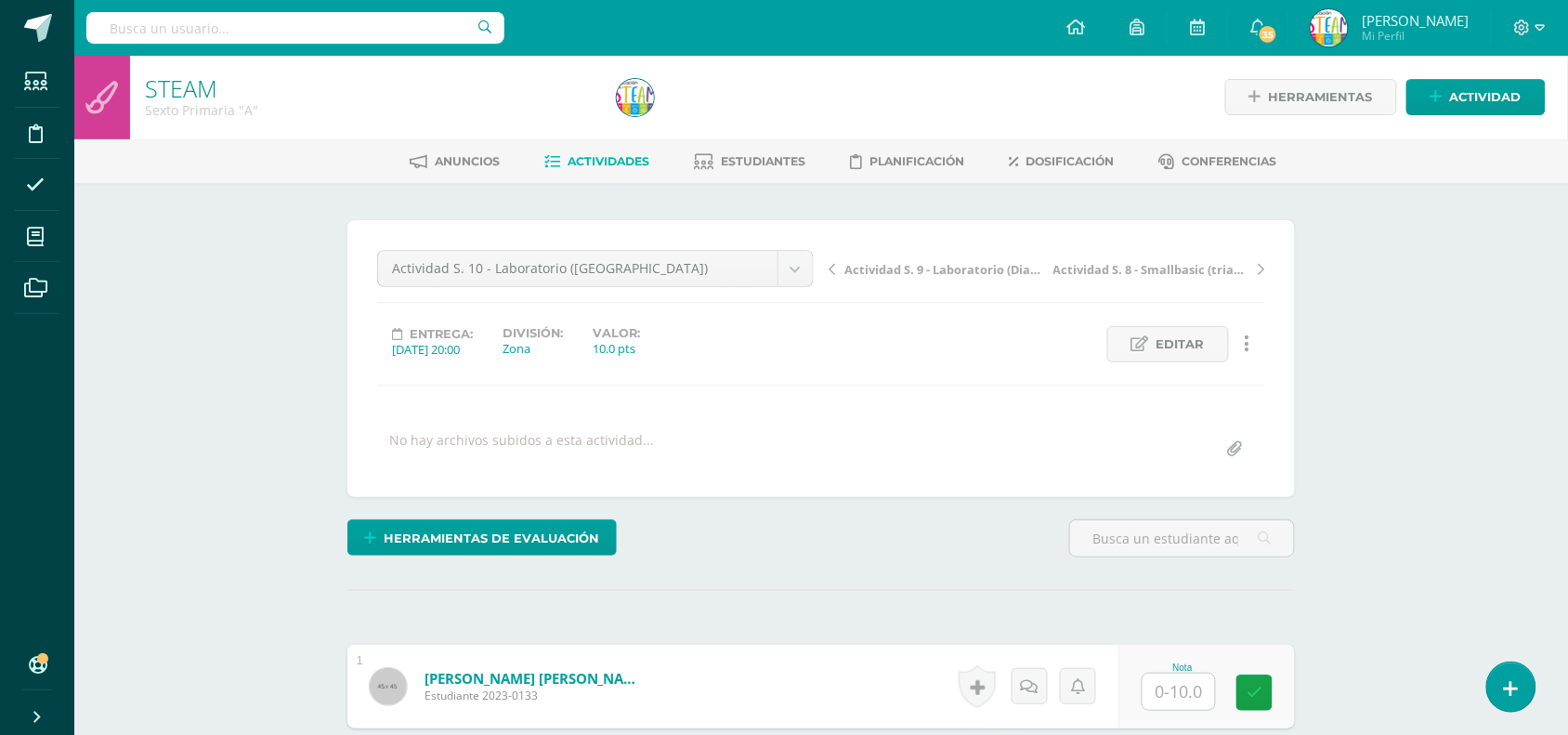
click at [829, 520] on div "Herramientas de evaluación Lista de cotejo Escala de valoración Puntos Extra Su…" at bounding box center [821, 546] width 962 height 53
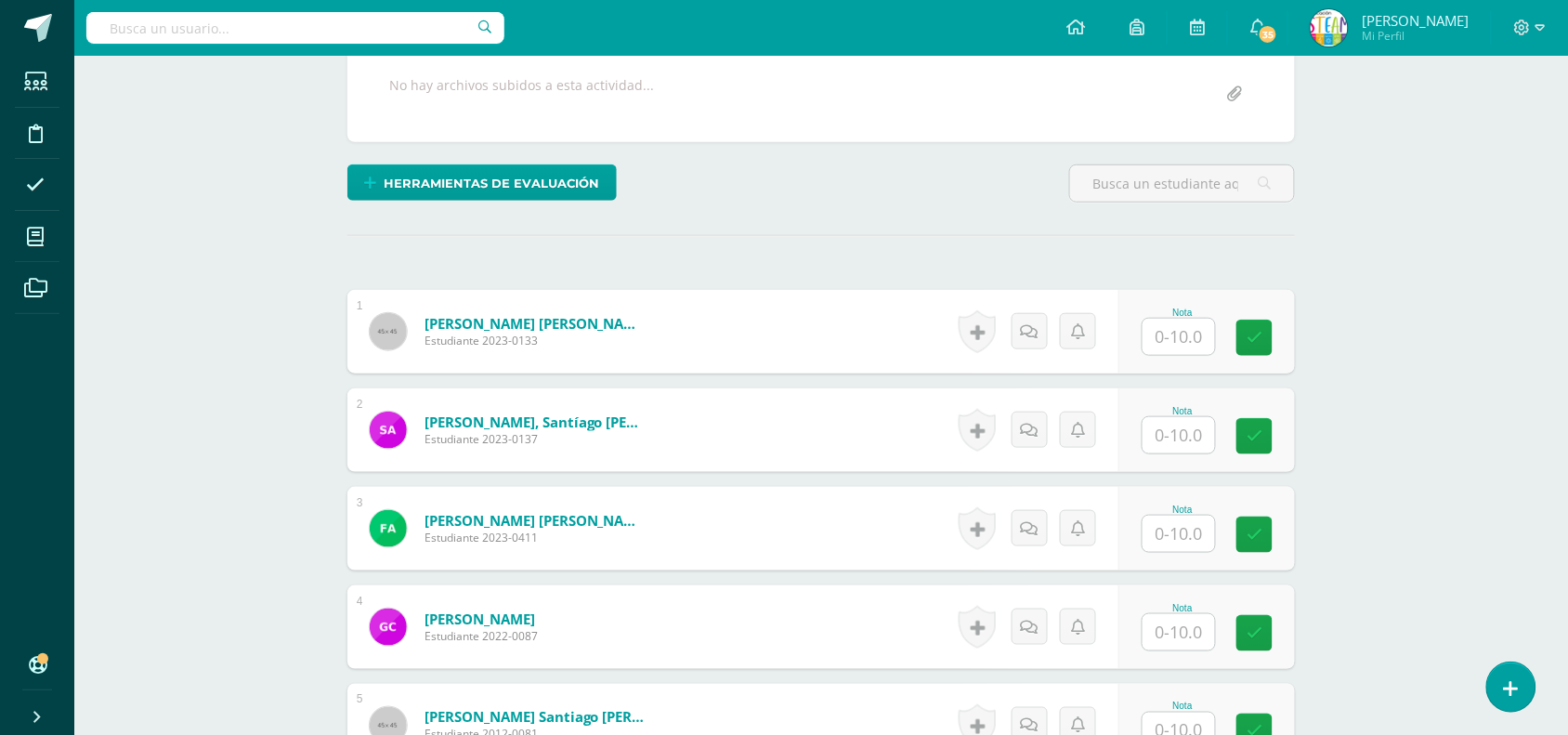
scroll to position [465, 0]
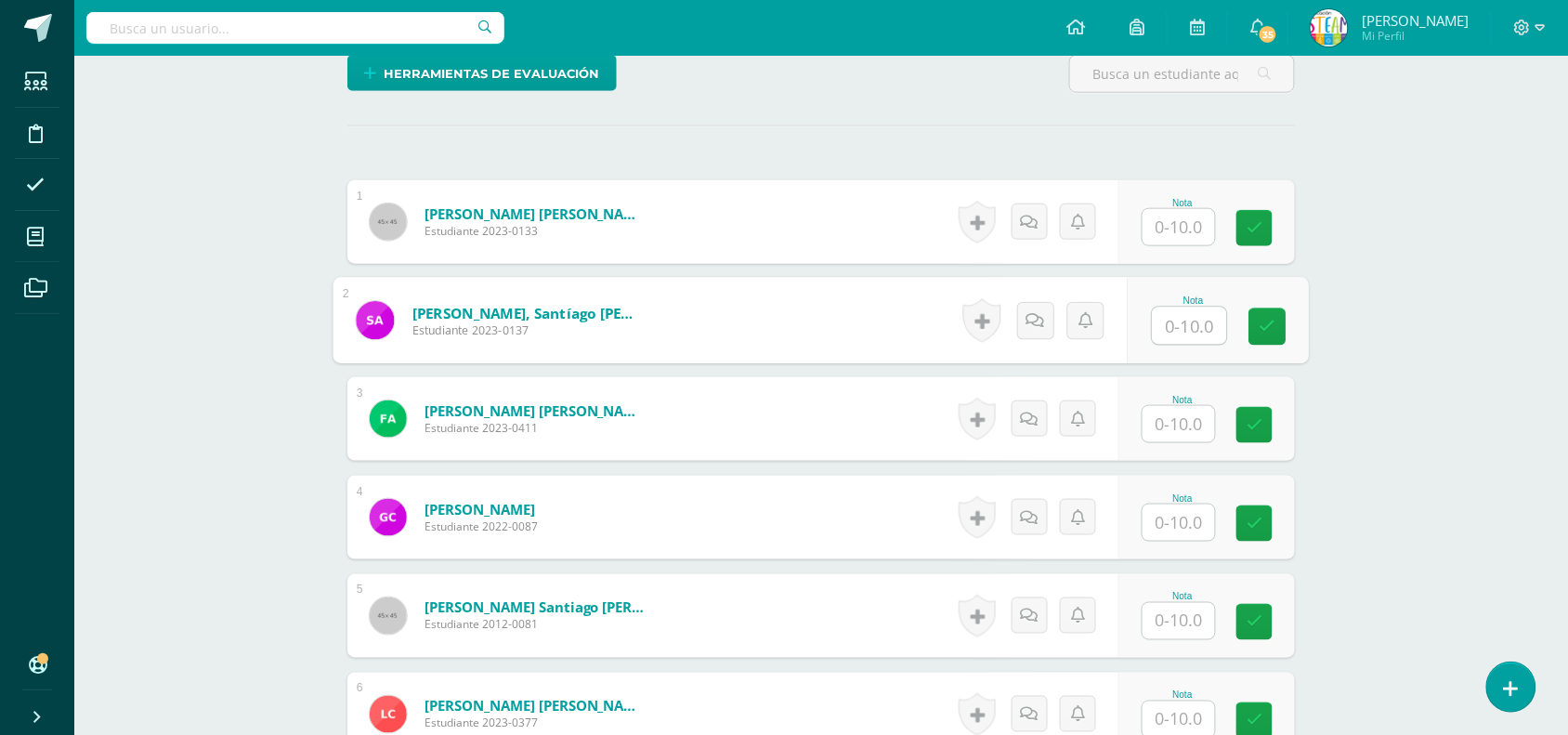
click at [1181, 330] on input "text" at bounding box center [1190, 326] width 74 height 37
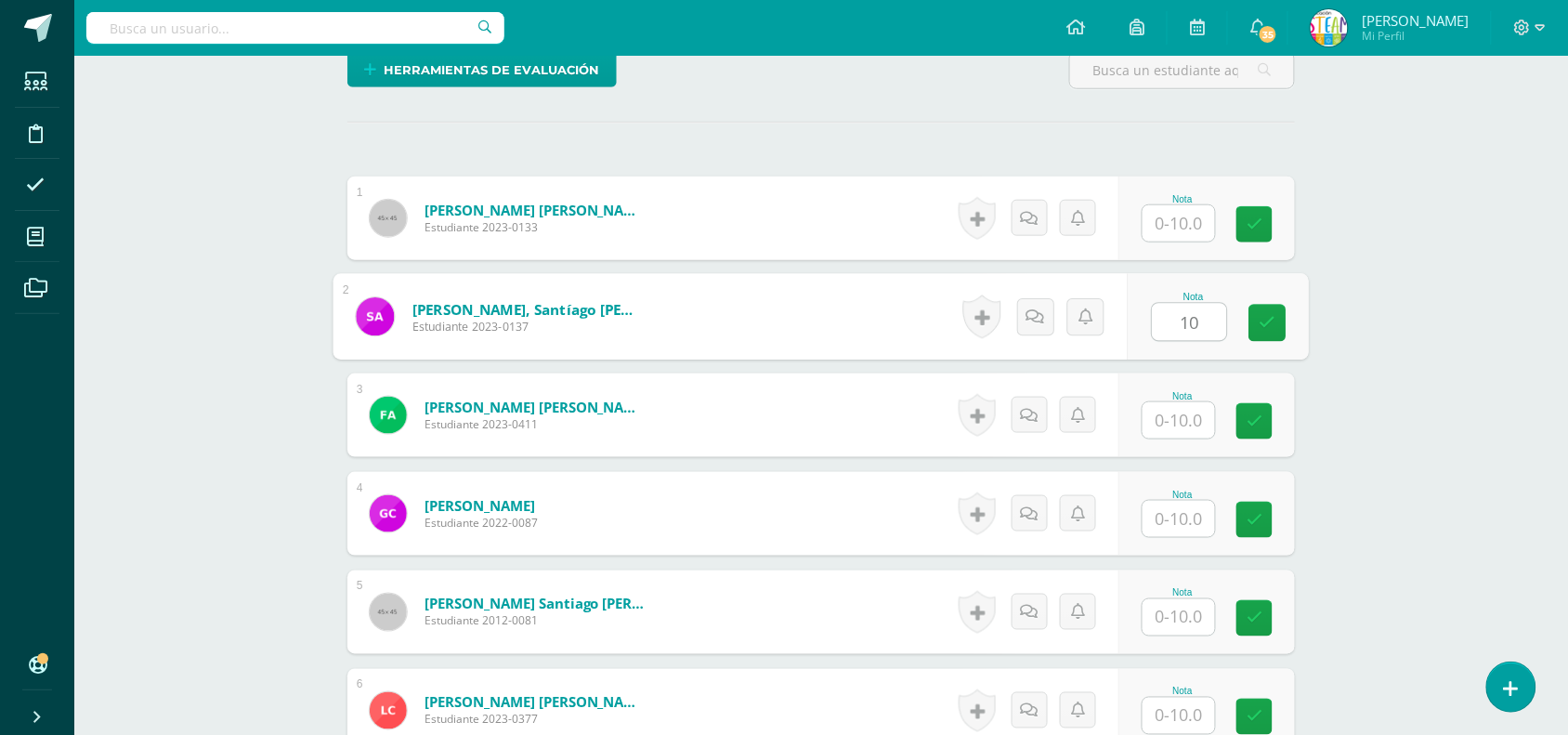
type input "10"
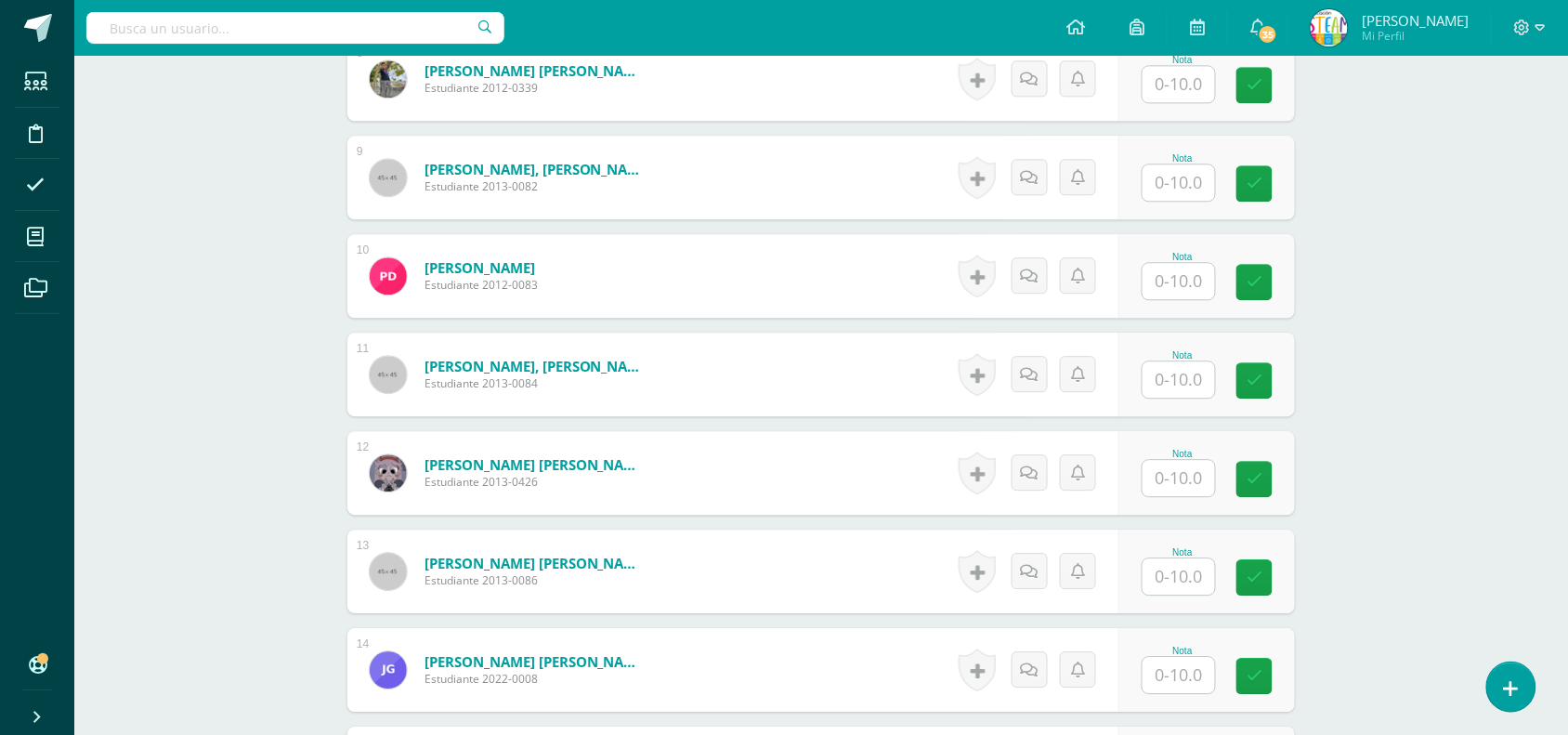
scroll to position [1304, 0]
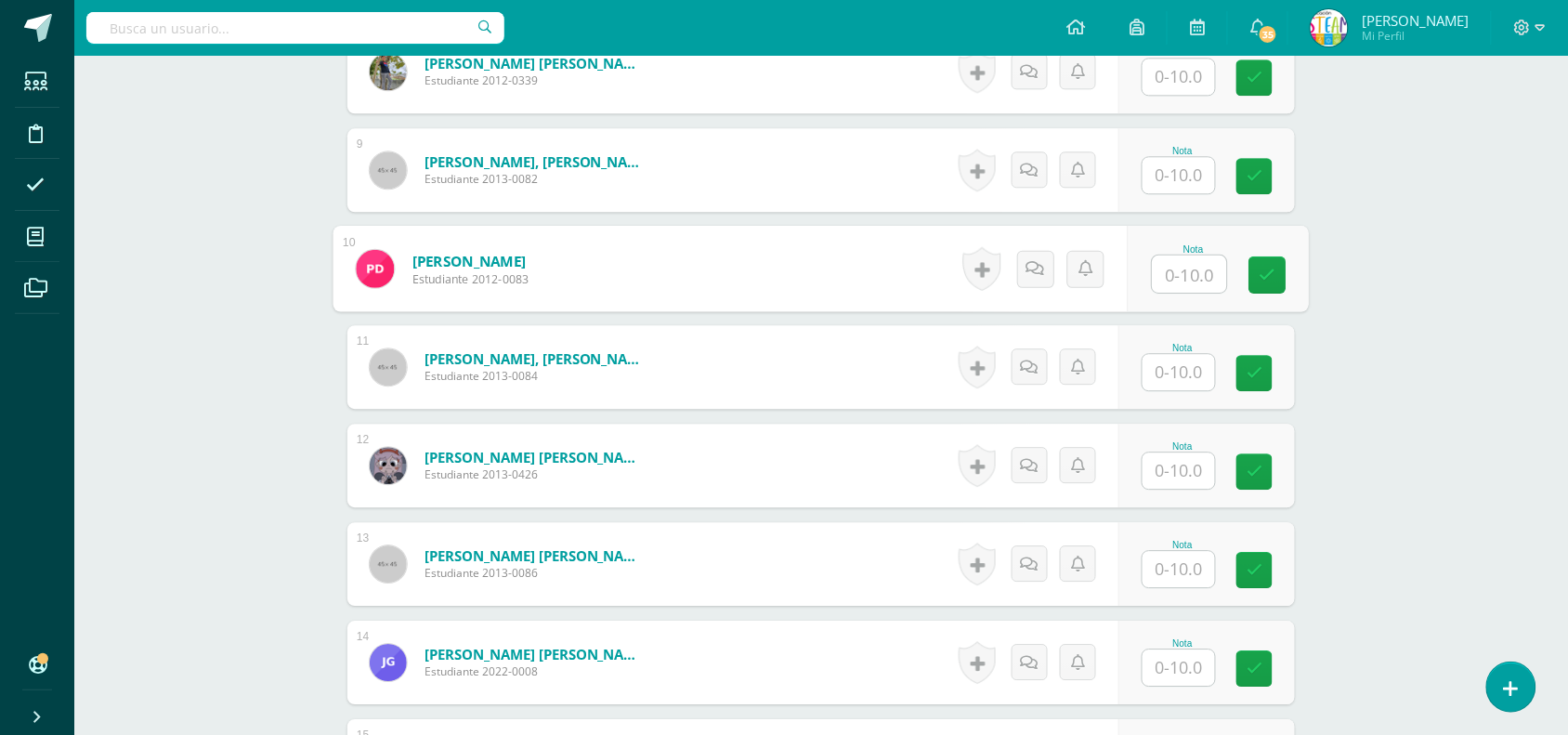
click at [1170, 285] on input "text" at bounding box center [1190, 274] width 74 height 37
type input "10"
click at [1371, 223] on div "STEAM Sexto Primaria "A" Herramientas Detalle de asistencias Actividad Anuncios…" at bounding box center [821, 621] width 1494 height 3740
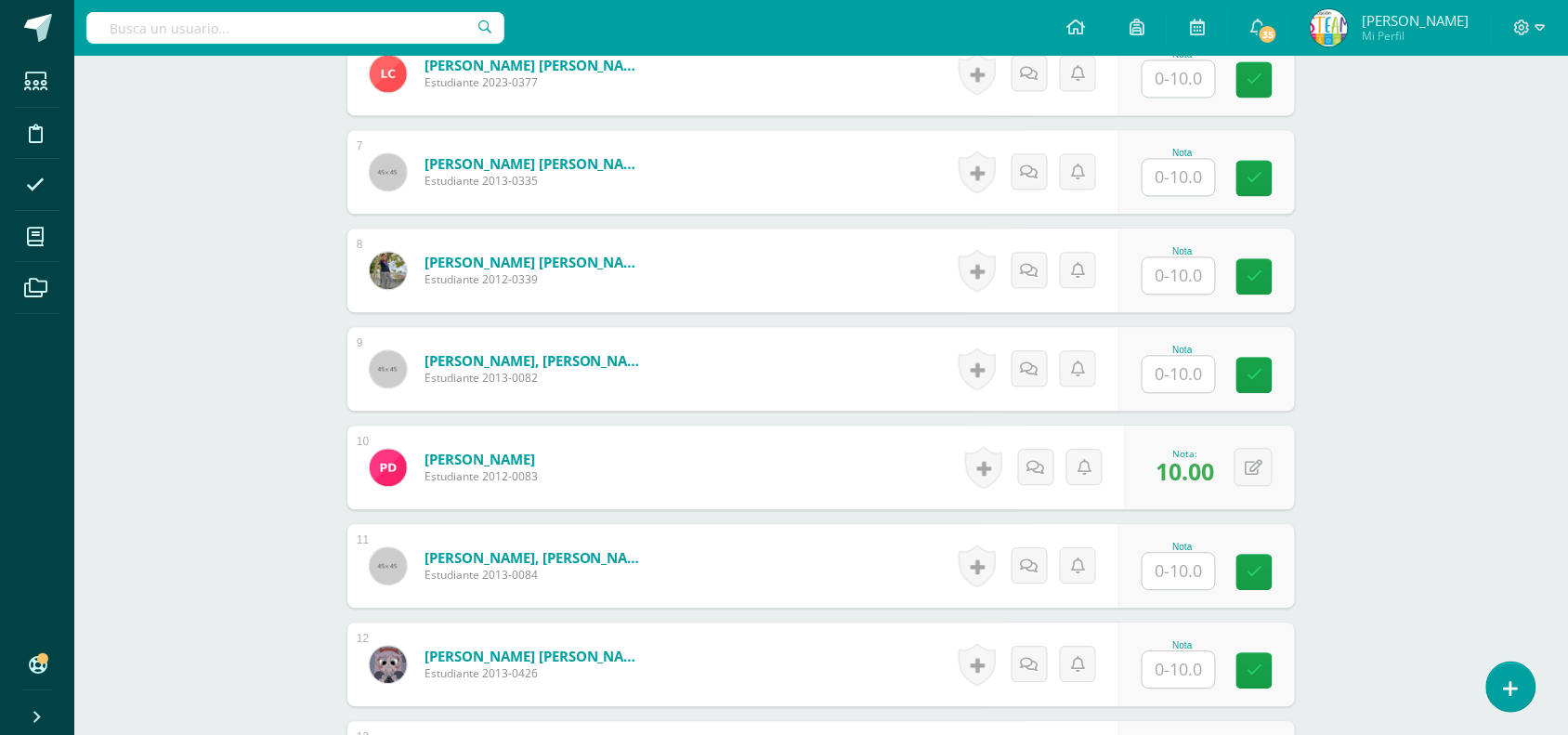
scroll to position [1072, 0]
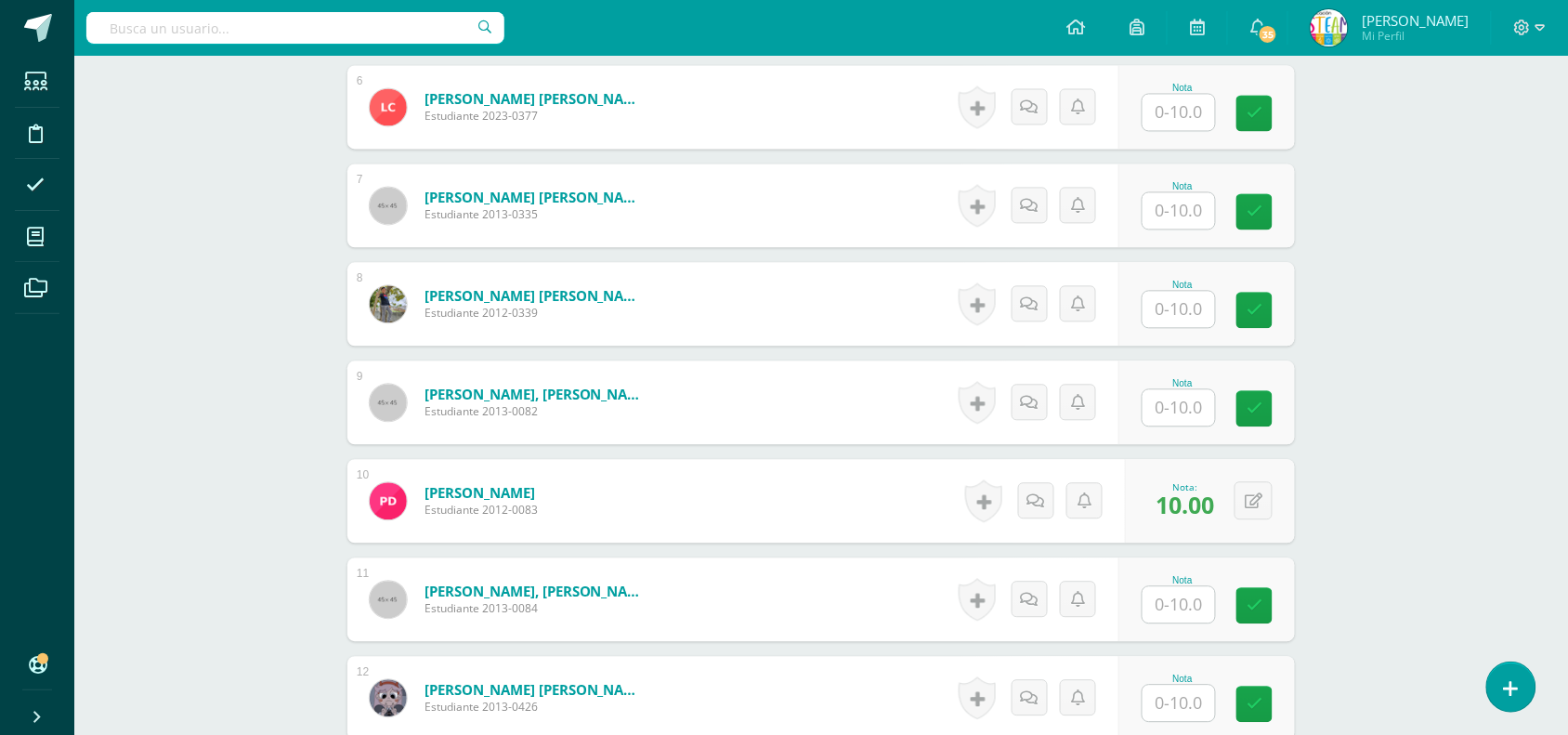
click at [1183, 212] on input "text" at bounding box center [1179, 210] width 72 height 36
type input "10"
click at [1171, 601] on input "text" at bounding box center [1190, 604] width 74 height 37
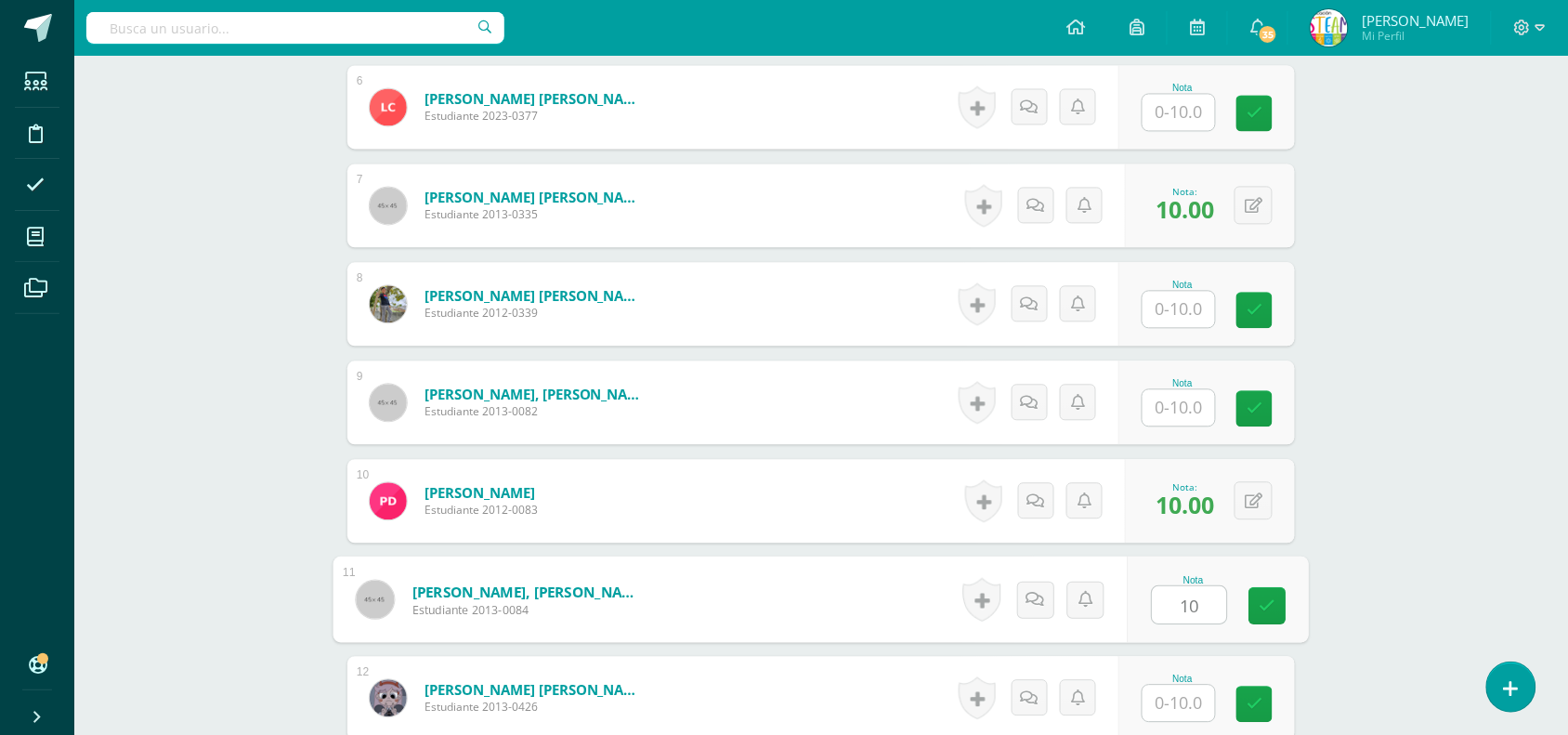
type input "10"
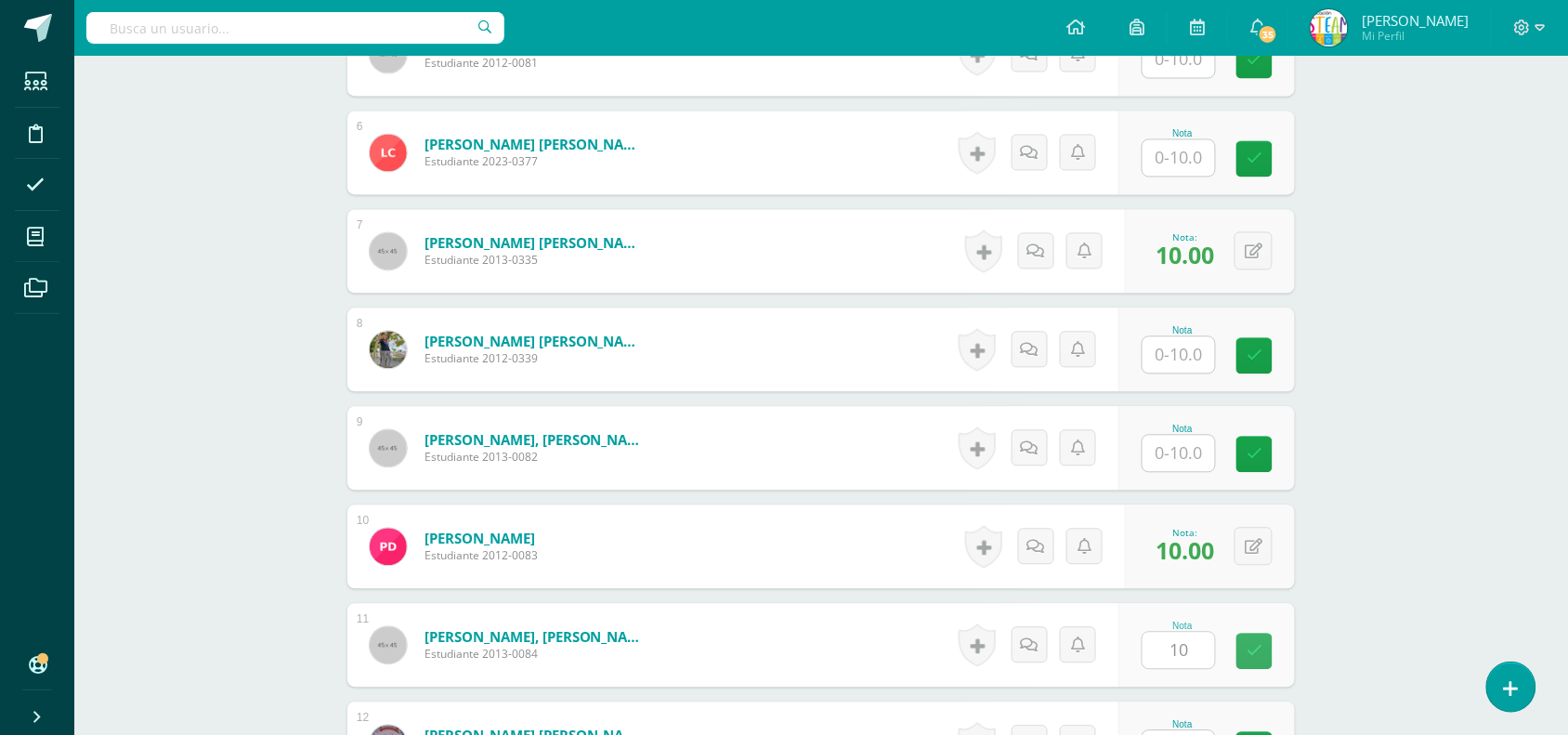
scroll to position [980, 0]
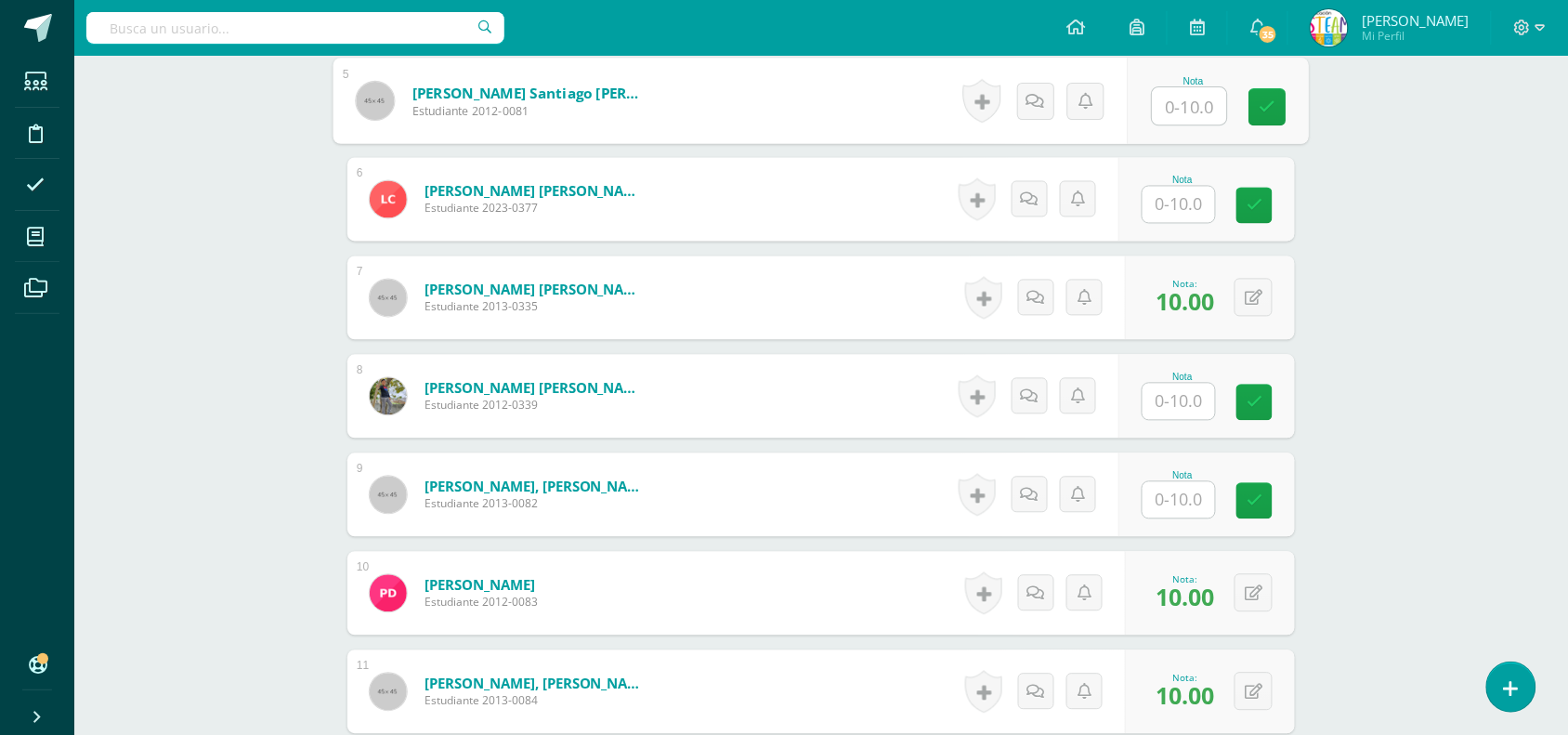
click at [1173, 95] on input "text" at bounding box center [1190, 107] width 74 height 37
type input "10"
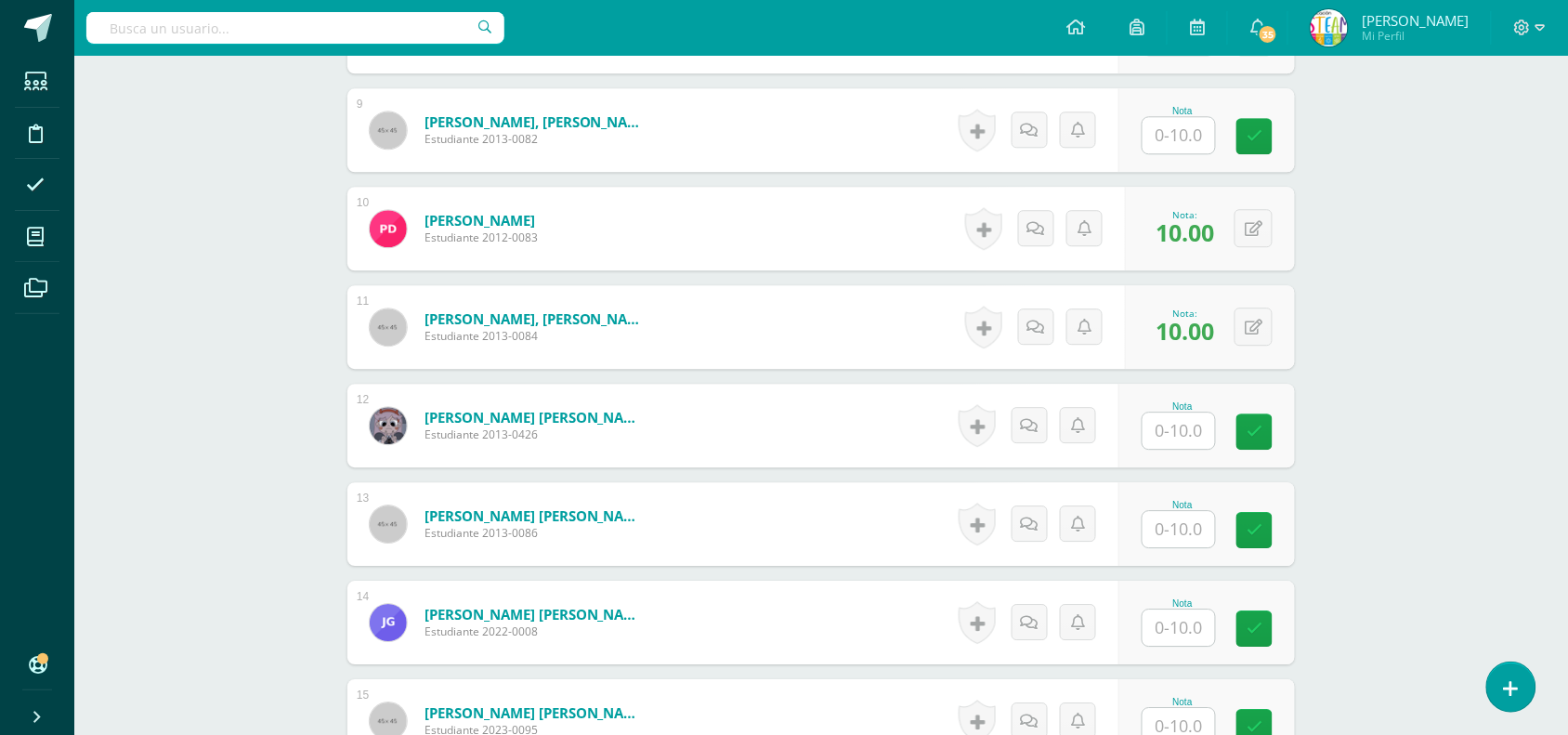
scroll to position [1351, 0]
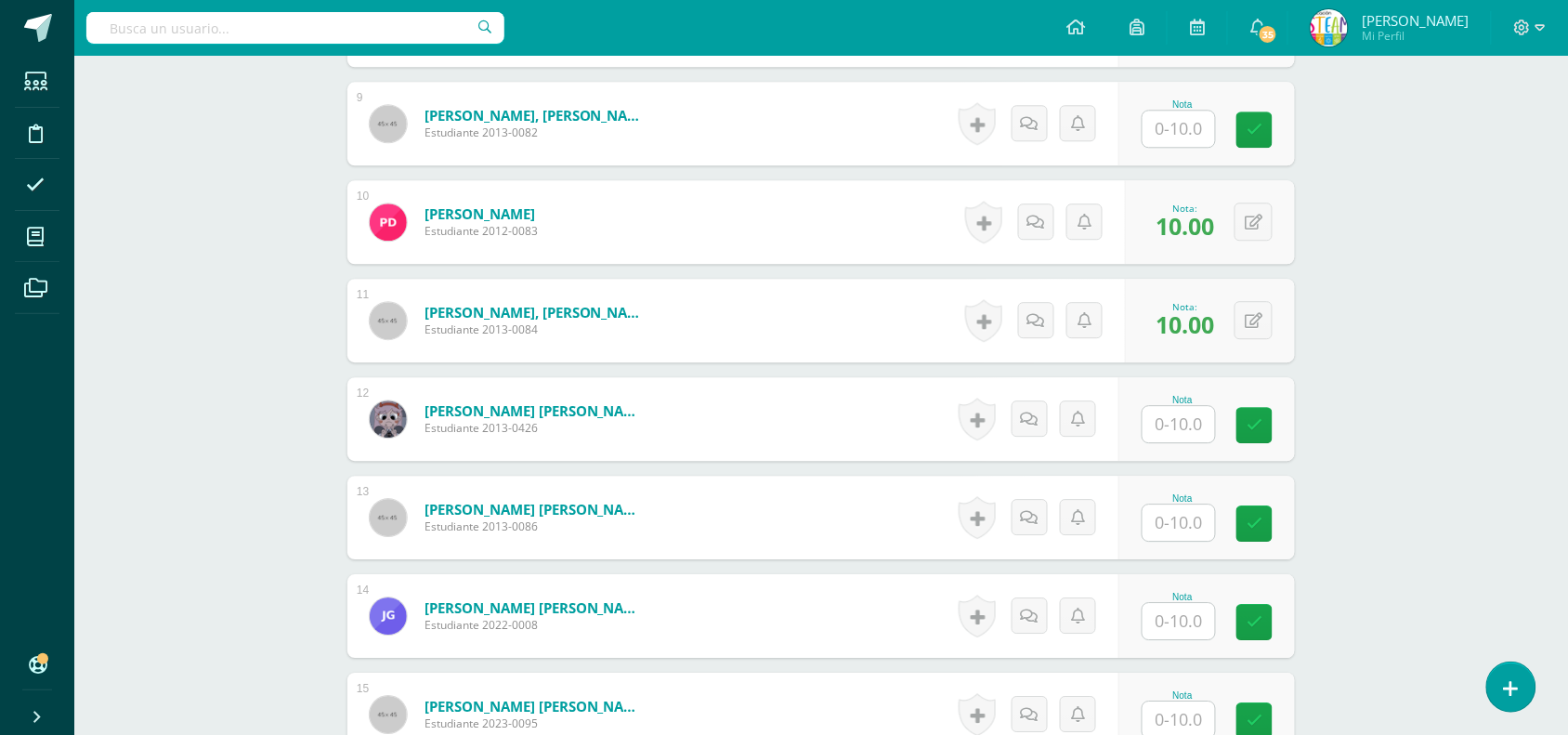
click at [1208, 622] on input "text" at bounding box center [1179, 620] width 72 height 36
type input "10"
click at [1335, 679] on div "STEAM Sexto Primaria "A" Herramientas Detalle de asistencias Actividad Anuncios…" at bounding box center [821, 574] width 1494 height 3740
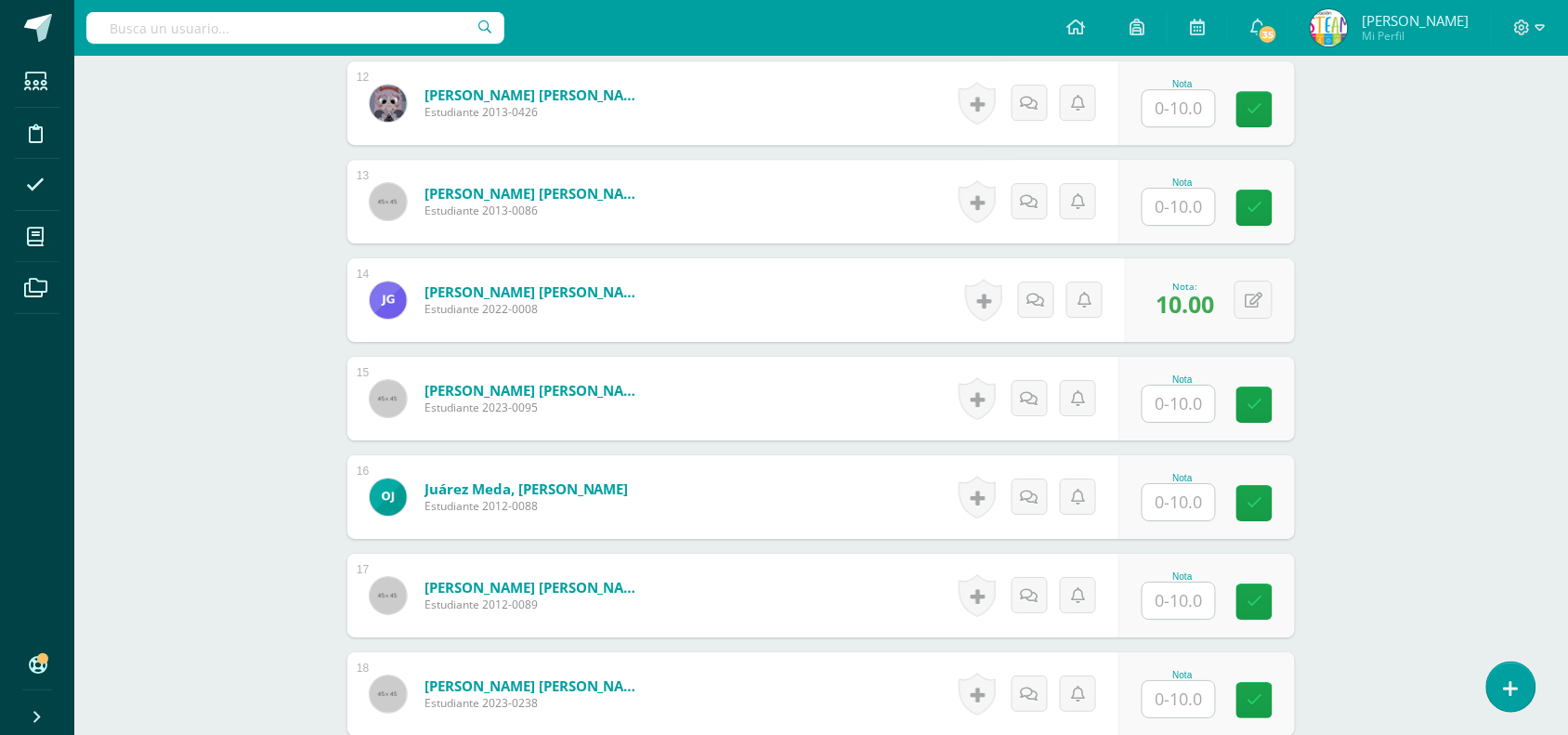
scroll to position [1909, 0]
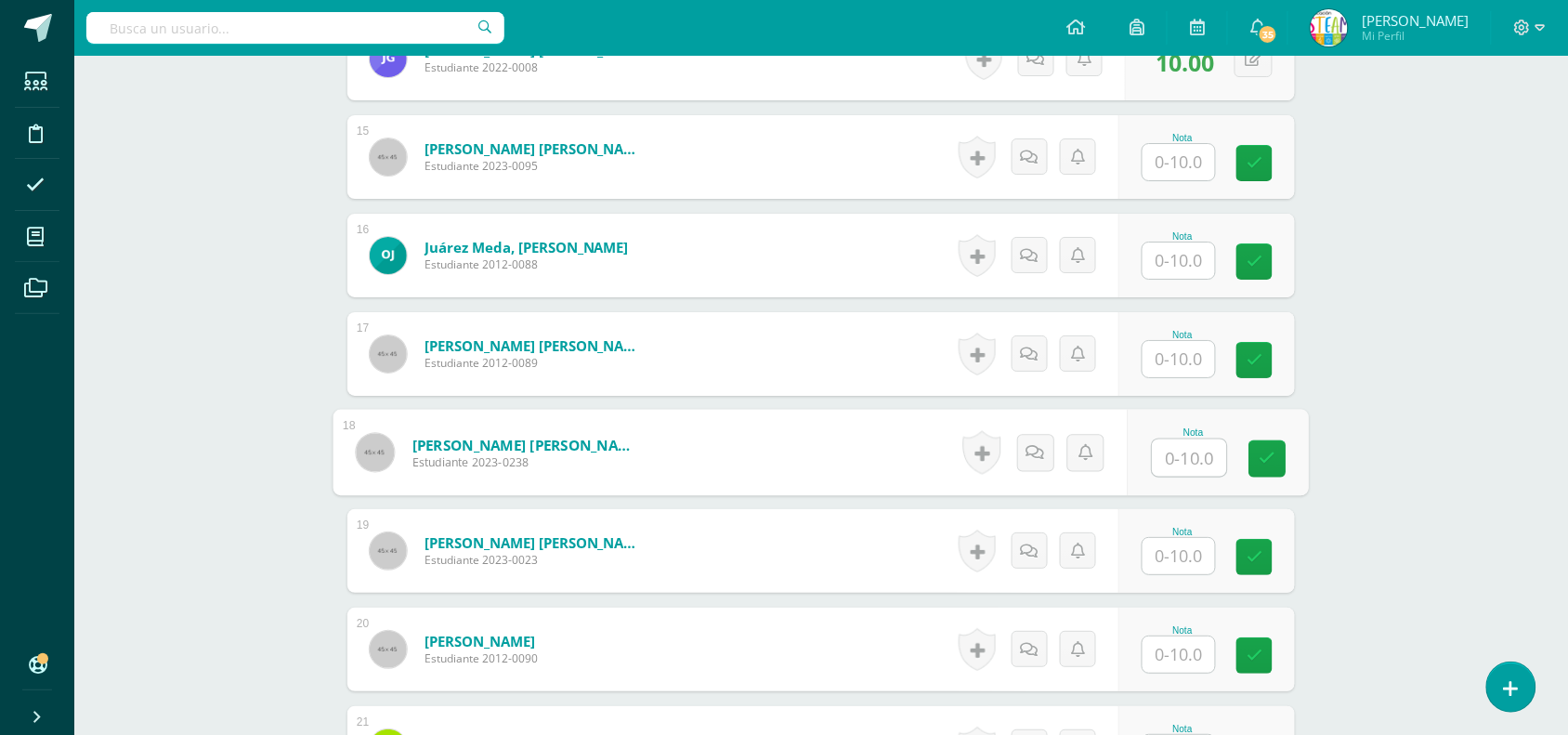
click at [1170, 461] on input "text" at bounding box center [1190, 458] width 74 height 37
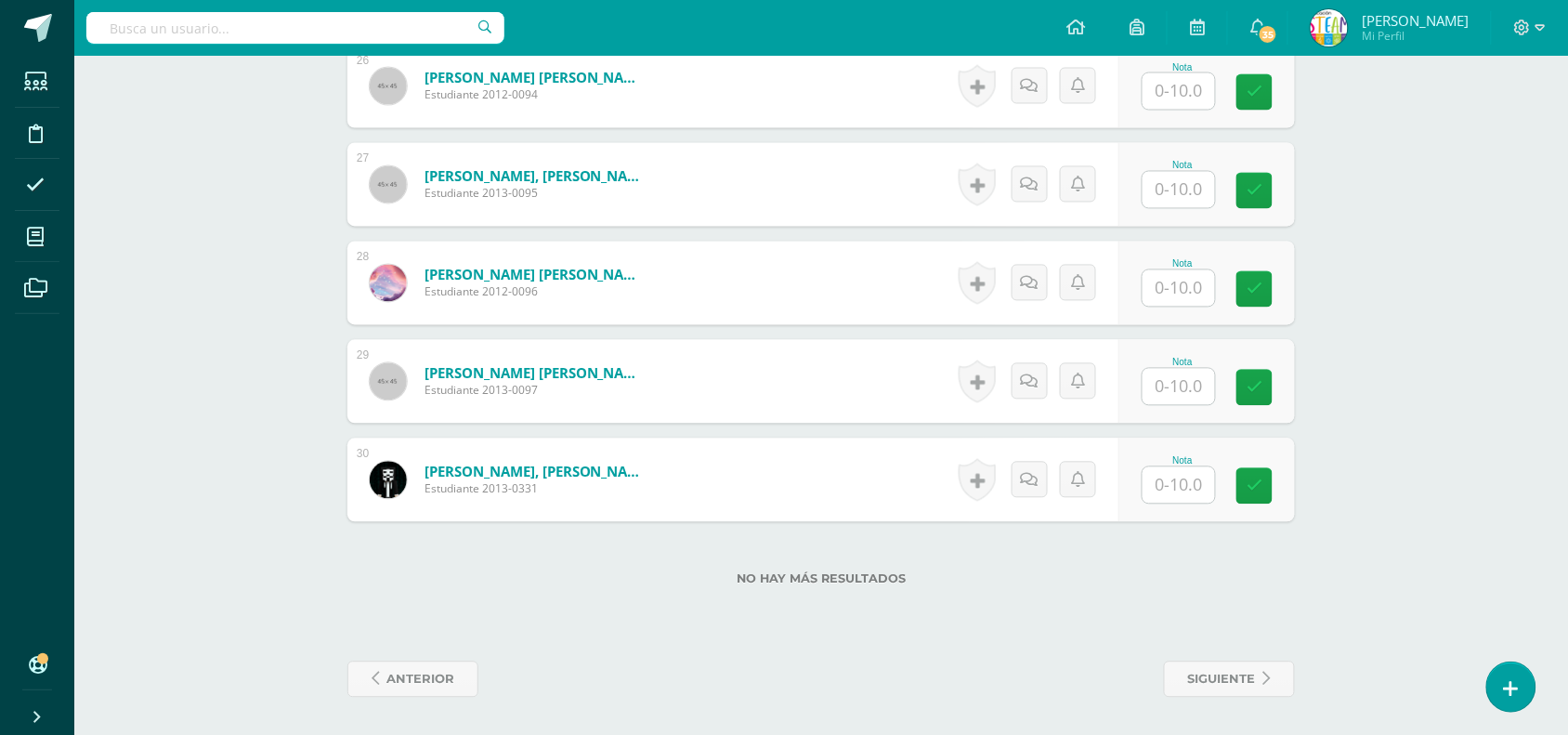
type input "10"
click at [1187, 396] on input "text" at bounding box center [1179, 386] width 72 height 36
type input "10"
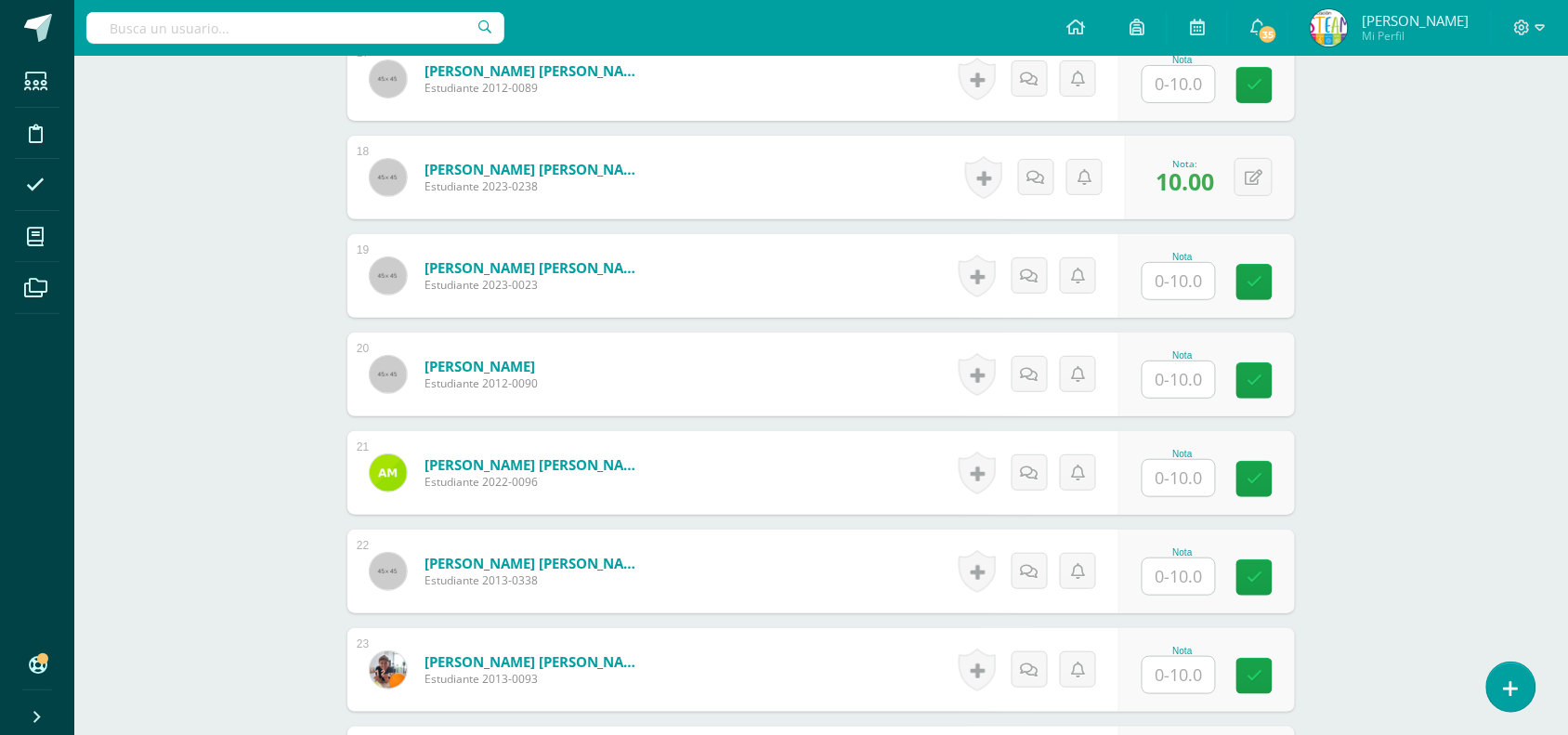
scroll to position [2113, 0]
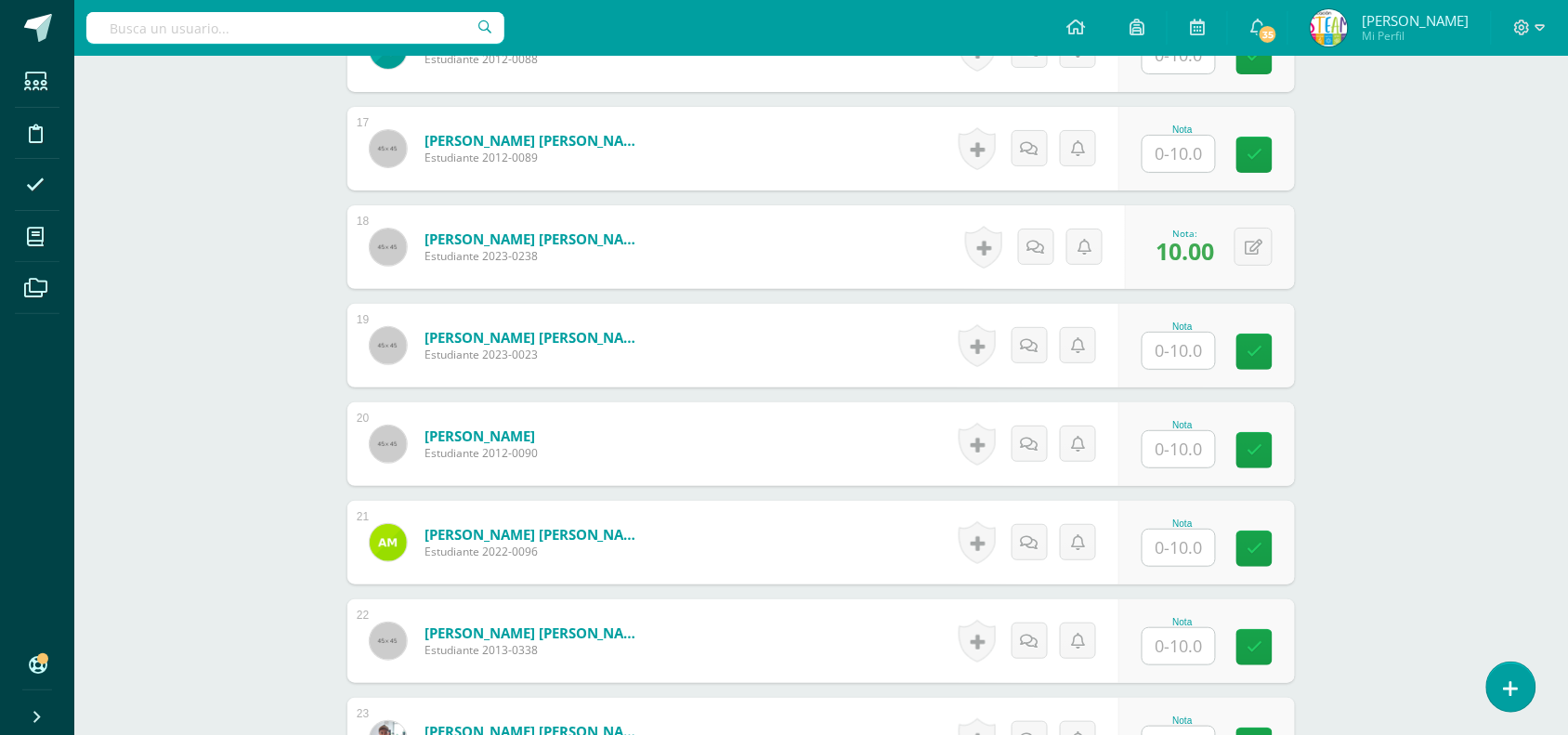
type input "10"
click at [1181, 645] on input "text" at bounding box center [1179, 645] width 72 height 36
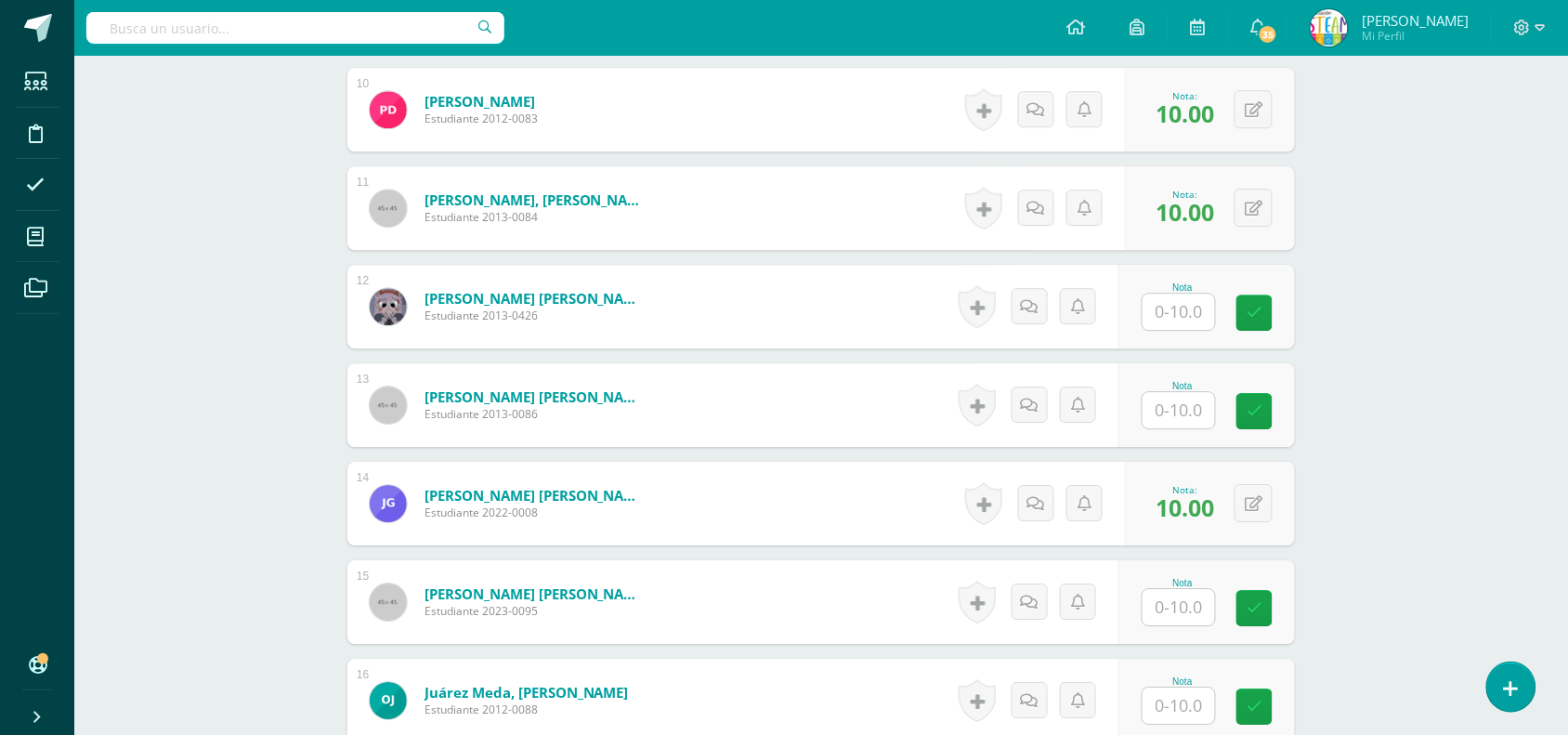
scroll to position [1470, 0]
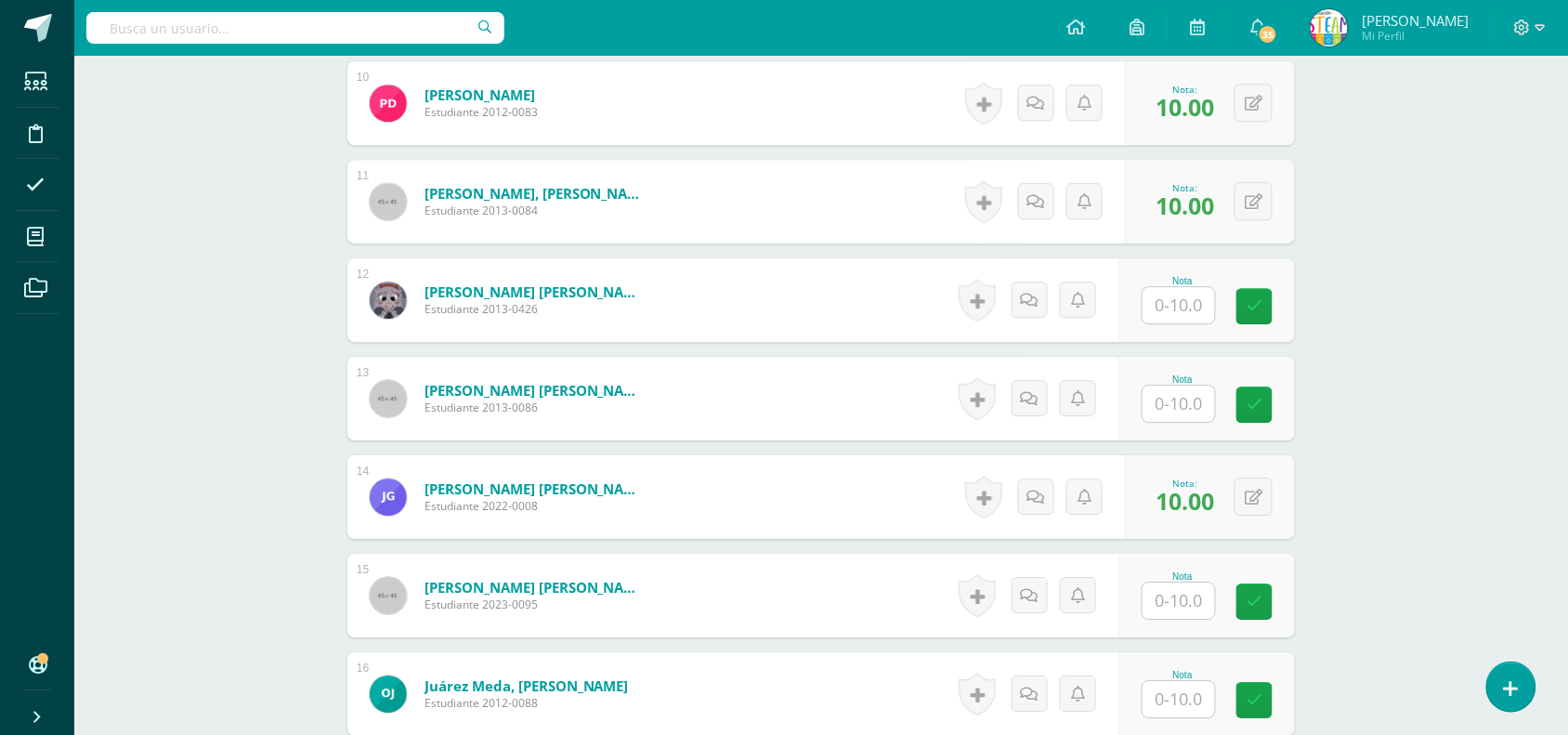
type input "10"
click at [1166, 702] on input "text" at bounding box center [1190, 699] width 74 height 37
type input "10"
click at [1166, 413] on input "text" at bounding box center [1179, 403] width 72 height 36
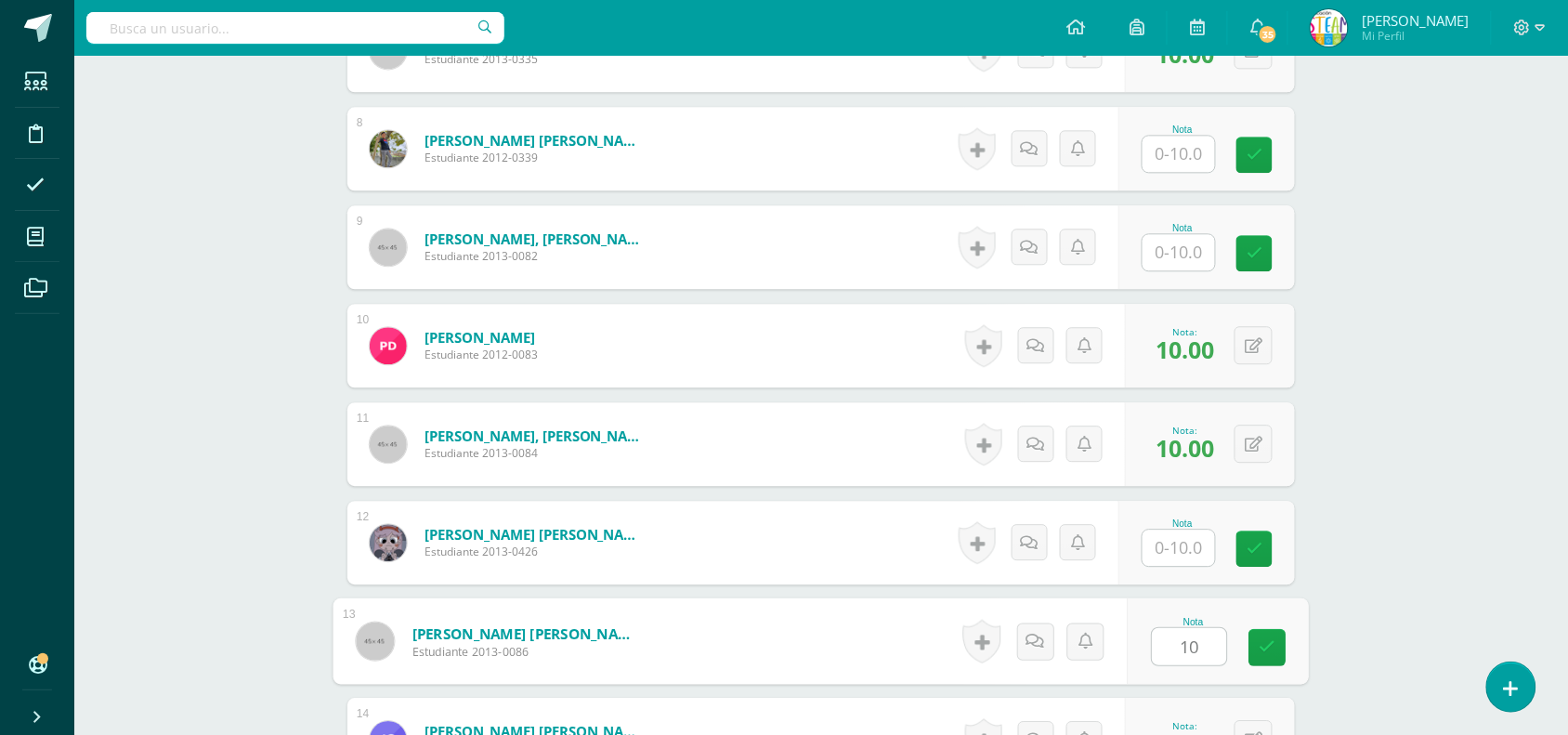
scroll to position [1235, 0]
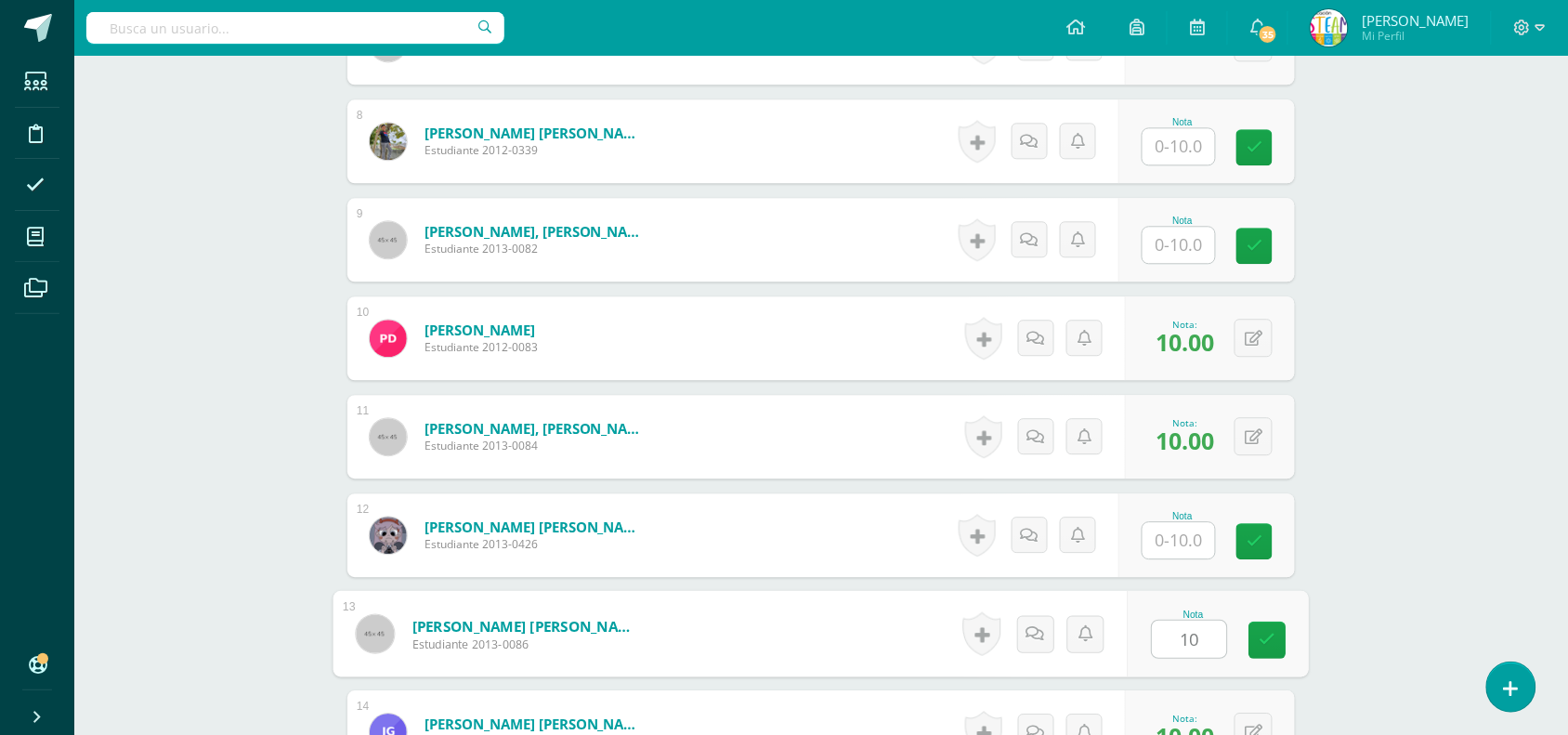
type input "10"
click at [1186, 155] on input "text" at bounding box center [1179, 145] width 72 height 36
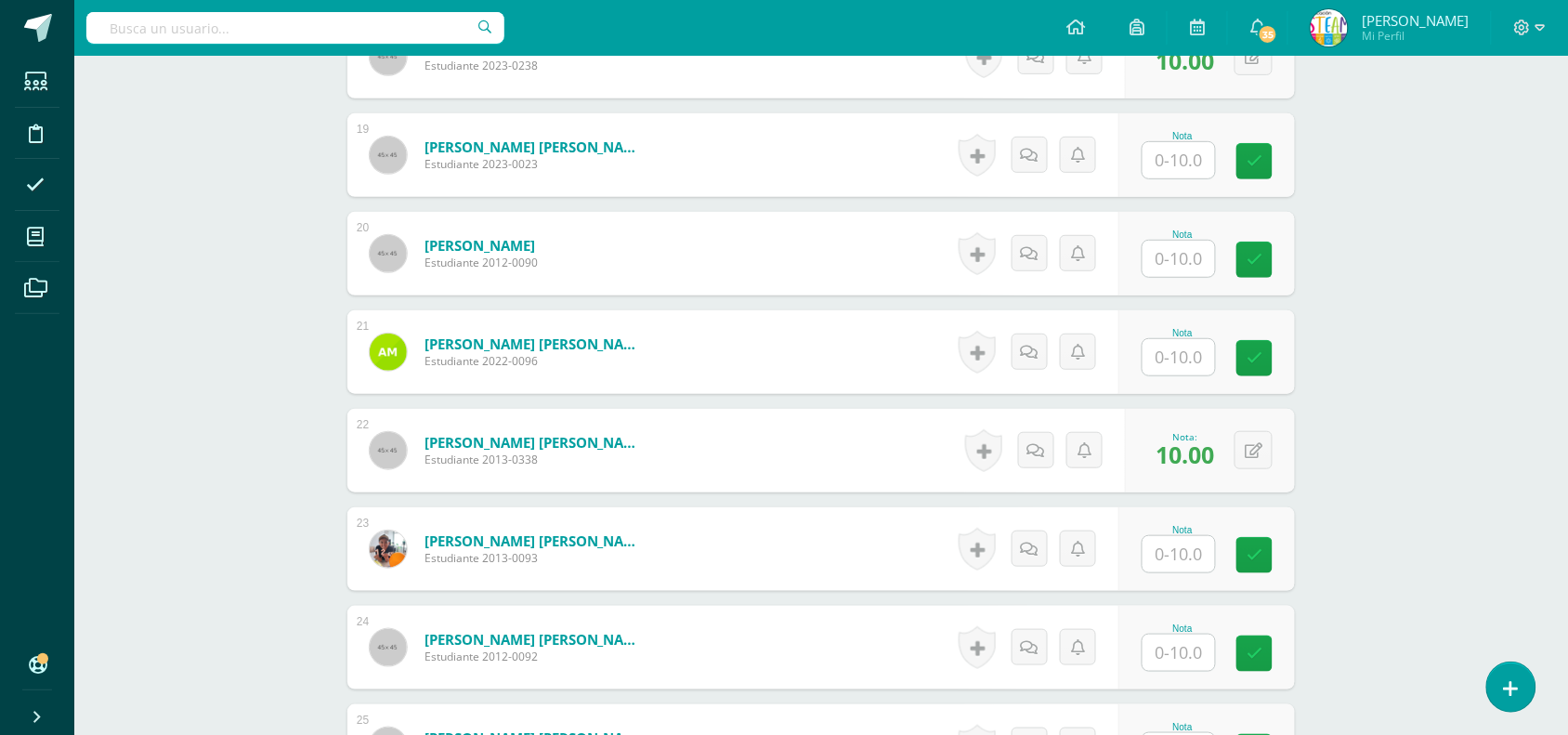
scroll to position [2310, 0]
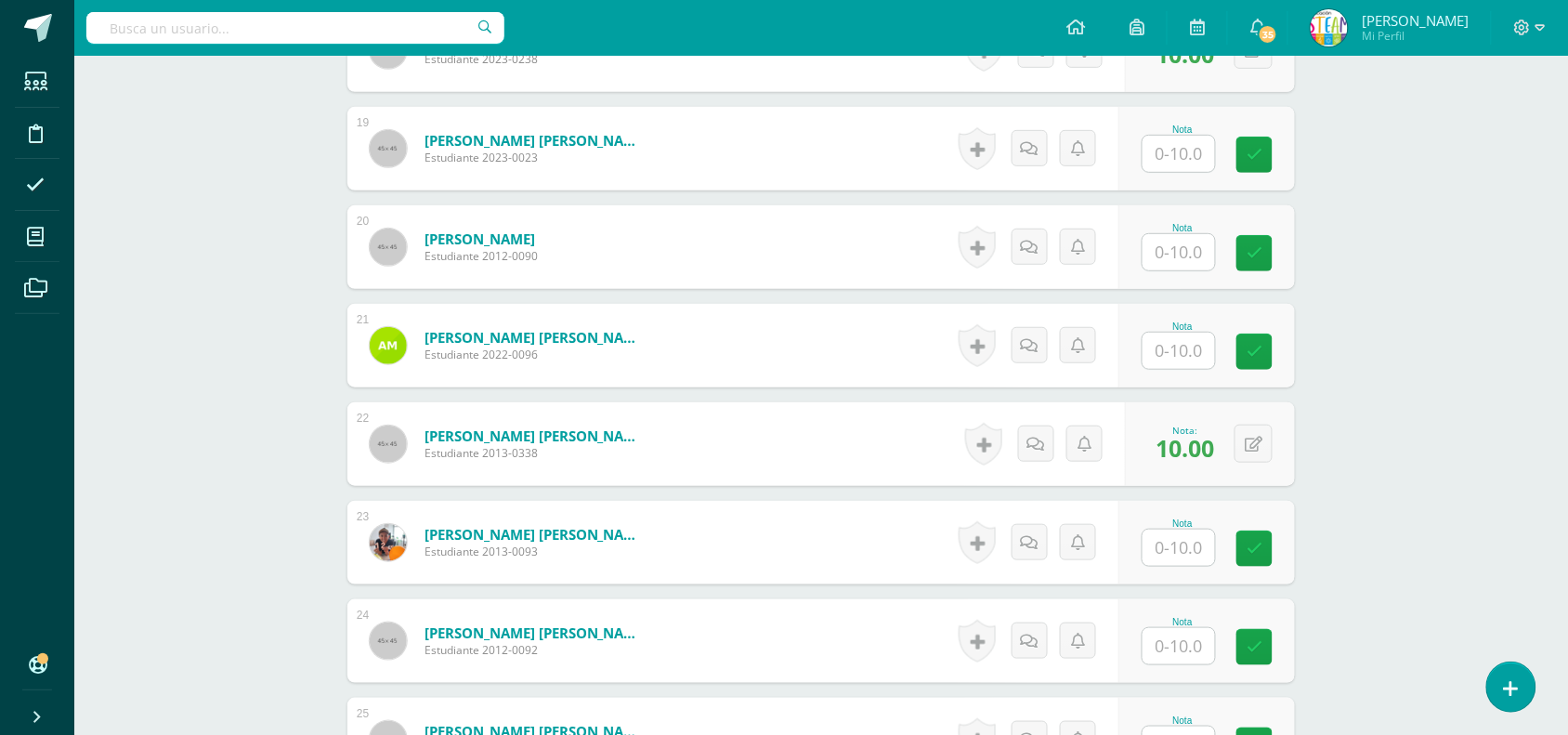
type input "10"
click at [1180, 554] on input "text" at bounding box center [1179, 547] width 72 height 36
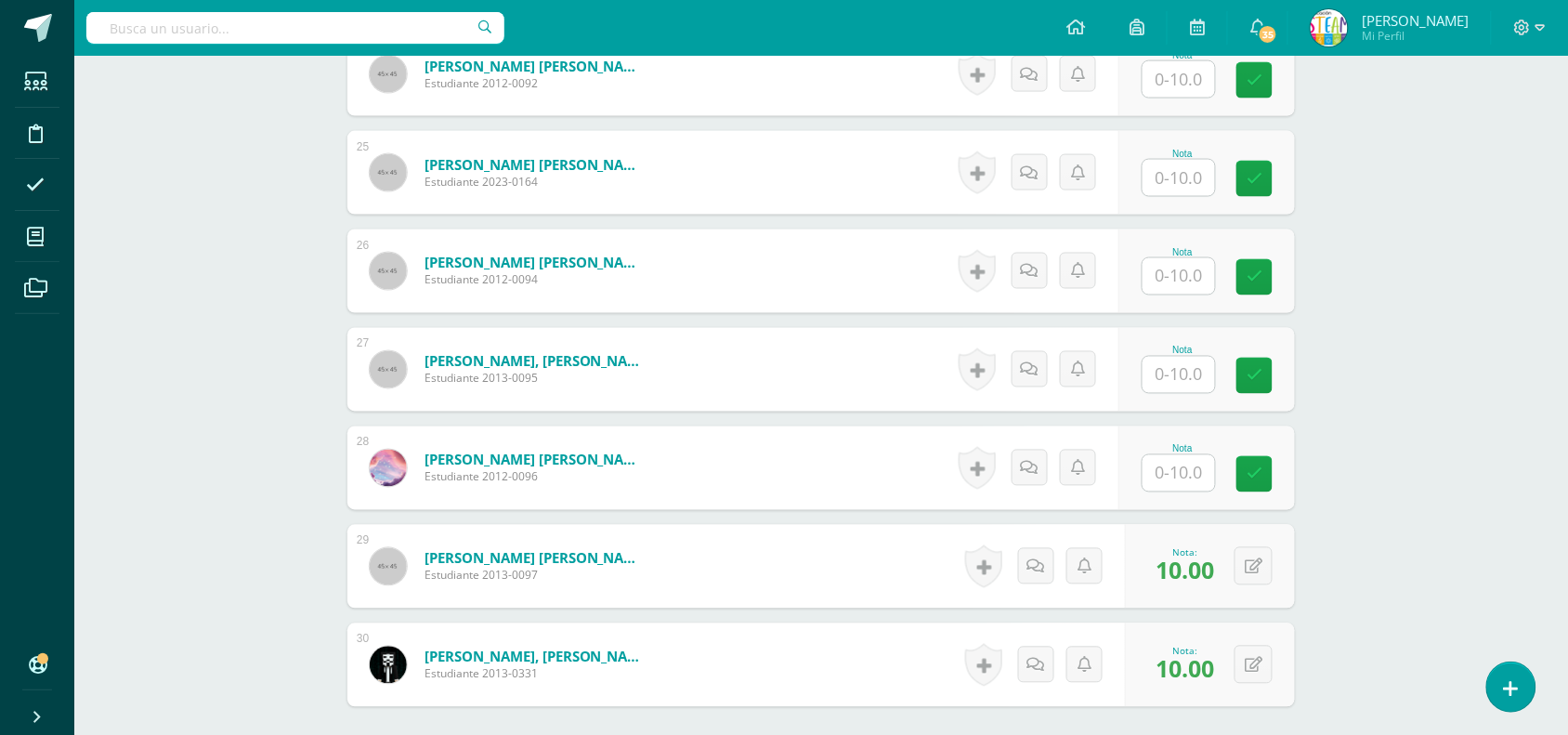
scroll to position [2871, 0]
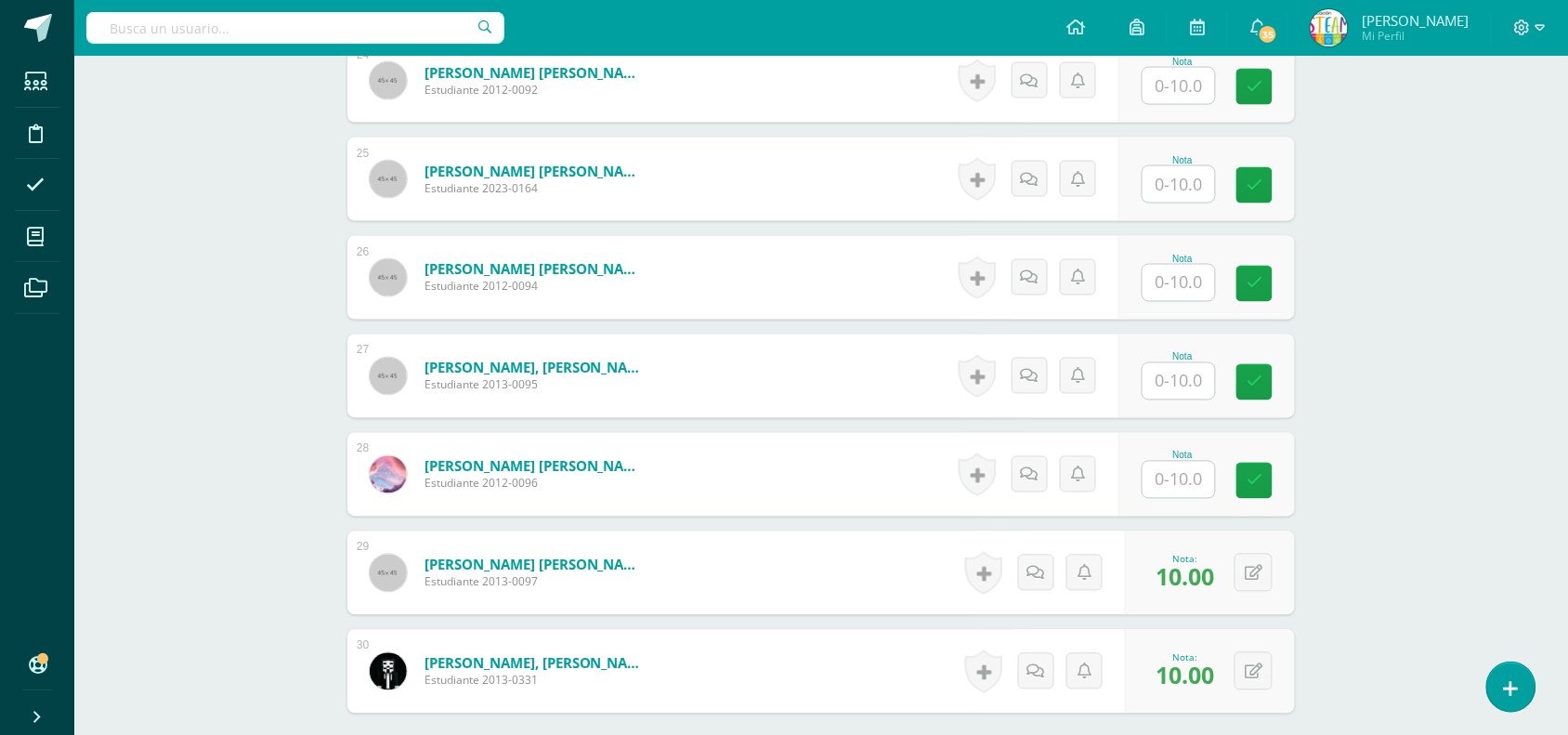
type input "10"
click at [1183, 272] on input "text" at bounding box center [1179, 283] width 72 height 36
type input "10"
click at [1178, 484] on input "text" at bounding box center [1179, 479] width 72 height 36
type input "10"
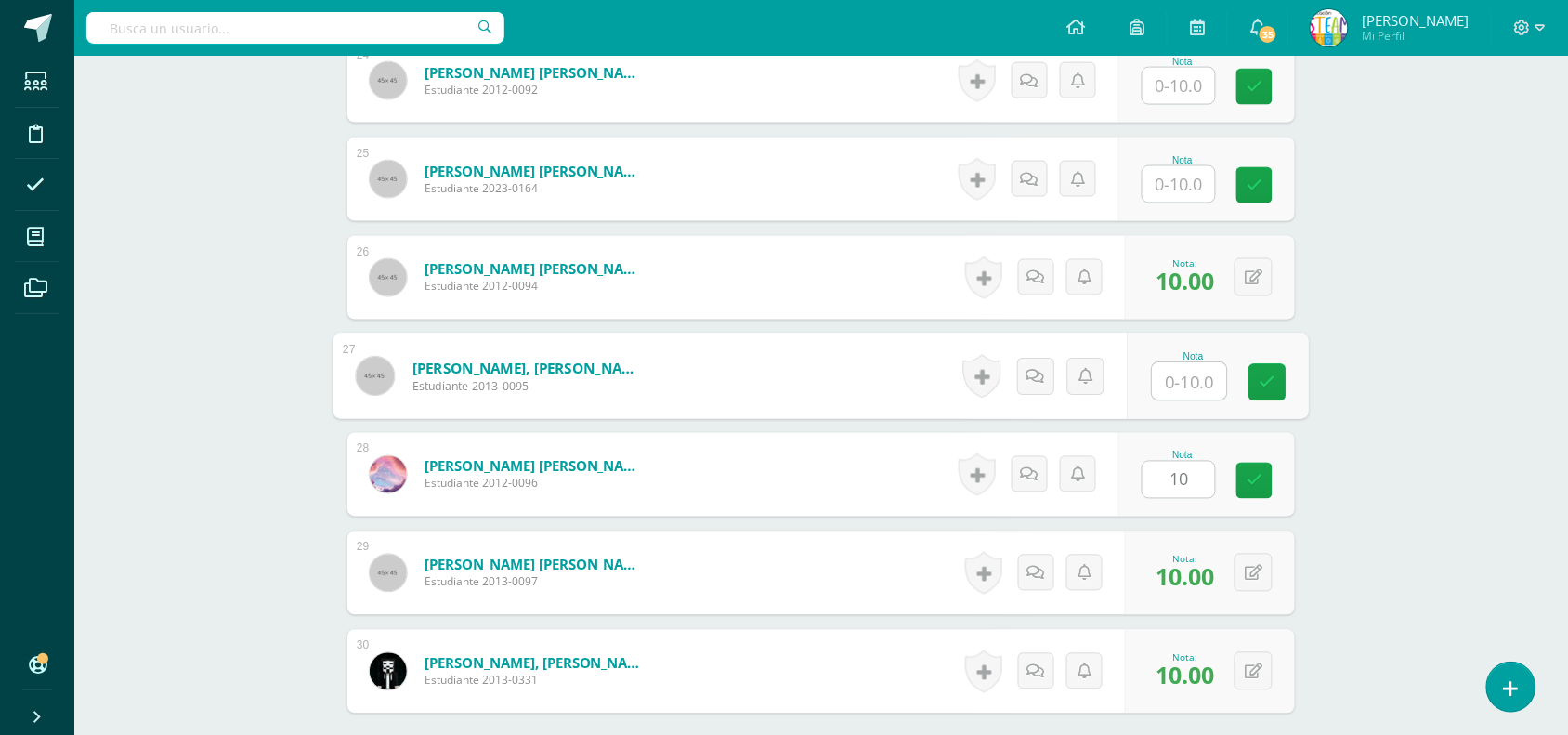
click at [1177, 377] on input "text" at bounding box center [1190, 381] width 74 height 37
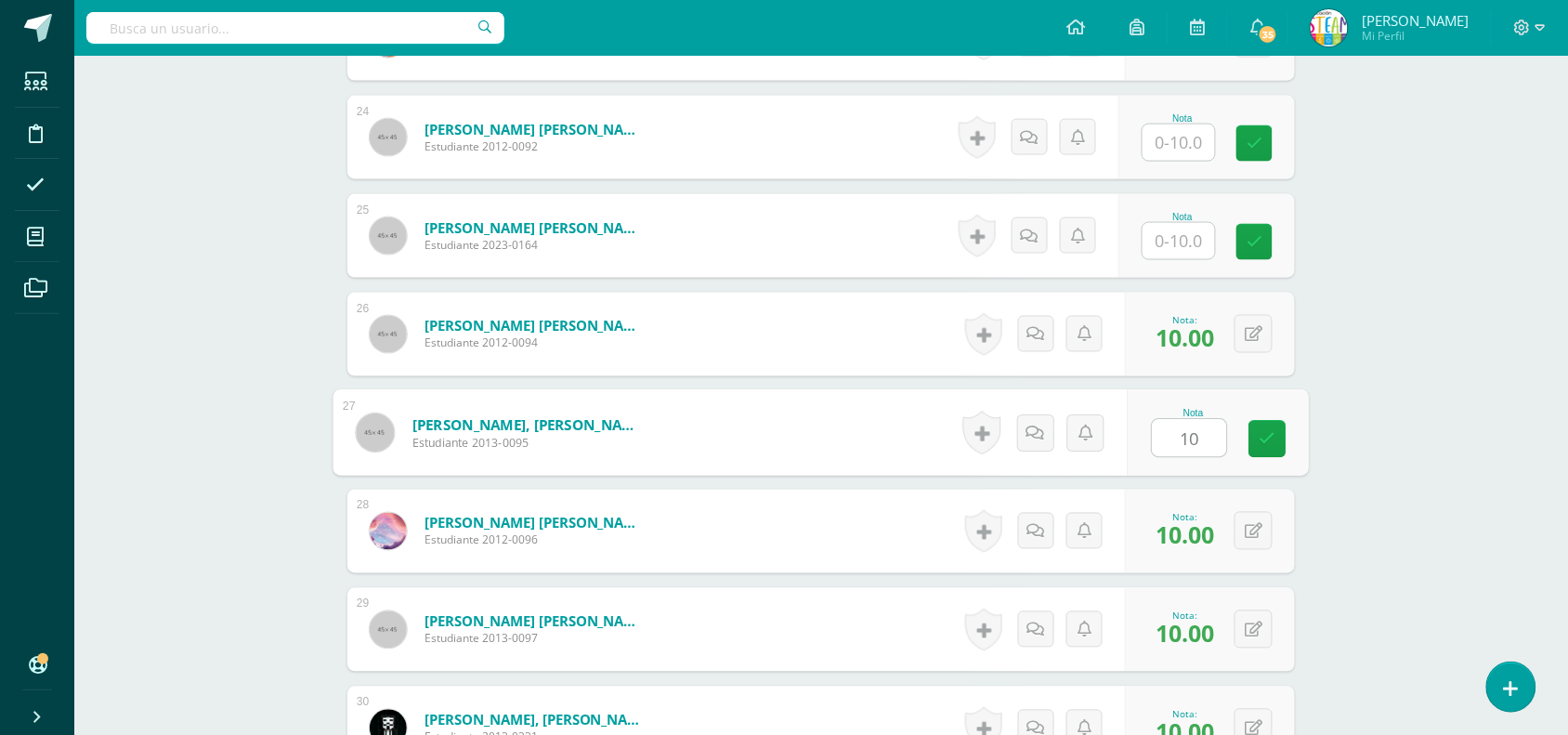
scroll to position [2795, 0]
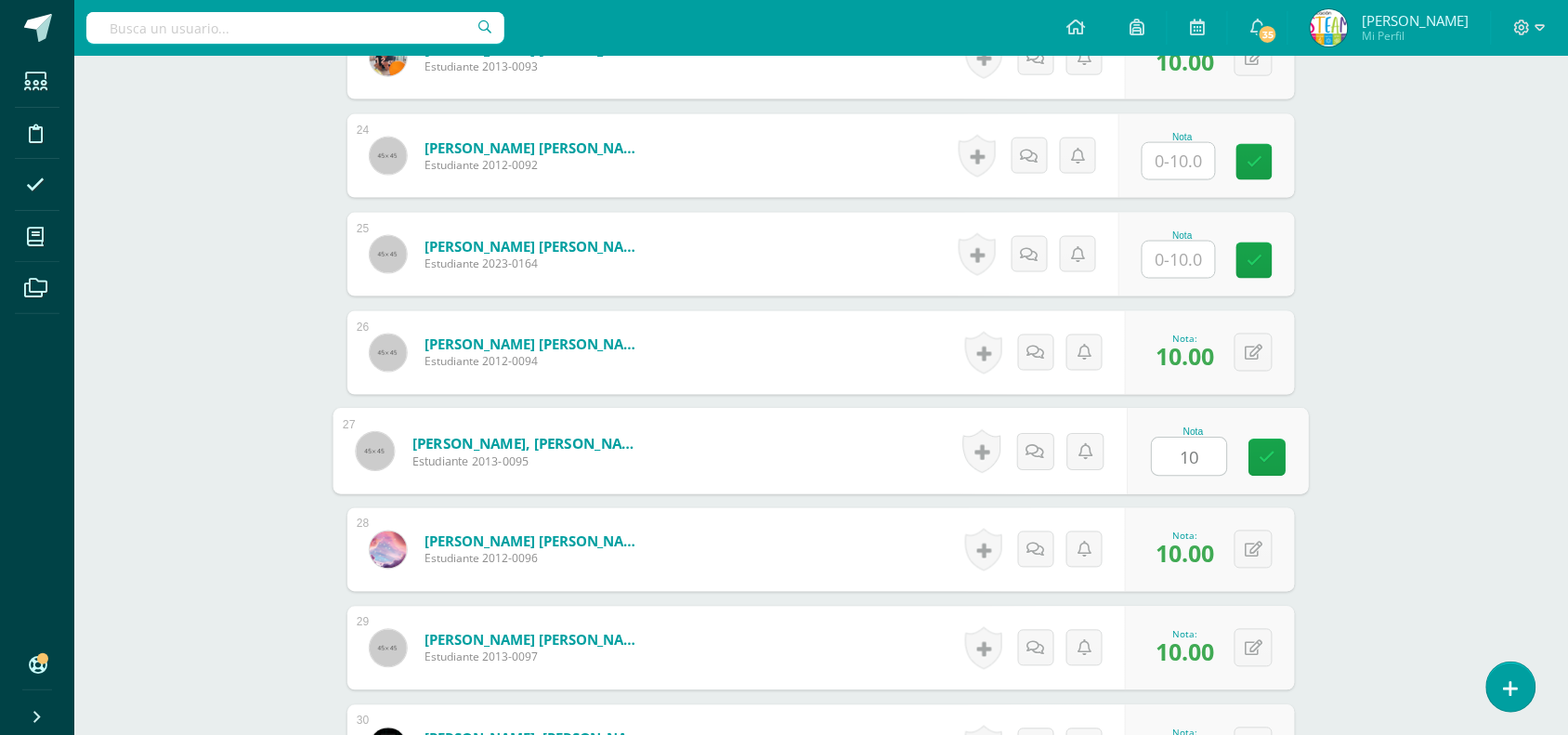
type input "10"
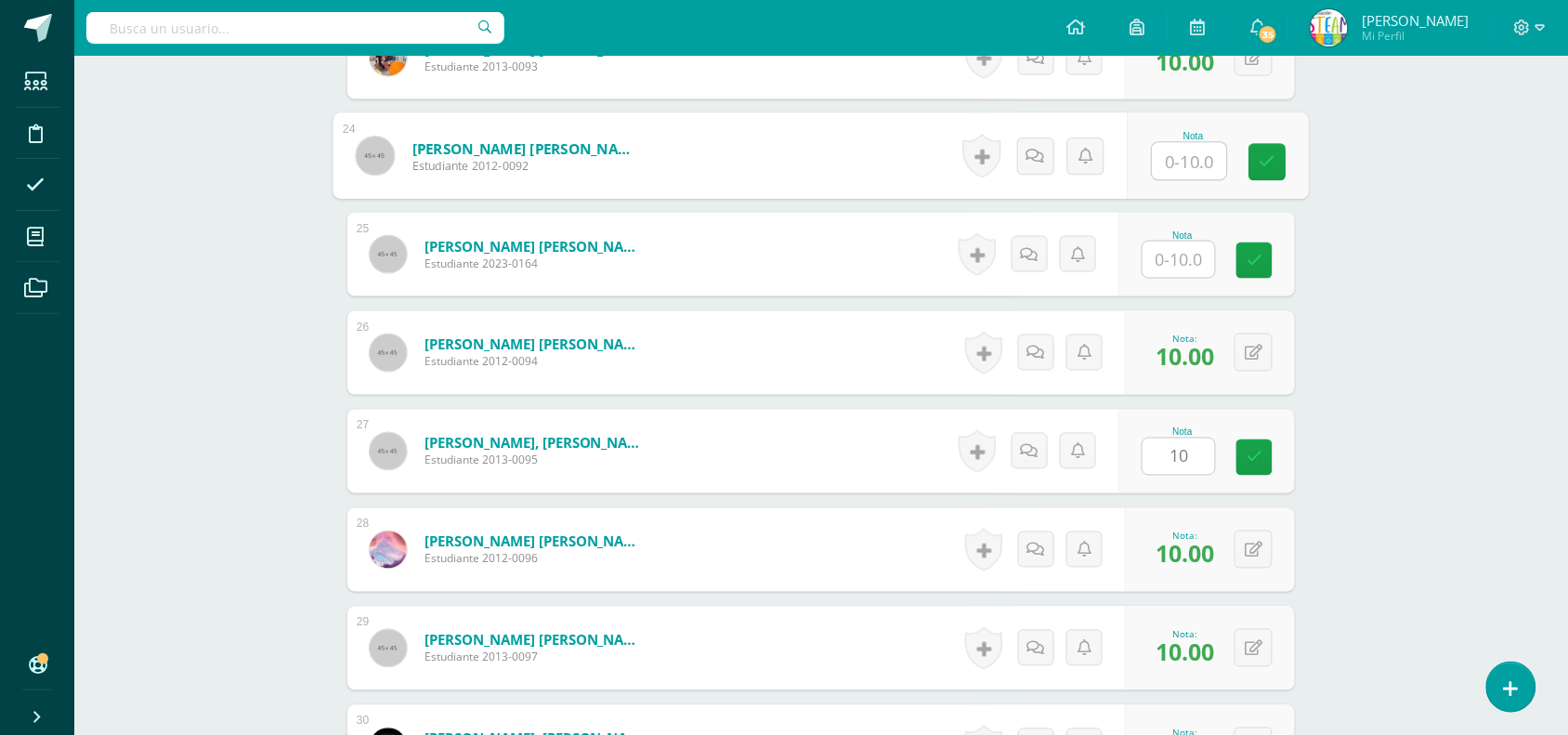
click at [1173, 168] on input "text" at bounding box center [1190, 162] width 74 height 37
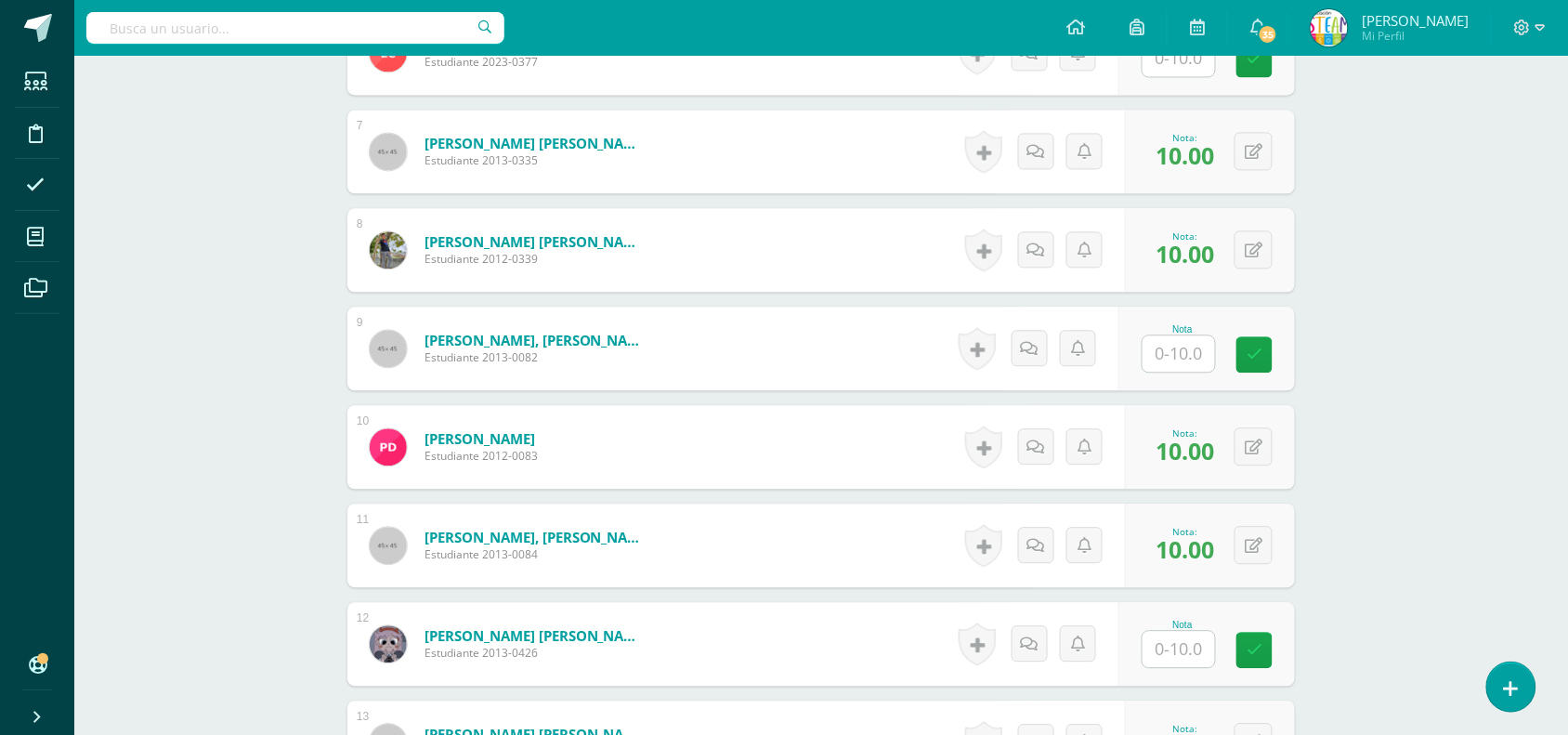
scroll to position [1145, 0]
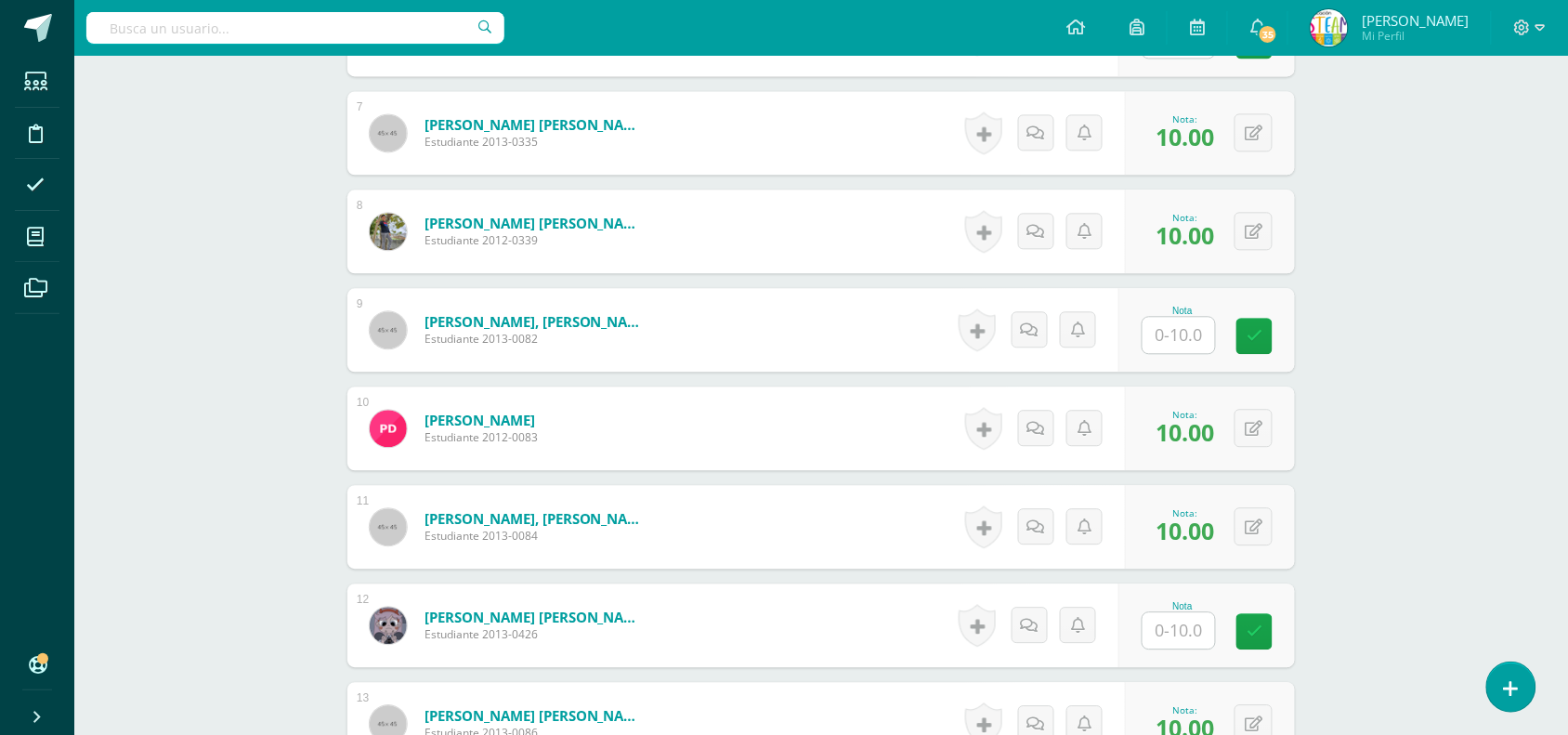
type input "7"
click at [1187, 635] on input "text" at bounding box center [1190, 631] width 74 height 37
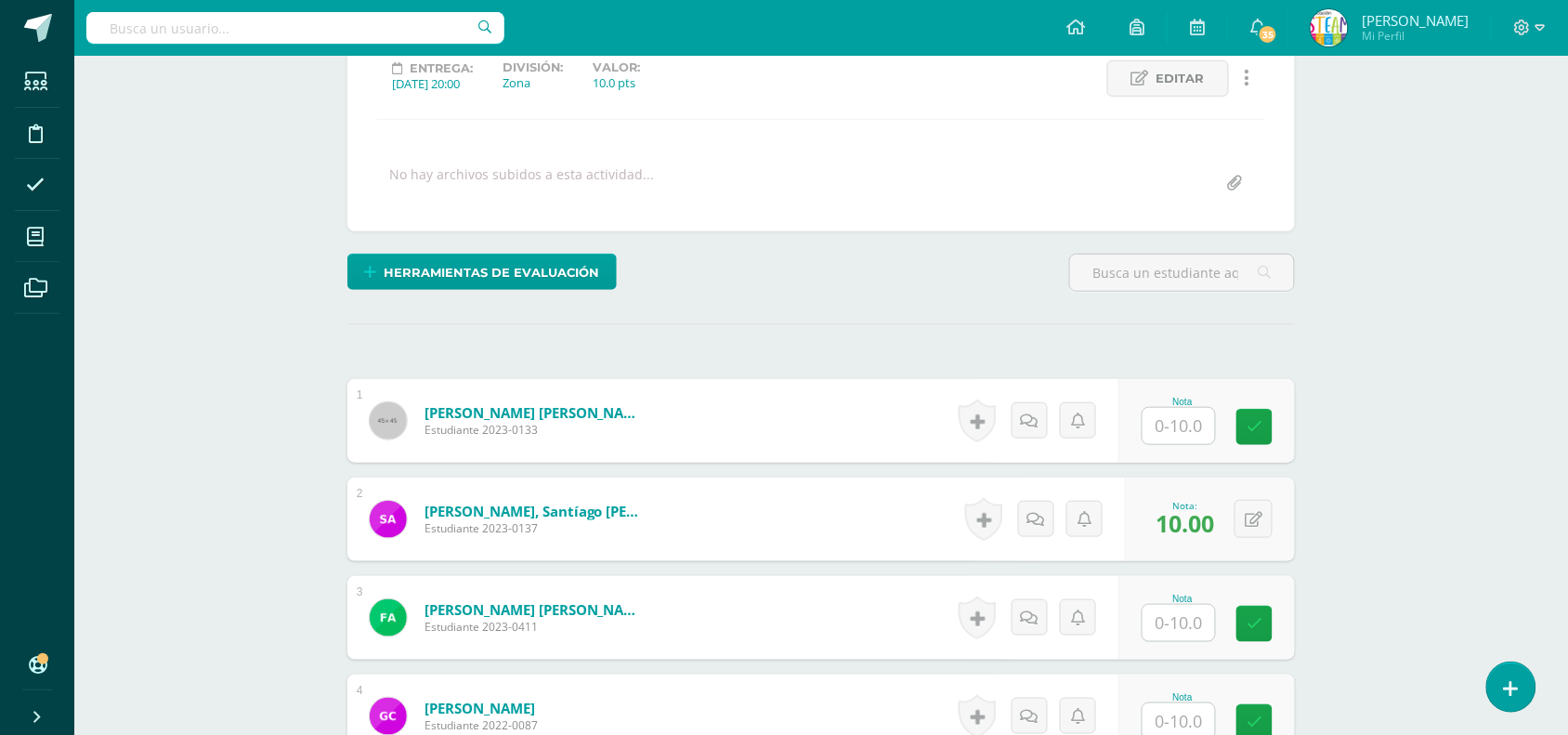
scroll to position [286, 0]
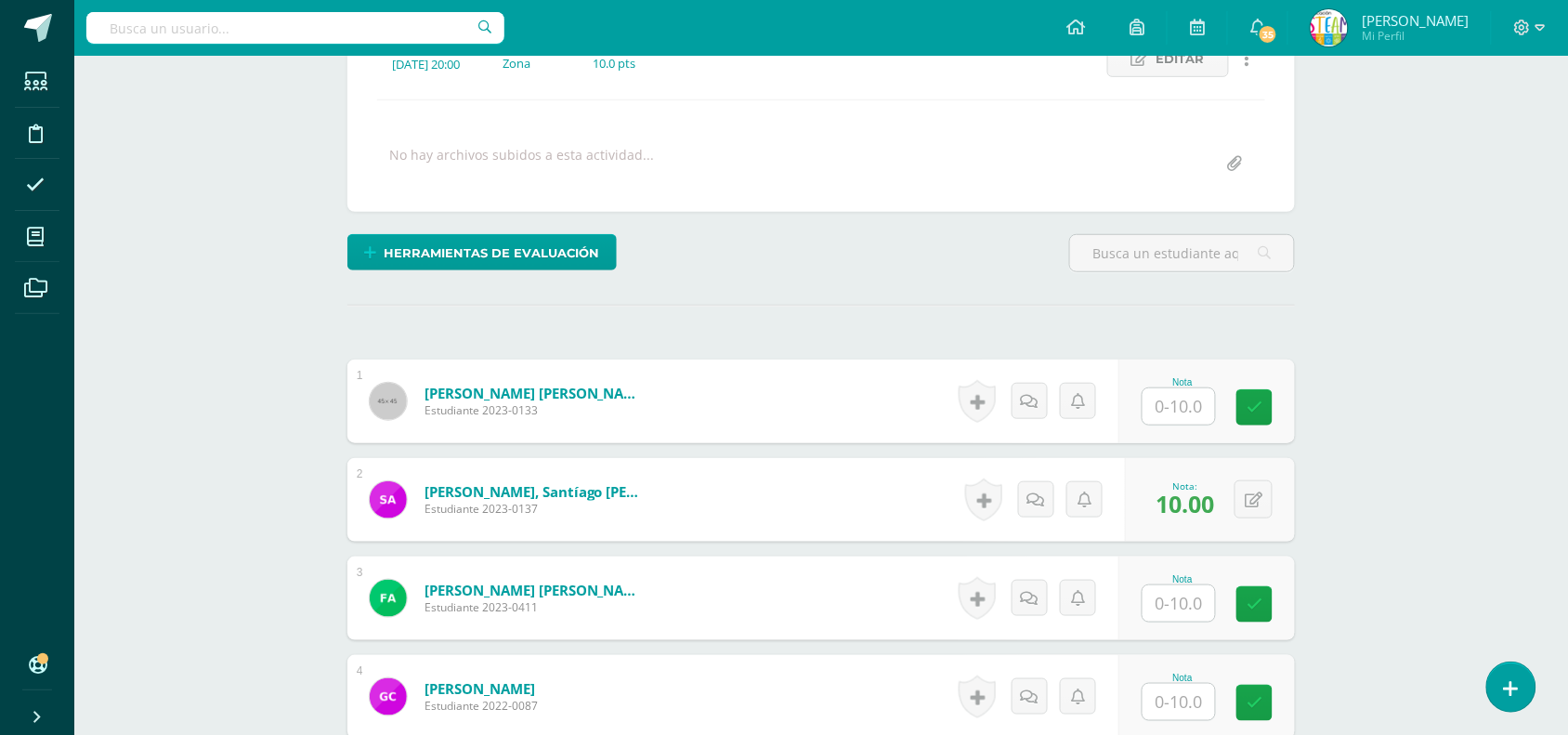
type input "10"
click at [1187, 601] on input "text" at bounding box center [1179, 602] width 72 height 36
type input "10"
click at [1159, 413] on input "text" at bounding box center [1179, 406] width 72 height 36
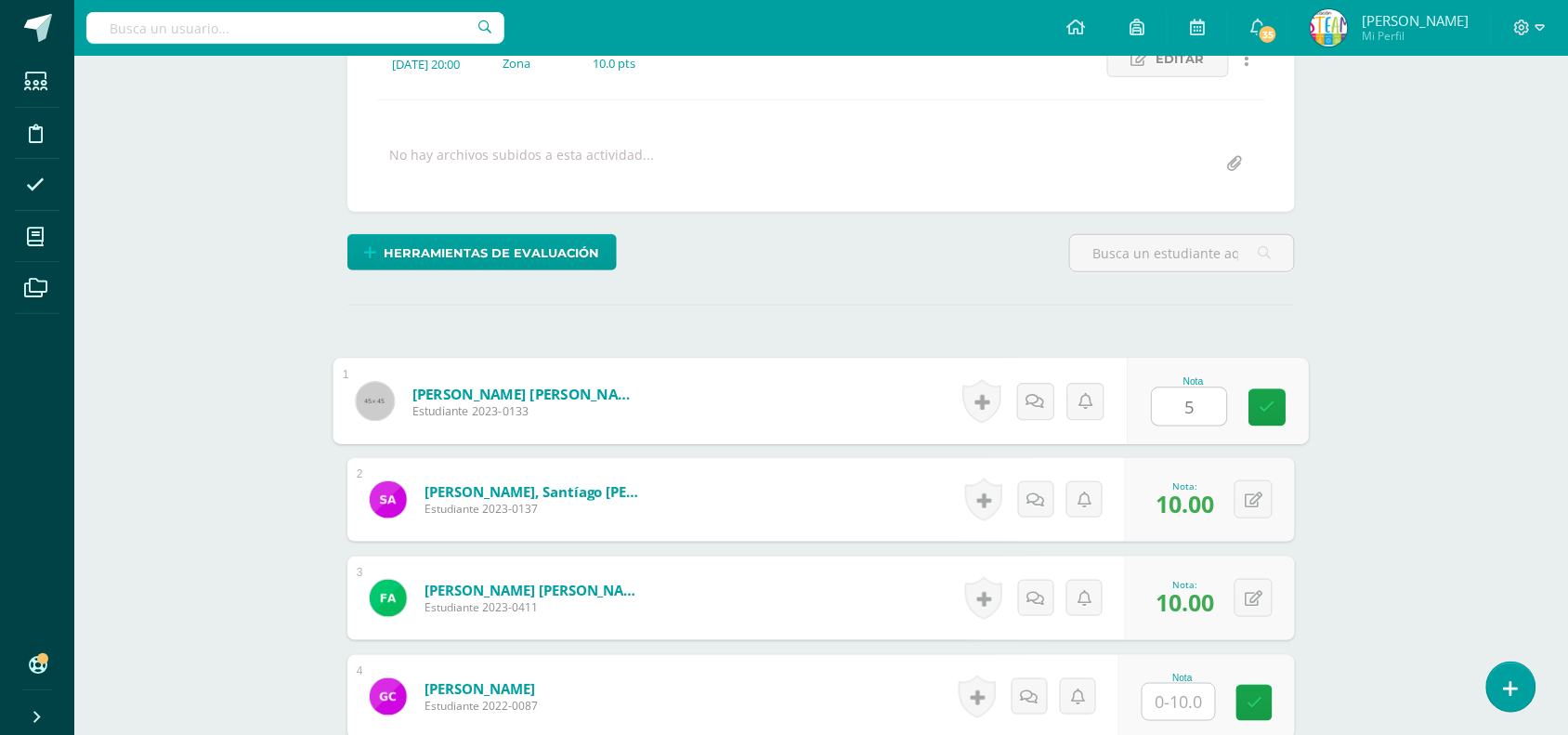
type input "5"
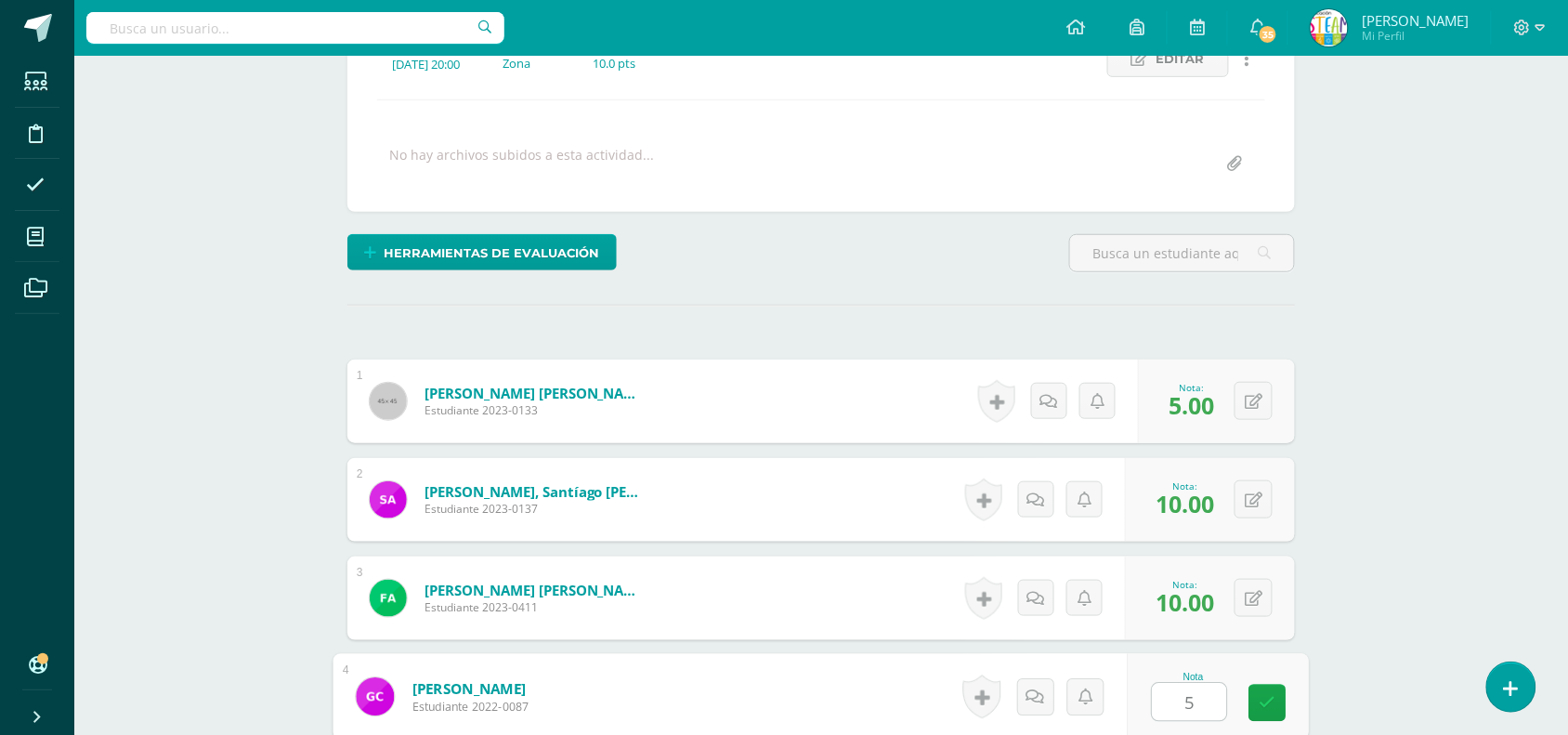
type input "5"
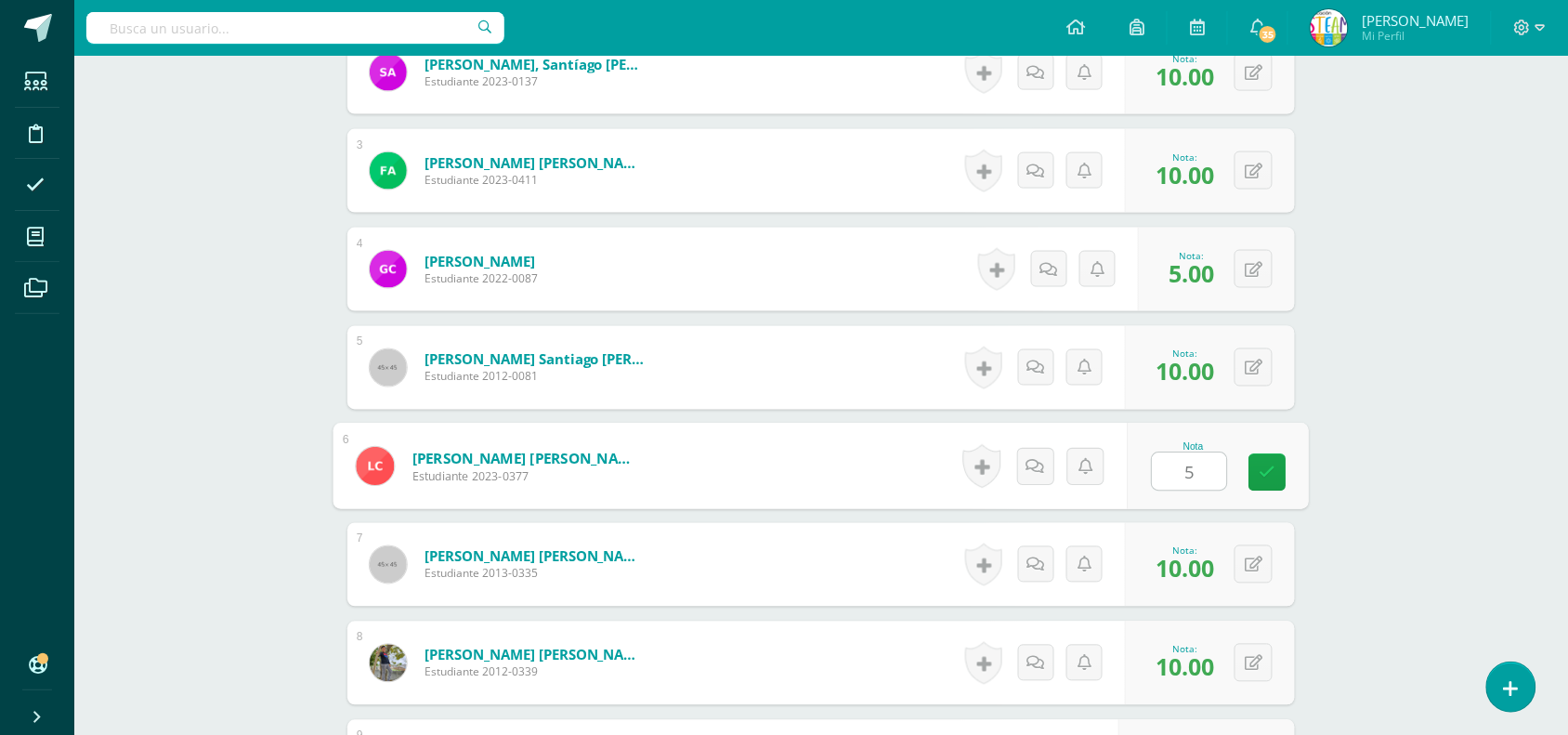
type input "5"
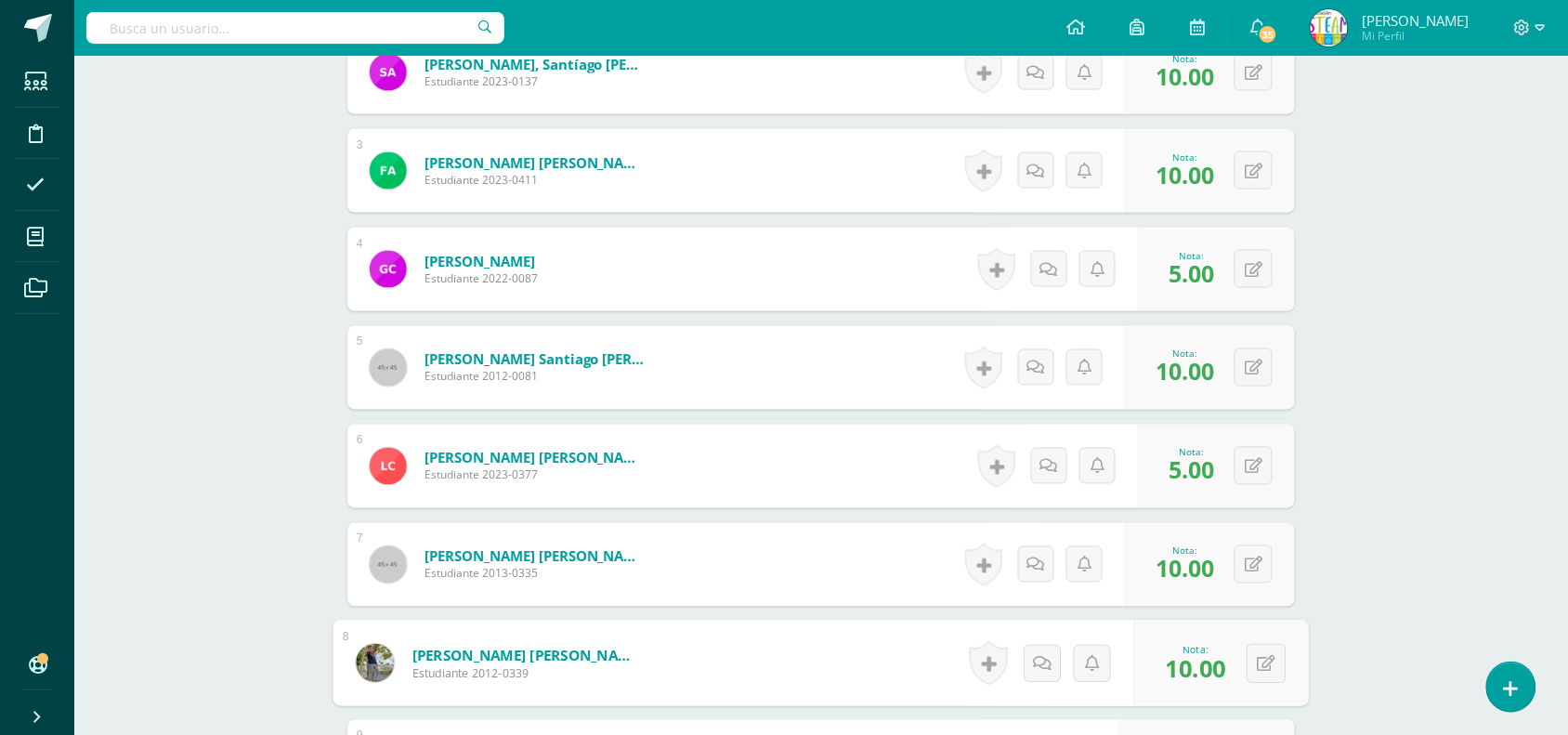
scroll to position [1112, 0]
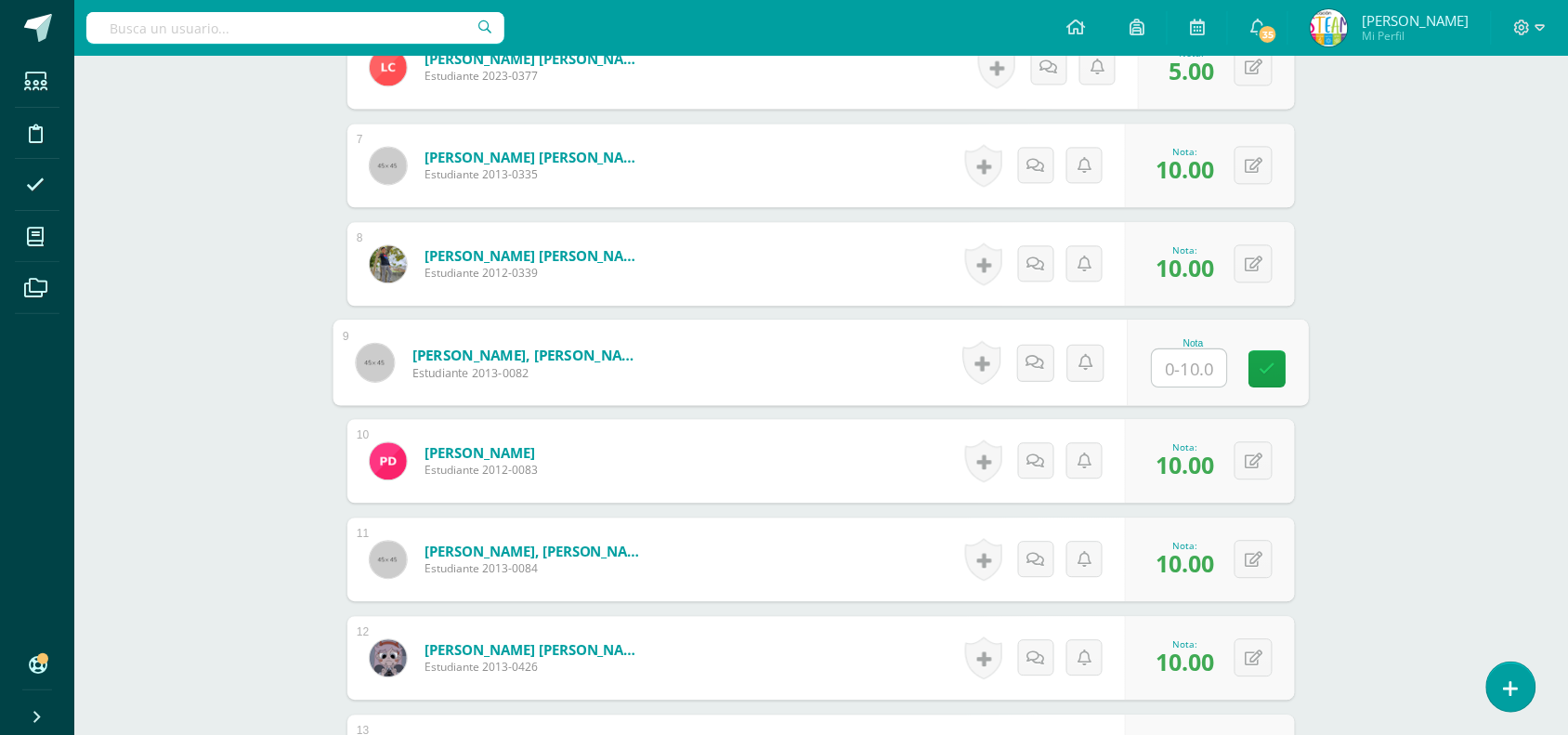
click at [1185, 363] on input "text" at bounding box center [1190, 368] width 74 height 37
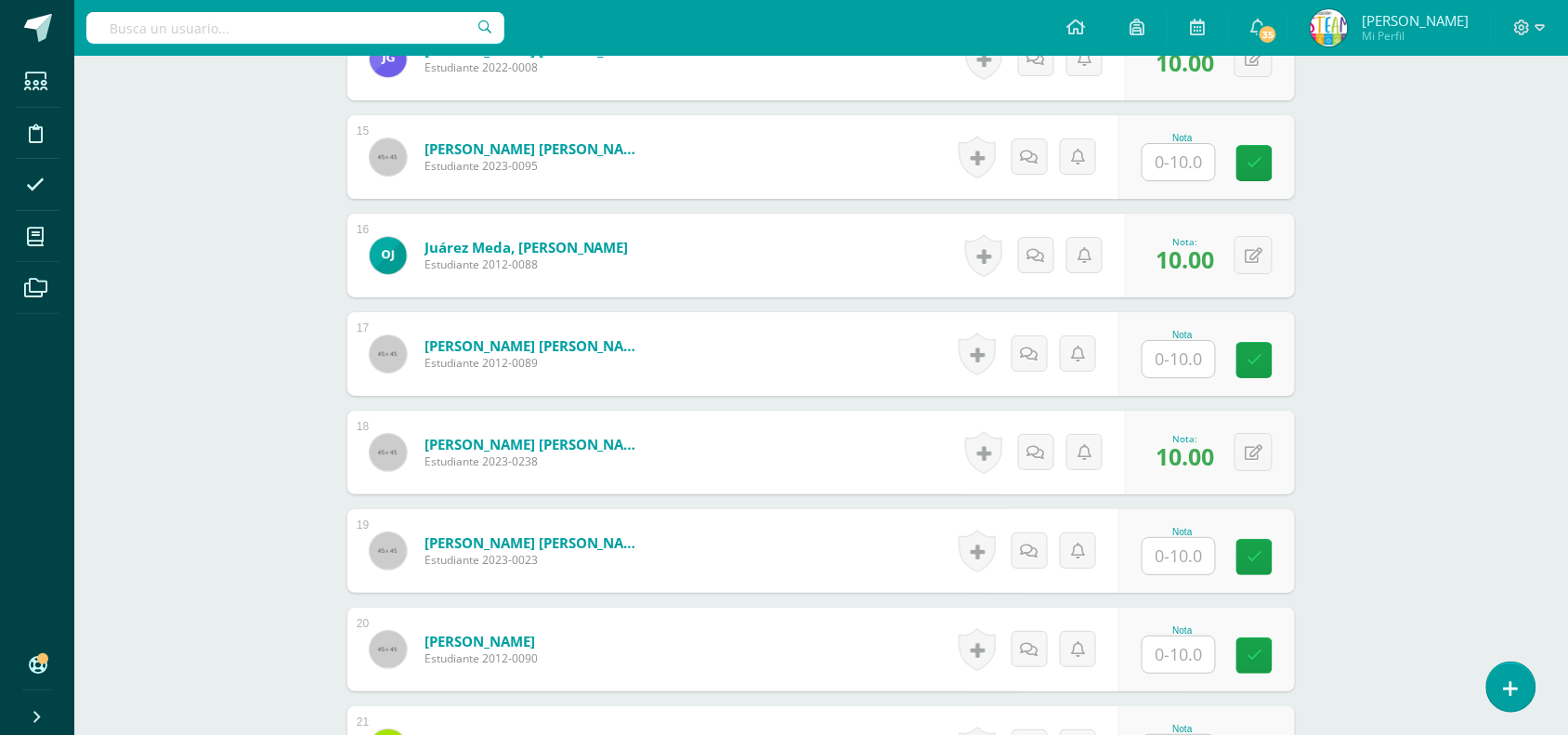
scroll to position [1992, 0]
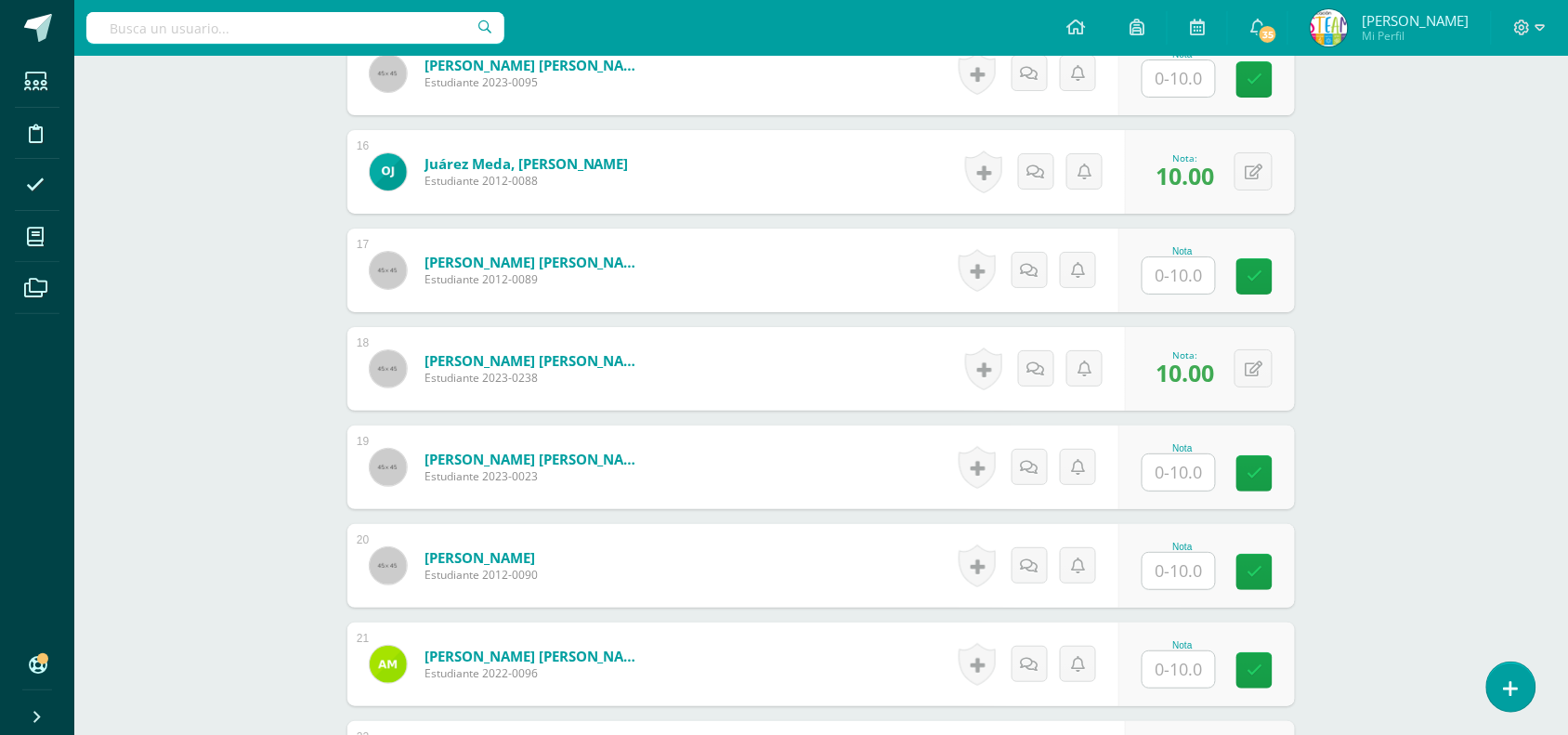
type input "5"
click at [1172, 91] on input "text" at bounding box center [1179, 78] width 72 height 36
type input "5"
click at [1177, 267] on input "text" at bounding box center [1190, 276] width 74 height 37
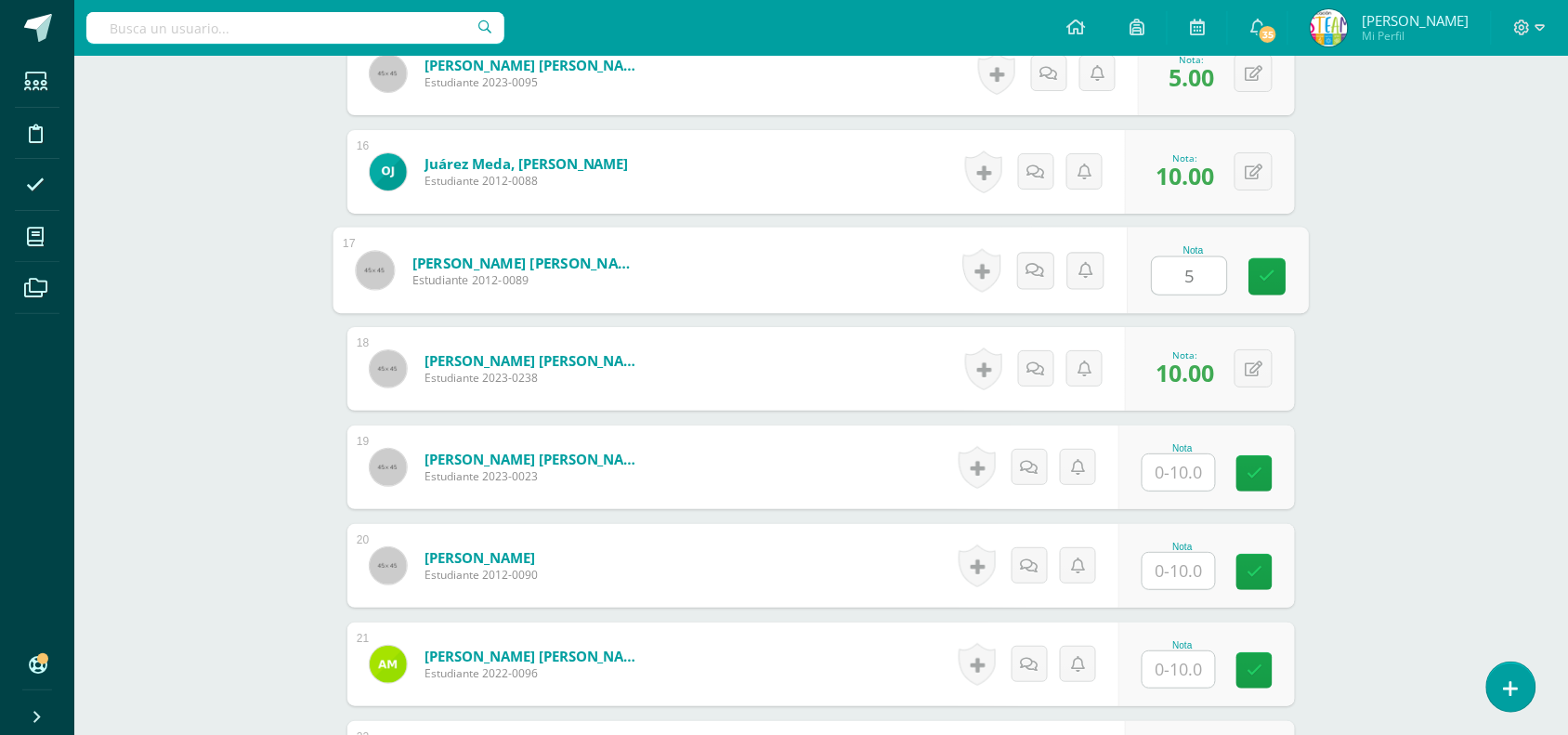
type input "5"
click at [1166, 462] on input "text" at bounding box center [1179, 472] width 72 height 36
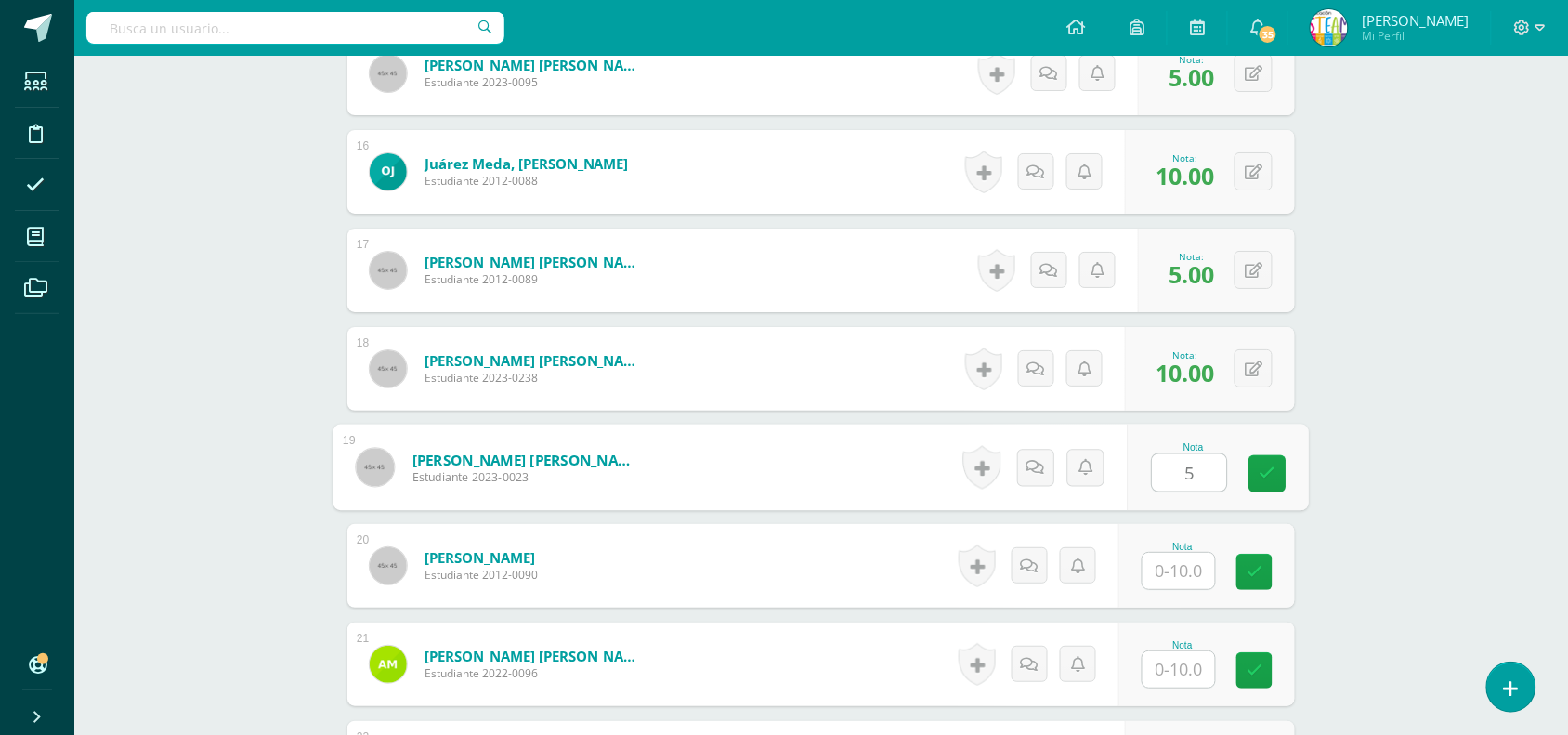
type input "5"
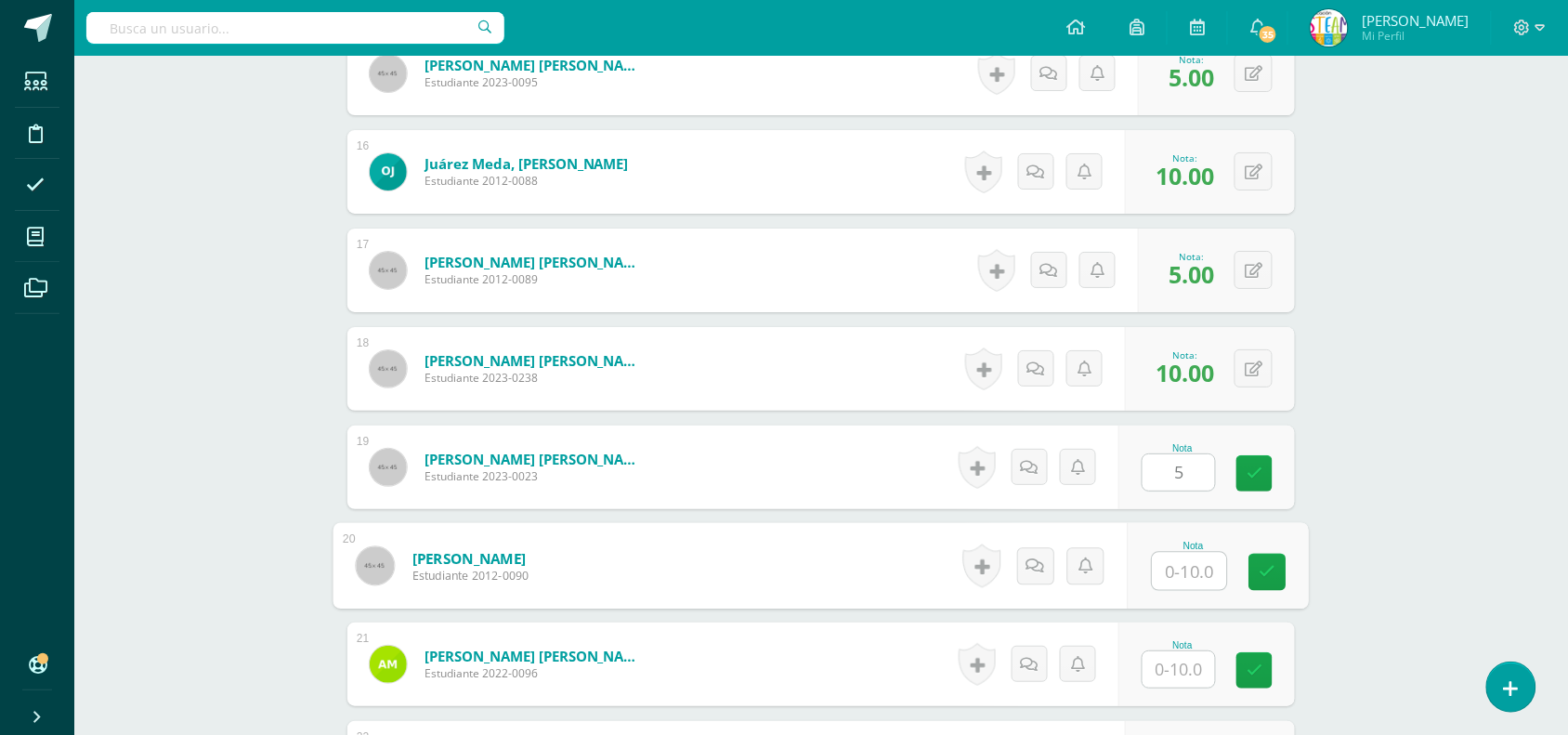
click at [1182, 578] on input "text" at bounding box center [1190, 571] width 74 height 37
type input "5"
click at [1189, 679] on input "text" at bounding box center [1179, 669] width 72 height 36
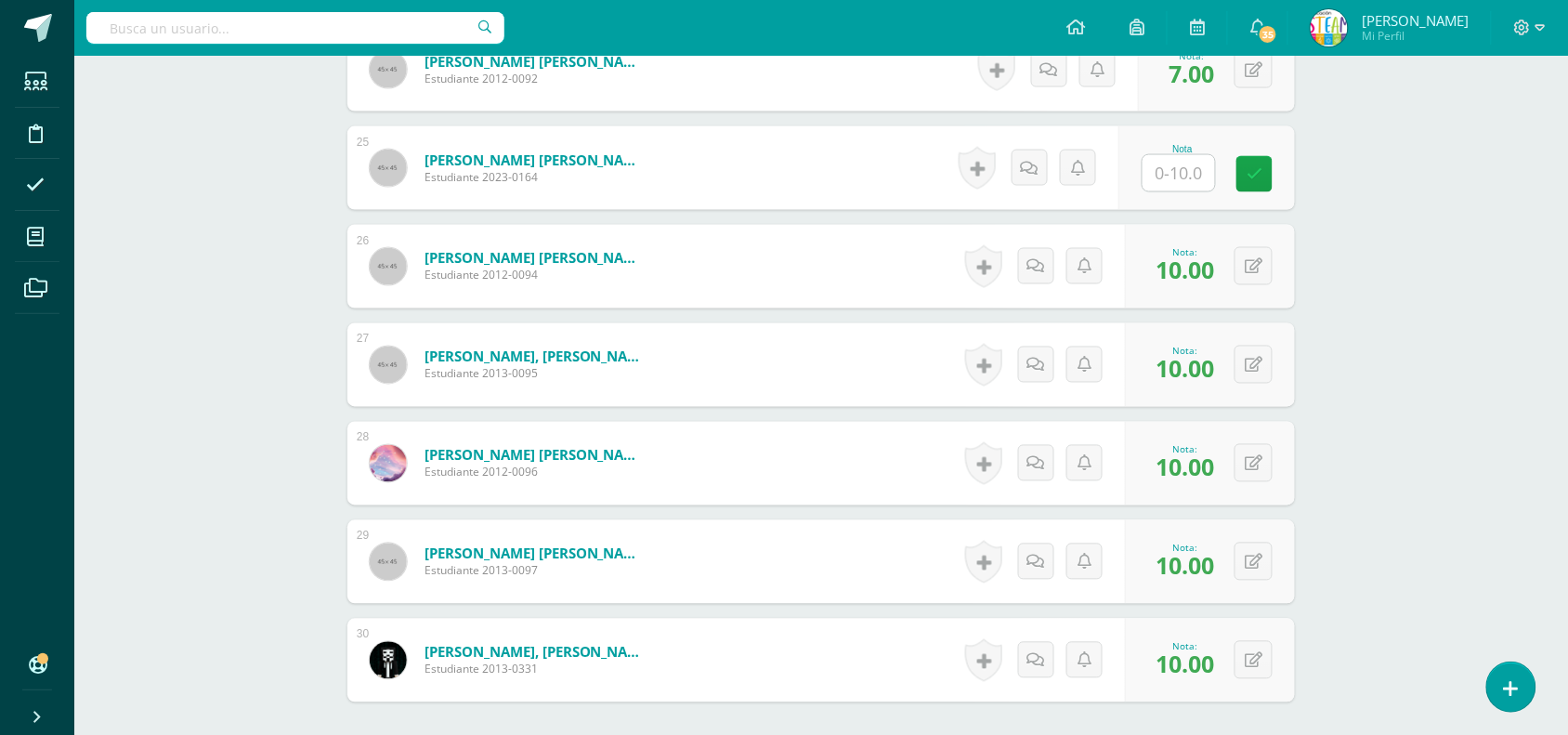
scroll to position [2946, 0]
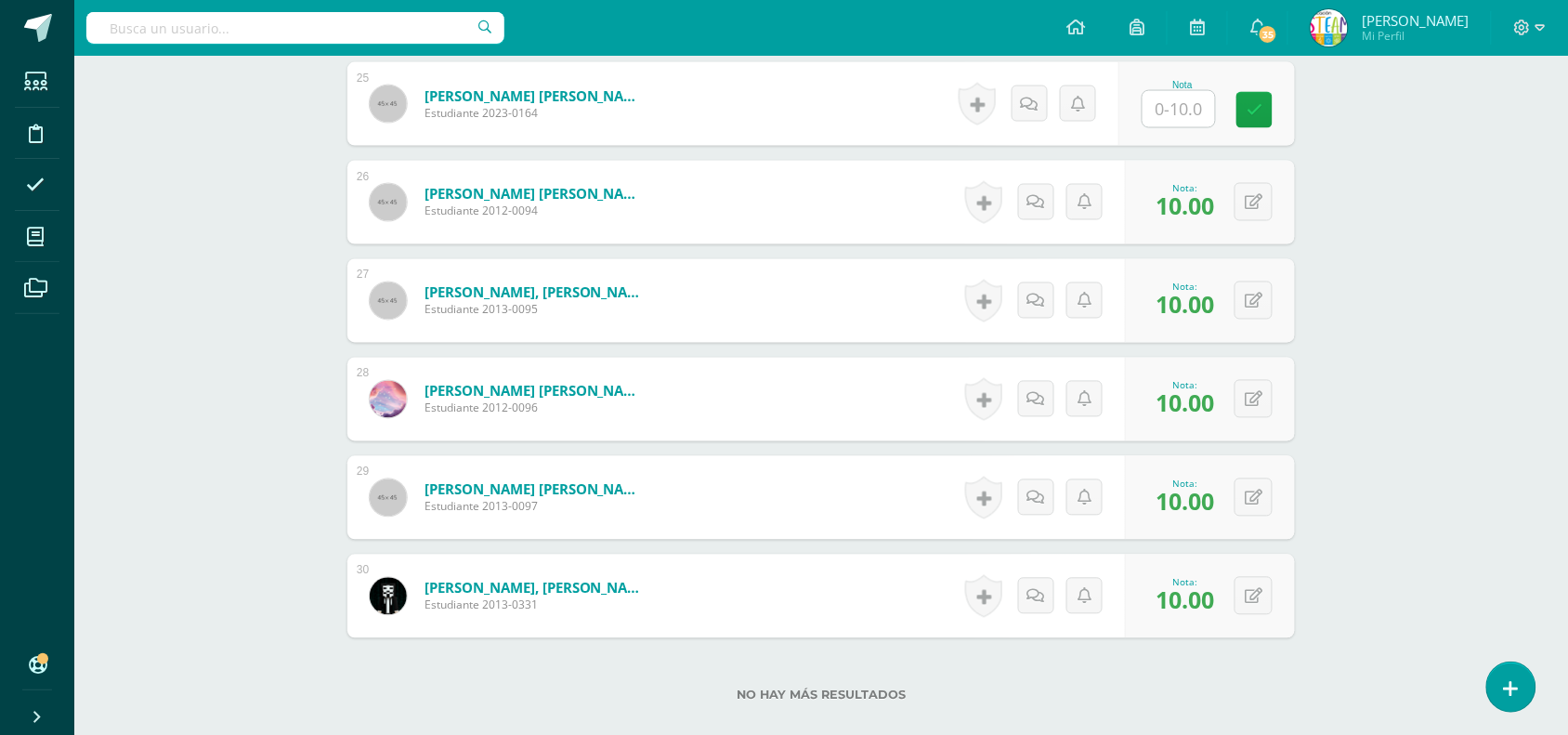
type input "5"
click at [1187, 116] on input "text" at bounding box center [1179, 108] width 72 height 36
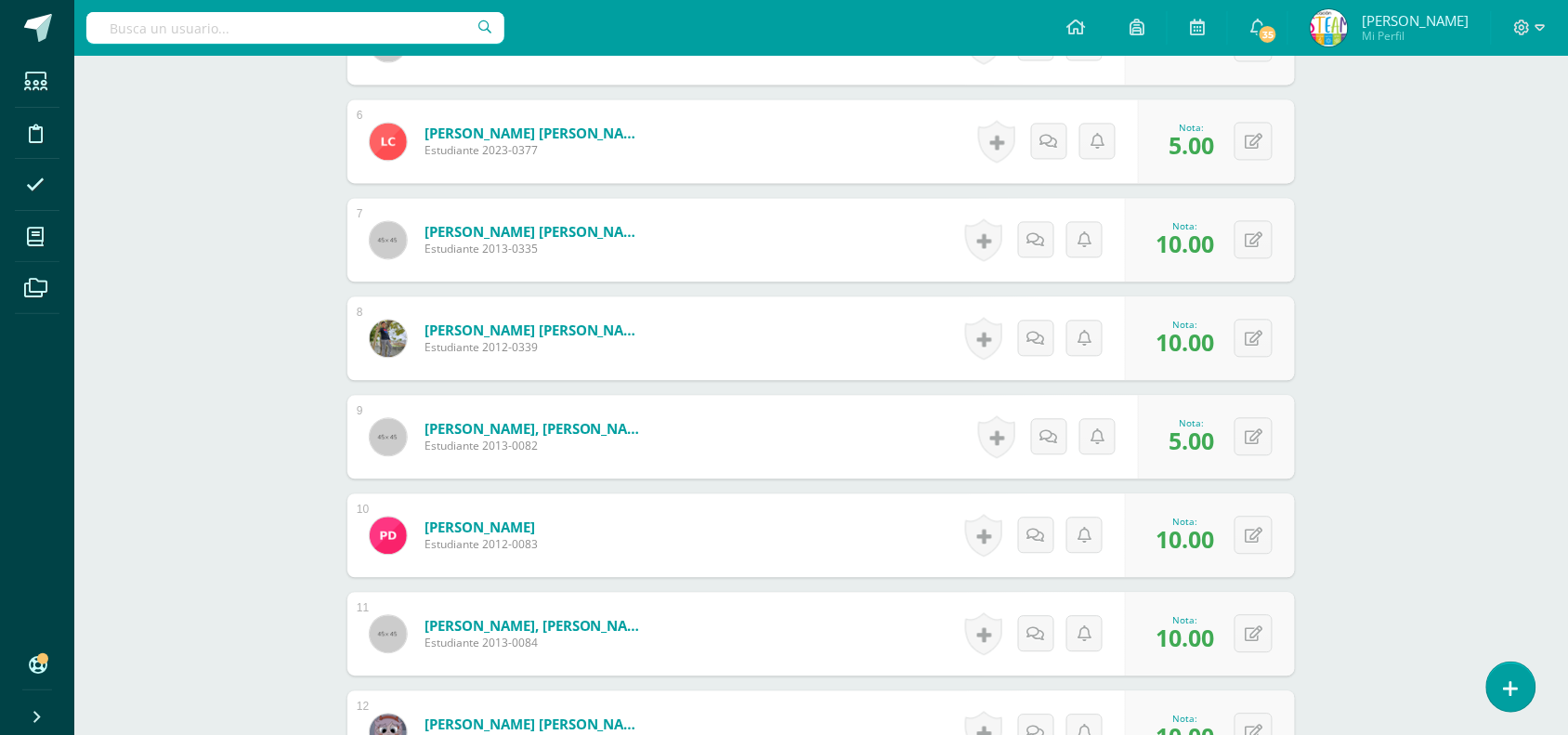
scroll to position [0, 0]
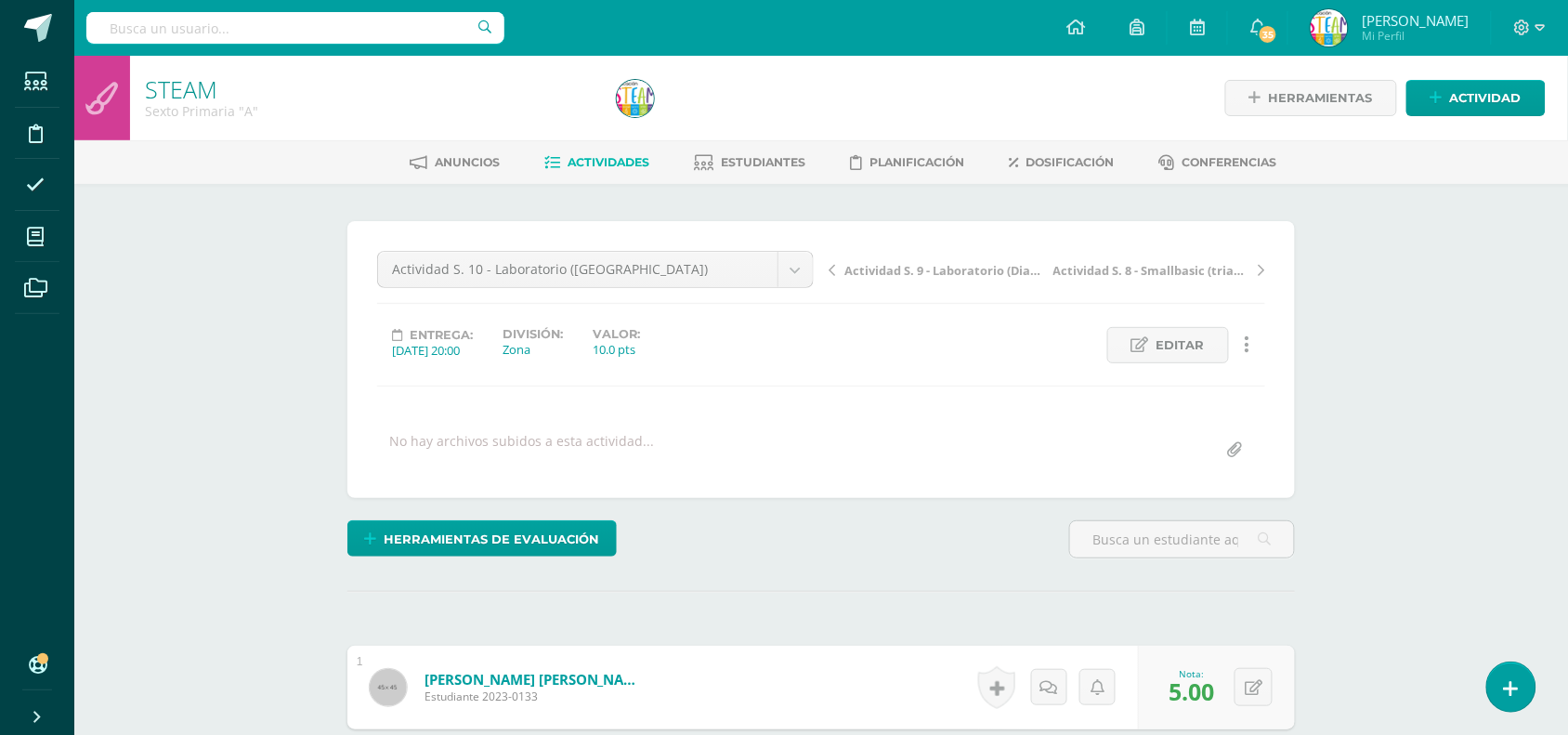
type input "5"
click at [723, 155] on span "Estudiantes" at bounding box center [764, 162] width 85 height 14
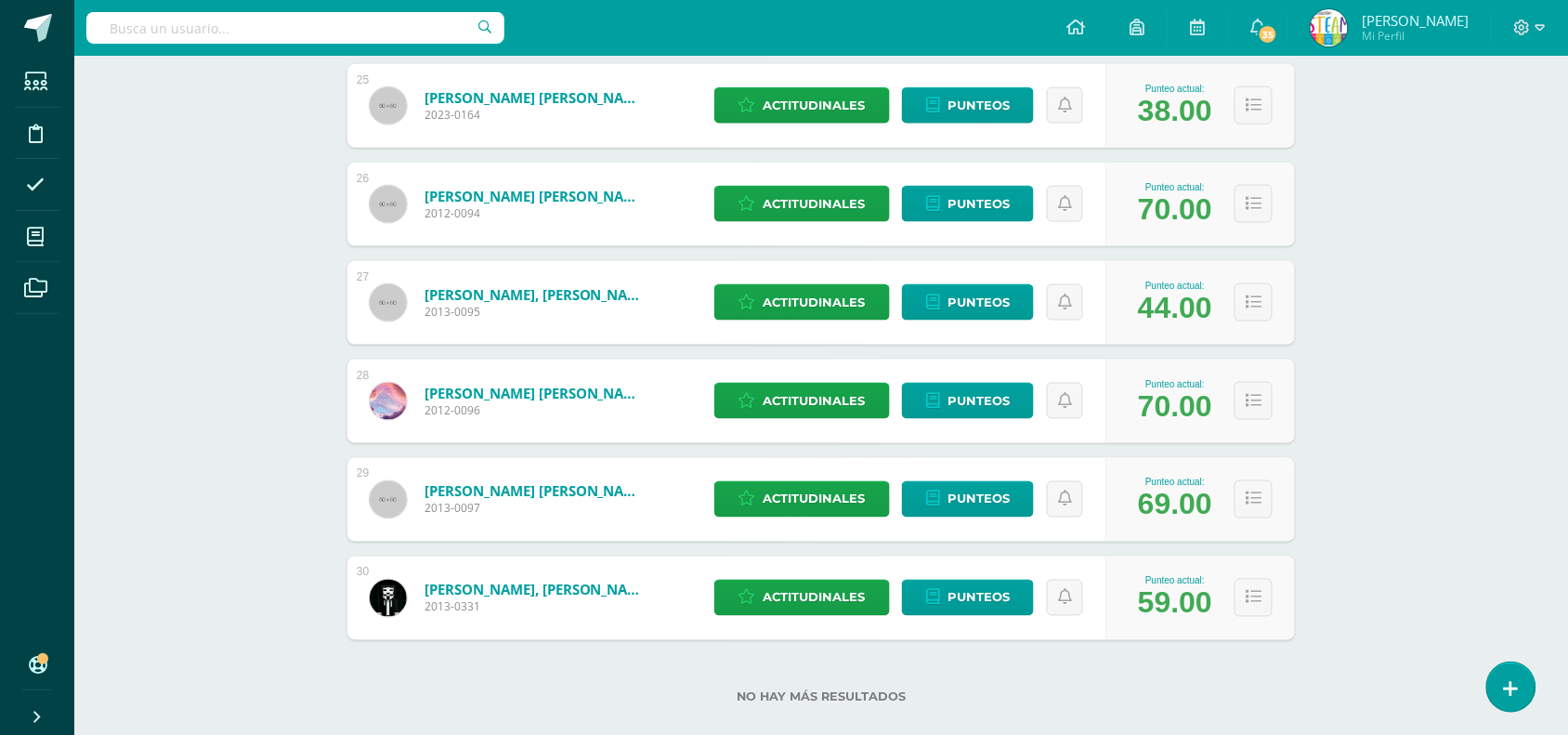
scroll to position [2731, 0]
